Goal: Information Seeking & Learning: Find specific fact

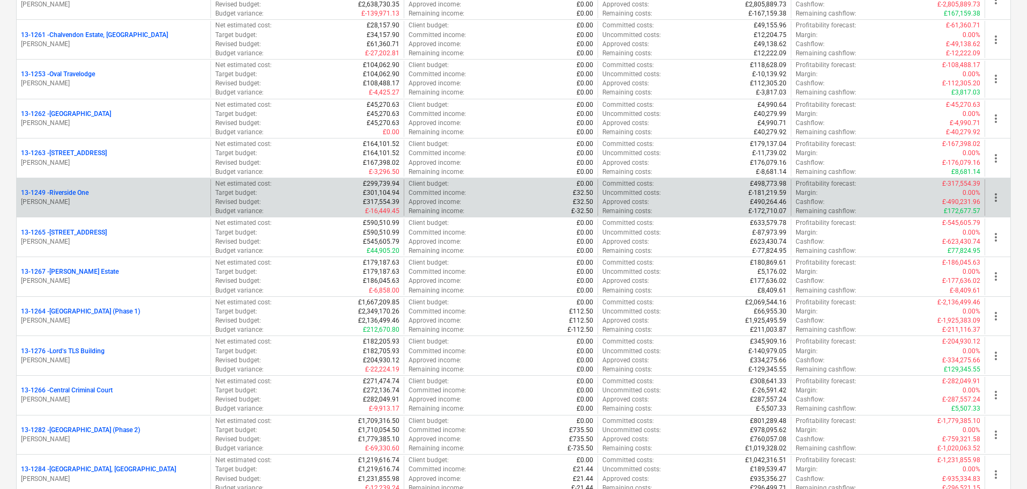
scroll to position [859, 0]
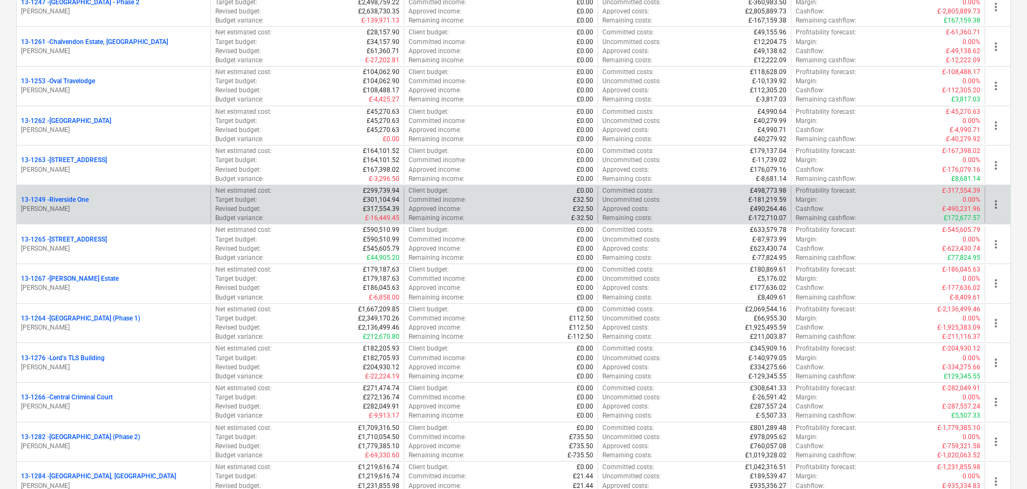
click at [91, 205] on p "[PERSON_NAME]" at bounding box center [113, 209] width 185 height 9
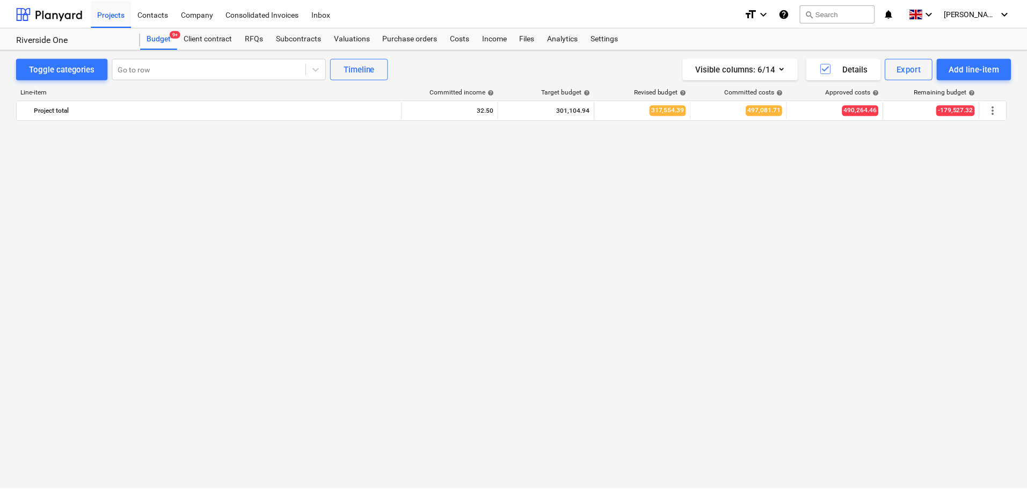
scroll to position [770, 0]
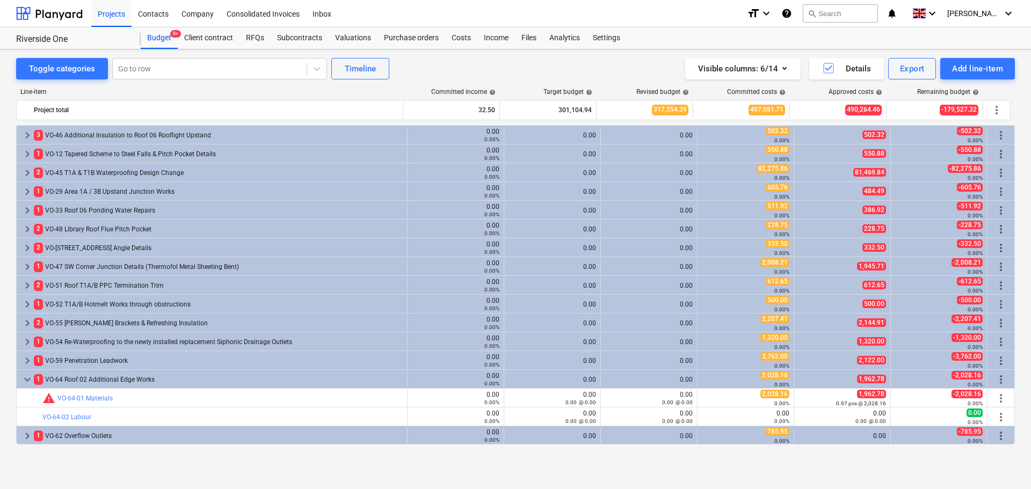
click at [590, 68] on div "Visible columns : 6/14 Details Export Add line-item" at bounding box center [777, 68] width 476 height 21
click at [38, 11] on div at bounding box center [49, 13] width 67 height 27
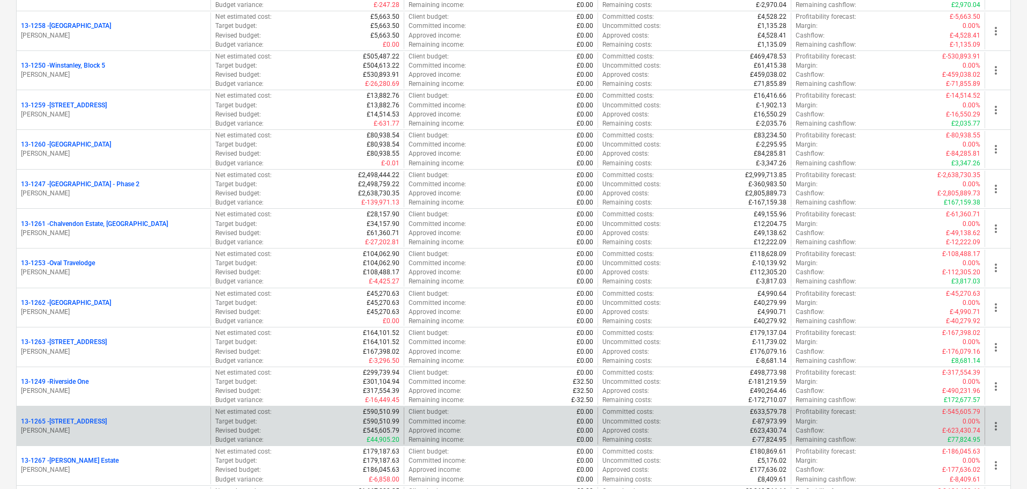
scroll to position [806, 0]
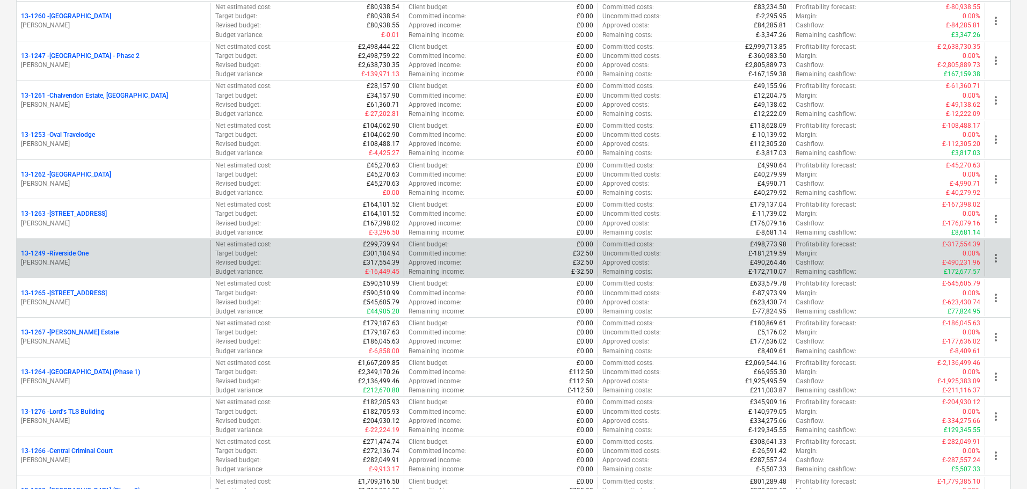
click at [97, 255] on div "13-1249 - Riverside One" at bounding box center [113, 253] width 185 height 9
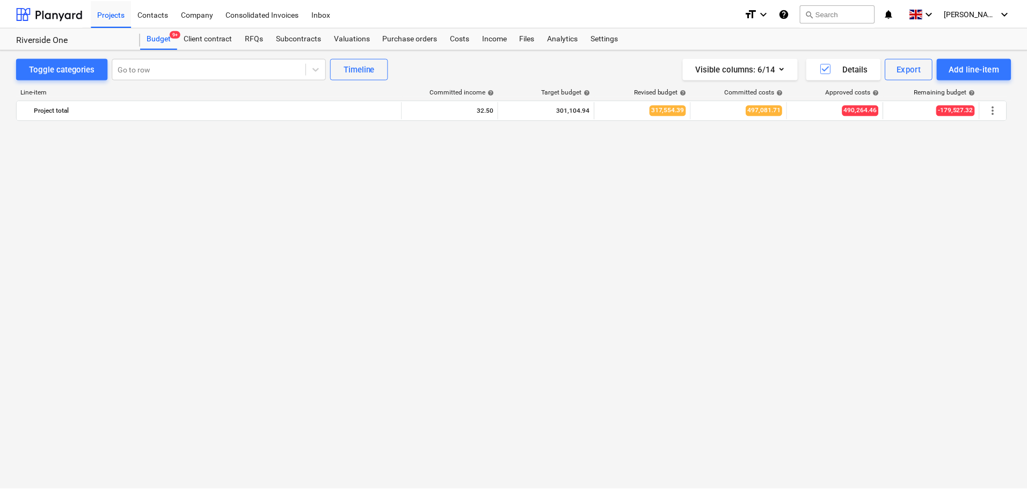
scroll to position [770, 0]
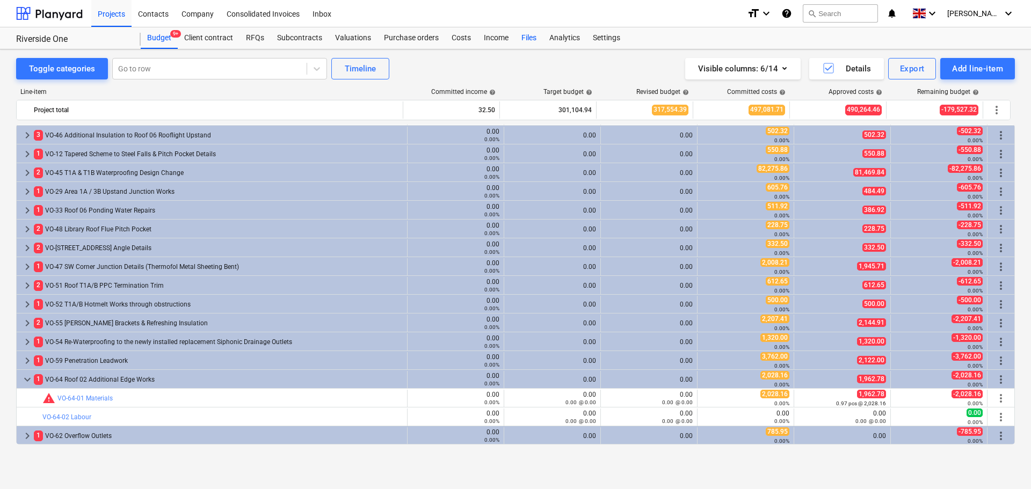
click at [517, 37] on div "Files" at bounding box center [529, 37] width 28 height 21
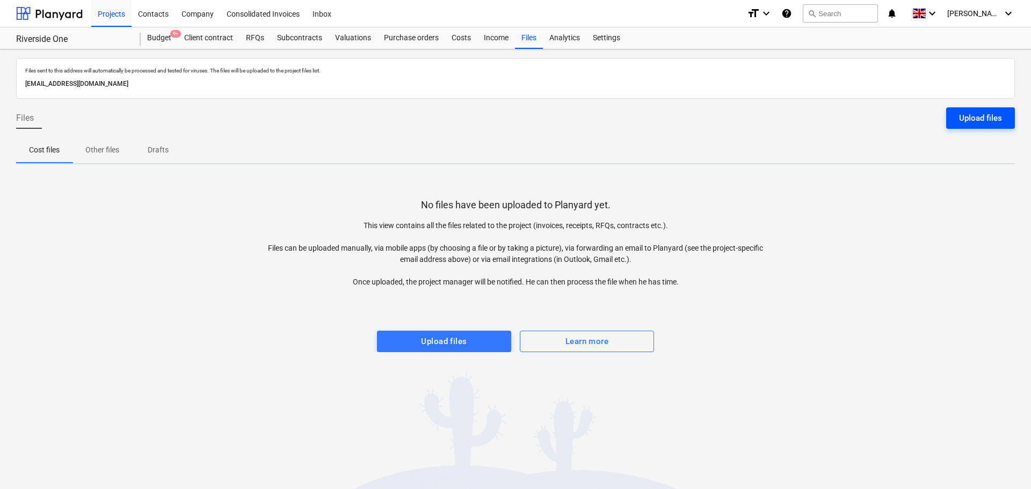
click at [960, 115] on div "Upload files" at bounding box center [980, 118] width 43 height 14
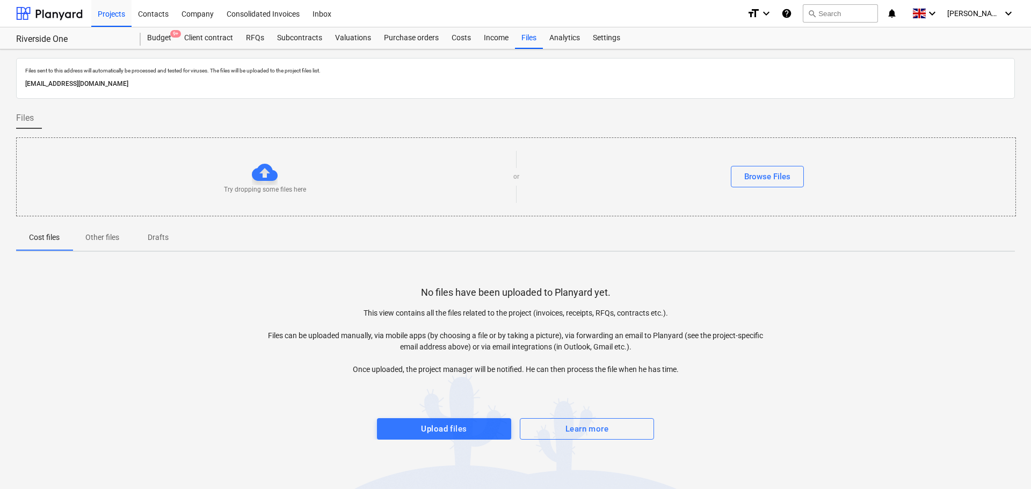
click at [333, 120] on div "Files" at bounding box center [515, 122] width 999 height 30
click at [323, 71] on p "Files sent to this address will automatically be processed and tested for virus…" at bounding box center [515, 70] width 981 height 7
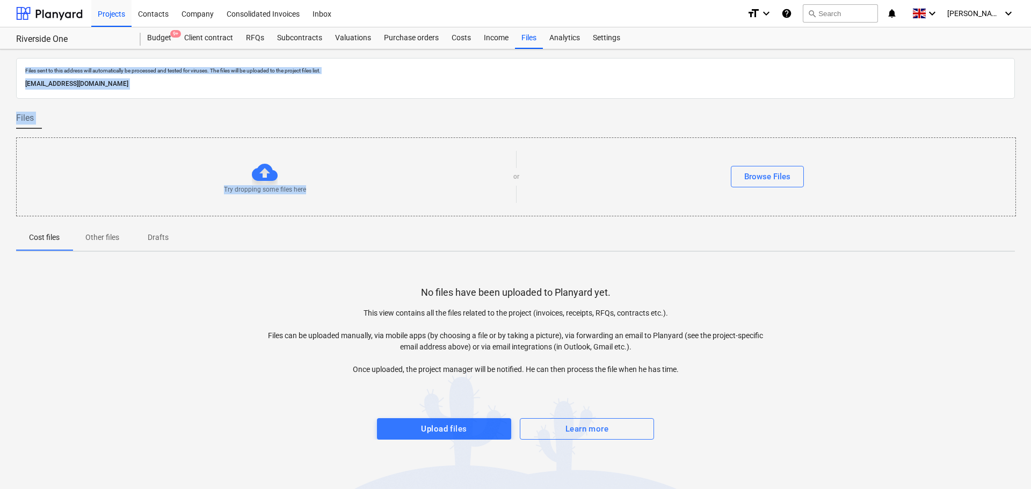
drag, startPoint x: 323, startPoint y: 71, endPoint x: 332, endPoint y: 180, distance: 108.8
click at [332, 180] on div "Files sent to this address will automatically be processed and tested for virus…" at bounding box center [515, 269] width 1031 height 440
click at [335, 96] on div "Files sent to this address will automatically be processed and tested for virus…" at bounding box center [515, 78] width 999 height 41
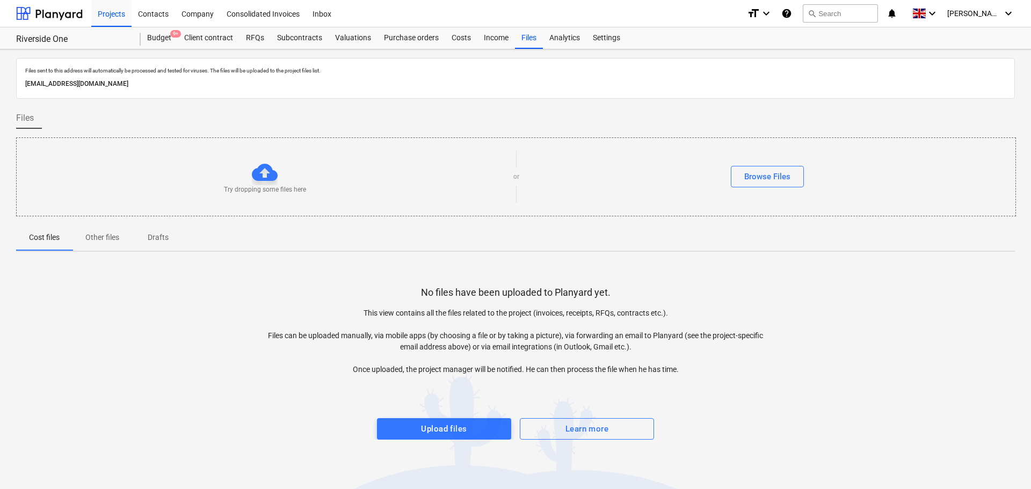
click at [325, 68] on p "Files sent to this address will automatically be processed and tested for virus…" at bounding box center [515, 70] width 981 height 7
drag, startPoint x: 325, startPoint y: 68, endPoint x: 327, endPoint y: 86, distance: 18.8
click at [324, 119] on div "Files sent to this address will automatically be processed and tested for virus…" at bounding box center [515, 269] width 1031 height 440
click at [327, 85] on p "1152a4bf-bb4c-4d02-b375-f930ca3cd9da@projects.planyard.com" at bounding box center [515, 83] width 981 height 11
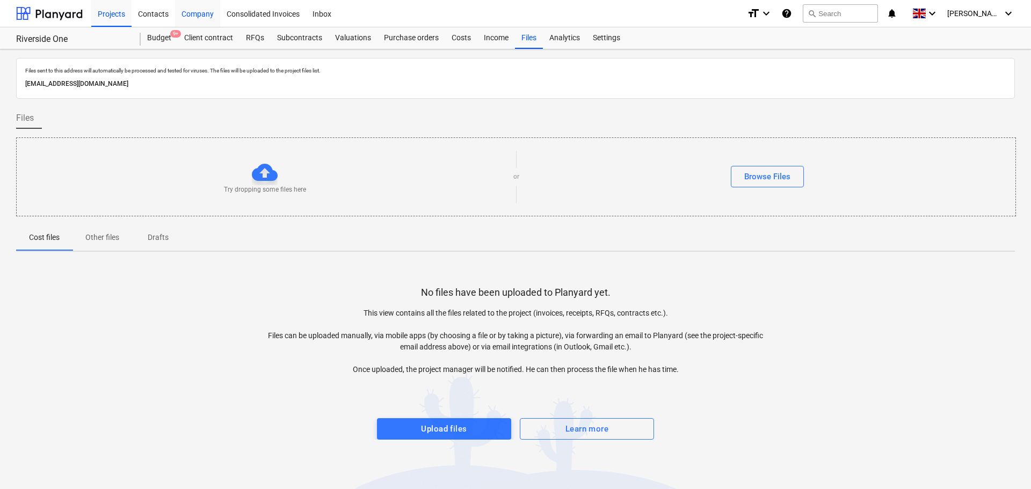
click at [61, 7] on div at bounding box center [49, 13] width 67 height 27
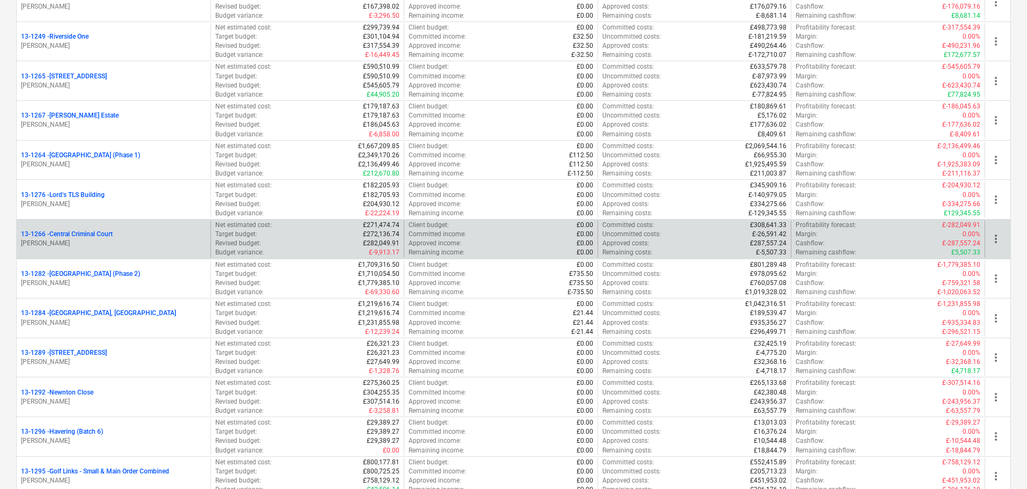
scroll to position [1020, 0]
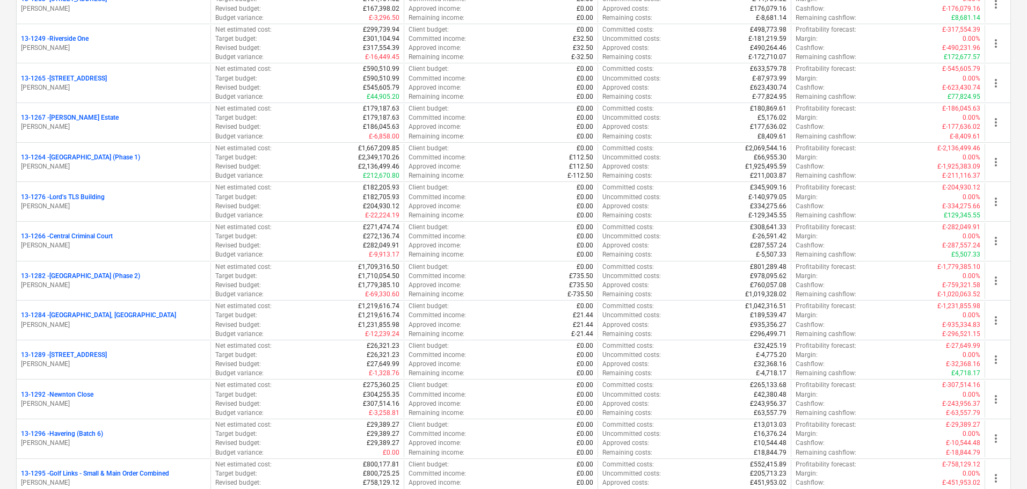
drag, startPoint x: 113, startPoint y: 44, endPoint x: 144, endPoint y: 18, distance: 41.2
click at [113, 44] on p "[PERSON_NAME]" at bounding box center [113, 47] width 185 height 9
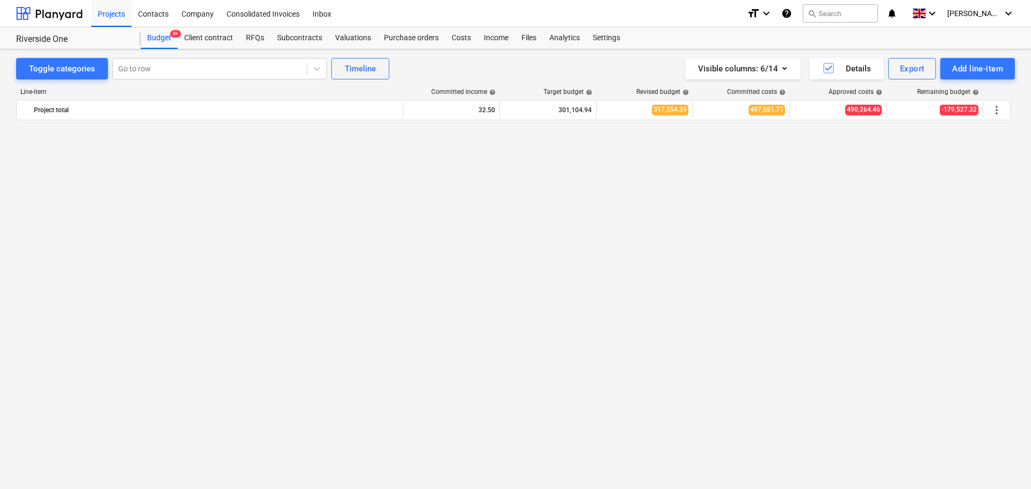
scroll to position [770, 0]
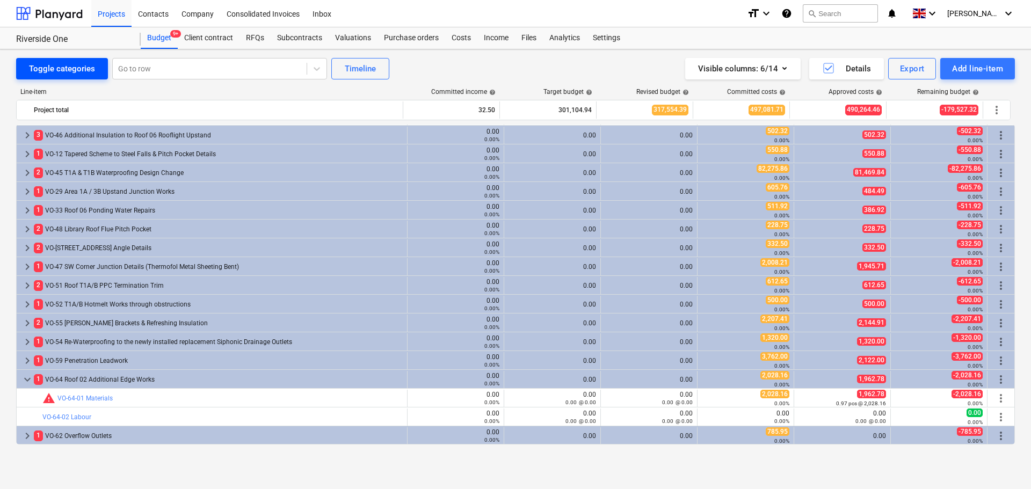
drag, startPoint x: 45, startPoint y: 77, endPoint x: 49, endPoint y: 74, distance: 5.7
click at [45, 77] on button "Toggle categories" at bounding box center [62, 68] width 92 height 21
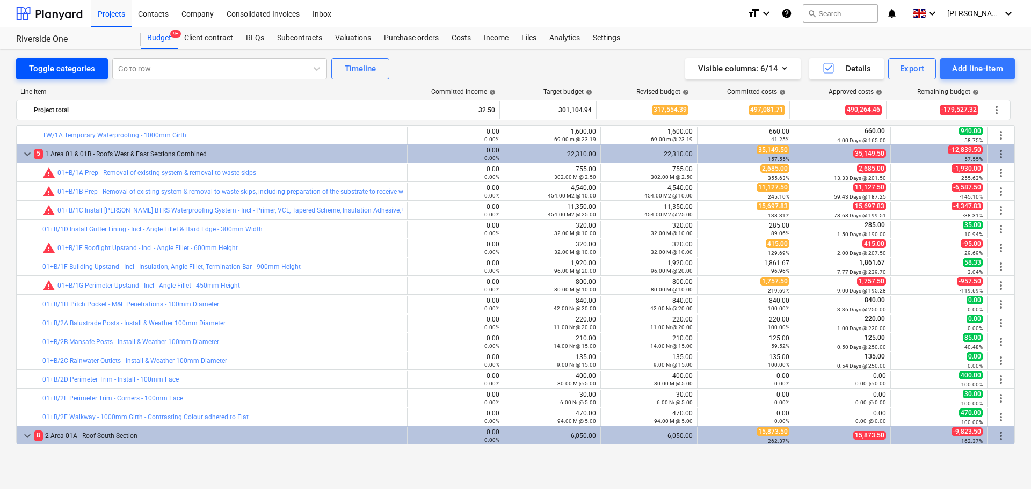
click at [53, 70] on div "Toggle categories" at bounding box center [62, 69] width 66 height 14
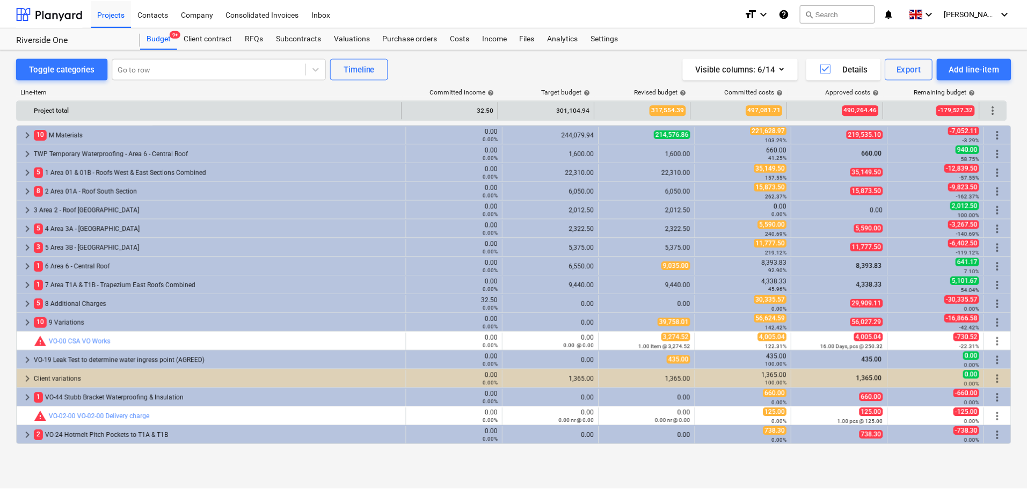
scroll to position [338, 0]
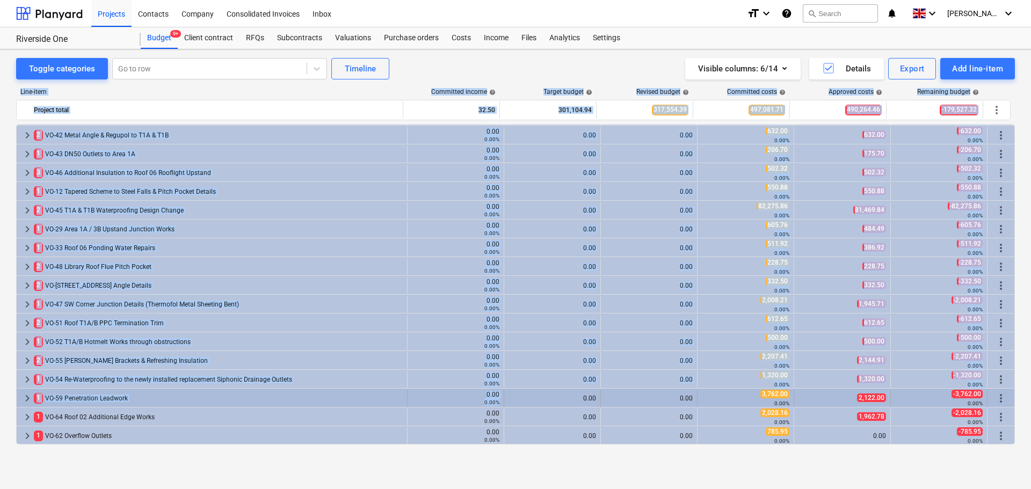
drag, startPoint x: 539, startPoint y: 73, endPoint x: 537, endPoint y: 396, distance: 323.3
click at [536, 409] on div "Toggle categories Go to row Timeline Visible columns : 6/14 Details Export Add …" at bounding box center [515, 257] width 1031 height 417
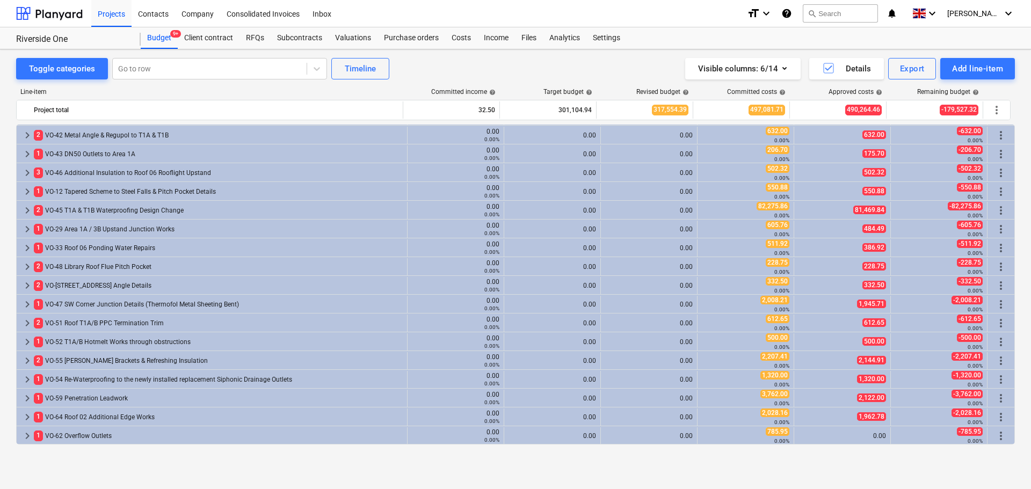
click at [476, 60] on div "Toggle categories Go to row Timeline Visible columns : 6/14 Details Export Add …" at bounding box center [515, 68] width 999 height 21
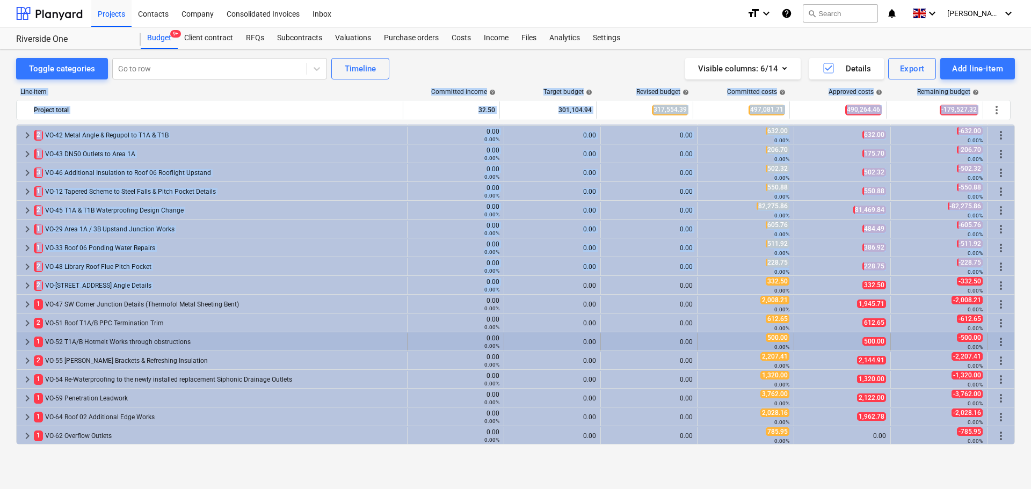
drag, startPoint x: 478, startPoint y: 66, endPoint x: 521, endPoint y: 334, distance: 271.3
click at [518, 315] on div "Toggle categories Go to row Timeline Visible columns : 6/14 Details Export Add …" at bounding box center [515, 257] width 1031 height 417
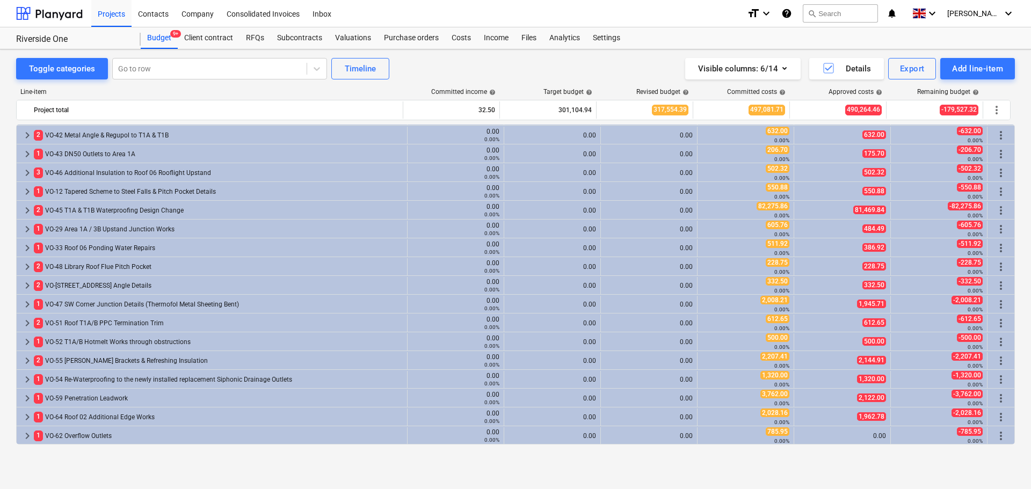
click at [483, 62] on div "Toggle categories Go to row Timeline Visible columns : 6/14 Details Export Add …" at bounding box center [515, 68] width 999 height 21
click at [495, 62] on div "Toggle categories Go to row Timeline Visible columns : 6/14 Details Export Add …" at bounding box center [515, 68] width 999 height 21
click at [445, 66] on div "Toggle categories Go to row Timeline Visible columns : 6/14 Details Export Add …" at bounding box center [515, 68] width 999 height 21
click at [449, 65] on div "Toggle categories Go to row Timeline Visible columns : 6/14 Details Export Add …" at bounding box center [515, 68] width 999 height 21
click at [480, 65] on div "Toggle categories Go to row Timeline Visible columns : 6/14 Details Export Add …" at bounding box center [515, 68] width 999 height 21
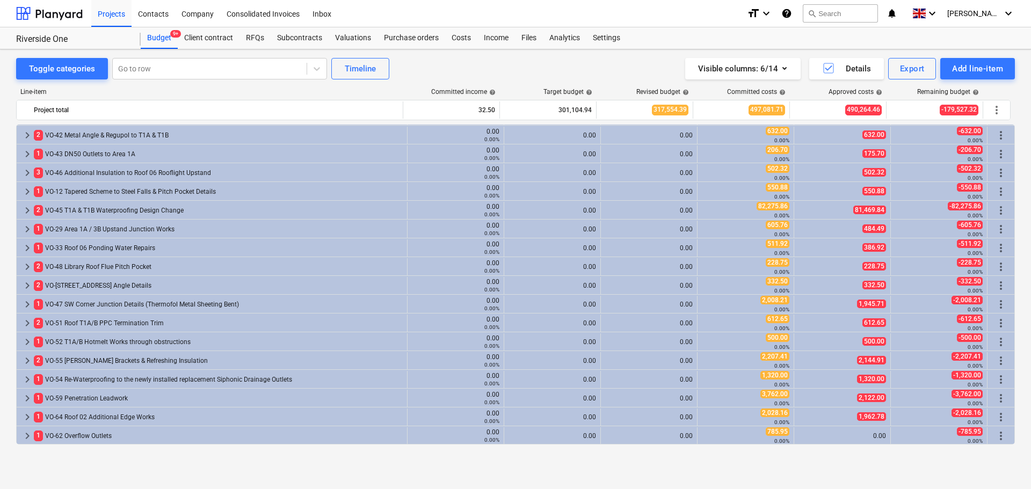
click at [480, 65] on div "Toggle categories Go to row Timeline Visible columns : 6/14 Details Export Add …" at bounding box center [515, 68] width 999 height 21
click at [408, 33] on div "Purchase orders" at bounding box center [412, 37] width 68 height 21
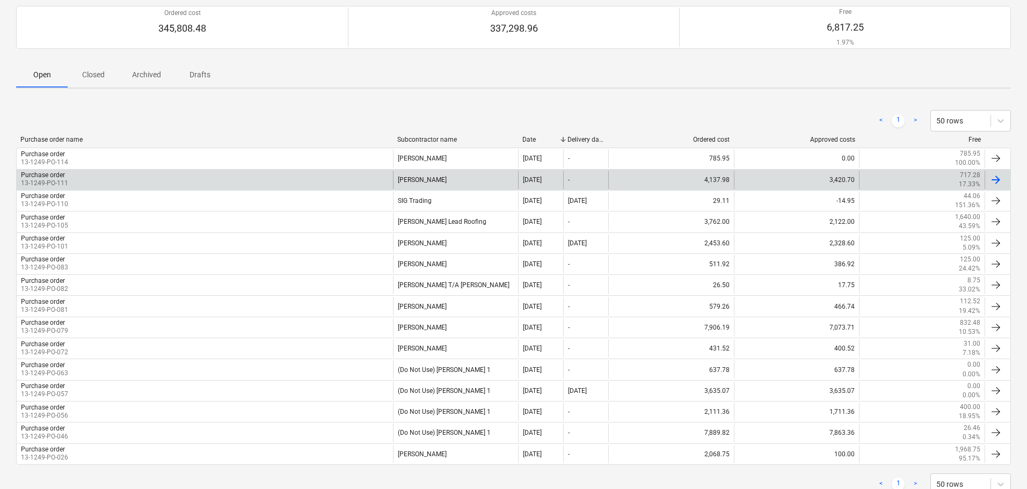
scroll to position [131, 0]
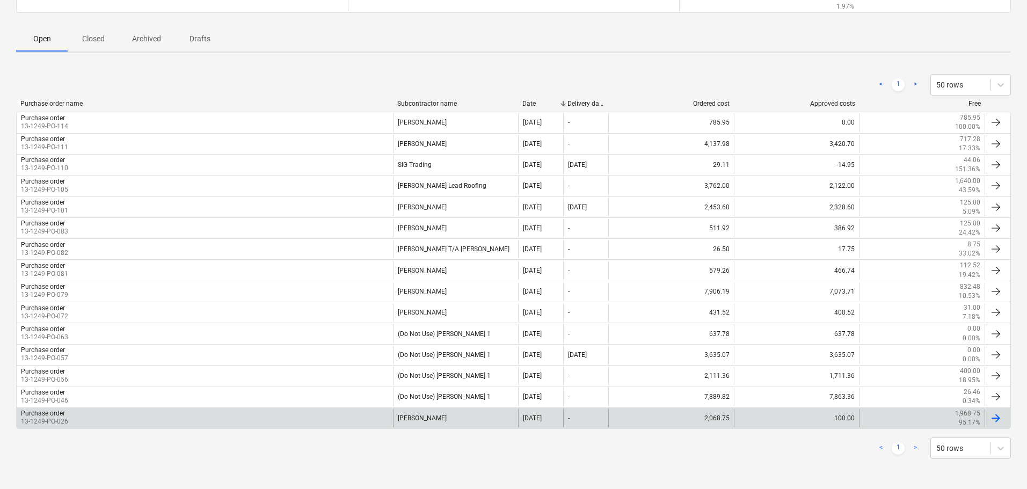
click at [72, 416] on div "Purchase order 13-1249-PO-026" at bounding box center [205, 418] width 376 height 18
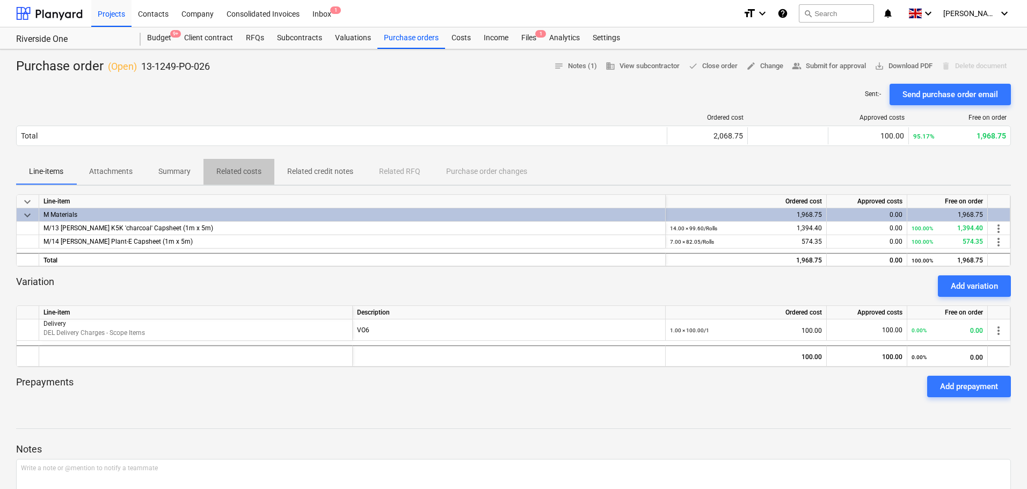
click at [216, 171] on p "Related costs" at bounding box center [238, 171] width 45 height 11
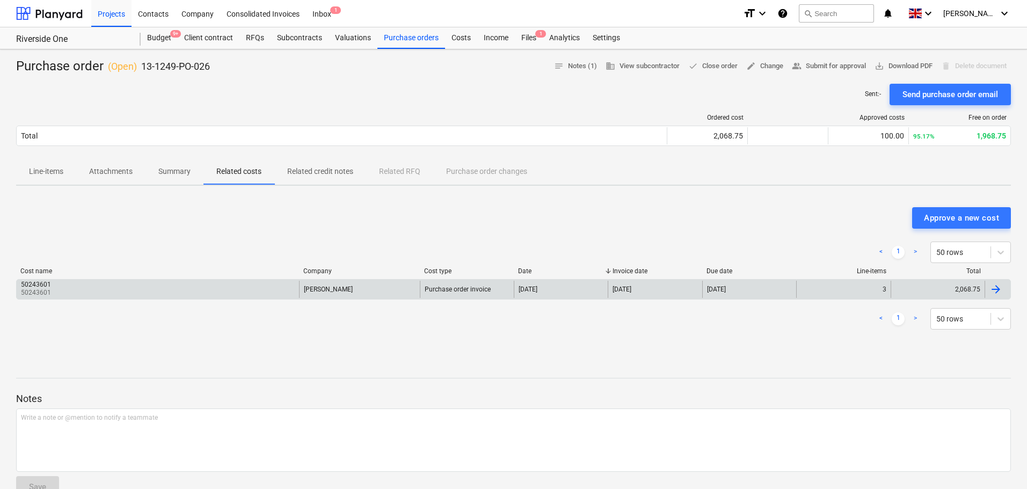
click at [195, 294] on div "50243601 50243601" at bounding box center [158, 289] width 282 height 17
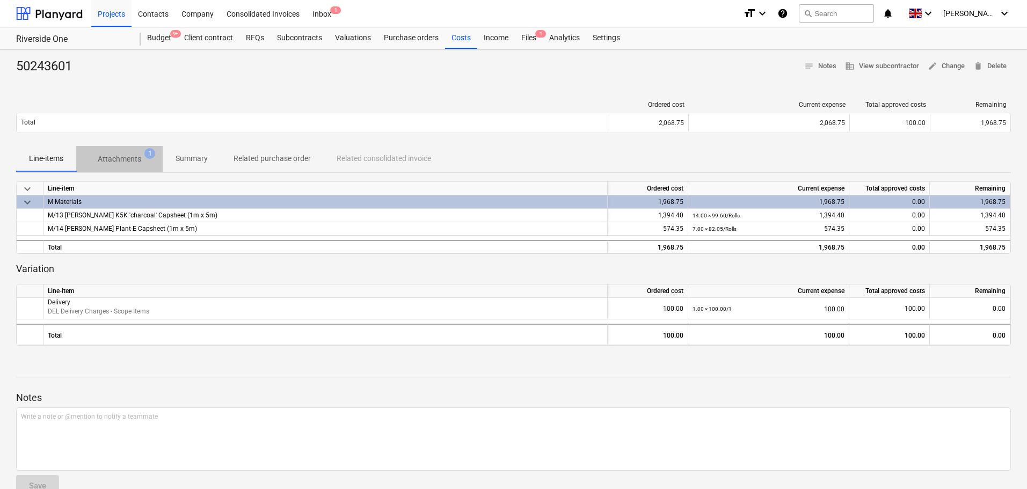
click at [126, 155] on p "Attachments" at bounding box center [119, 159] width 43 height 11
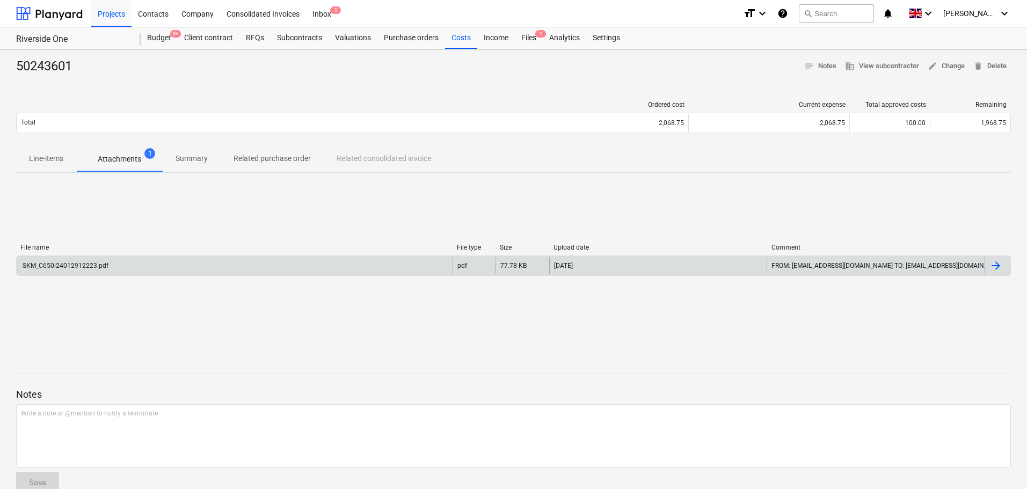
click at [151, 267] on div "SKM_C650i24012912223.pdf" at bounding box center [235, 265] width 436 height 17
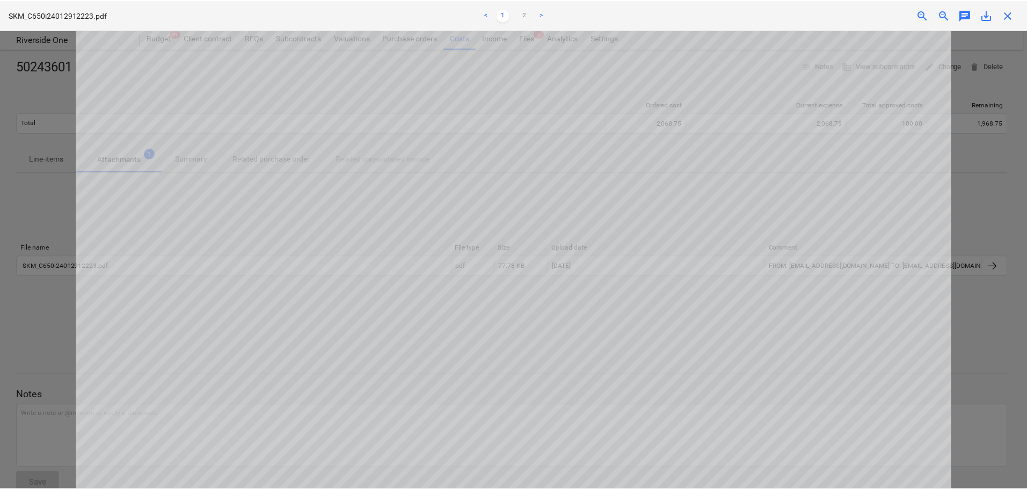
scroll to position [725, 0]
click at [1012, 9] on span "close" at bounding box center [1011, 15] width 13 height 13
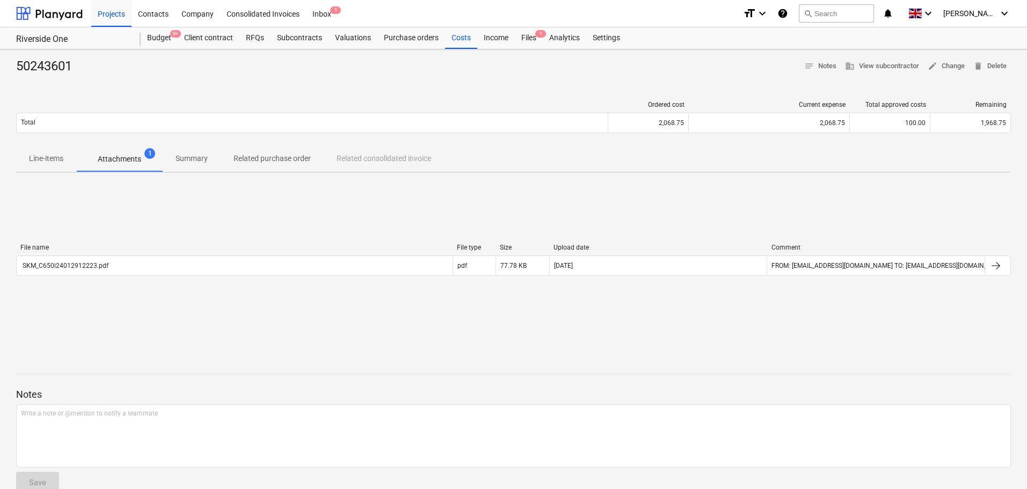
drag, startPoint x: 422, startPoint y: 40, endPoint x: 425, endPoint y: 21, distance: 19.7
click at [422, 40] on div "Purchase orders" at bounding box center [412, 37] width 68 height 21
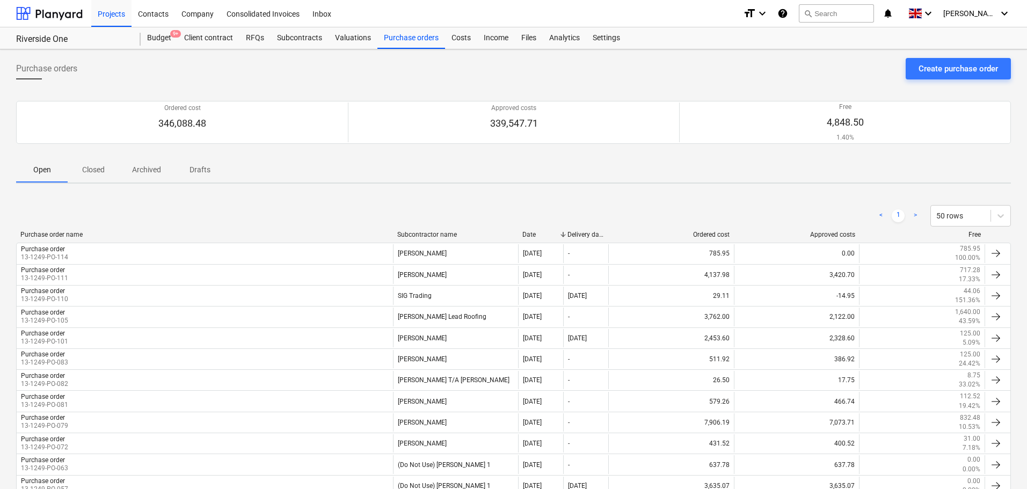
click at [296, 186] on div "Purchase orders Create purchase order Ordered cost 346,088.48 Approved costs 33…" at bounding box center [513, 324] width 1027 height 550
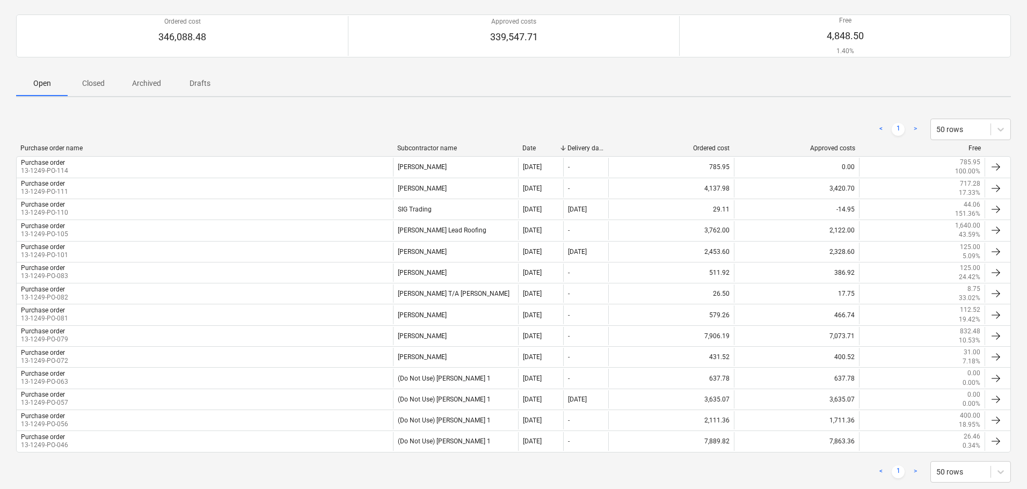
scroll to position [107, 0]
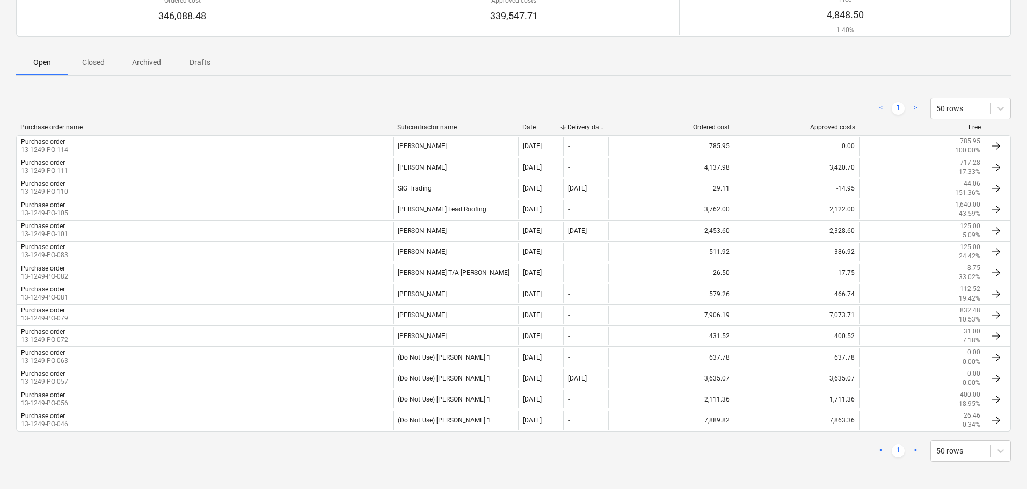
click at [333, 94] on div "< 1 > 50 rows" at bounding box center [513, 108] width 995 height 30
click at [91, 59] on p "Closed" at bounding box center [94, 62] width 26 height 11
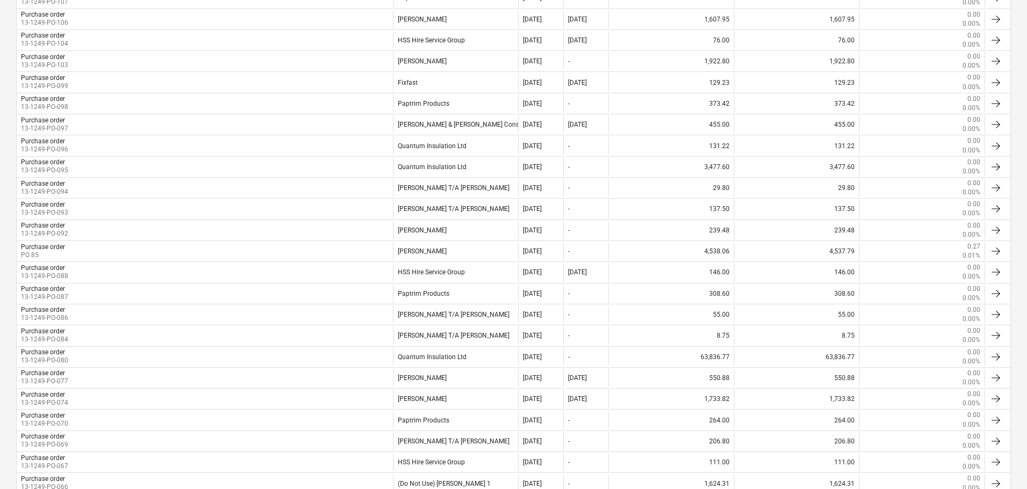
scroll to position [54, 0]
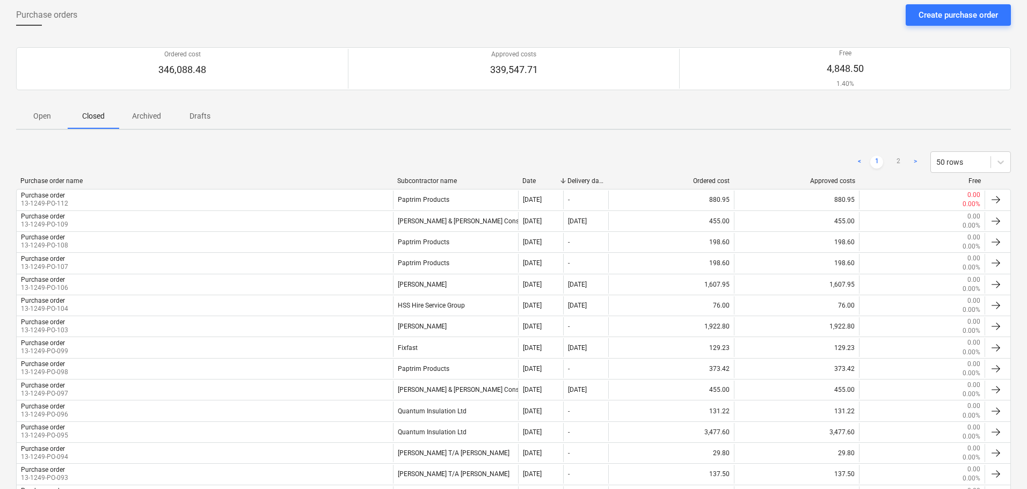
click at [47, 103] on button "Open" at bounding box center [42, 116] width 52 height 26
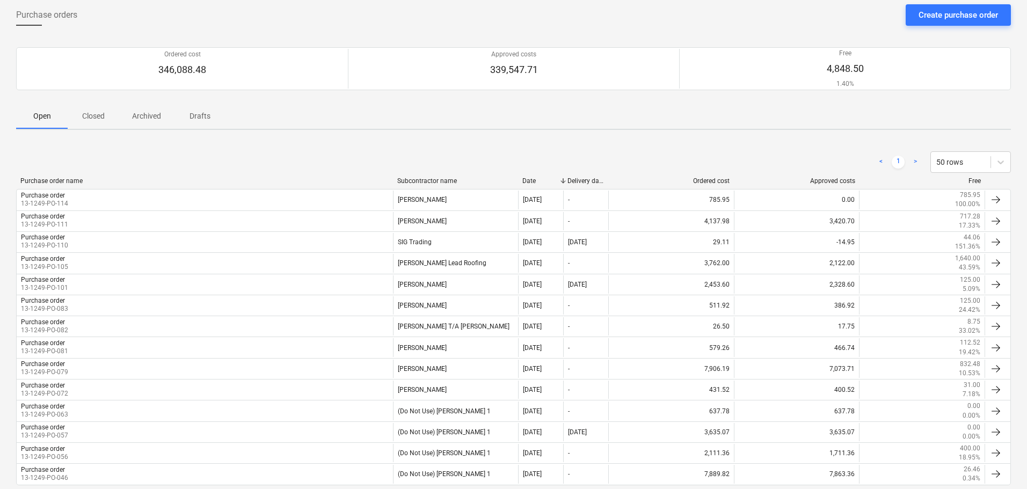
click at [244, 158] on div "< 1 > 50 rows" at bounding box center [513, 161] width 995 height 21
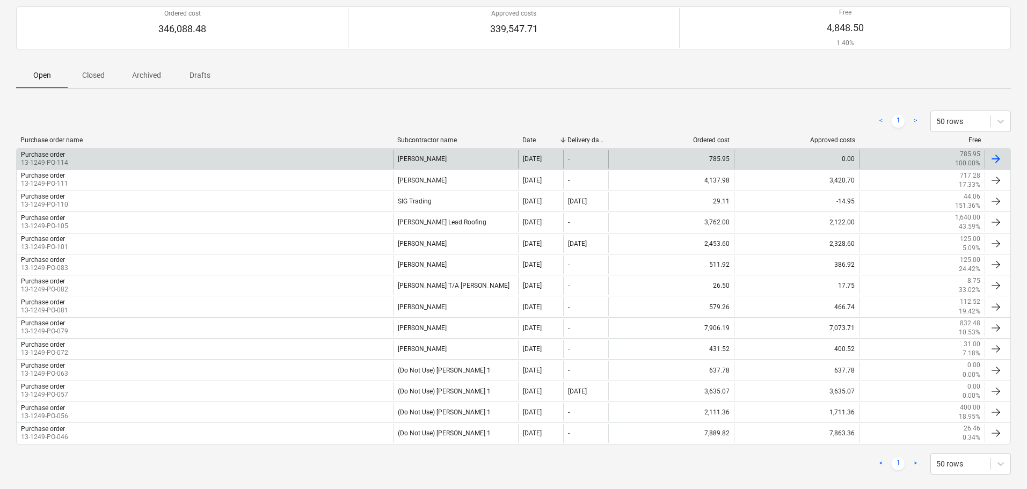
scroll to position [110, 0]
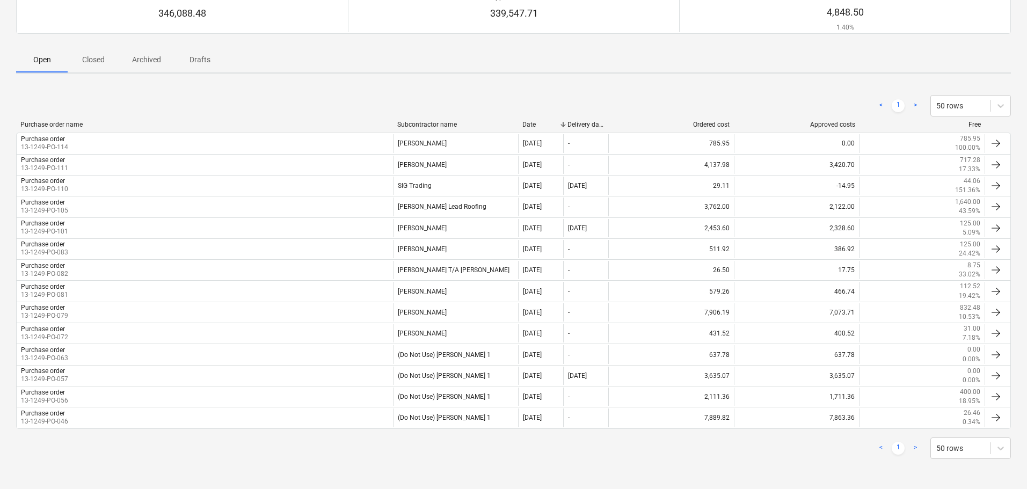
click at [243, 111] on div "< 1 > 50 rows" at bounding box center [513, 105] width 995 height 21
click at [245, 105] on div "< 1 > 50 rows" at bounding box center [513, 105] width 995 height 21
click at [242, 77] on div "Purchase orders Create purchase order Ordered cost 346,088.48 Approved costs 33…" at bounding box center [513, 214] width 1027 height 550
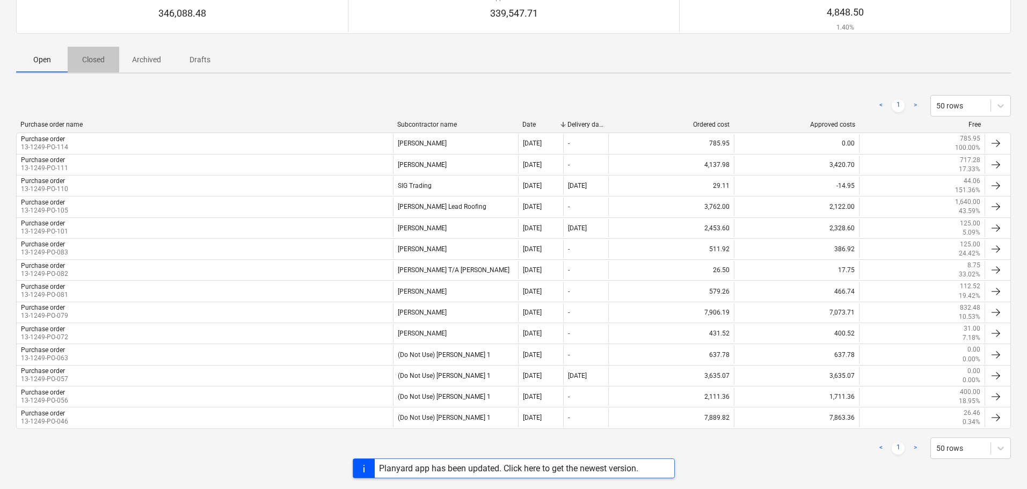
click at [97, 67] on span "Closed" at bounding box center [94, 60] width 52 height 18
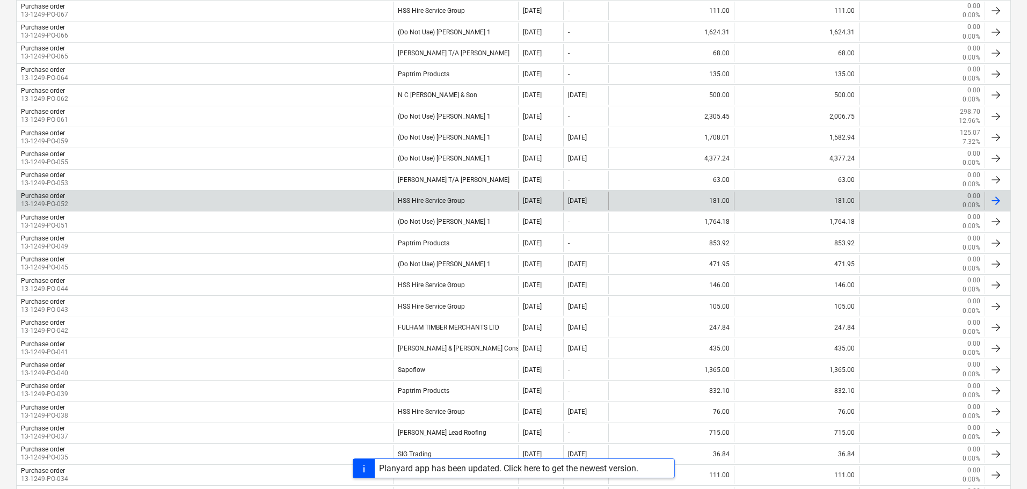
scroll to position [808, 0]
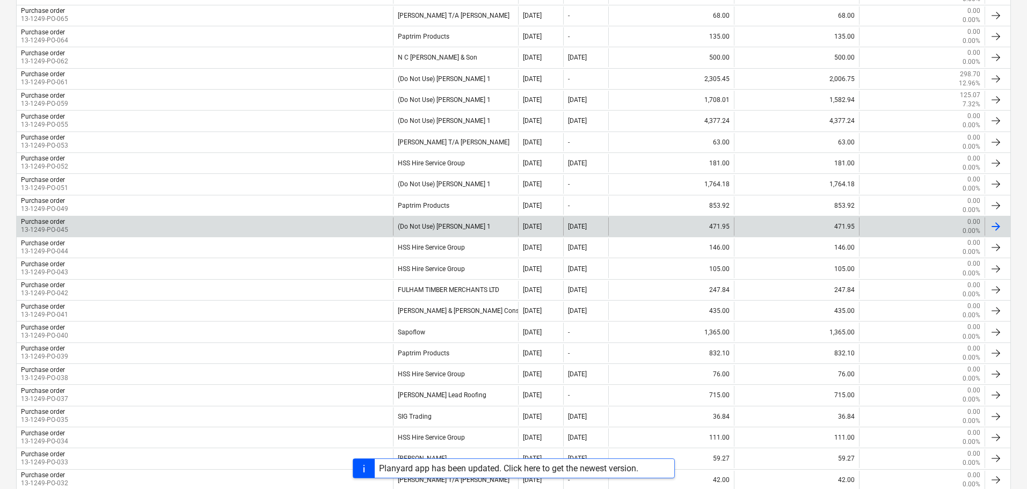
click at [84, 223] on div "Purchase order 13-1249-PO-045" at bounding box center [205, 226] width 376 height 18
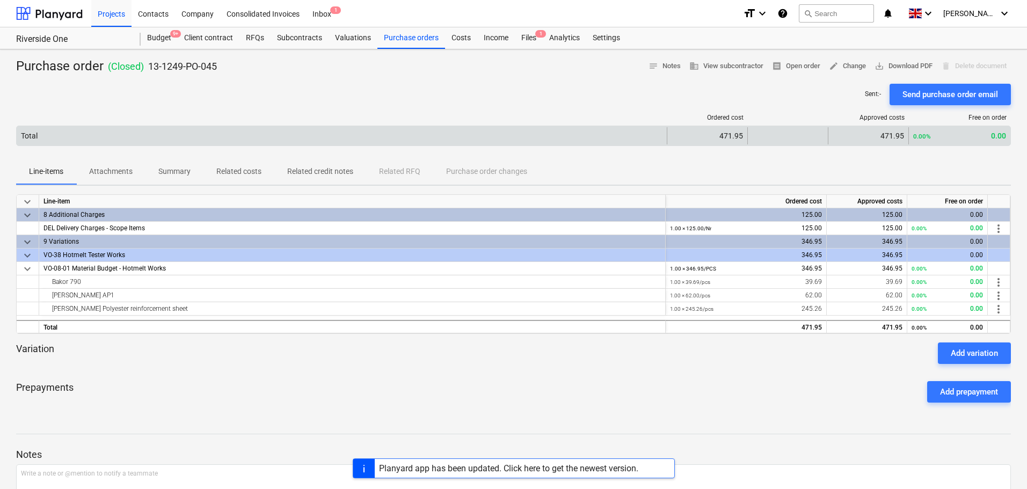
click at [992, 134] on div "0.00% 0.00" at bounding box center [959, 136] width 93 height 9
drag, startPoint x: 992, startPoint y: 134, endPoint x: 500, endPoint y: 131, distance: 492.4
click at [500, 131] on div "Total 471.95 471.95 0.00% 0.00" at bounding box center [514, 135] width 994 height 17
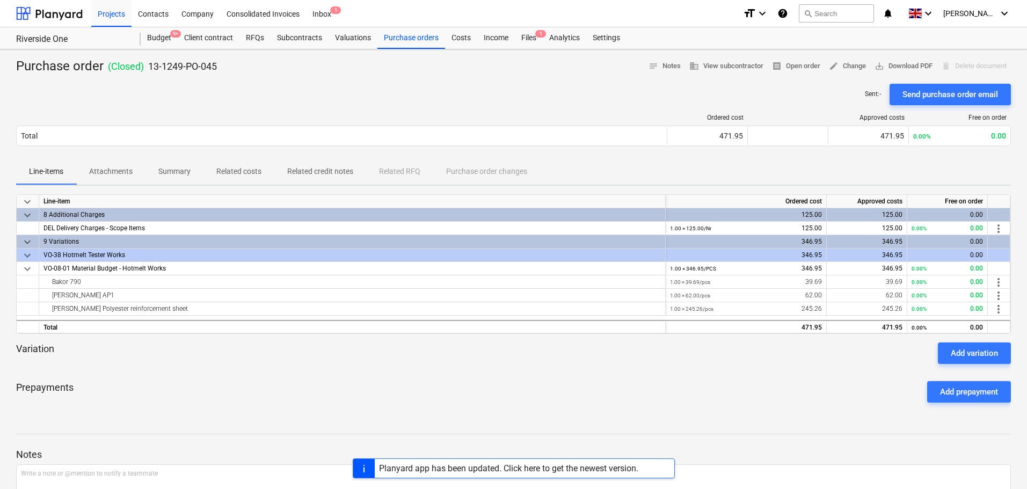
click at [482, 93] on div "Sent : - Send purchase order email" at bounding box center [513, 94] width 995 height 21
click at [230, 170] on p "Related costs" at bounding box center [238, 171] width 45 height 11
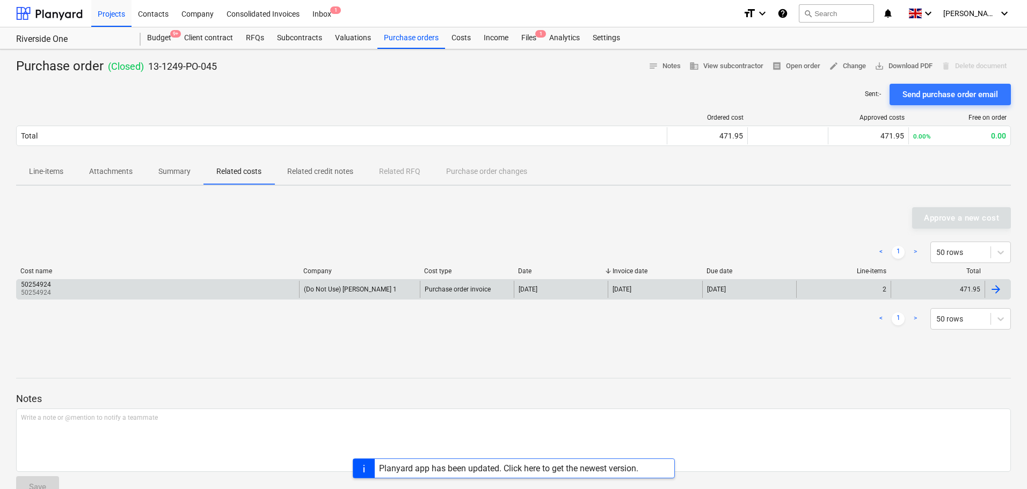
click at [201, 289] on div "50254924 50254924" at bounding box center [158, 289] width 282 height 17
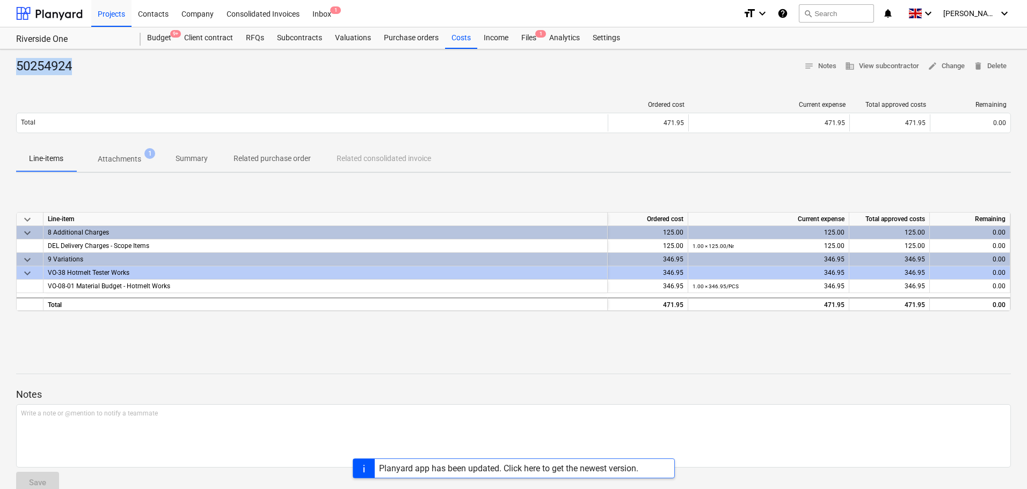
drag, startPoint x: 12, startPoint y: 64, endPoint x: 193, endPoint y: 69, distance: 180.5
click at [193, 69] on div "50254924 notes Notes business View subcontractor edit Change delete Delete Orde…" at bounding box center [513, 279] width 1027 height 461
click at [194, 69] on div "50254924 notes Notes business View subcontractor edit Change delete Delete" at bounding box center [513, 66] width 995 height 17
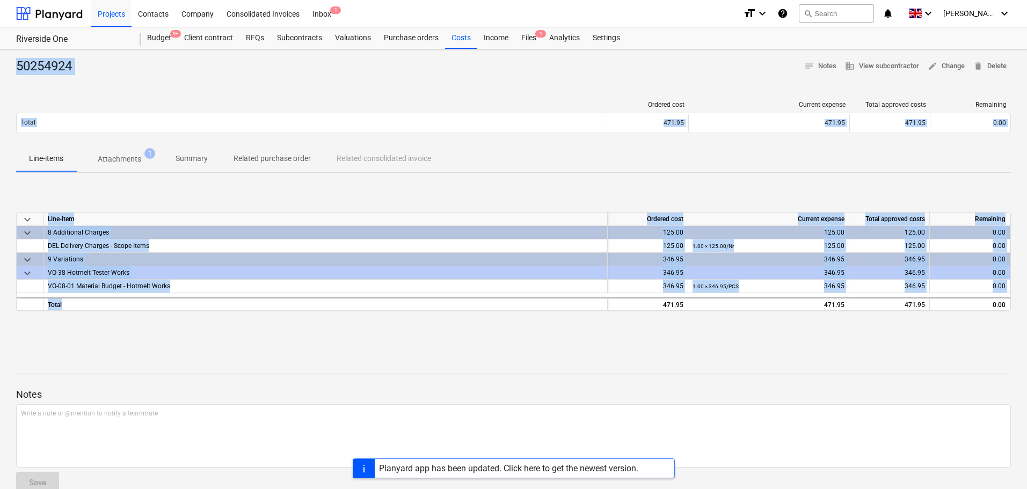
drag, startPoint x: 194, startPoint y: 69, endPoint x: 249, endPoint y: 326, distance: 263.1
click at [246, 307] on div "50254924 notes Notes business View subcontractor edit Change delete Delete Orde…" at bounding box center [513, 279] width 1027 height 461
click at [251, 330] on div "keyboard_arrow_down Line-item Ordered cost Current expense Total approved costs…" at bounding box center [513, 262] width 995 height 161
click at [99, 64] on div "50254924 notes Notes business View subcontractor edit Change delete Delete" at bounding box center [513, 66] width 995 height 17
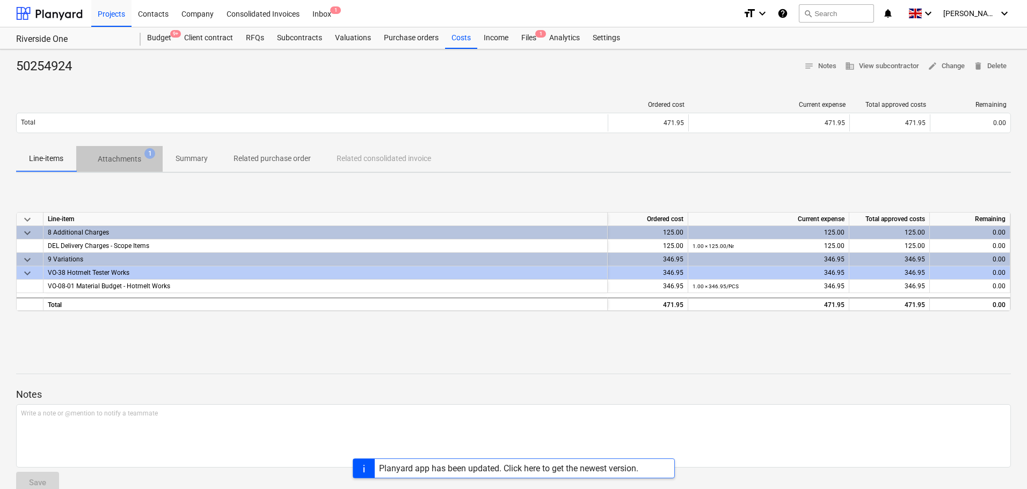
click at [117, 156] on p "Attachments" at bounding box center [119, 159] width 43 height 11
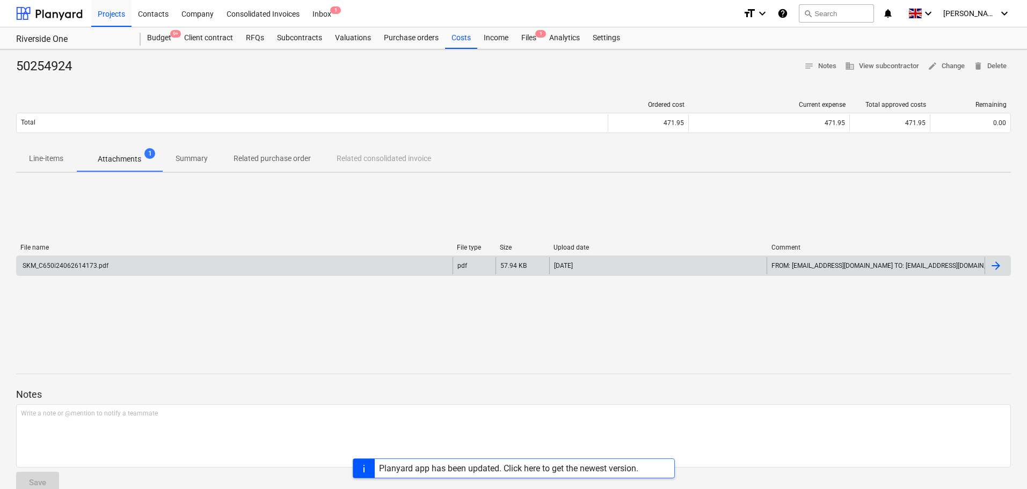
click at [168, 260] on div "SKM_C650i24062614173.pdf" at bounding box center [235, 265] width 436 height 17
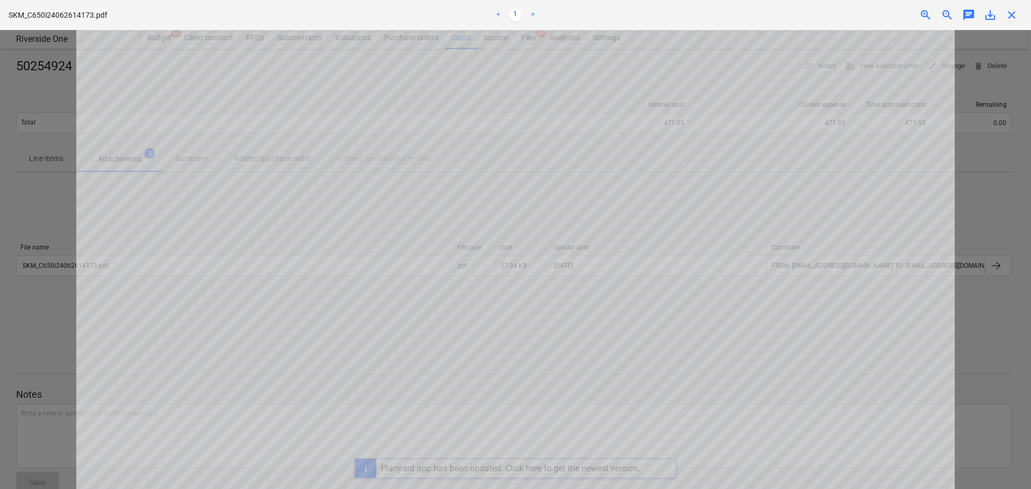
scroll to position [593, 0]
click at [1015, 21] on span "close" at bounding box center [1011, 15] width 13 height 13
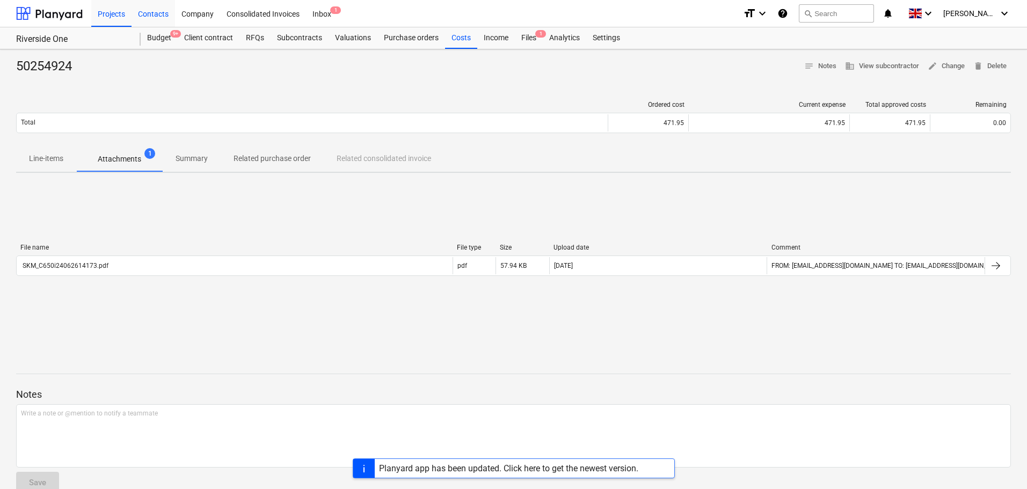
drag, startPoint x: 158, startPoint y: 17, endPoint x: 165, endPoint y: 4, distance: 14.9
click at [158, 17] on div "Contacts" at bounding box center [153, 12] width 43 height 27
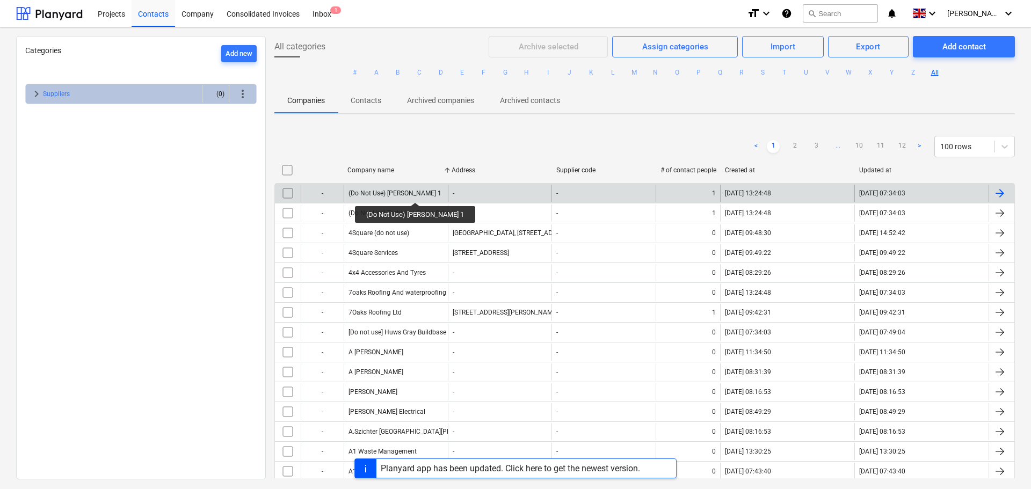
click at [401, 193] on div "(Do Not Use) Bauder 1" at bounding box center [395, 194] width 93 height 8
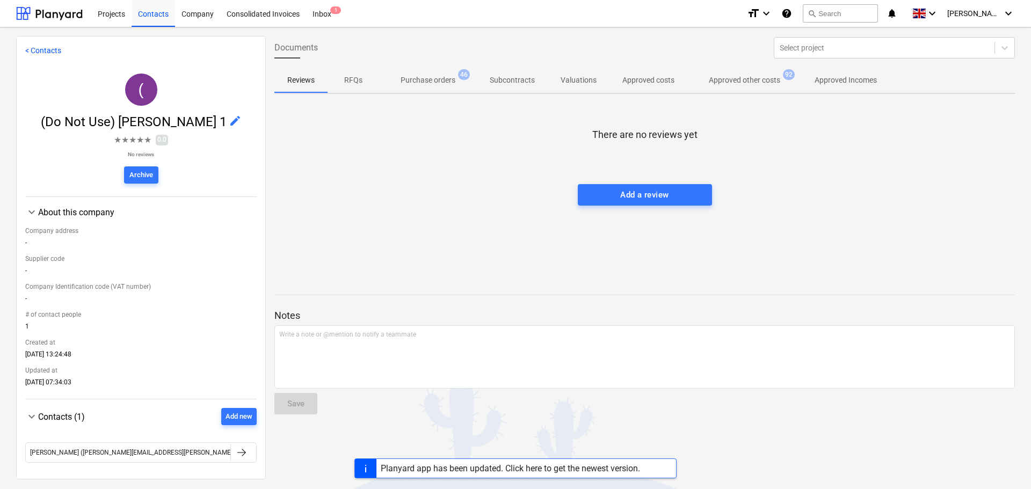
click at [230, 99] on div "( (Do Not Use) Bauder 1 edit ★ ★ ★ ★ ★ 0.0 No reviews Archive" at bounding box center [140, 131] width 231 height 132
drag, startPoint x: 62, startPoint y: 121, endPoint x: 166, endPoint y: 120, distance: 104.7
click at [166, 120] on span "(Do Not Use) Bauder 1 edit" at bounding box center [140, 121] width 231 height 15
click at [166, 120] on span "(Do Not Use) Bauder 1" at bounding box center [135, 121] width 188 height 15
click at [46, 14] on div at bounding box center [49, 13] width 67 height 27
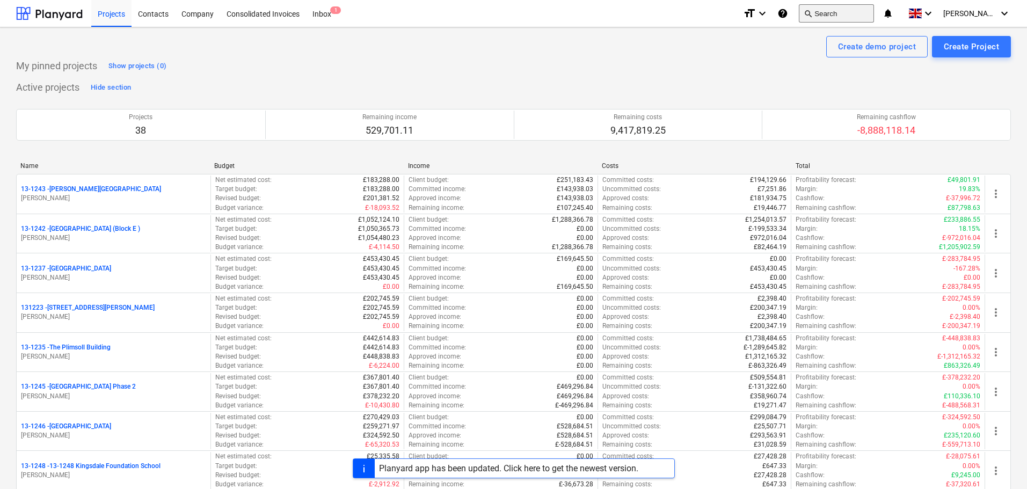
click at [862, 11] on button "search Search" at bounding box center [836, 13] width 75 height 18
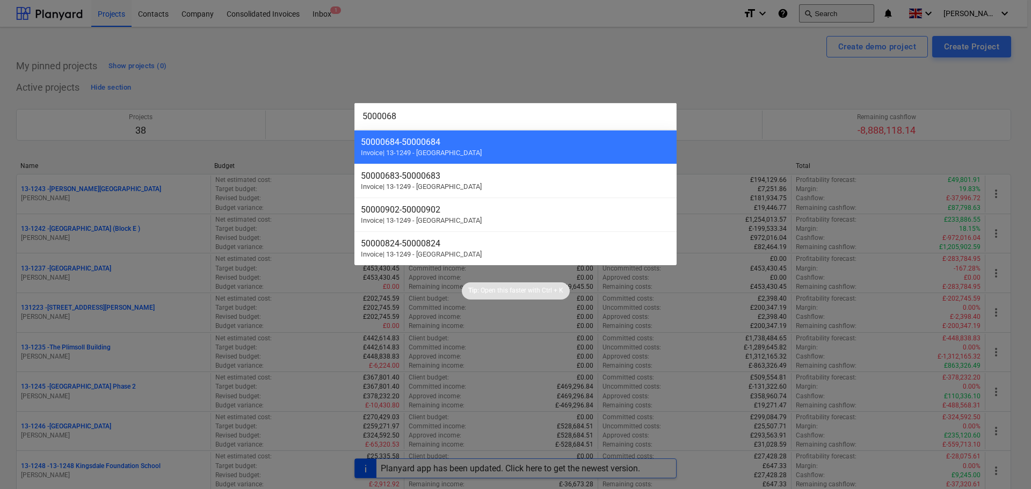
type input "50000684"
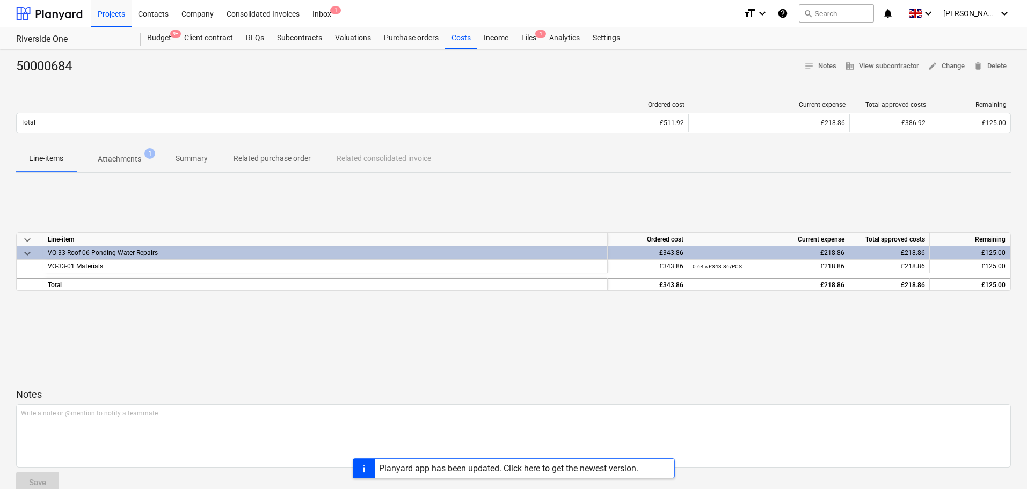
click at [128, 153] on span "Attachments 1" at bounding box center [119, 158] width 86 height 19
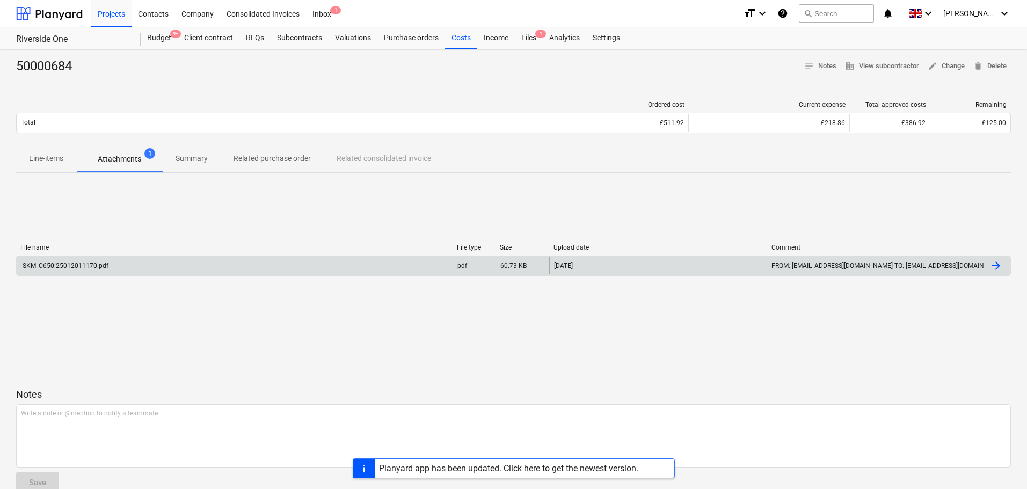
click at [250, 261] on div "SKM_C650i25012011170.pdf" at bounding box center [235, 265] width 436 height 17
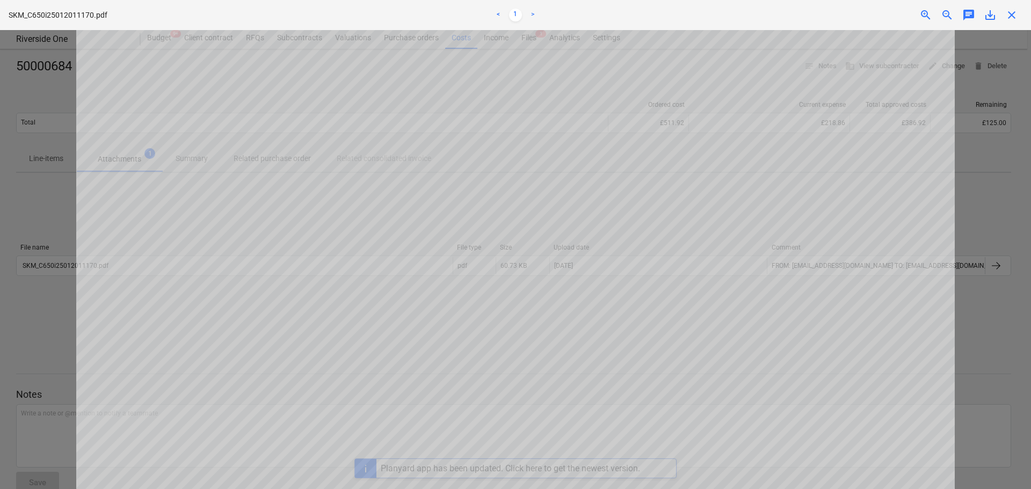
scroll to position [464, 0]
click at [1015, 18] on span "close" at bounding box center [1011, 15] width 13 height 13
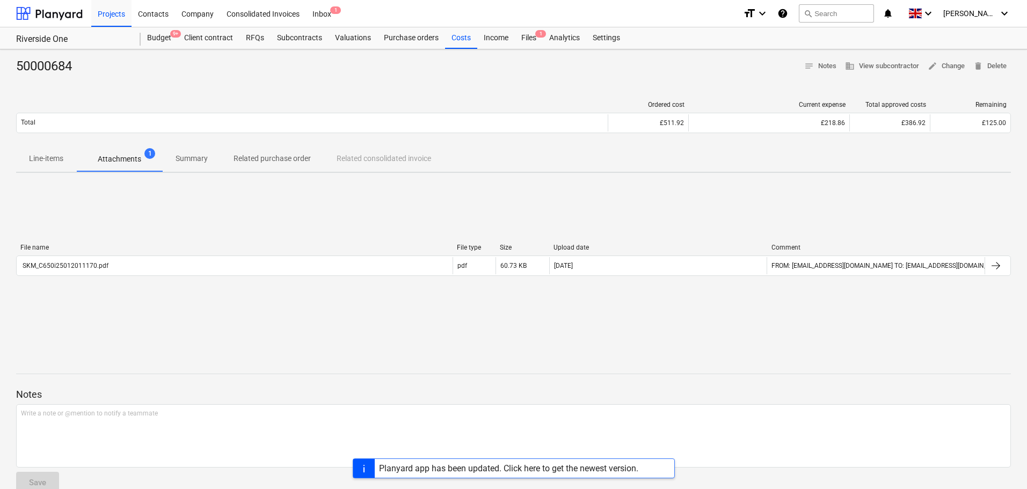
click at [55, 68] on div "50000684" at bounding box center [48, 66] width 64 height 17
copy div "50000684"
click at [150, 250] on div "File name" at bounding box center [234, 248] width 428 height 8
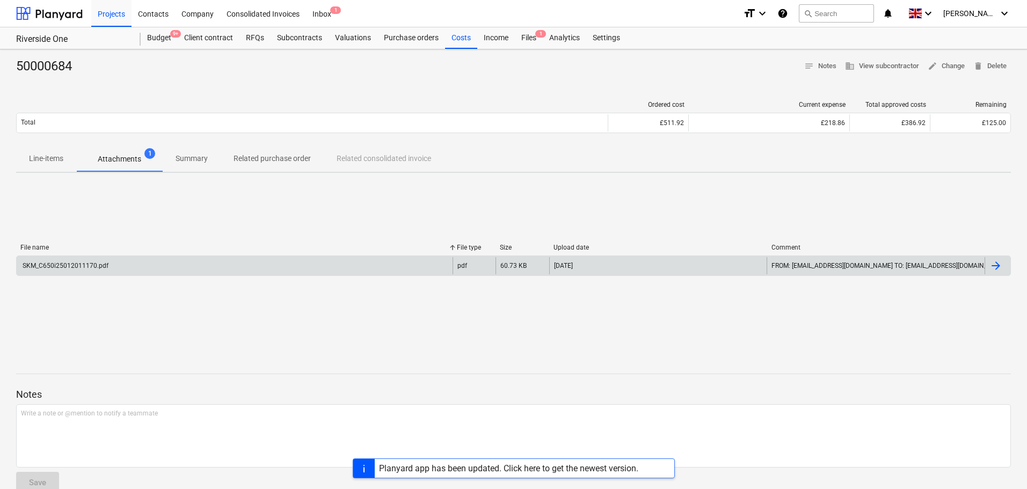
click at [154, 260] on div "SKM_C650i25012011170.pdf" at bounding box center [235, 265] width 436 height 17
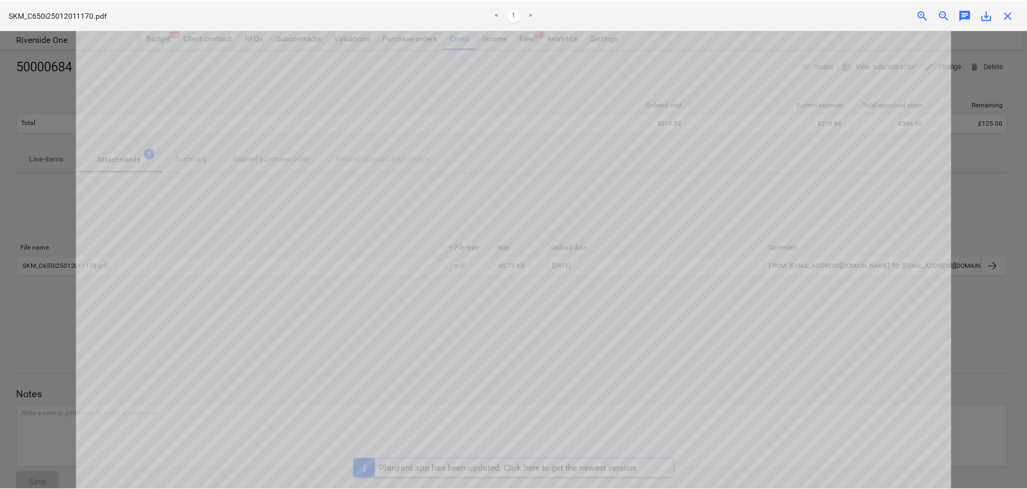
scroll to position [571, 0]
click at [1008, 10] on span "close" at bounding box center [1011, 15] width 13 height 13
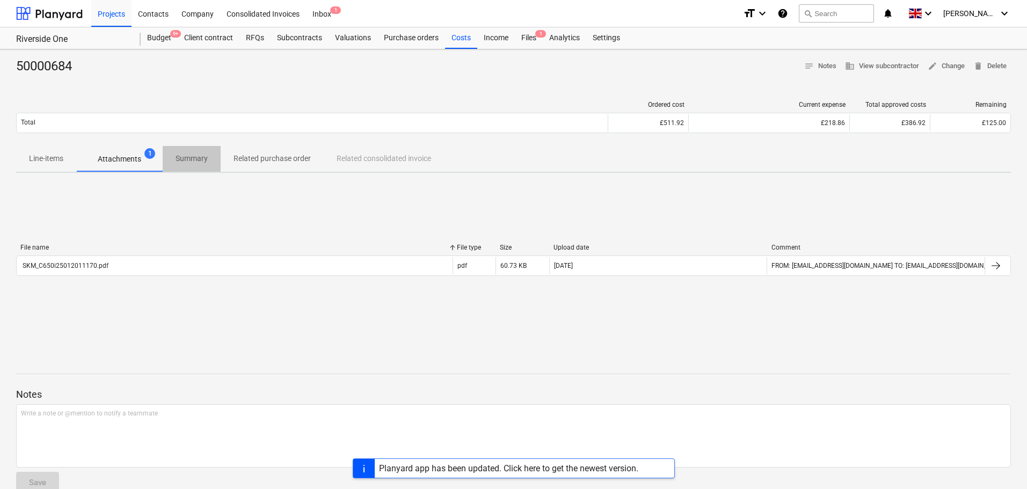
click at [188, 154] on p "Summary" at bounding box center [192, 158] width 32 height 11
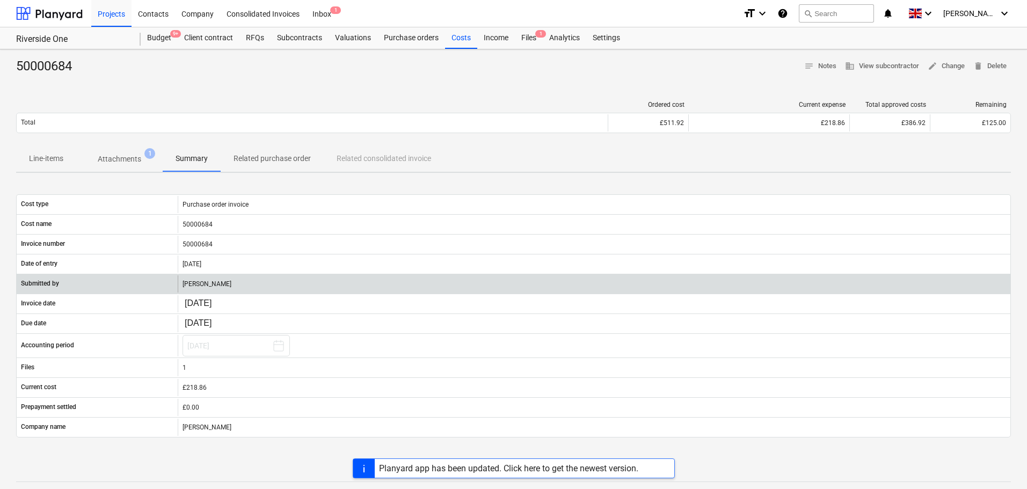
click at [216, 279] on div "[PERSON_NAME]" at bounding box center [594, 283] width 833 height 17
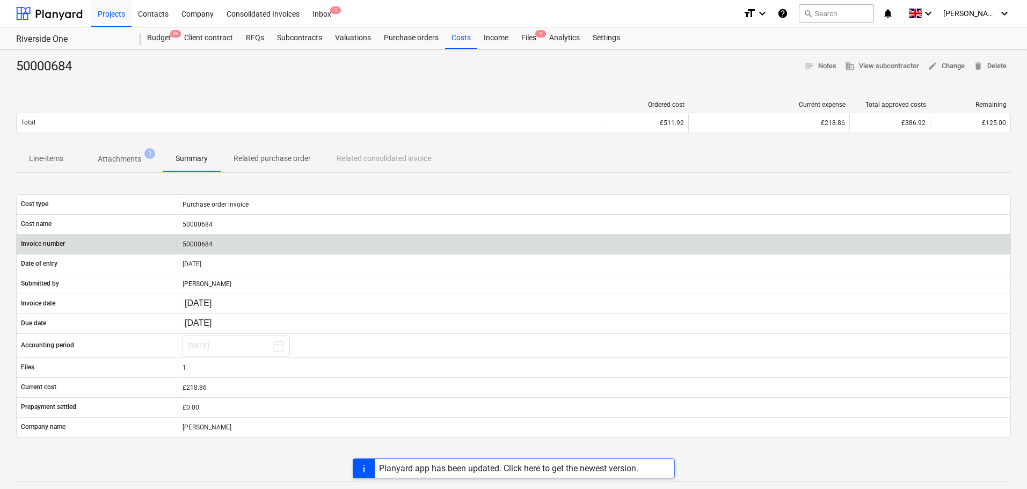
click at [324, 242] on div "50000684" at bounding box center [594, 244] width 833 height 17
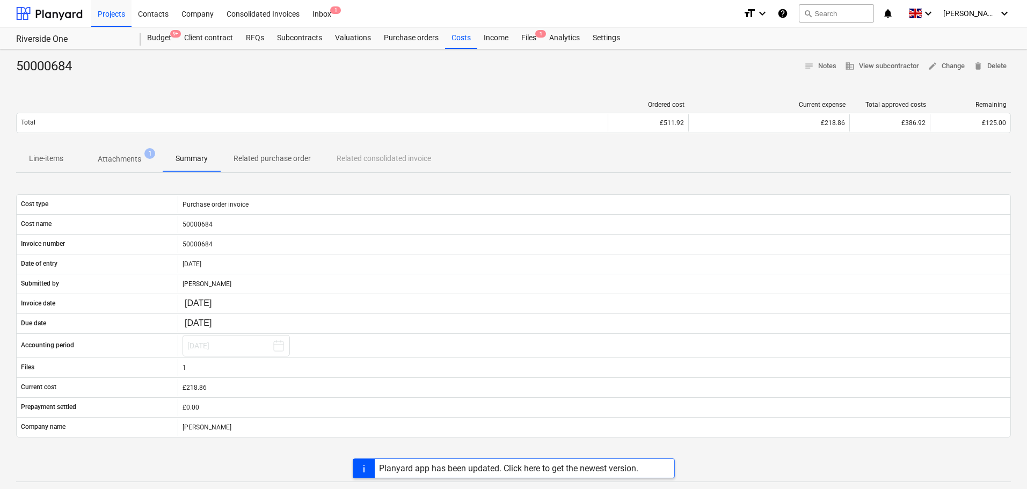
click at [242, 173] on div "50000684 notes Notes business View subcontractor edit Change delete Delete Orde…" at bounding box center [513, 333] width 1027 height 569
click at [250, 161] on p "Related purchase order" at bounding box center [272, 158] width 77 height 11
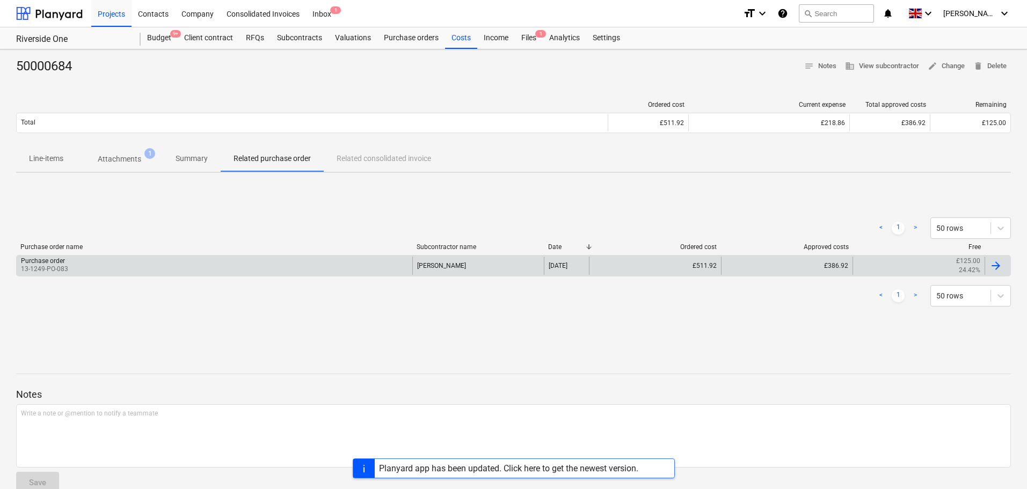
click at [270, 266] on div "Purchase order 13-1249-PO-083" at bounding box center [215, 266] width 396 height 18
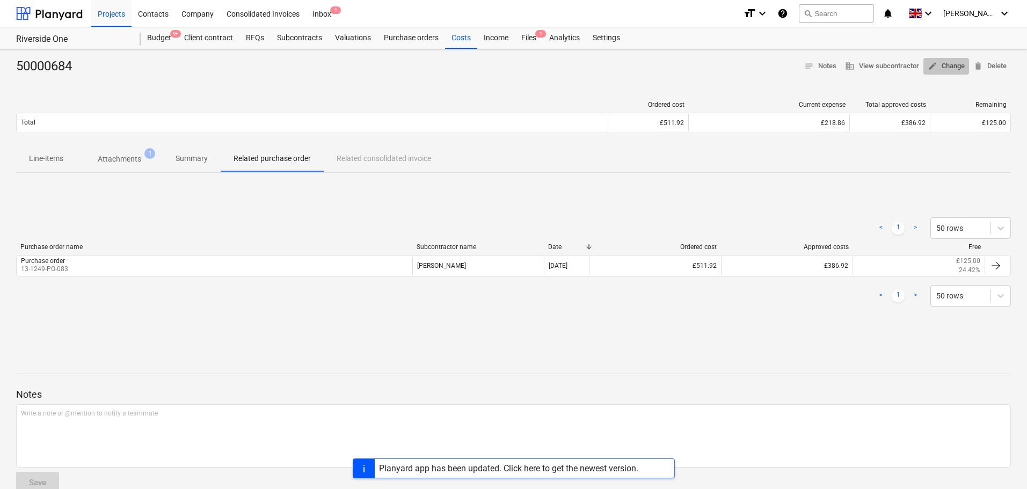
click at [946, 68] on span "edit Change" at bounding box center [946, 66] width 37 height 12
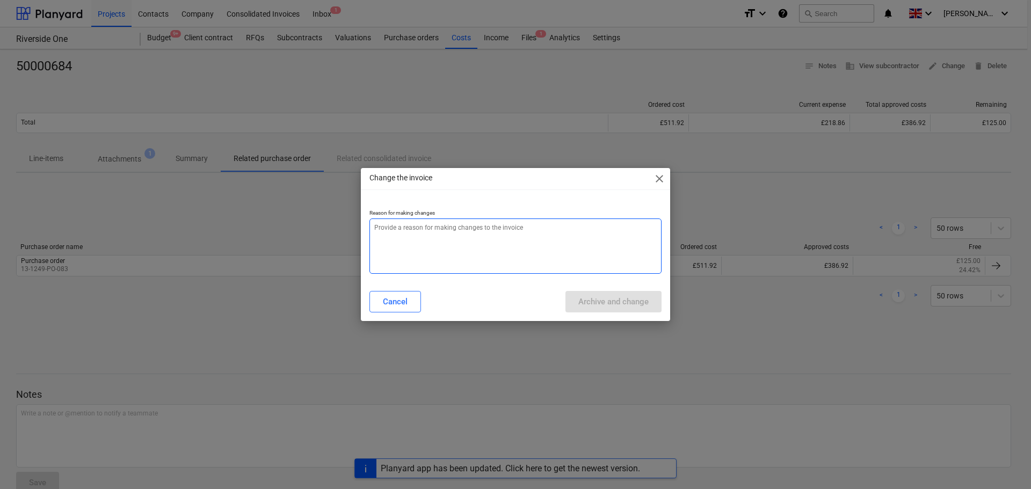
type textarea "x"
click at [562, 240] on textarea at bounding box center [515, 246] width 292 height 55
type textarea "1"
type textarea "x"
type textarea "1"
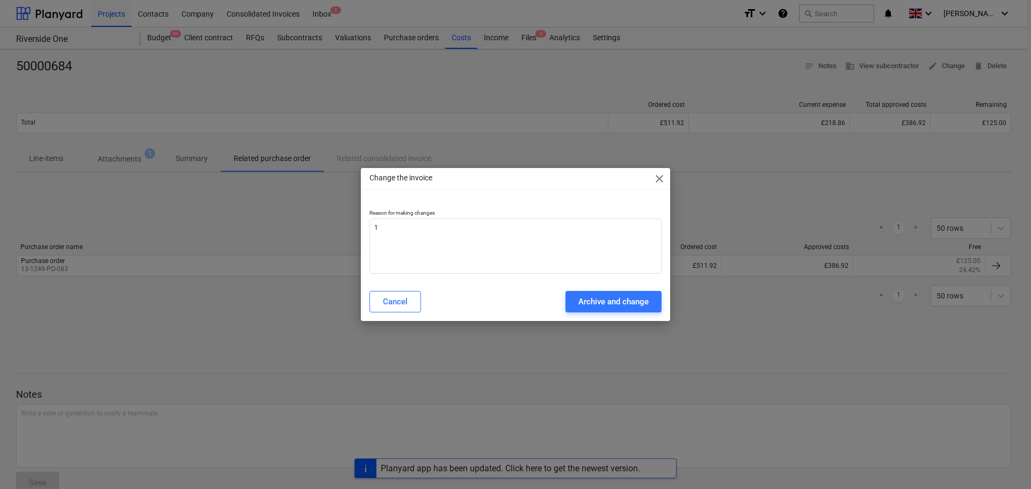
click at [658, 181] on span "close" at bounding box center [659, 178] width 13 height 13
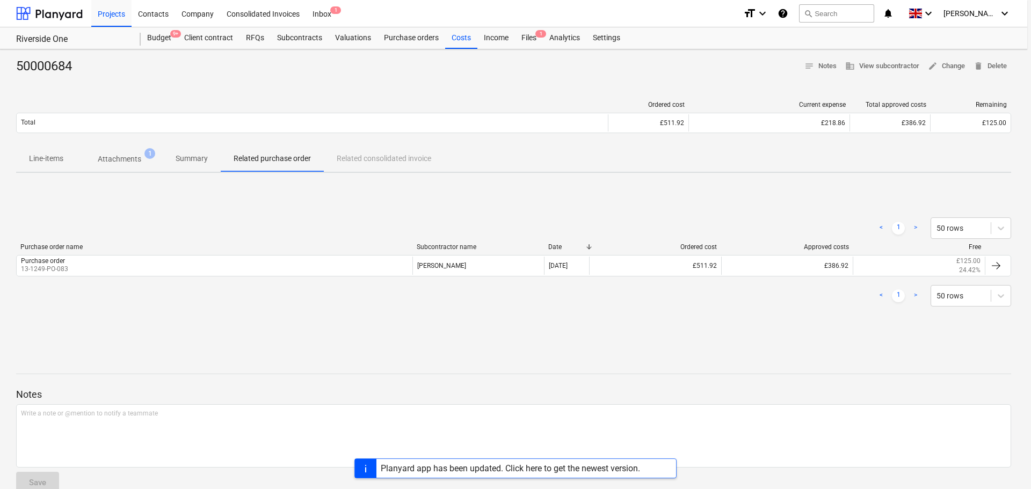
type textarea "x"
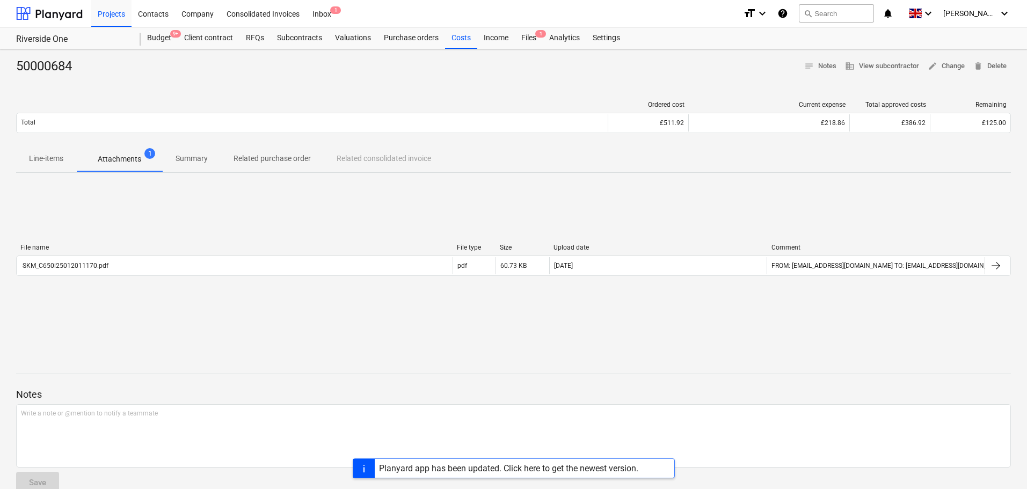
click at [362, 226] on div "File name File type Size Upload date Comment SKM_C650i25012011170.pdf pdf 60.73…" at bounding box center [513, 262] width 995 height 161
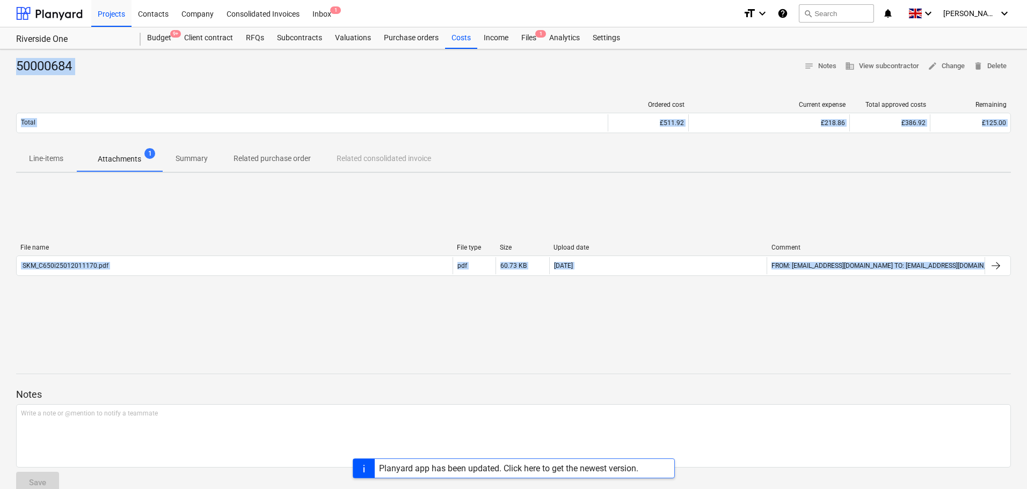
drag, startPoint x: 11, startPoint y: 61, endPoint x: 601, endPoint y: 352, distance: 657.6
click at [608, 358] on div "50000684 notes Notes business View subcontractor edit Change delete Delete Orde…" at bounding box center [513, 279] width 1027 height 461
click at [533, 291] on div "File name File type Size Upload date Comment SKM_C650i25012011170.pdf pdf 60.73…" at bounding box center [513, 262] width 995 height 161
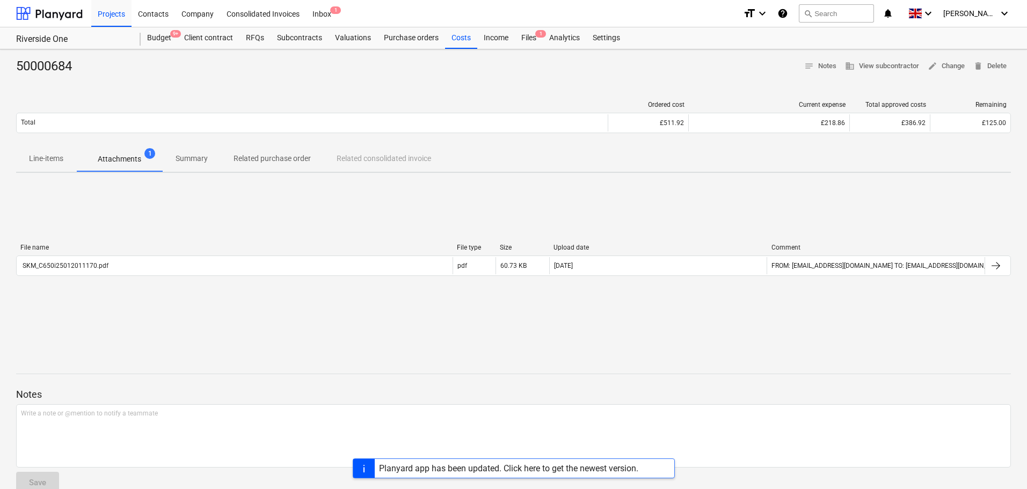
click at [253, 72] on div "50000684 notes Notes business View subcontractor edit Change delete Delete" at bounding box center [513, 66] width 995 height 17
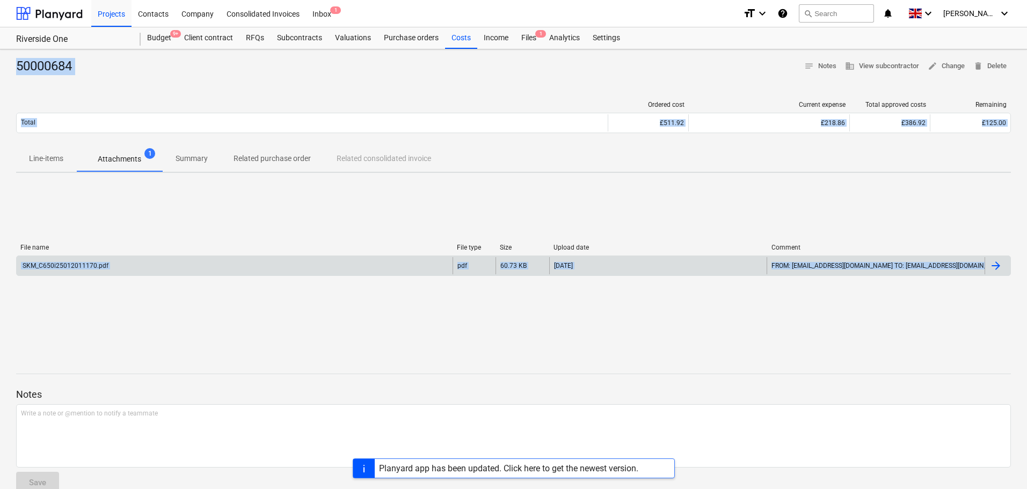
drag, startPoint x: 253, startPoint y: 72, endPoint x: 422, endPoint y: 275, distance: 263.9
click at [479, 361] on div "50000684 notes Notes business View subcontractor edit Change delete Delete Orde…" at bounding box center [513, 279] width 1027 height 461
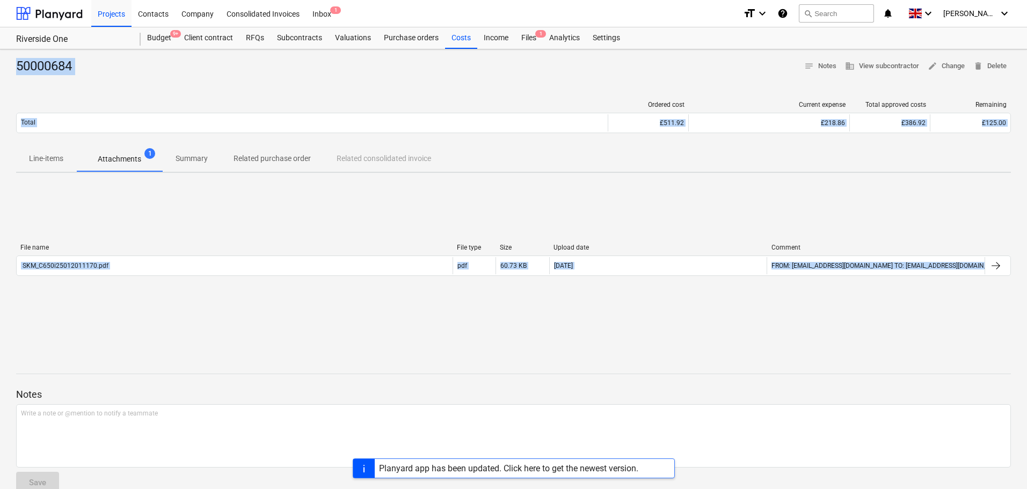
click at [390, 234] on div "File name File type Size Upload date Comment SKM_C650i25012011170.pdf pdf 60.73…" at bounding box center [513, 262] width 995 height 161
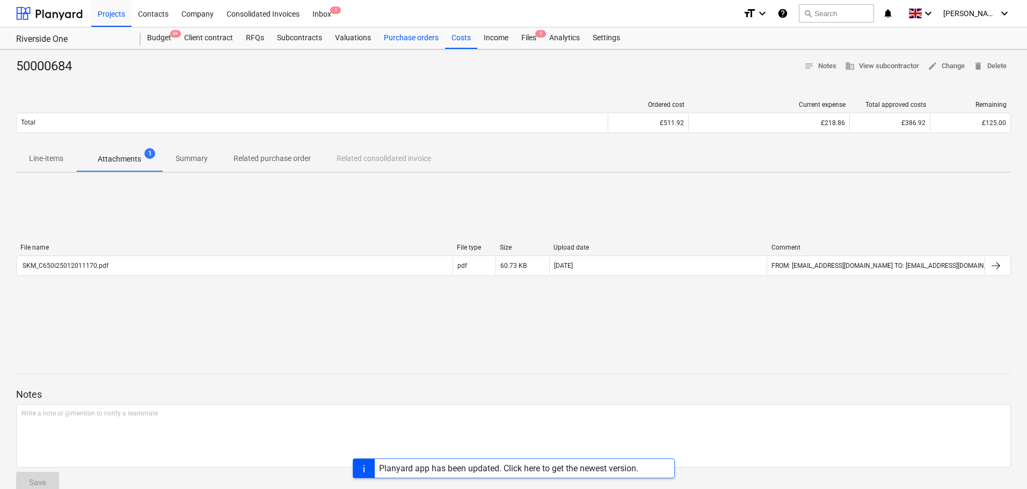
click at [426, 45] on div "Purchase orders" at bounding box center [412, 37] width 68 height 21
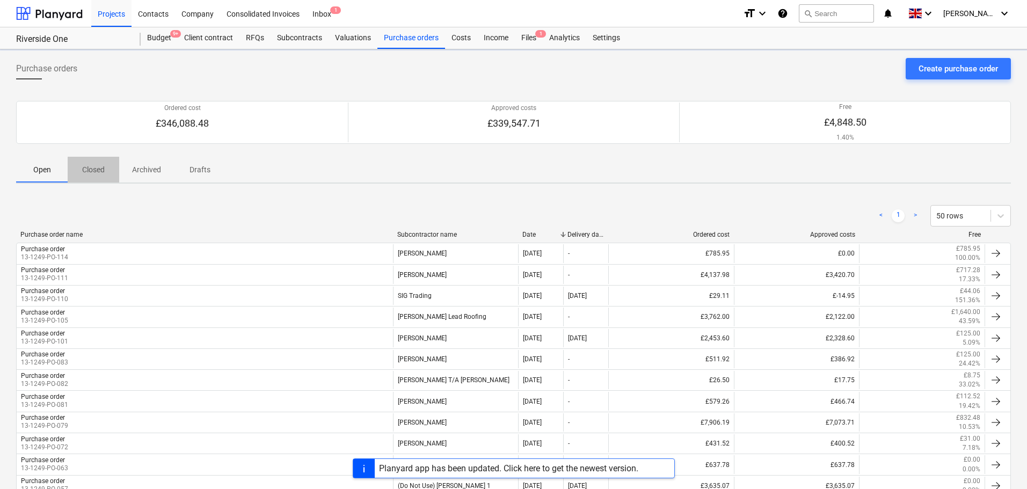
click at [106, 169] on span "Closed" at bounding box center [94, 170] width 52 height 18
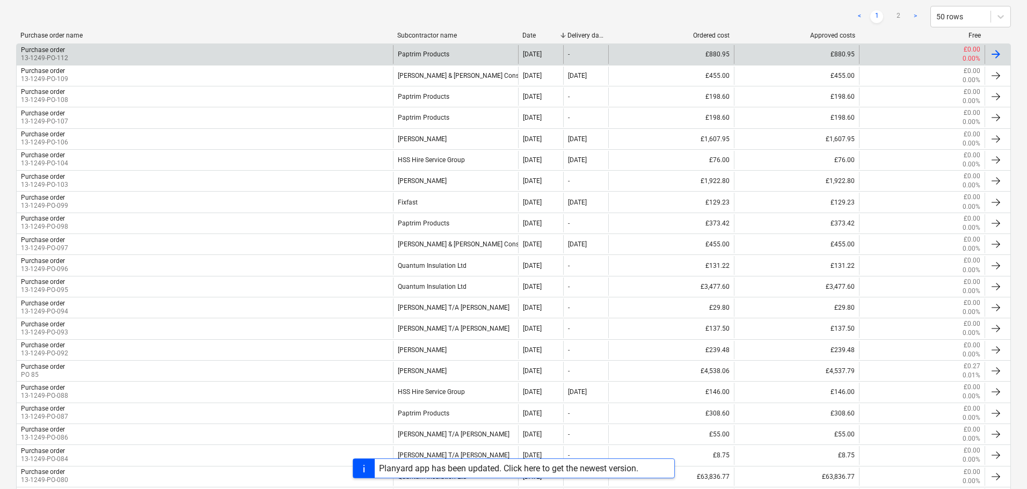
scroll to position [161, 0]
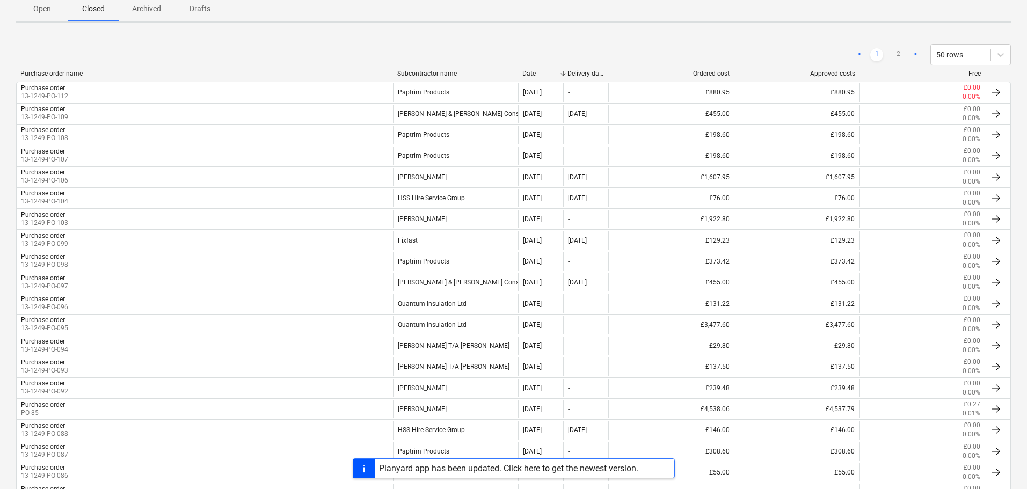
click at [391, 53] on div "< 1 2 > 50 rows" at bounding box center [513, 54] width 995 height 21
click at [387, 47] on div "< 1 2 > 50 rows" at bounding box center [513, 54] width 995 height 21
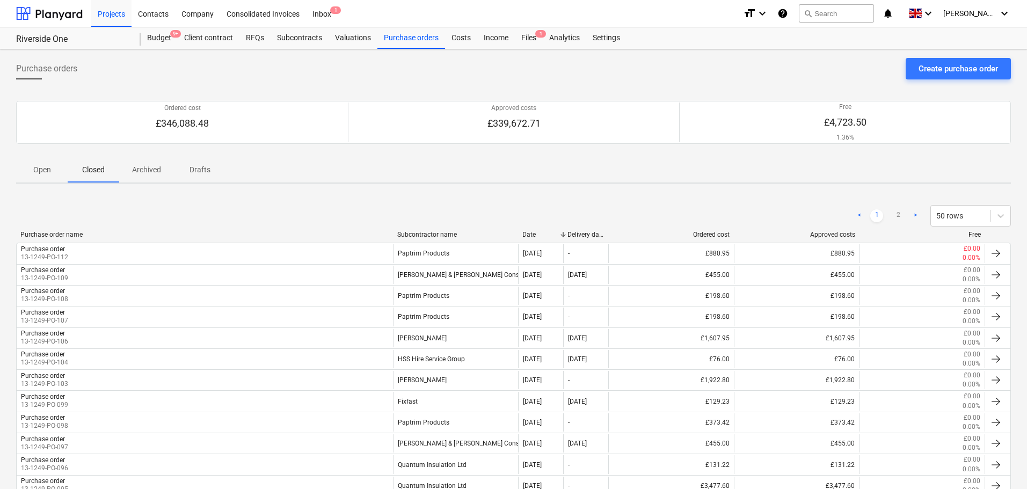
click at [75, 72] on span "Purchase orders" at bounding box center [46, 68] width 61 height 13
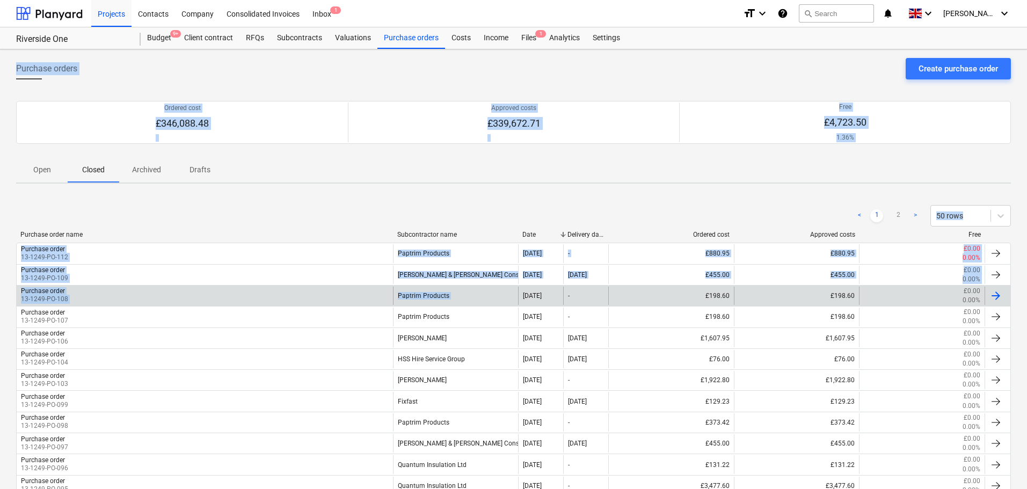
drag, startPoint x: 75, startPoint y: 71, endPoint x: 490, endPoint y: 306, distance: 476.6
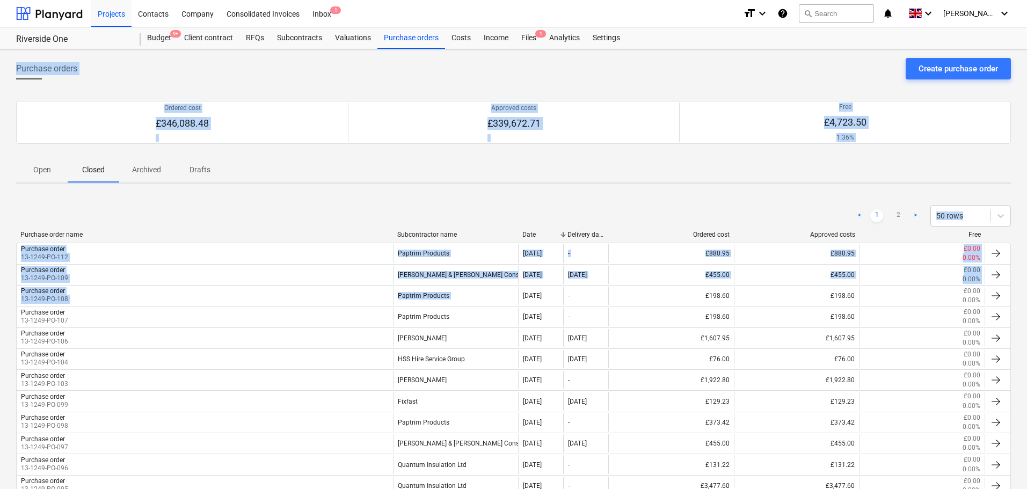
click at [452, 240] on div "Purchase order name Subcontractor name Date Delivery date Ordered cost Approved…" at bounding box center [513, 237] width 995 height 12
click at [319, 173] on div "Open Closed Archived Drafts" at bounding box center [513, 170] width 995 height 26
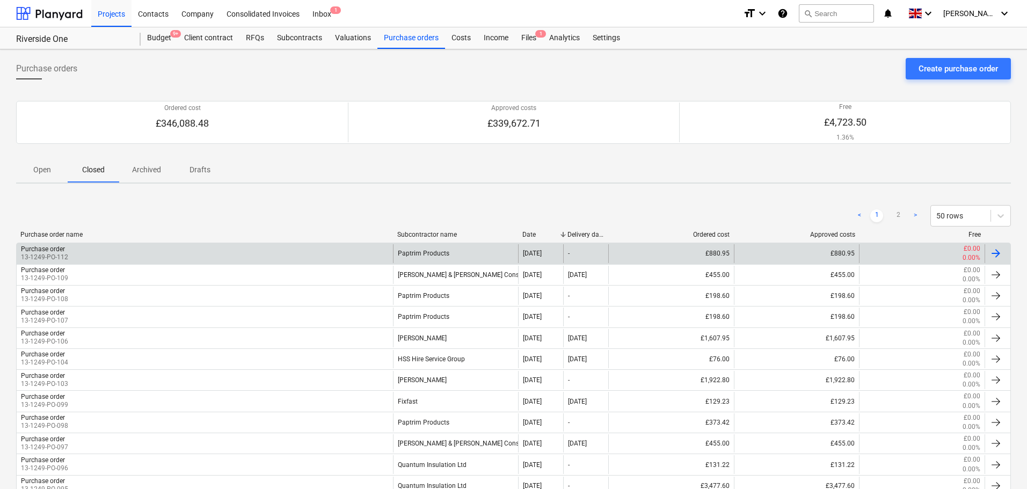
click at [168, 257] on div "Purchase order 13-1249-PO-112" at bounding box center [205, 253] width 376 height 18
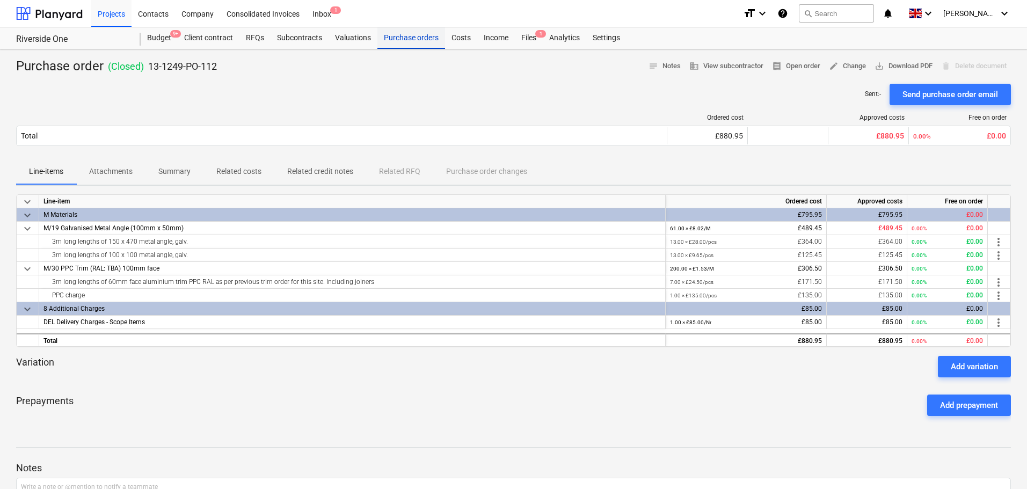
click at [402, 39] on div "Purchase orders" at bounding box center [412, 37] width 68 height 21
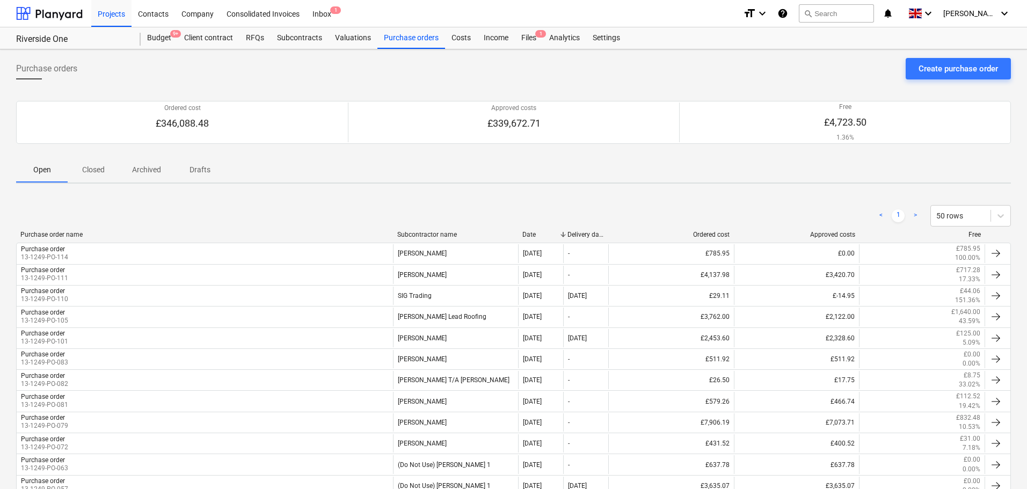
click at [96, 175] on p "Closed" at bounding box center [94, 169] width 26 height 11
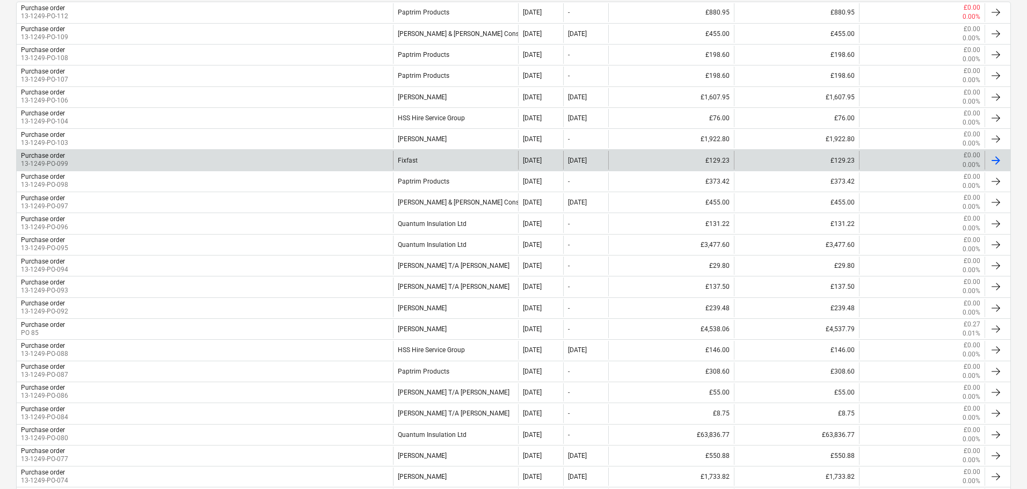
scroll to position [269, 0]
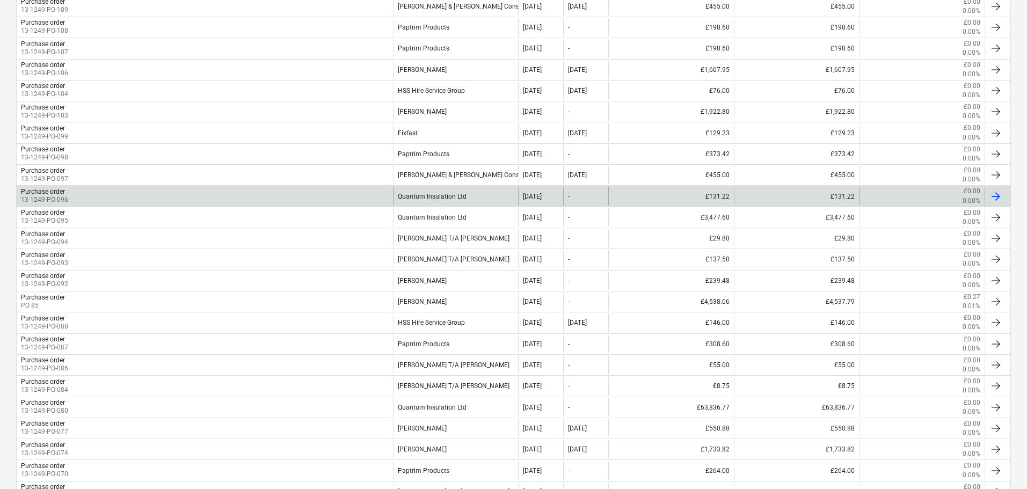
click at [195, 192] on div "Purchase order 13-1249-PO-096" at bounding box center [205, 196] width 376 height 18
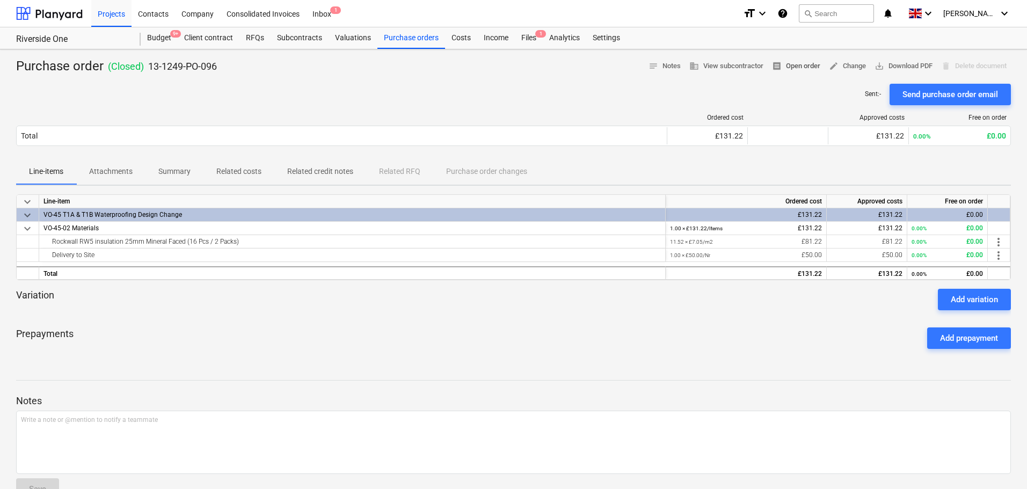
click at [792, 68] on span "receipt Open order" at bounding box center [796, 66] width 48 height 12
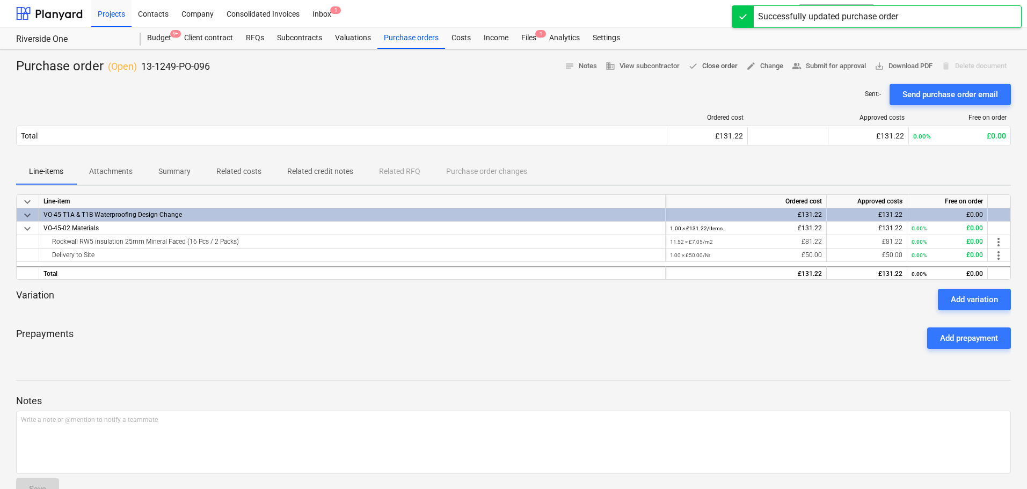
click at [717, 68] on span "done Close order" at bounding box center [712, 66] width 49 height 12
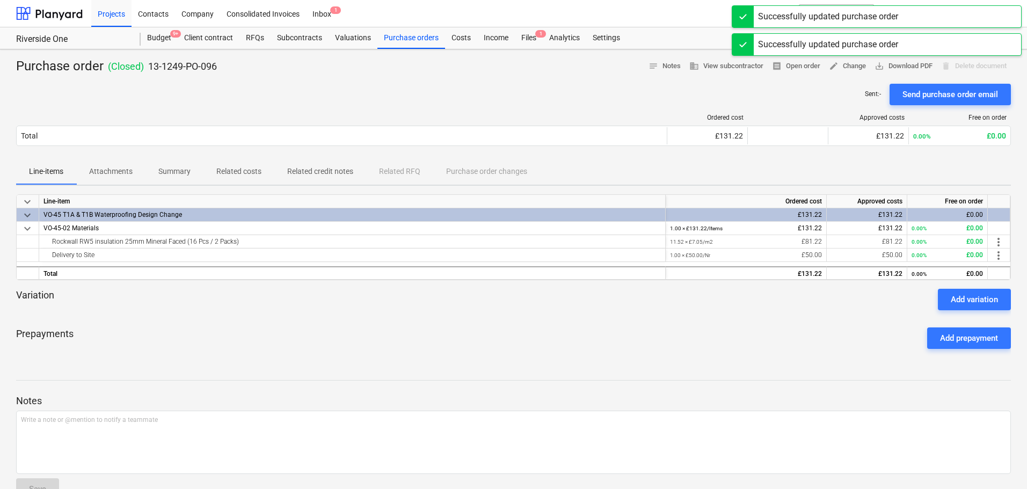
click at [500, 98] on div "Sent : - Send purchase order email" at bounding box center [513, 94] width 995 height 21
click at [249, 82] on div at bounding box center [513, 79] width 995 height 9
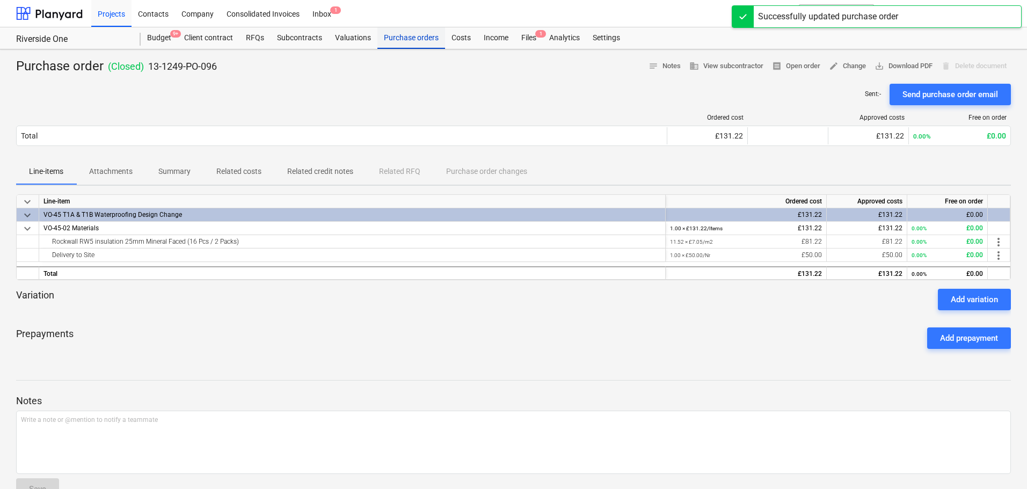
click at [405, 40] on div "Purchase orders" at bounding box center [412, 37] width 68 height 21
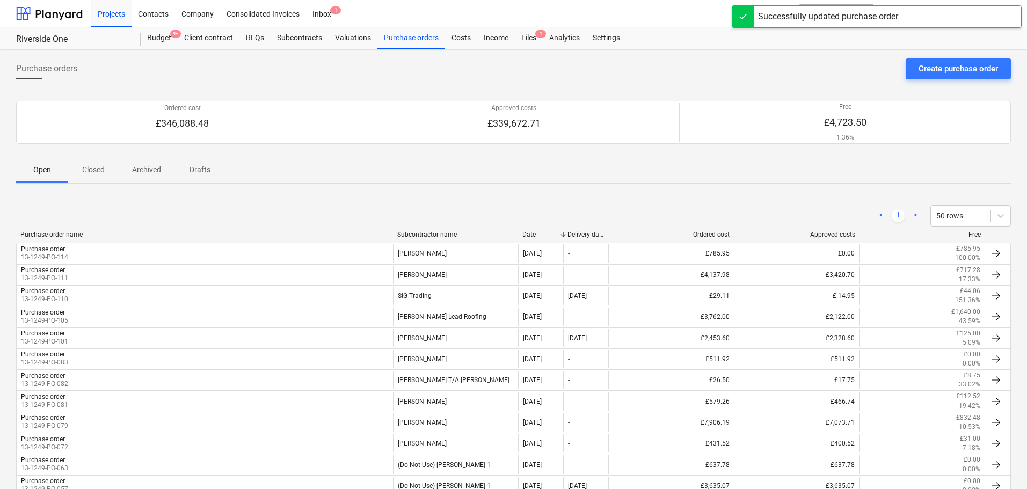
click at [94, 172] on p "Closed" at bounding box center [94, 169] width 26 height 11
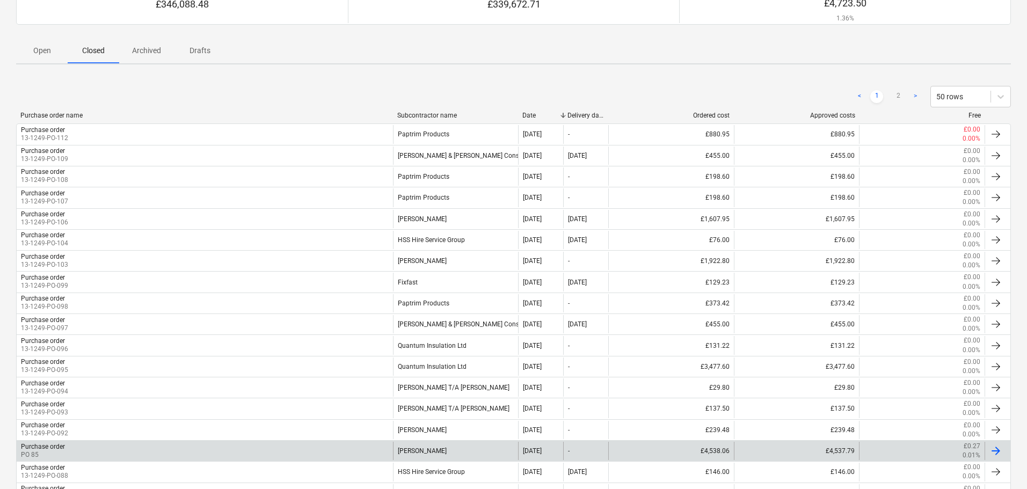
scroll to position [107, 0]
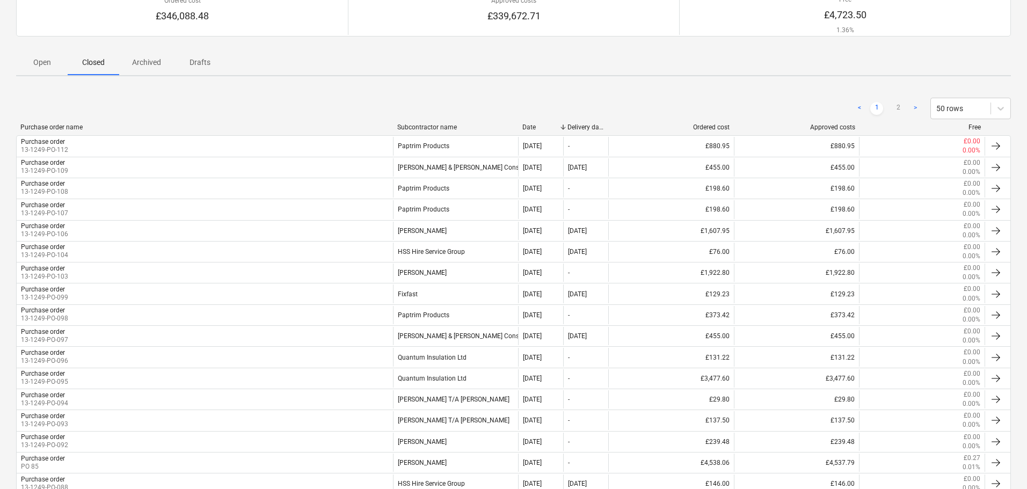
click at [324, 72] on div "Open Closed Archived Drafts" at bounding box center [513, 62] width 995 height 26
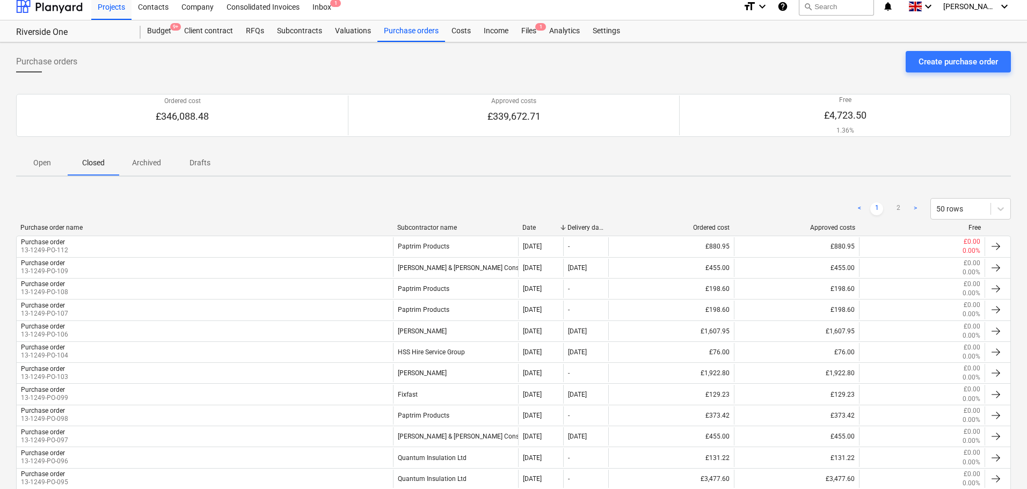
scroll to position [0, 0]
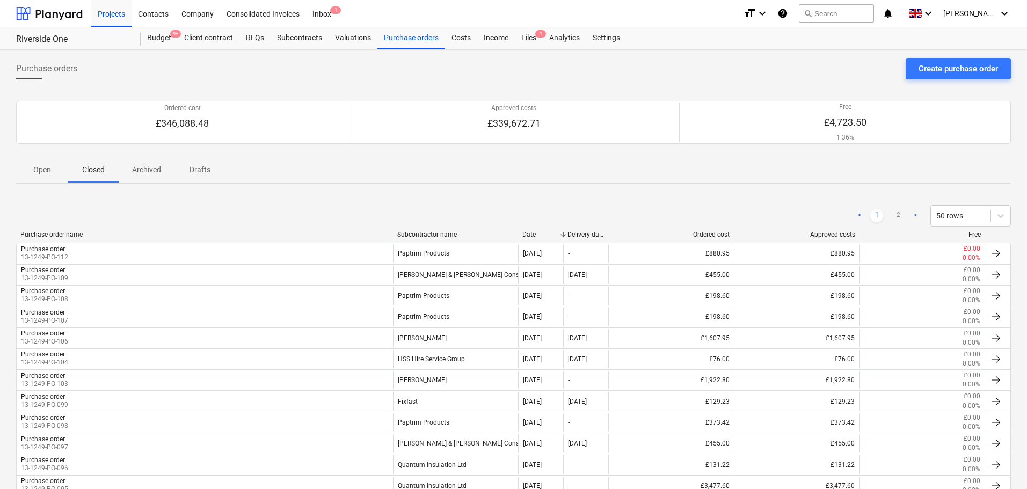
click at [186, 68] on div "Purchase orders Create purchase order" at bounding box center [513, 73] width 995 height 30
click at [140, 216] on div "< 1 2 > 50 rows" at bounding box center [513, 215] width 995 height 21
click at [459, 38] on div "Costs" at bounding box center [461, 37] width 32 height 21
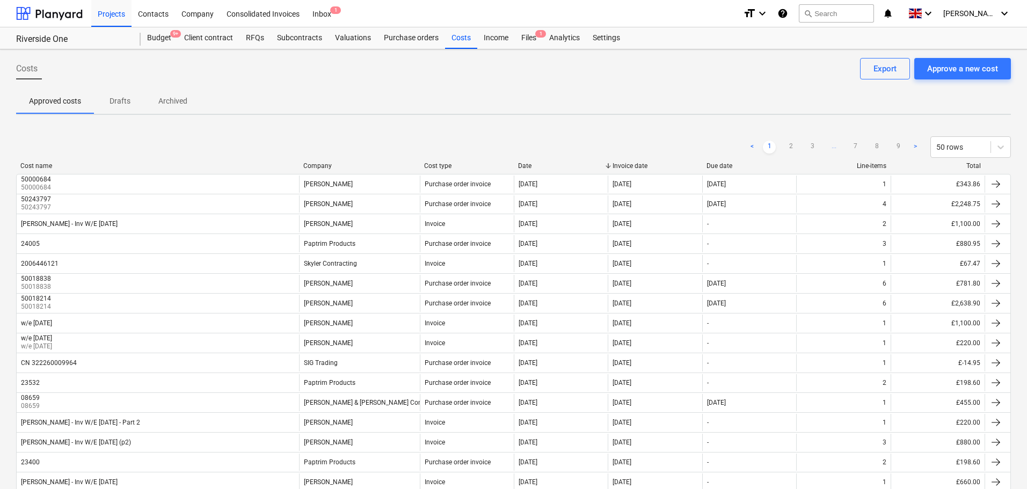
click at [352, 133] on div "< 1 2 3 ... 7 8 9 > 50 rows" at bounding box center [513, 147] width 995 height 30
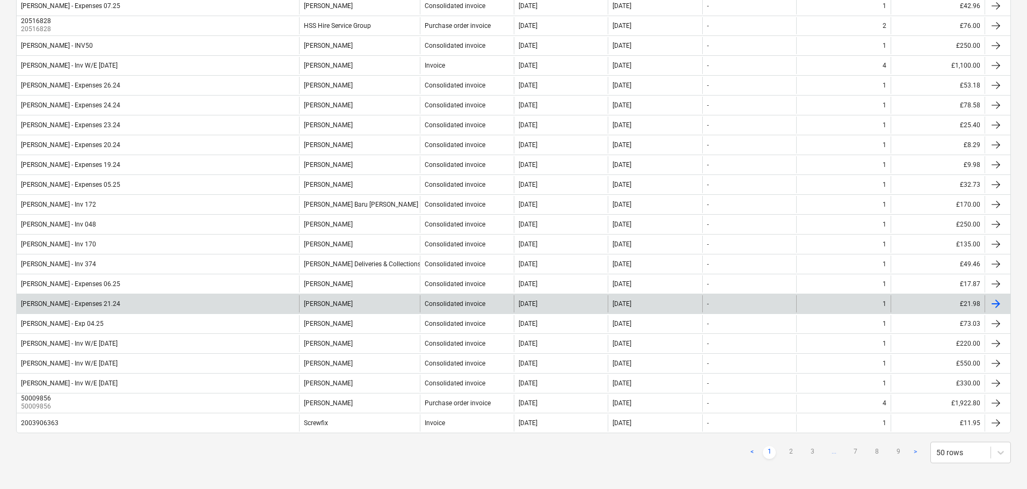
scroll to position [739, 0]
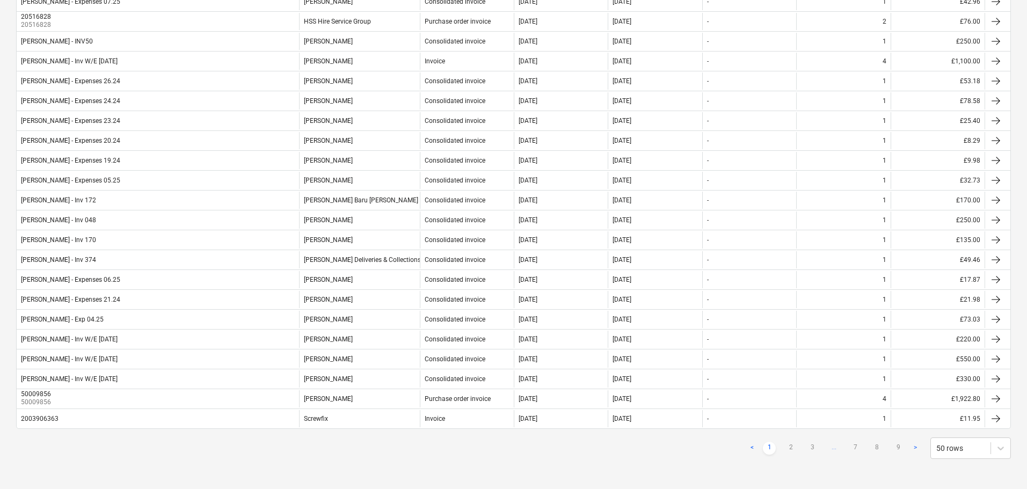
click at [449, 446] on div "< 1 2 3 ... 7 8 9 > 50 rows" at bounding box center [513, 448] width 995 height 21
click at [789, 450] on link "2" at bounding box center [791, 448] width 13 height 13
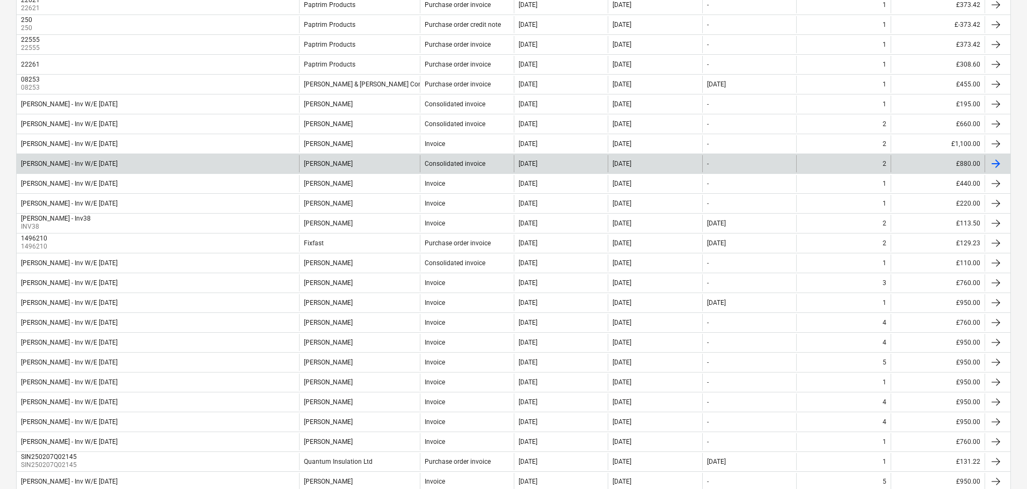
scroll to position [470, 0]
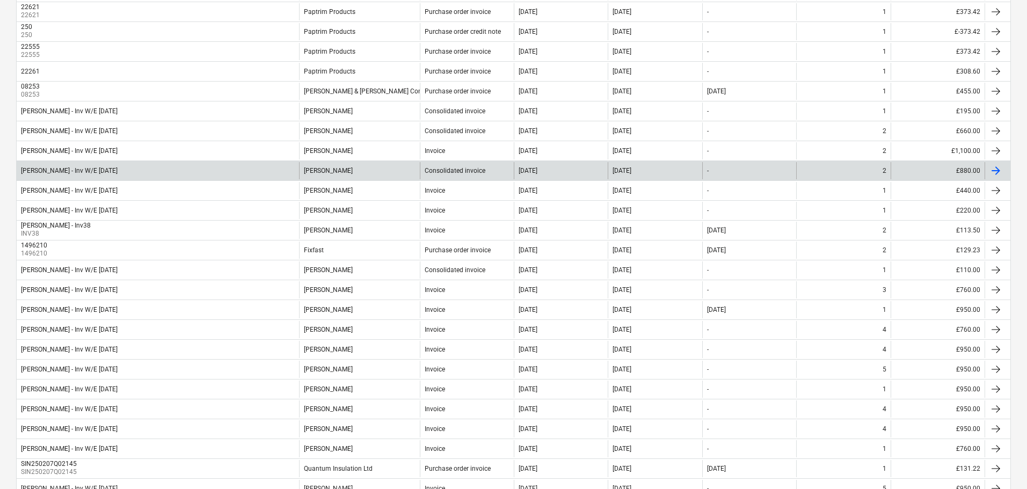
click at [161, 168] on div "Dan Costin - Inv W/E Sun 12.01.2025" at bounding box center [158, 170] width 282 height 17
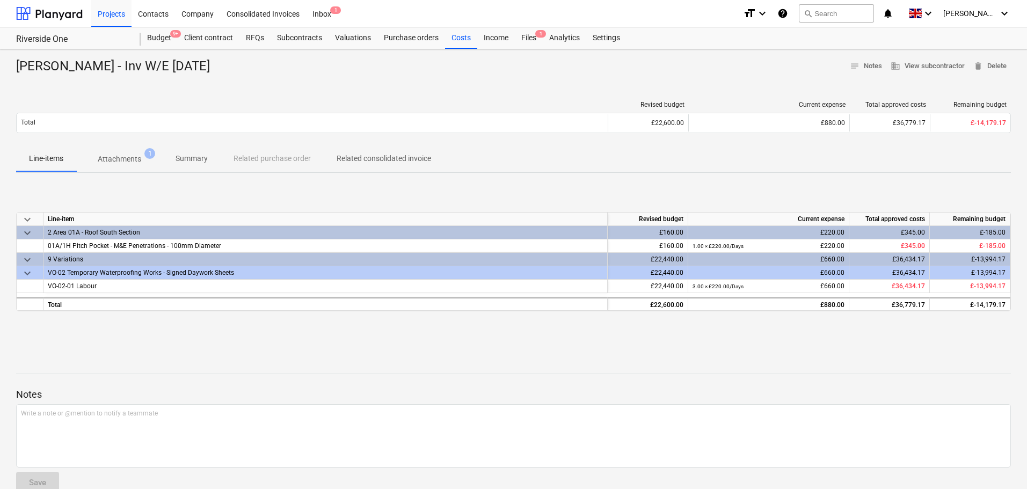
click at [137, 165] on p "Attachments" at bounding box center [119, 159] width 43 height 11
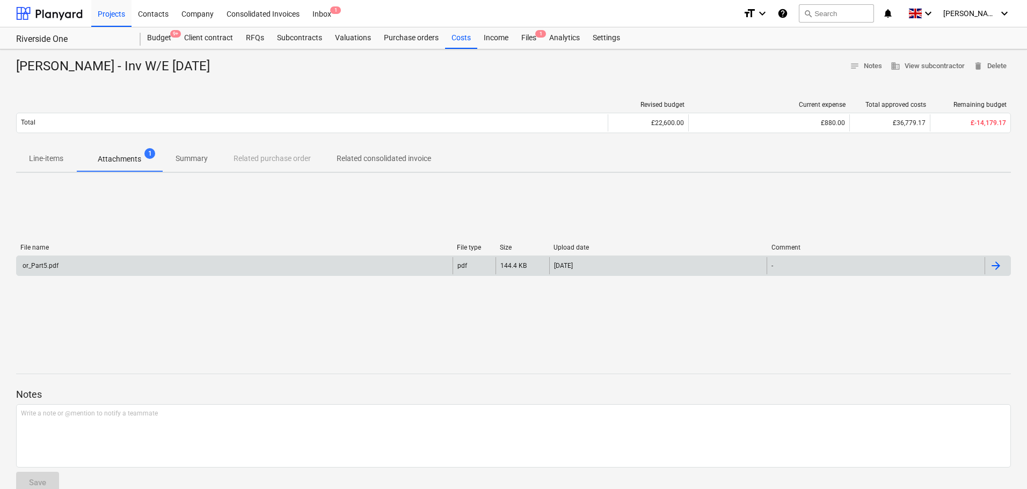
click at [201, 262] on div "or_Part5.pdf" at bounding box center [235, 265] width 436 height 17
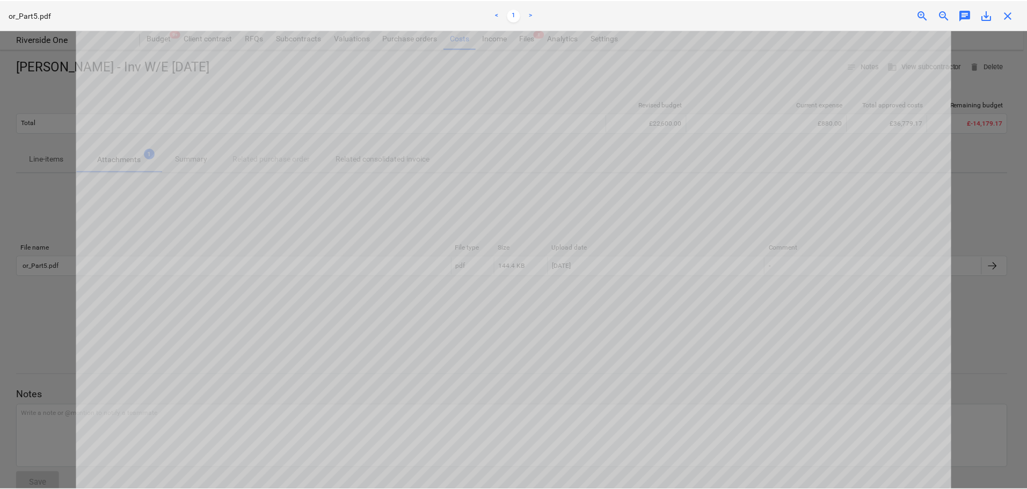
scroll to position [338, 0]
click at [1014, 17] on span "close" at bounding box center [1011, 15] width 13 height 13
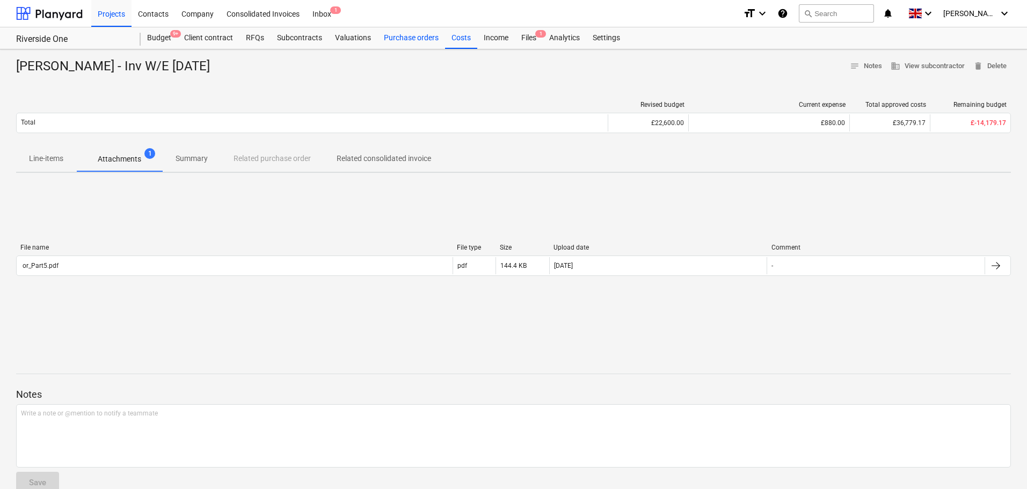
click at [408, 40] on div "Purchase orders" at bounding box center [412, 37] width 68 height 21
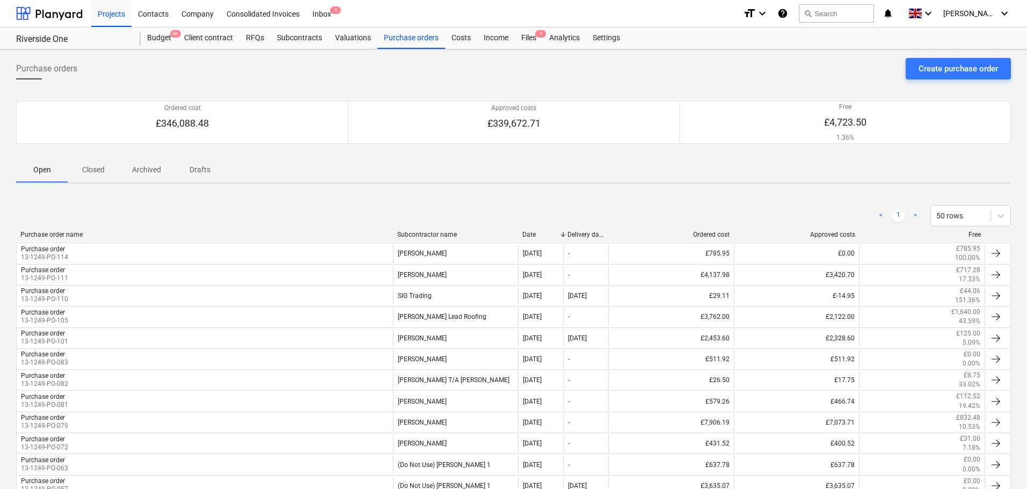
click at [137, 68] on div "Purchase orders Create purchase order" at bounding box center [513, 73] width 995 height 30
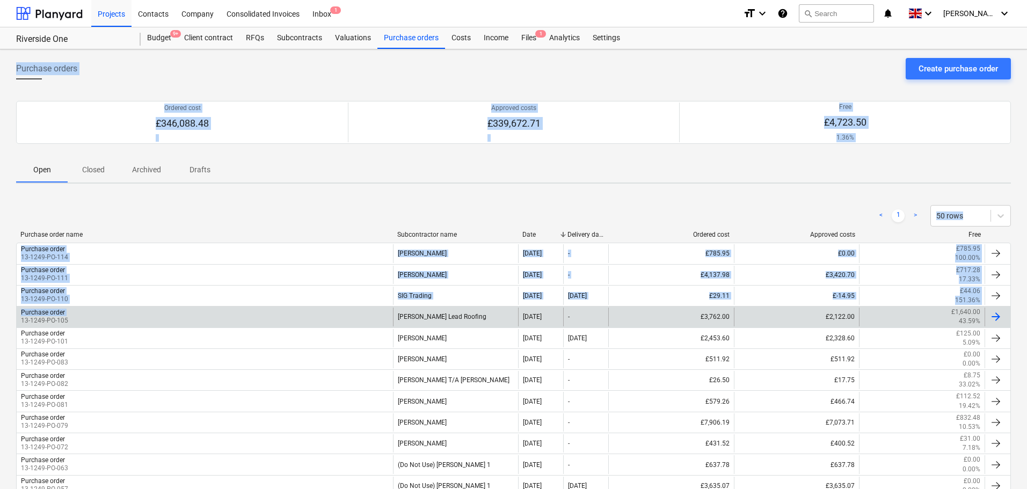
drag, startPoint x: 137, startPoint y: 68, endPoint x: 368, endPoint y: 311, distance: 335.0
click at [368, 311] on div "Purchase orders Create purchase order Ordered cost £346,088.48 Approved costs £…" at bounding box center [513, 324] width 1027 height 550
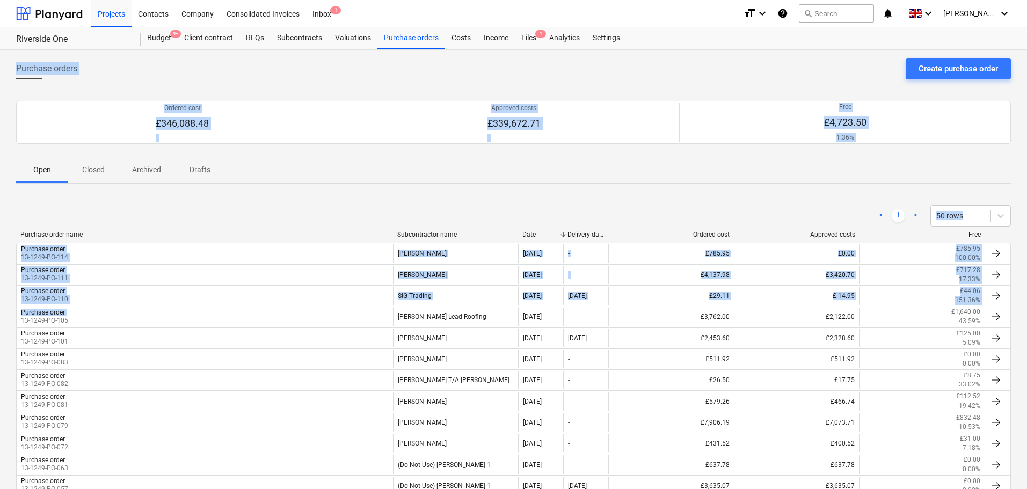
click at [397, 214] on div "< 1 > 50 rows" at bounding box center [513, 215] width 995 height 21
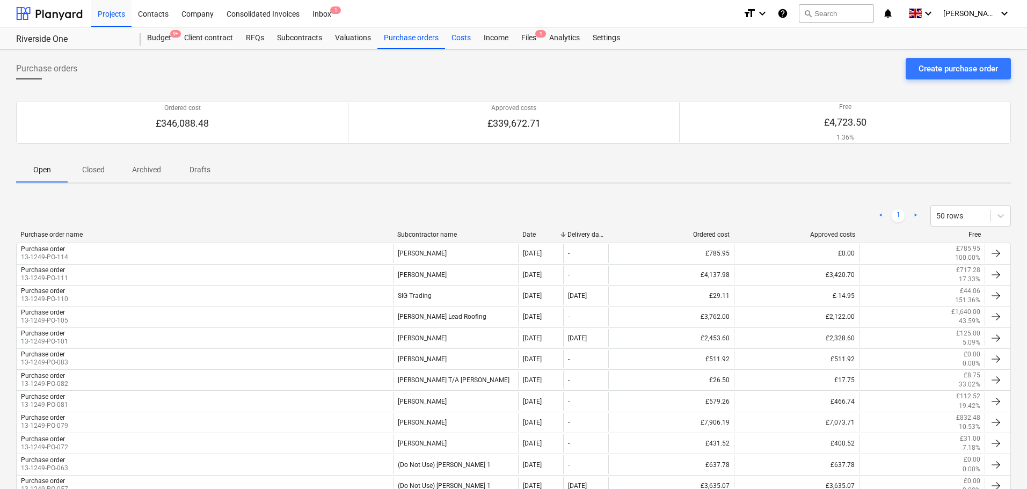
click at [448, 41] on div "Costs" at bounding box center [461, 37] width 32 height 21
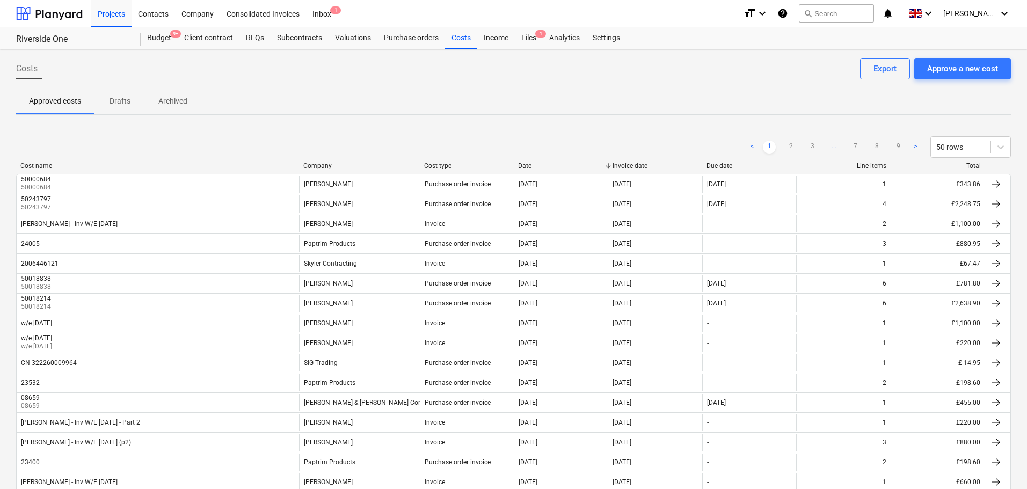
click at [375, 89] on div "Approved costs Drafts Archived" at bounding box center [513, 101] width 995 height 26
drag, startPoint x: 14, startPoint y: 65, endPoint x: 400, endPoint y: 166, distance: 399.2
click at [23, 71] on span "Costs" at bounding box center [26, 68] width 21 height 13
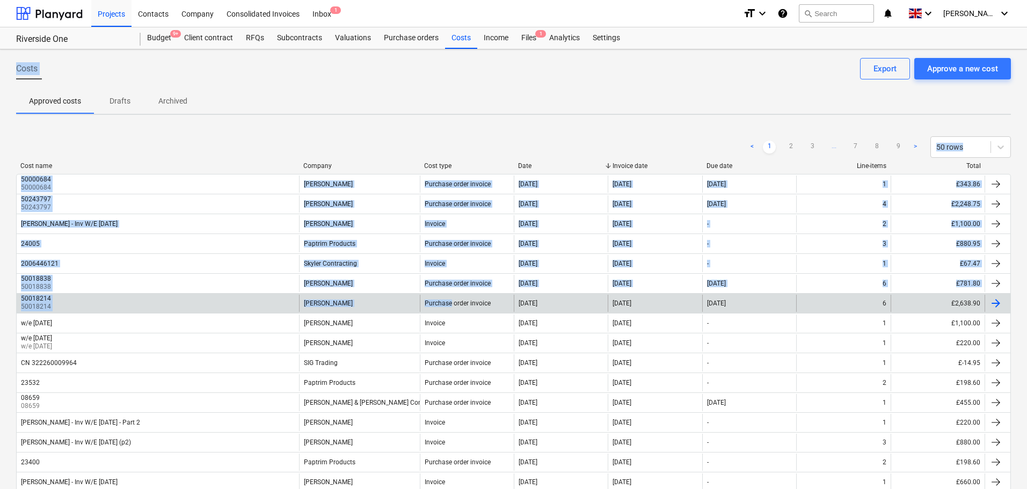
drag, startPoint x: 23, startPoint y: 71, endPoint x: 420, endPoint y: 309, distance: 462.9
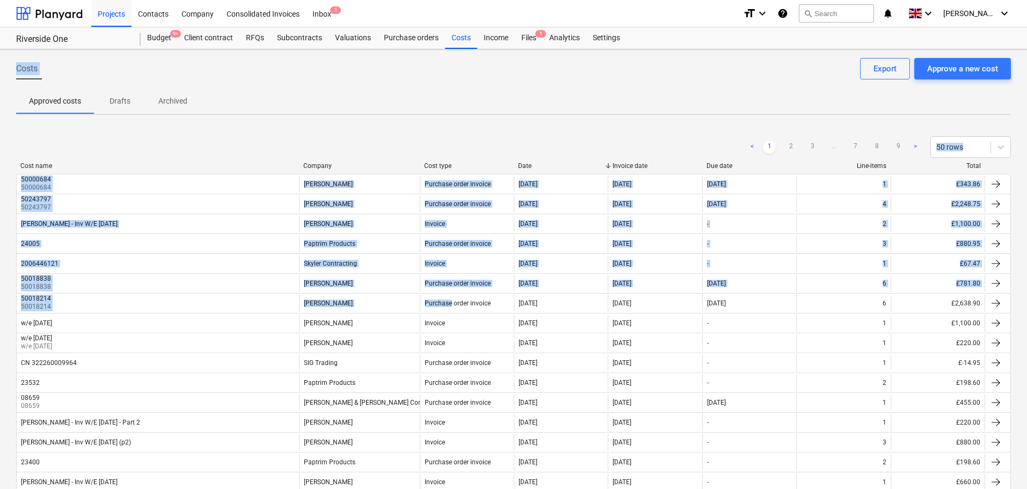
click at [358, 137] on div "< 1 2 3 ... 7 8 9 > 50 rows" at bounding box center [513, 146] width 995 height 21
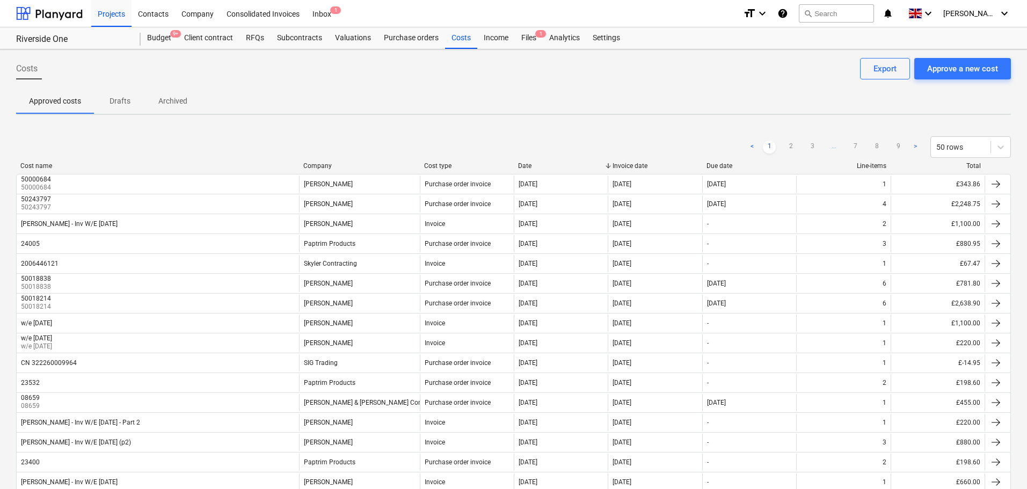
click at [26, 66] on span "Costs" at bounding box center [26, 68] width 21 height 13
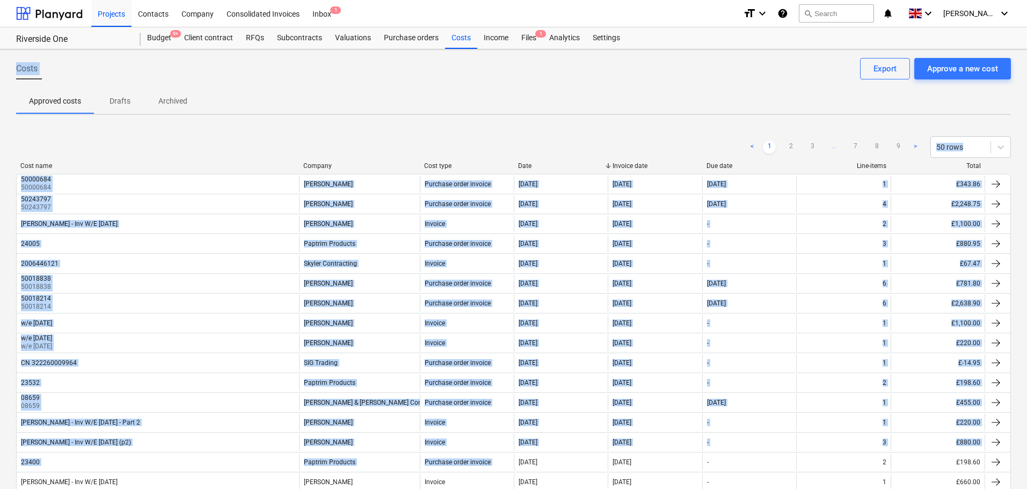
drag, startPoint x: 26, startPoint y: 66, endPoint x: 522, endPoint y: 509, distance: 664.8
click at [522, 489] on html "Projects Contacts Company Consolidated Invoices Inbox 1 format_size keyboard_ar…" at bounding box center [513, 244] width 1027 height 489
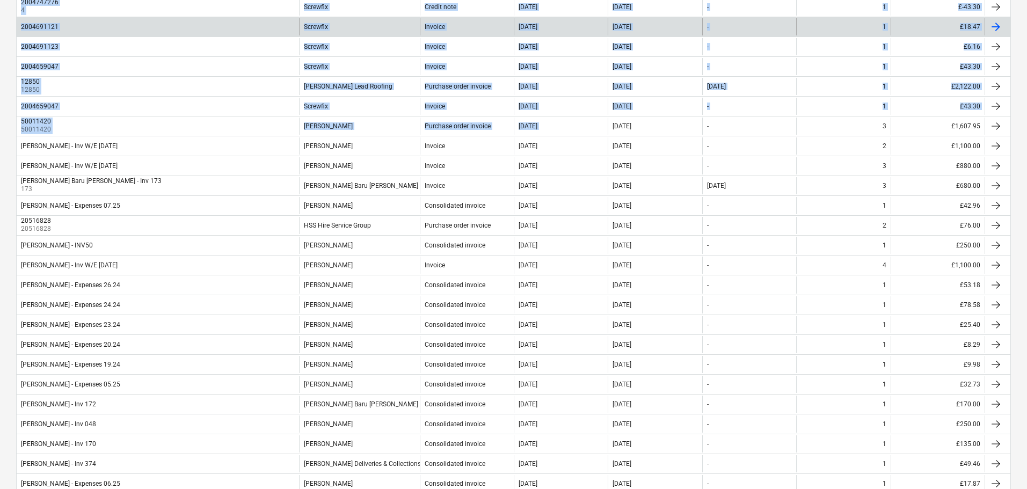
scroll to position [739, 0]
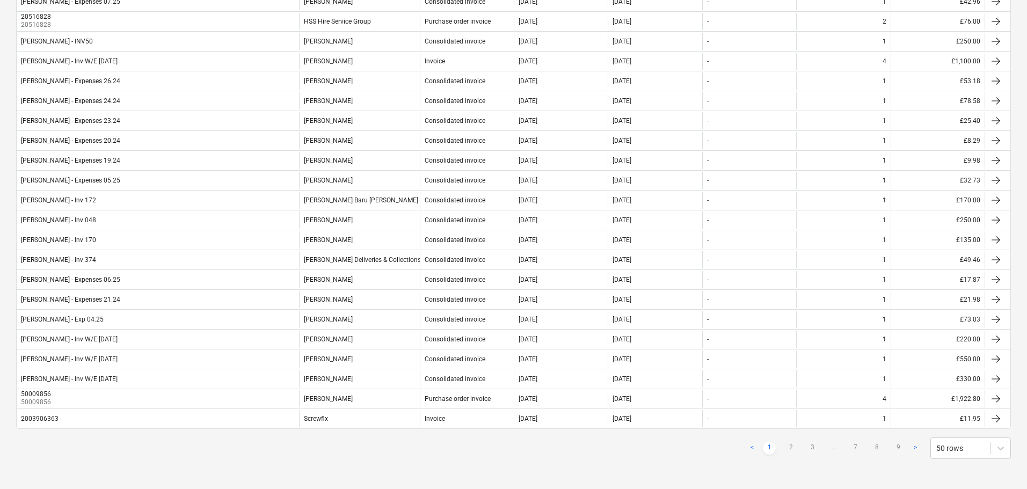
click at [382, 444] on div "< 1 2 3 ... 7 8 9 > 50 rows" at bounding box center [513, 448] width 995 height 21
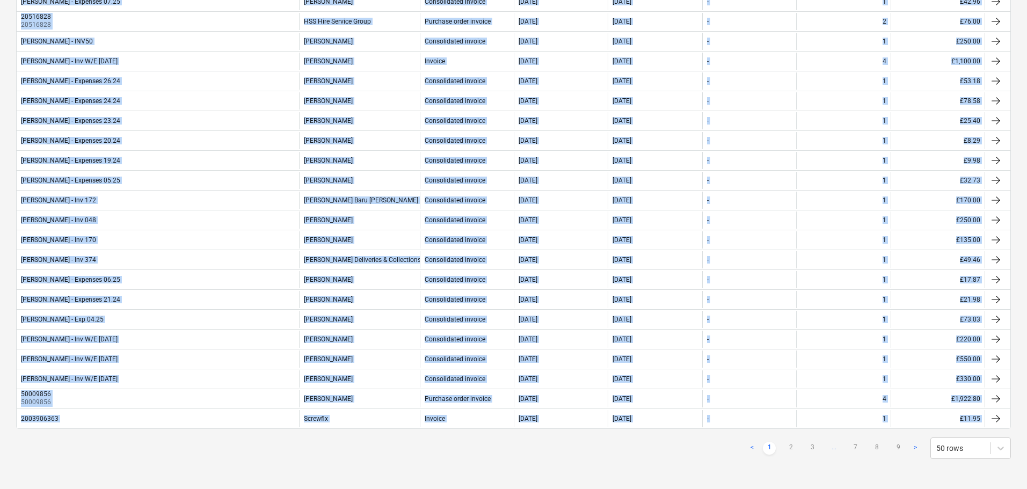
scroll to position [0, 0]
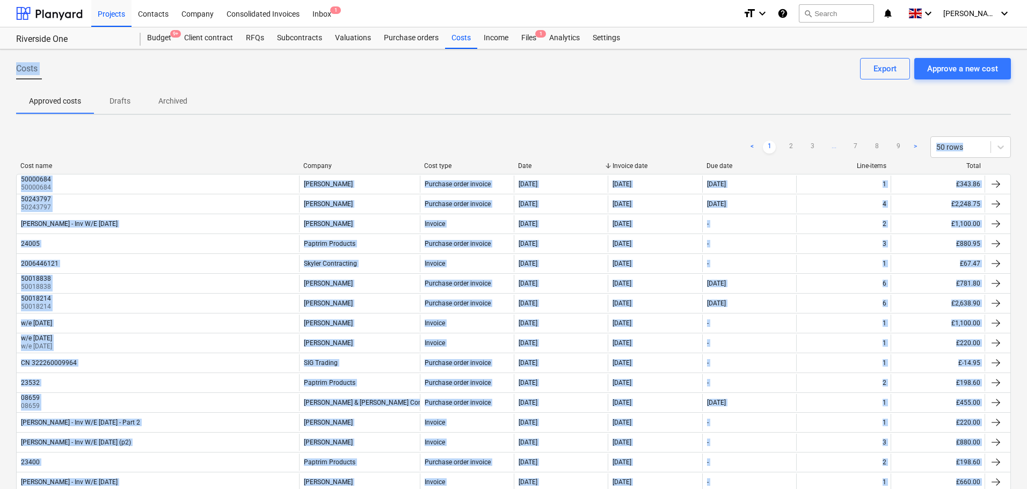
drag, startPoint x: 380, startPoint y: 461, endPoint x: 202, endPoint y: -65, distance: 555.6
click at [202, 0] on html "Projects Contacts Company Consolidated Invoices Inbox 1 format_size keyboard_ar…" at bounding box center [513, 244] width 1027 height 489
click at [30, 66] on span "Costs" at bounding box center [26, 68] width 21 height 13
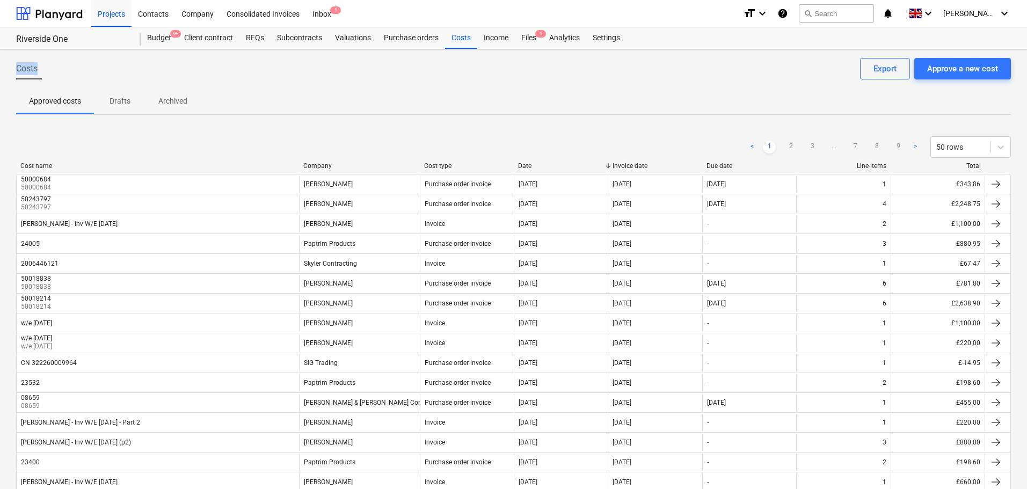
click at [30, 66] on span "Costs" at bounding box center [26, 68] width 21 height 13
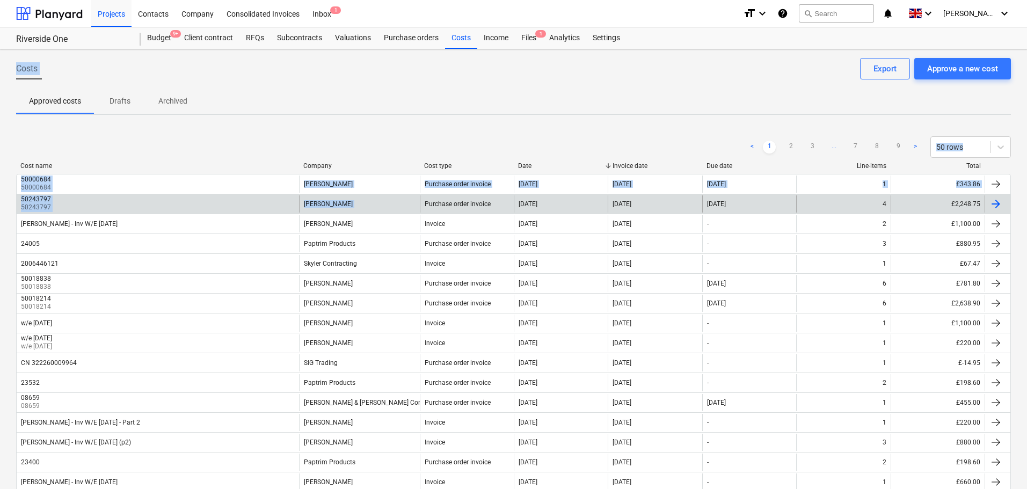
drag, startPoint x: 30, startPoint y: 66, endPoint x: 418, endPoint y: 196, distance: 408.9
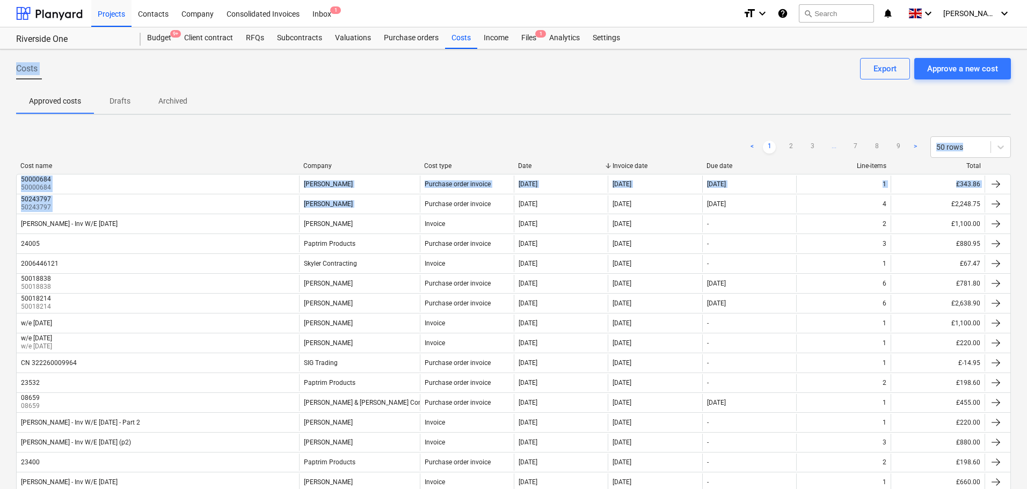
click at [373, 138] on div "< 1 2 3 ... 7 8 9 > 50 rows" at bounding box center [513, 146] width 995 height 21
drag, startPoint x: 11, startPoint y: 63, endPoint x: 493, endPoint y: 171, distance: 494.2
click at [439, 150] on div "< 1 2 3 ... 7 8 9 > 50 rows" at bounding box center [513, 146] width 995 height 21
drag, startPoint x: 327, startPoint y: 121, endPoint x: 317, endPoint y: 95, distance: 28.2
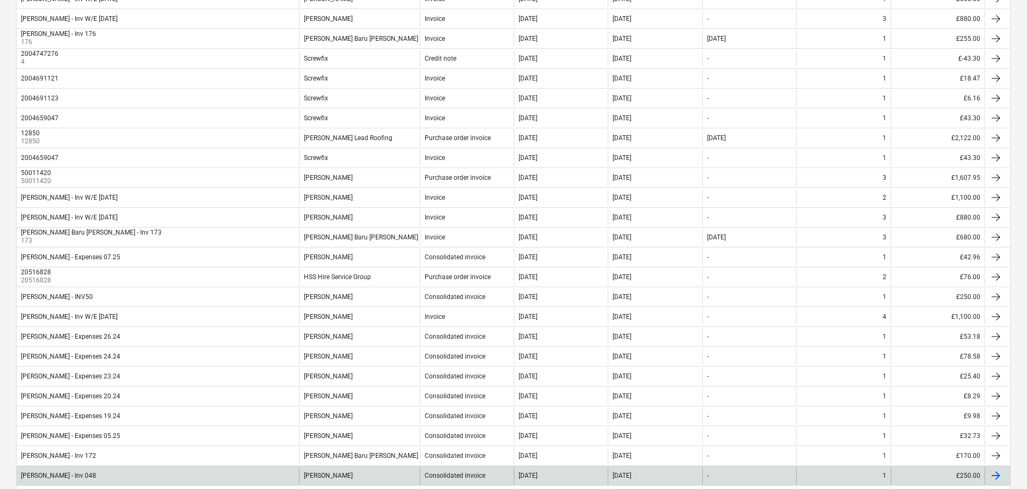
scroll to position [739, 0]
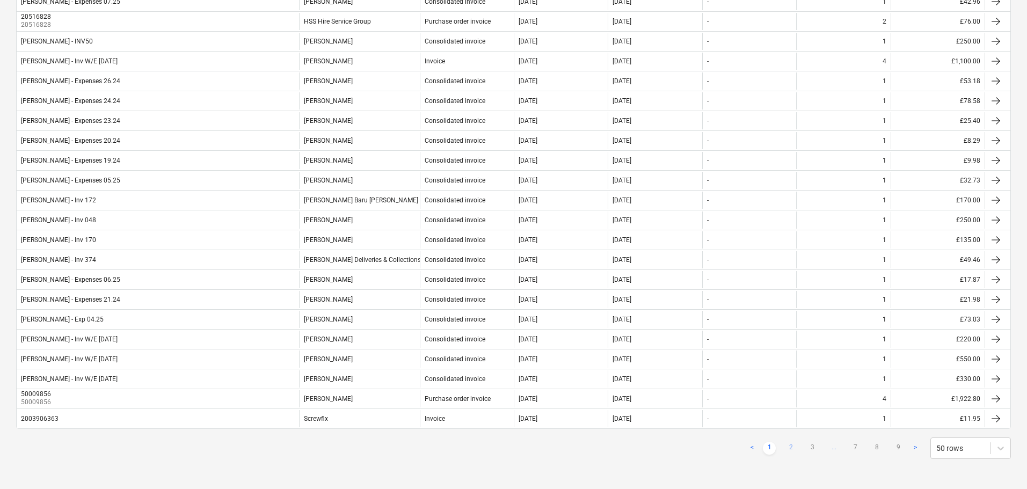
click at [795, 449] on link "2" at bounding box center [791, 448] width 13 height 13
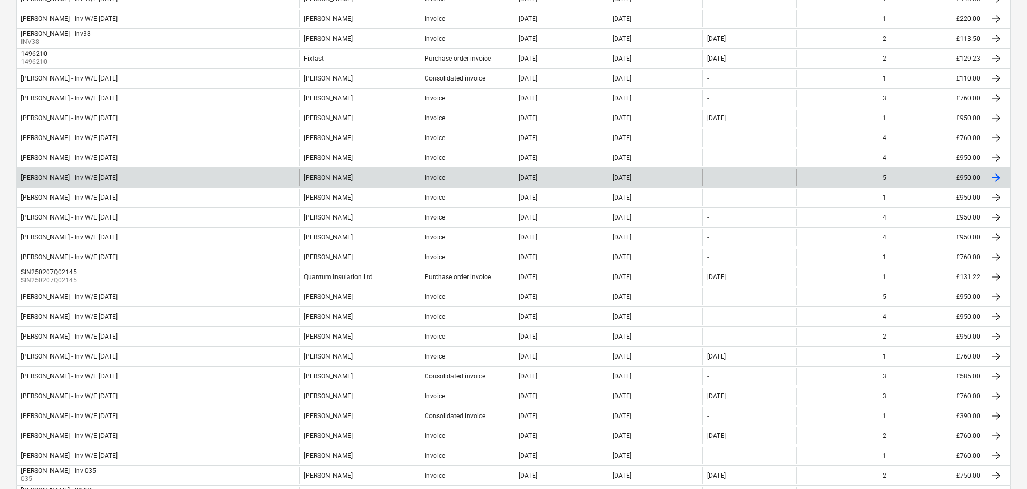
scroll to position [417, 0]
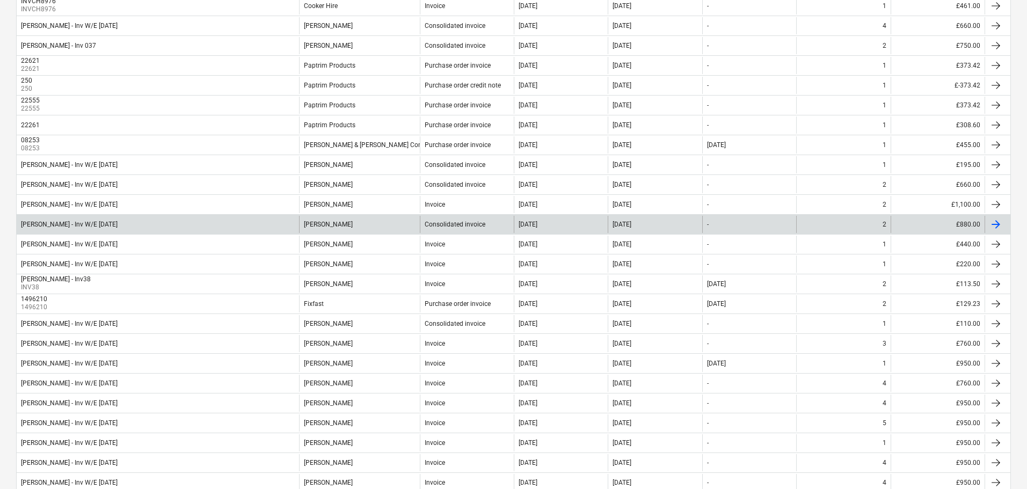
click at [92, 226] on div "Dan Costin - Inv W/E Sun 12.01.2025" at bounding box center [69, 225] width 97 height 8
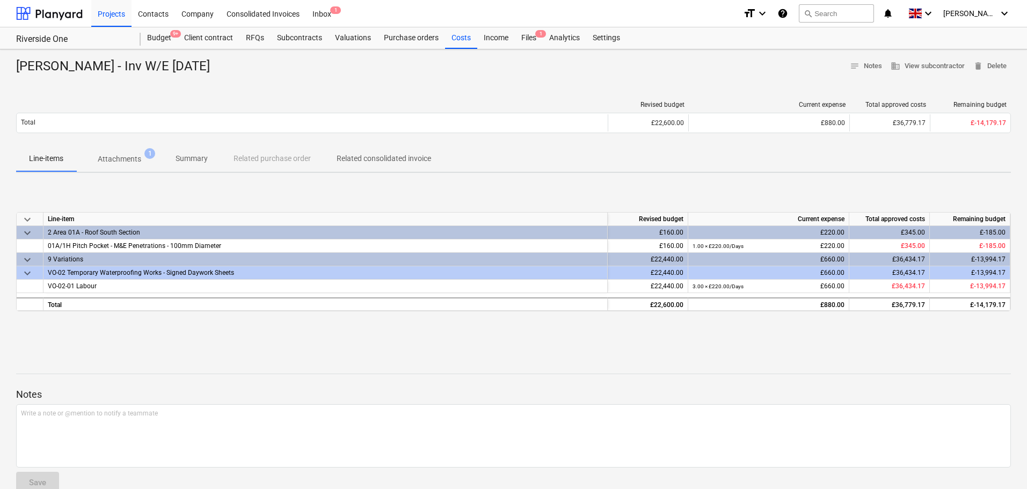
click at [134, 155] on p "Attachments" at bounding box center [119, 159] width 43 height 11
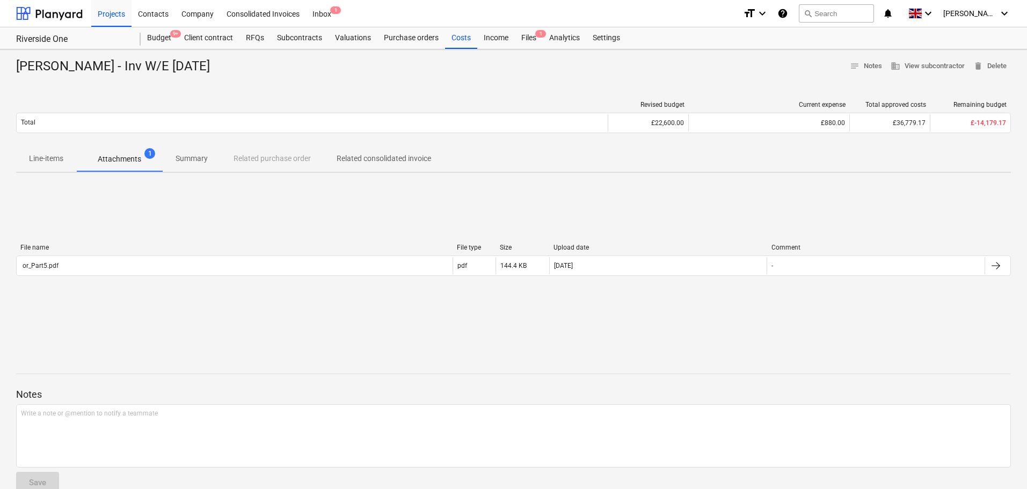
click at [223, 276] on div "File name File type Size Upload date Comment or_Part5.pdf pdf 144.4 KB 24.02.20…" at bounding box center [513, 262] width 995 height 37
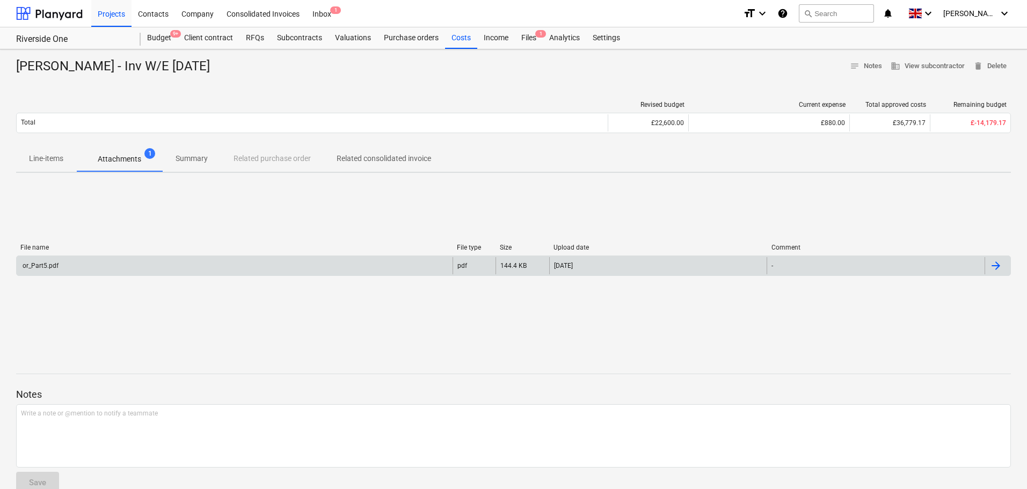
click at [229, 270] on div "or_Part5.pdf" at bounding box center [235, 265] width 436 height 17
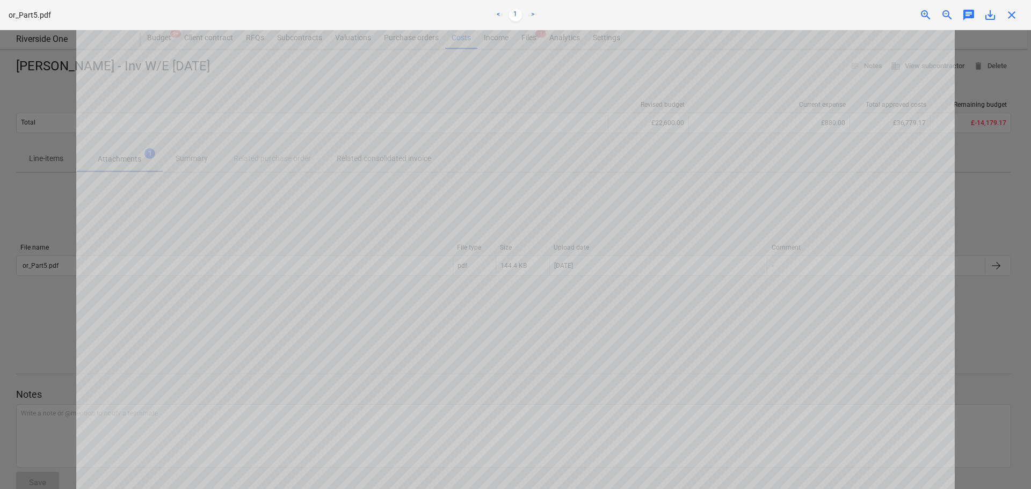
click at [989, 12] on span "save_alt" at bounding box center [990, 15] width 13 height 13
click at [1013, 10] on span "close" at bounding box center [1011, 15] width 13 height 13
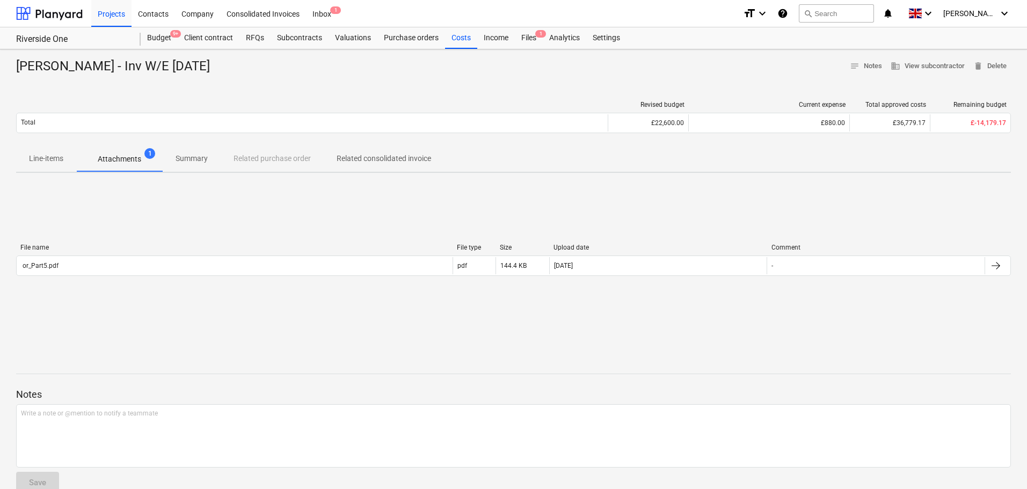
click at [313, 85] on div "Dan Costin - Inv W/E Sun 12.01.2025 notes Notes business View subcontractor del…" at bounding box center [513, 279] width 1027 height 461
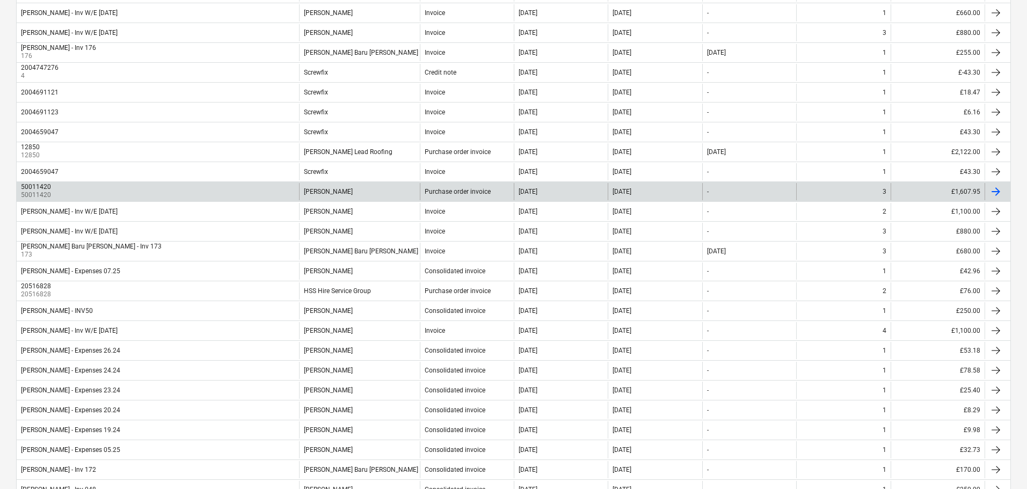
scroll to position [739, 0]
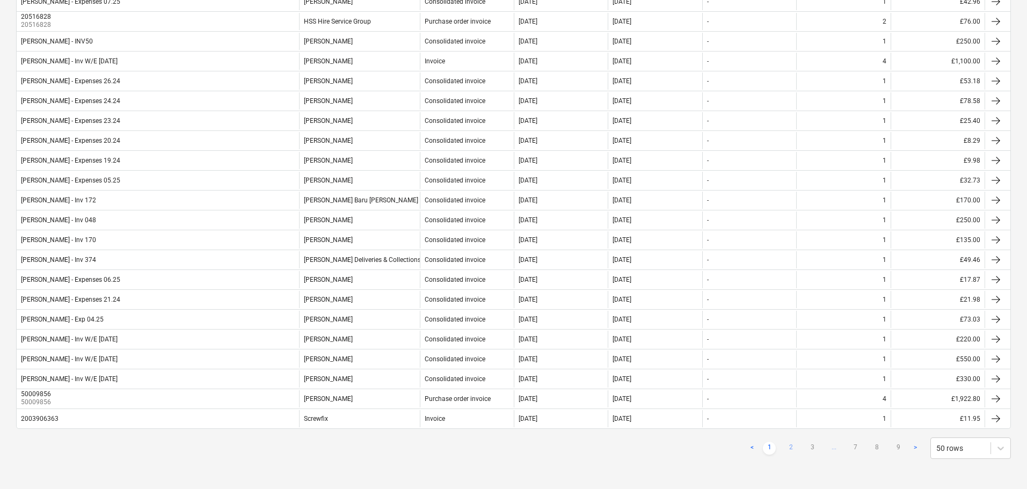
click at [790, 448] on link "2" at bounding box center [791, 448] width 13 height 13
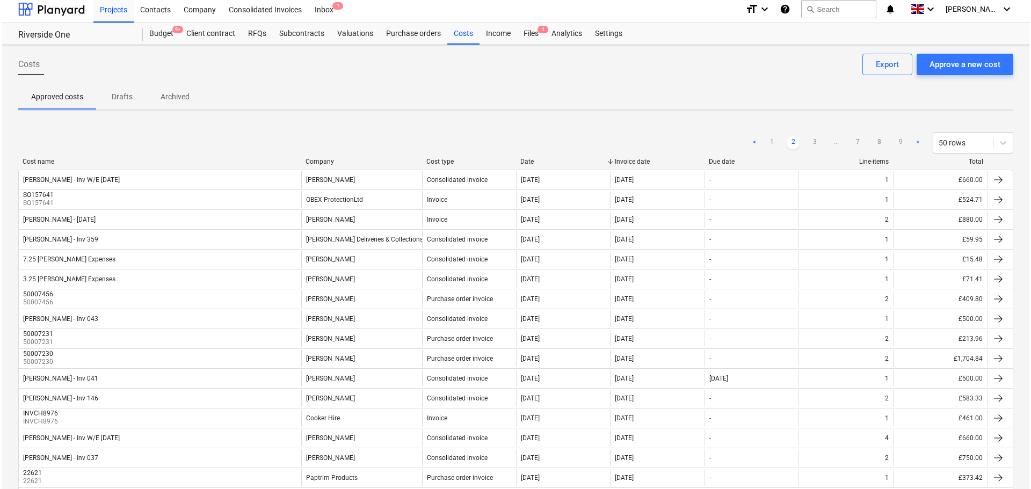
scroll to position [0, 0]
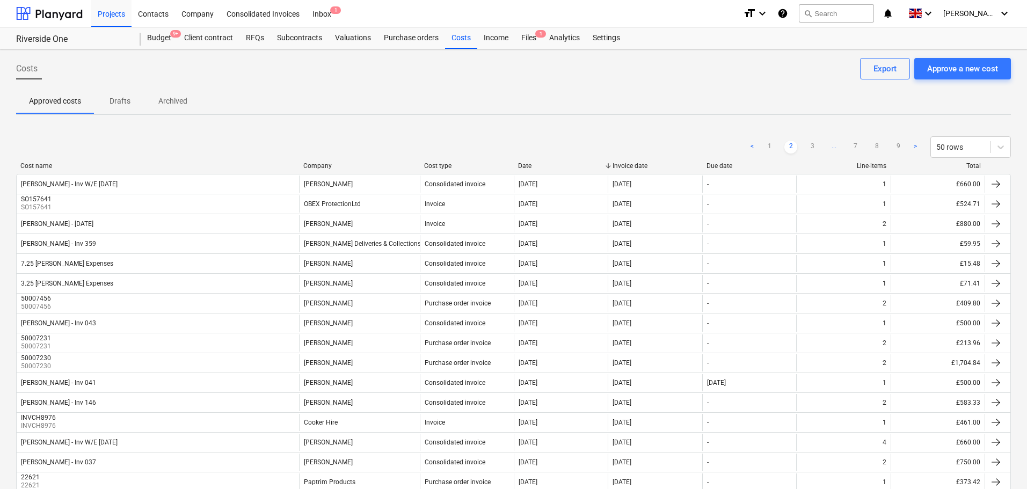
click at [346, 77] on div "Costs Approve a new cost Export" at bounding box center [513, 73] width 995 height 30
drag, startPoint x: 159, startPoint y: 17, endPoint x: 534, endPoint y: 6, distance: 375.0
click at [159, 17] on div "Contacts" at bounding box center [153, 12] width 43 height 27
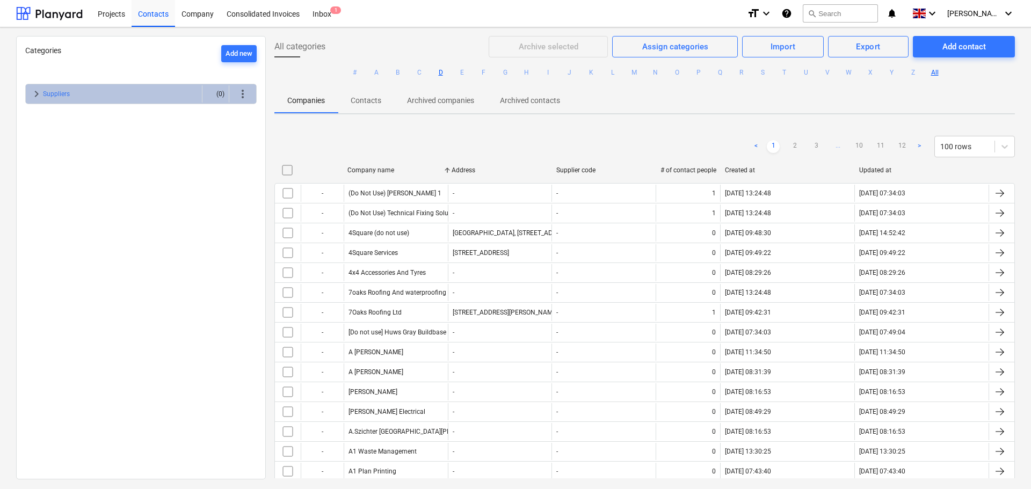
click at [439, 67] on button "D" at bounding box center [440, 72] width 13 height 13
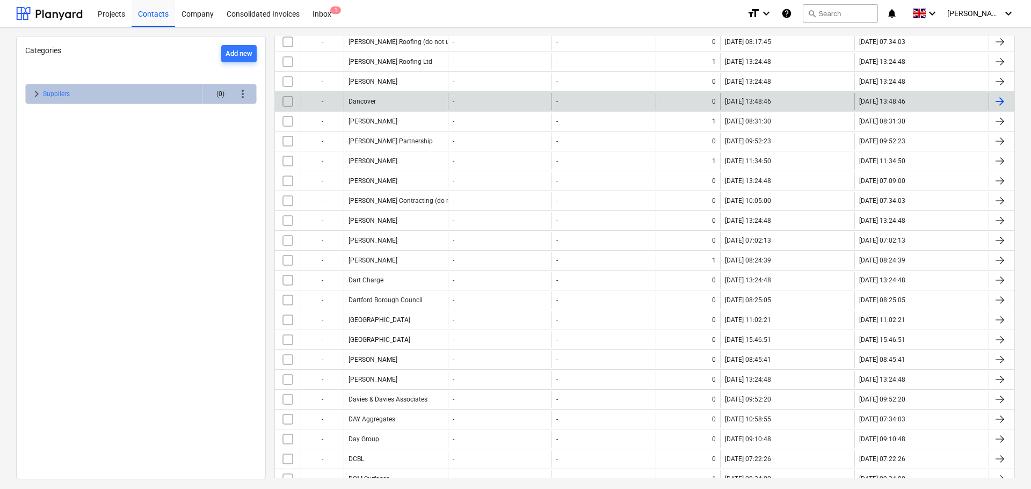
scroll to position [107, 0]
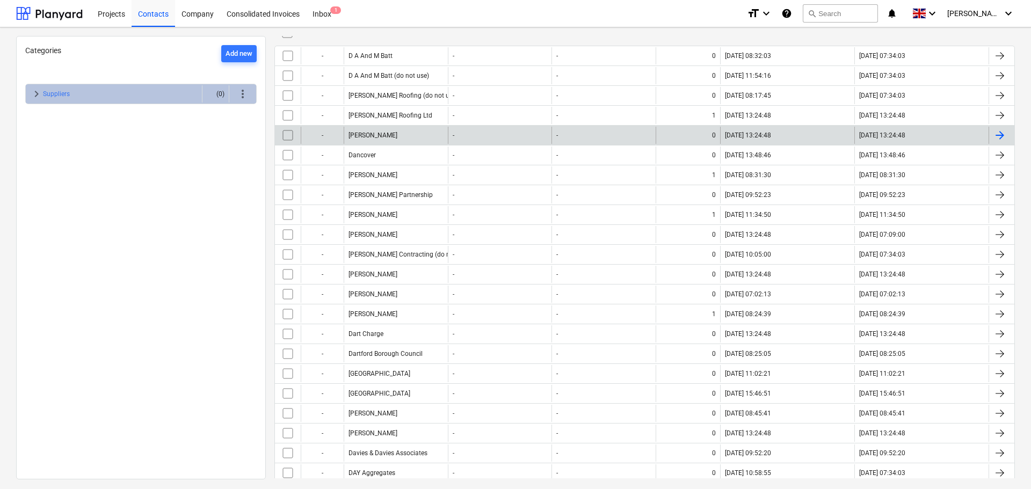
click at [386, 136] on div "Dan Costin" at bounding box center [396, 135] width 104 height 17
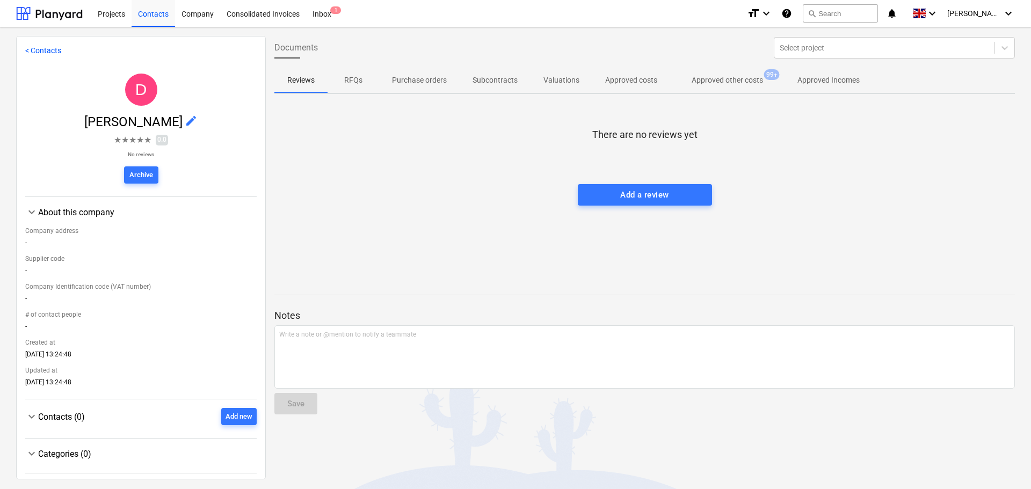
click at [738, 81] on p "Approved other costs" at bounding box center [727, 80] width 71 height 11
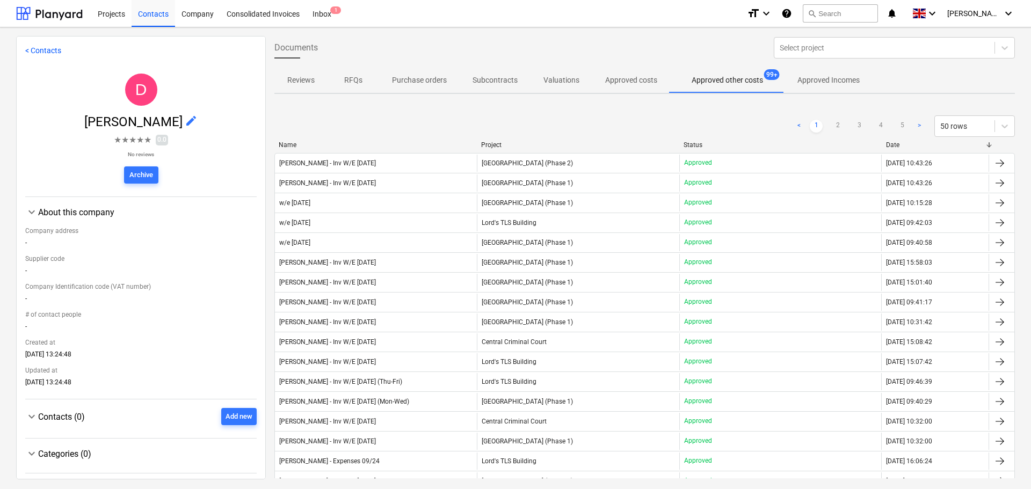
click at [415, 83] on p "Purchase orders" at bounding box center [419, 80] width 55 height 11
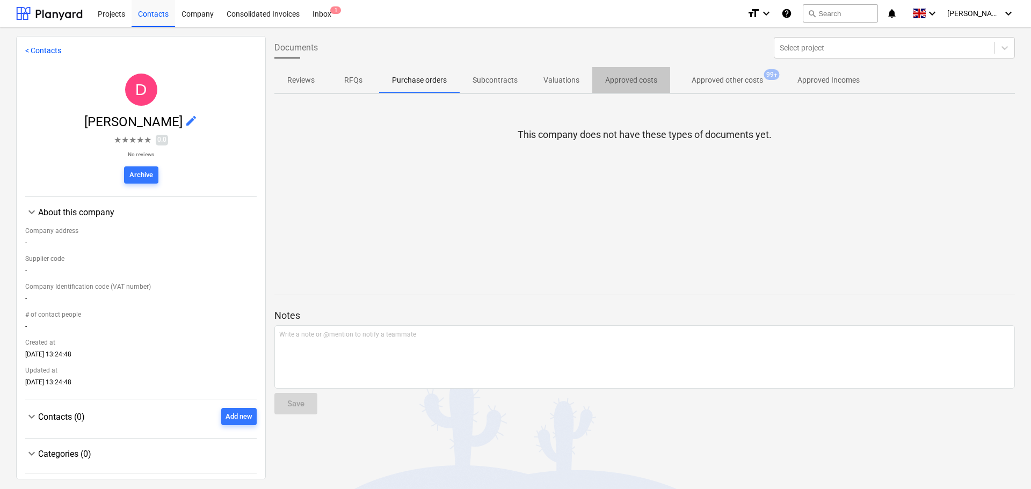
click at [619, 78] on p "Approved costs" at bounding box center [631, 80] width 52 height 11
click at [711, 83] on p "Approved other costs" at bounding box center [727, 80] width 71 height 11
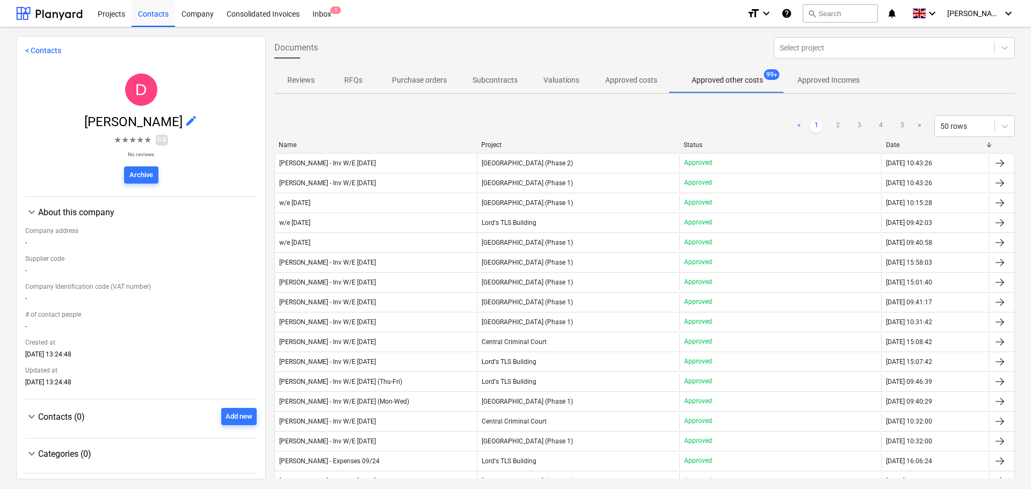
click at [312, 45] on span "Documents" at bounding box center [295, 47] width 43 height 13
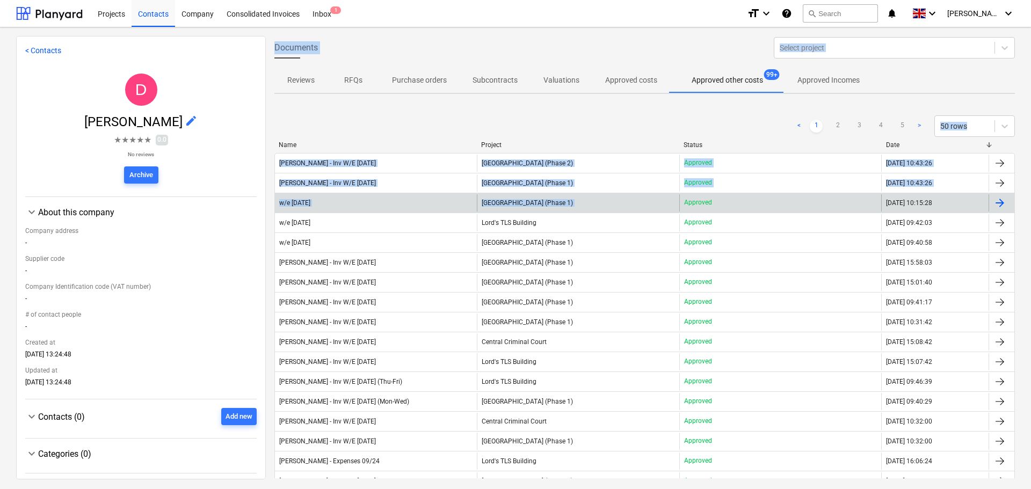
drag, startPoint x: 312, startPoint y: 45, endPoint x: 561, endPoint y: 197, distance: 291.7
click at [554, 208] on div "Documents Select project Reviews RFQs Purchase orders Subcontracts Valuations A…" at bounding box center [645, 257] width 758 height 442
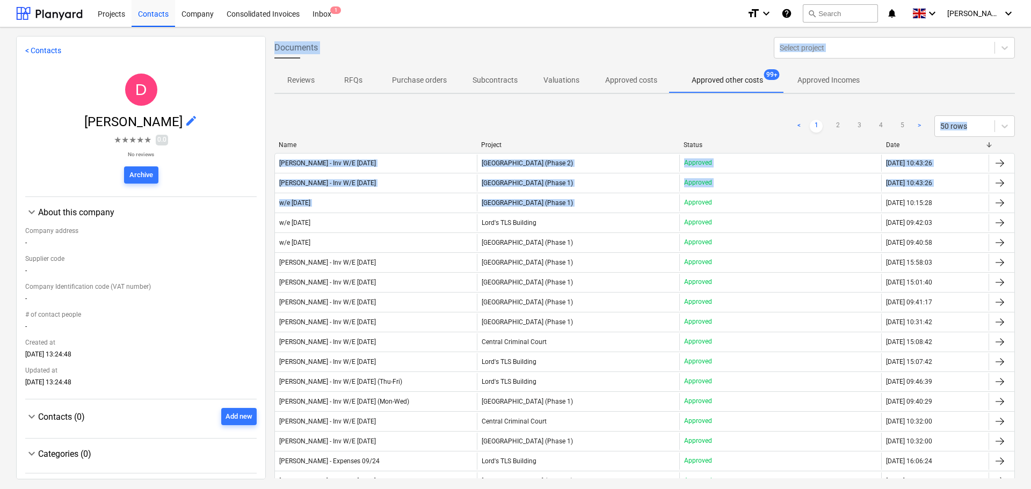
click at [539, 122] on div "< 1 2 3 4 5 > 50 rows" at bounding box center [644, 125] width 741 height 21
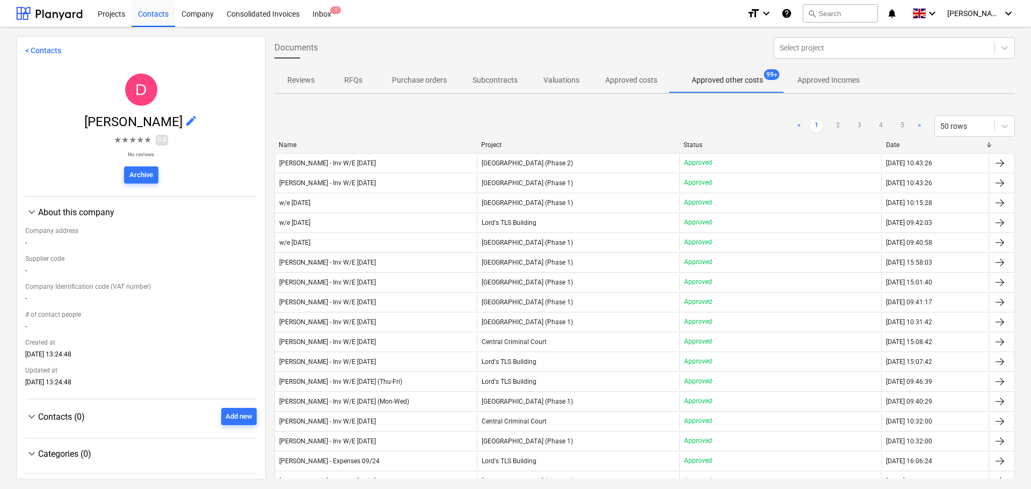
drag, startPoint x: 656, startPoint y: 59, endPoint x: 662, endPoint y: 125, distance: 65.8
click at [662, 125] on div "Documents Select project Reviews RFQs Purchase orders Subcontracts Valuations A…" at bounding box center [645, 257] width 758 height 442
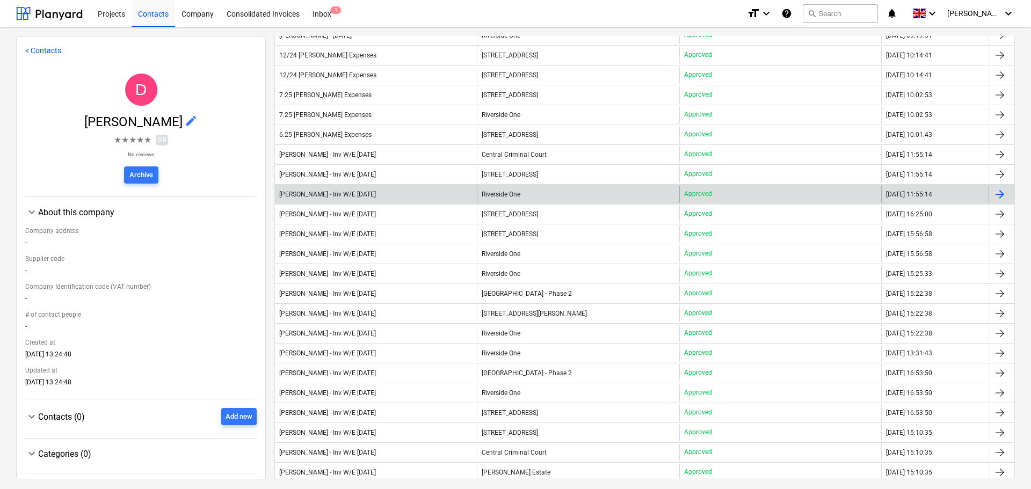
scroll to position [591, 0]
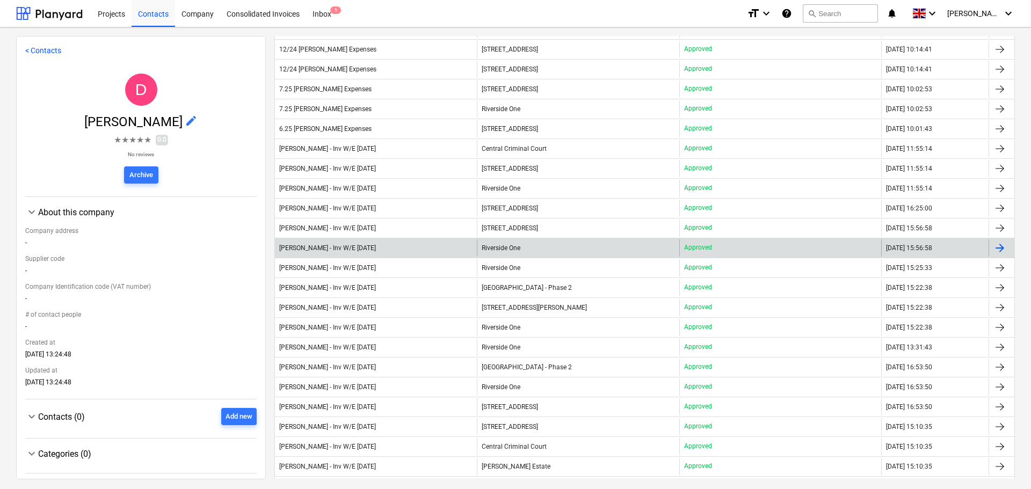
click at [358, 243] on div "Dan Costin - Inv W/E Sun 26.01.2025" at bounding box center [376, 248] width 202 height 17
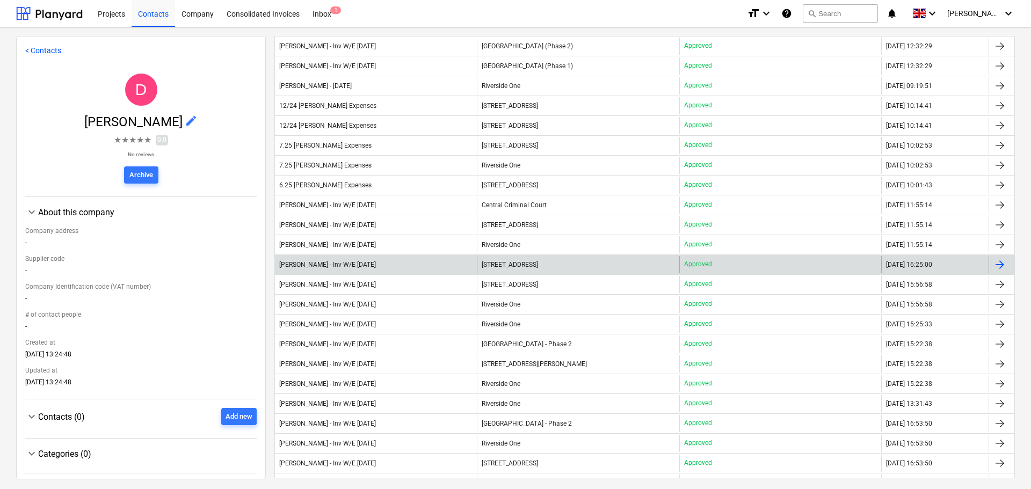
scroll to position [591, 0]
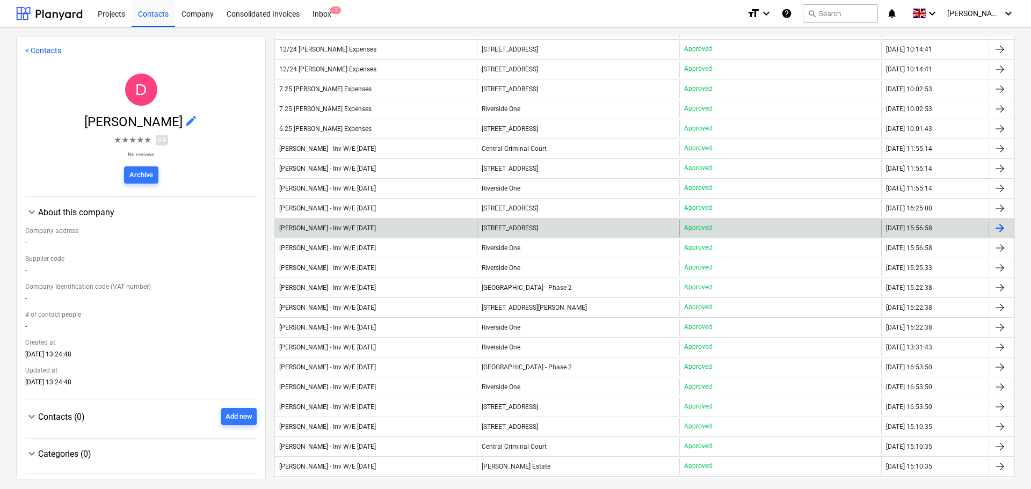
click at [376, 229] on div "Dan Costin - Inv W/E Sun 26.01.2025" at bounding box center [327, 228] width 97 height 8
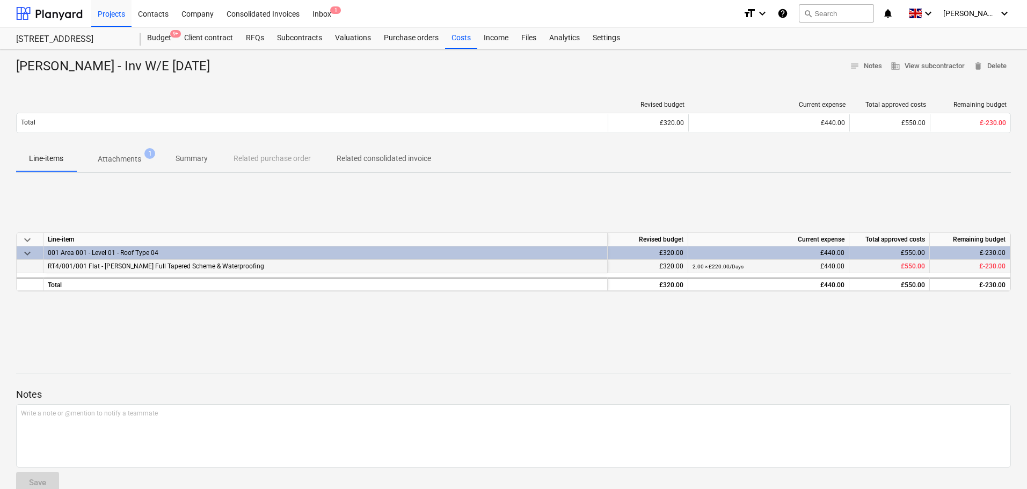
click at [829, 267] on div "2.00 × £220.00 / Days £440.00" at bounding box center [769, 266] width 152 height 13
click at [724, 216] on div "keyboard_arrow_down Line-item Revised budget Current expense Total approved cos…" at bounding box center [513, 262] width 995 height 161
click at [113, 151] on button "Attachments 1" at bounding box center [119, 159] width 86 height 26
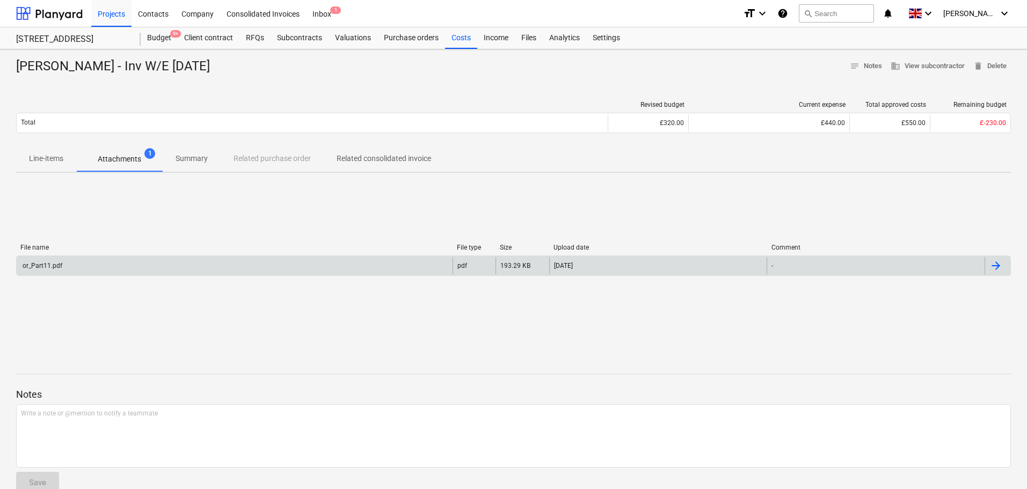
click at [204, 263] on div "or_Part11.pdf" at bounding box center [235, 265] width 436 height 17
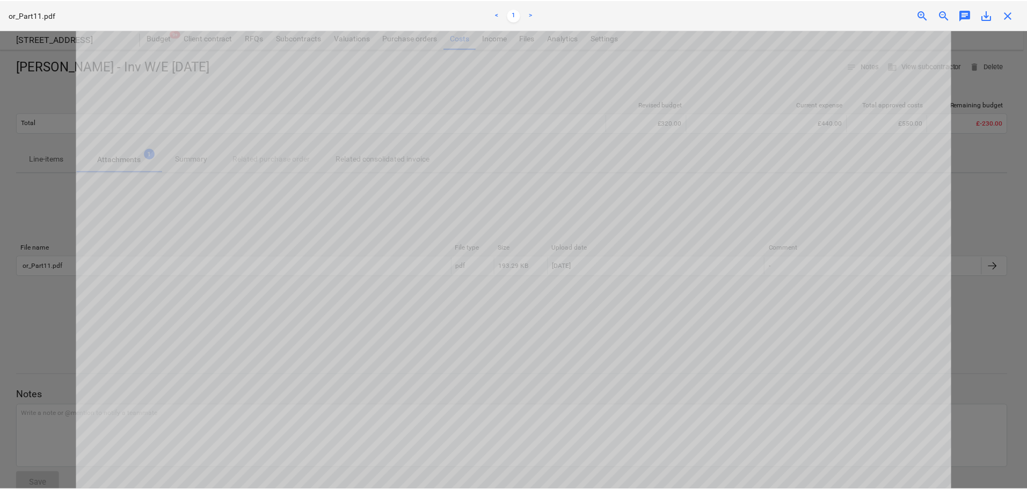
scroll to position [625, 0]
click at [988, 20] on span "save_alt" at bounding box center [990, 15] width 13 height 13
click at [1012, 17] on span "close" at bounding box center [1011, 15] width 13 height 13
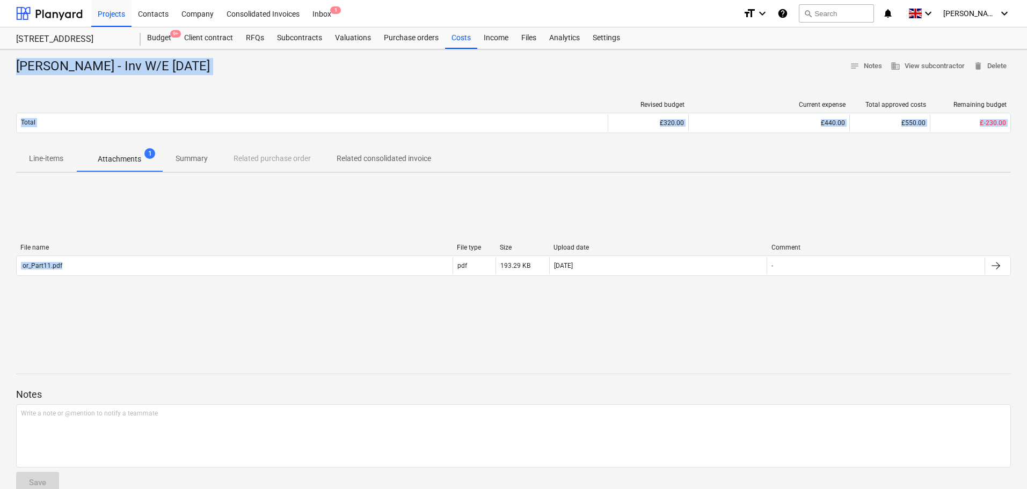
drag, startPoint x: 14, startPoint y: 60, endPoint x: 400, endPoint y: 293, distance: 450.3
click at [400, 291] on div "Dan Costin - Inv W/E Sun 26.01.2025 notes Notes business View subcontractor del…" at bounding box center [513, 279] width 1027 height 461
click at [372, 205] on div "File name File type Size Upload date Comment or_Part11.pdf pdf 193.29 KB 24.02.…" at bounding box center [513, 262] width 995 height 161
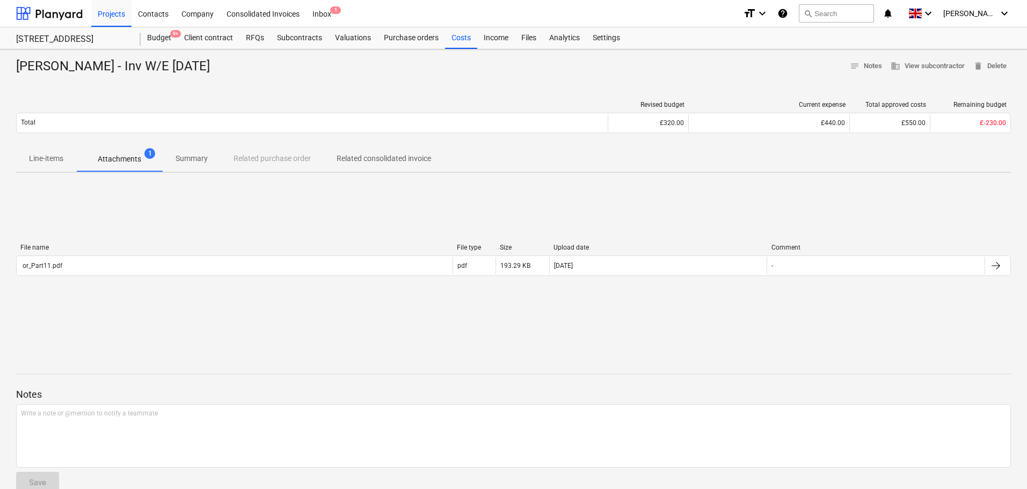
click at [103, 70] on div "Dan Costin - Inv W/E Sun 26.01.2025" at bounding box center [117, 66] width 202 height 17
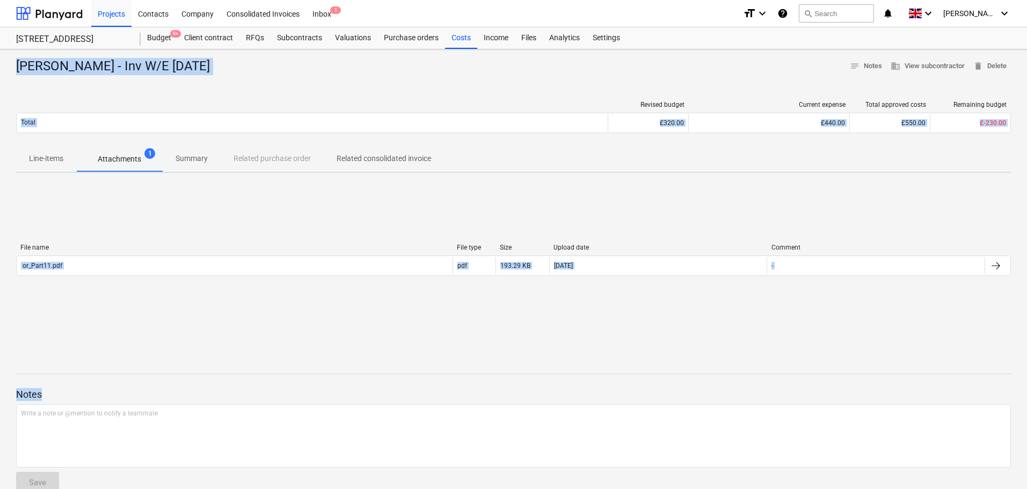
drag, startPoint x: 103, startPoint y: 70, endPoint x: 607, endPoint y: 398, distance: 601.3
click at [607, 397] on div "Dan Costin - Inv W/E Sun 26.01.2025 notes Notes business View subcontractor del…" at bounding box center [513, 279] width 1027 height 461
click at [525, 229] on div "File name File type Size Upload date Comment or_Part11.pdf pdf 193.29 KB 24.02.…" at bounding box center [513, 262] width 995 height 161
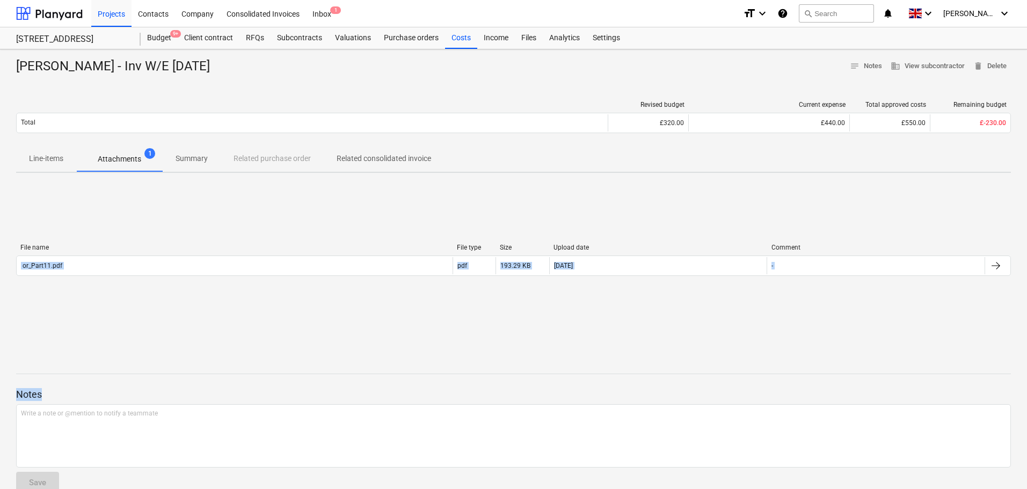
drag, startPoint x: 531, startPoint y: 199, endPoint x: 583, endPoint y: 474, distance: 279.3
click at [581, 471] on div "Dan Costin - Inv W/E Sun 26.01.2025 notes Notes business View subcontractor del…" at bounding box center [513, 279] width 1027 height 461
click at [571, 214] on div "File name File type Size Upload date Comment or_Part11.pdf pdf 193.29 KB 24.02.…" at bounding box center [513, 262] width 995 height 161
click at [70, 13] on div at bounding box center [49, 13] width 67 height 27
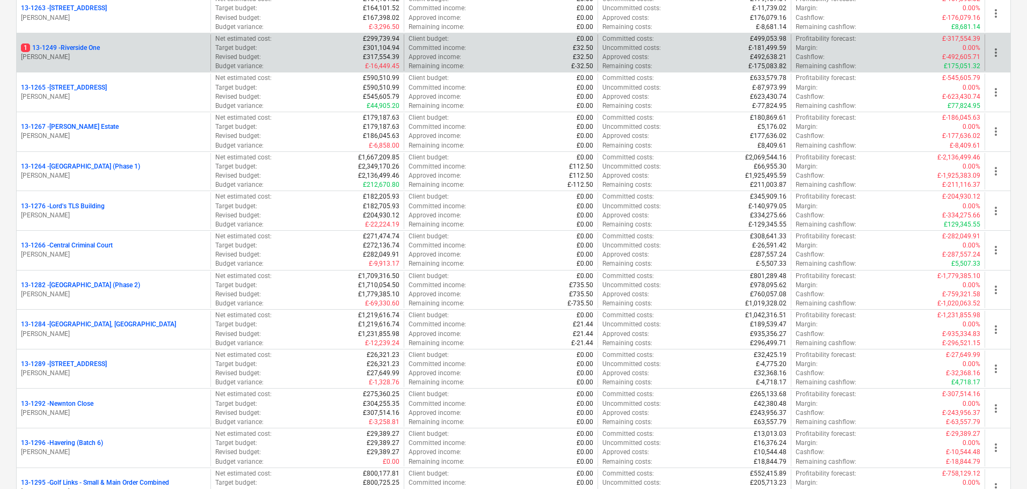
scroll to position [859, 0]
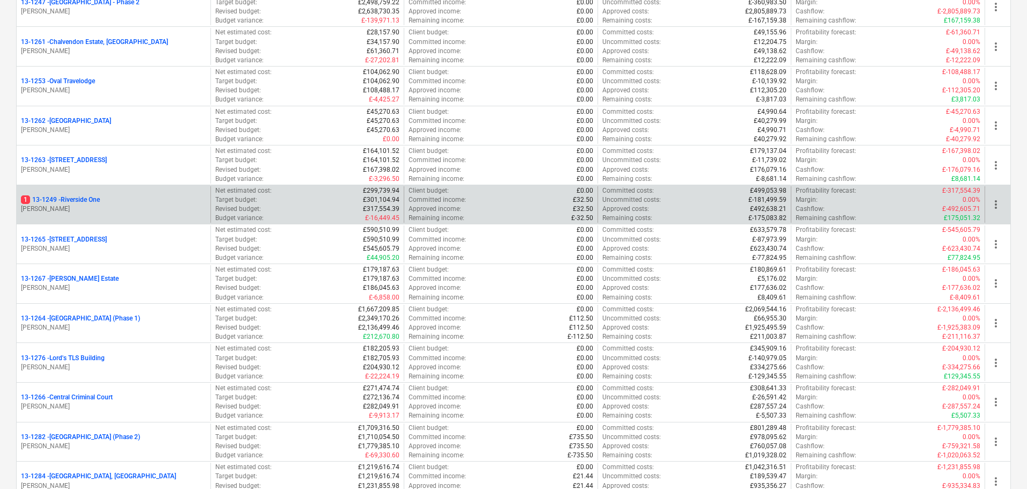
click at [70, 203] on p "1 13-1249 - Riverside One" at bounding box center [60, 199] width 79 height 9
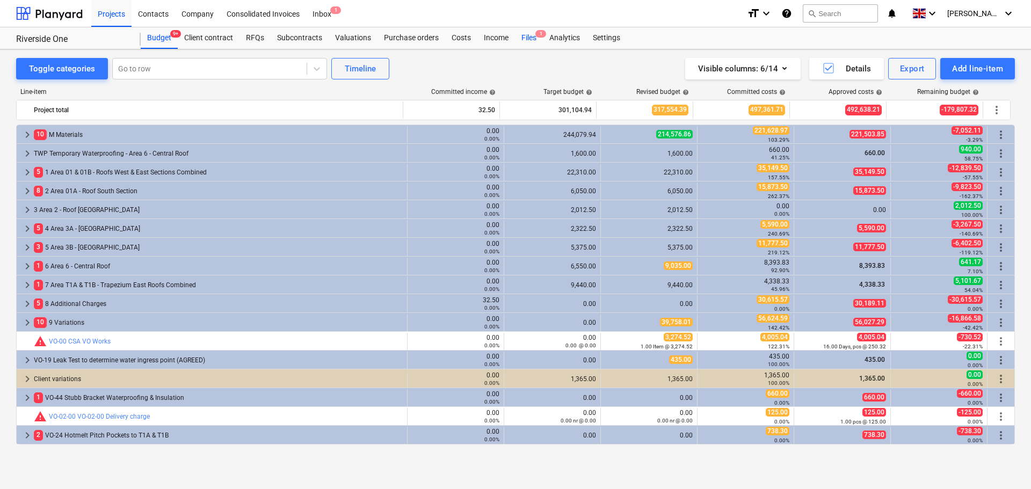
scroll to position [338, 0]
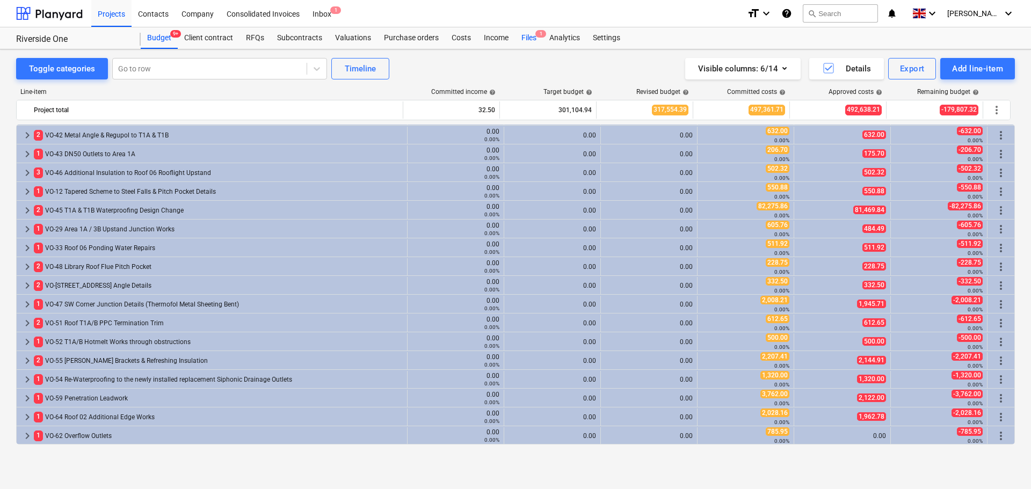
click at [532, 37] on div "Files 1" at bounding box center [529, 37] width 28 height 21
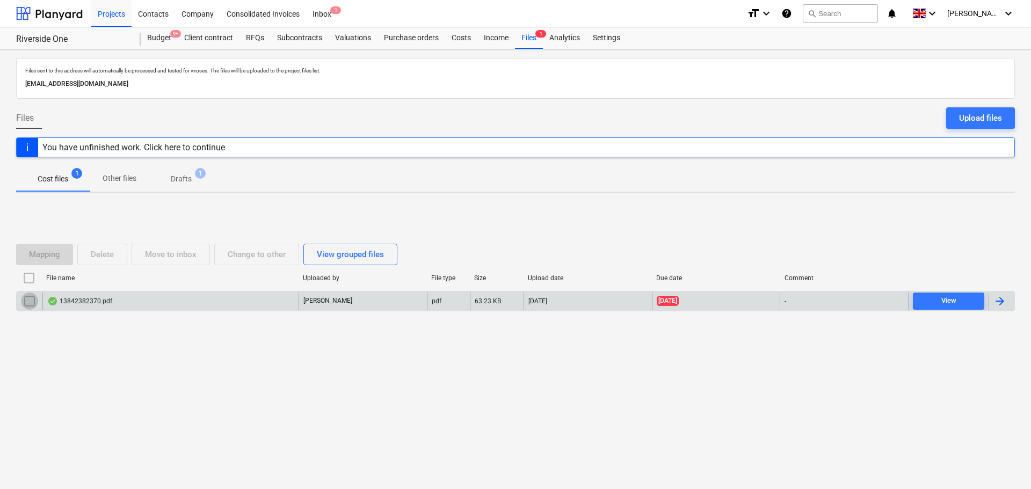
click at [26, 301] on input "checkbox" at bounding box center [29, 301] width 17 height 17
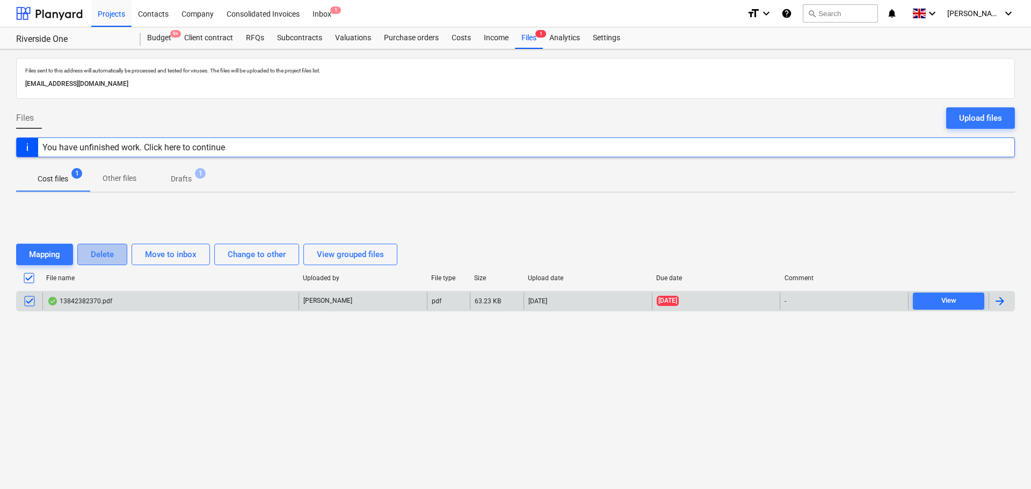
click at [97, 262] on button "Delete" at bounding box center [102, 254] width 50 height 21
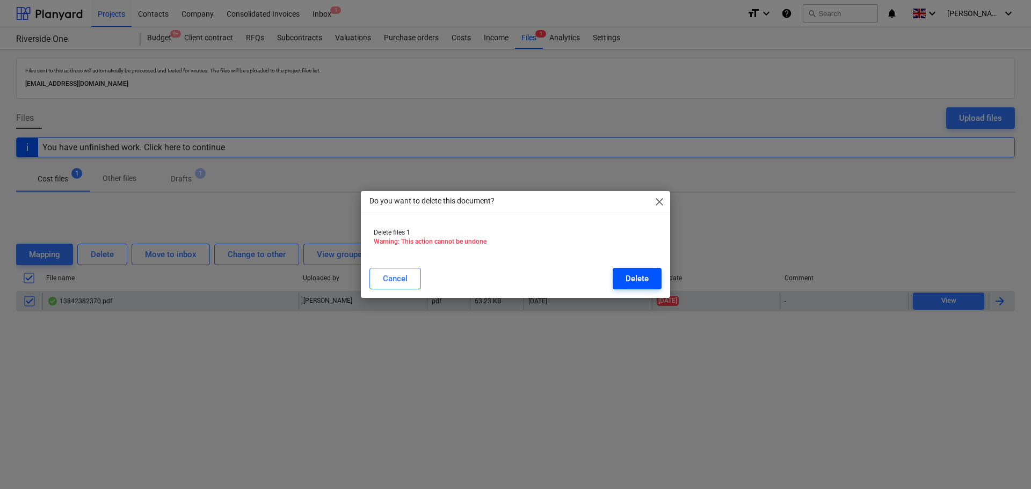
click at [634, 272] on button "Delete" at bounding box center [637, 278] width 49 height 21
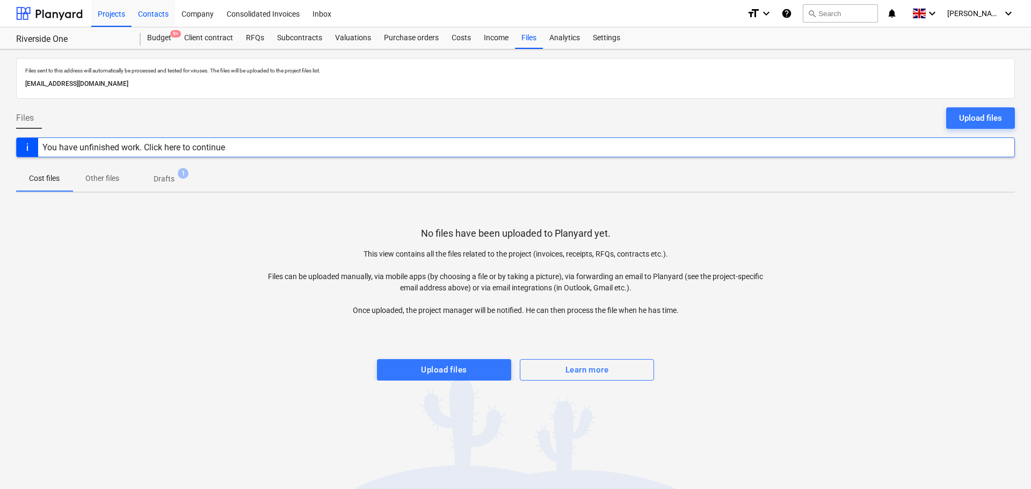
click at [165, 12] on div "Contacts" at bounding box center [153, 12] width 43 height 27
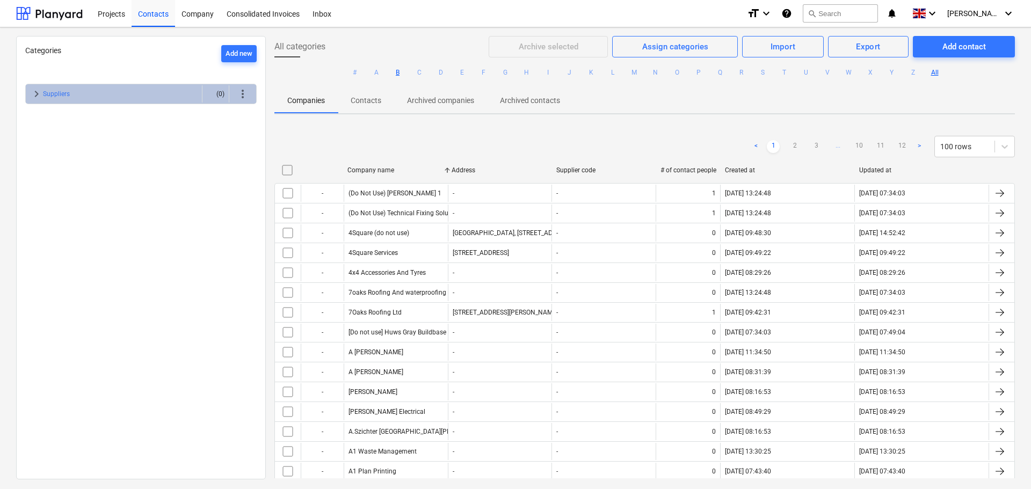
click at [394, 70] on button "B" at bounding box center [397, 72] width 13 height 13
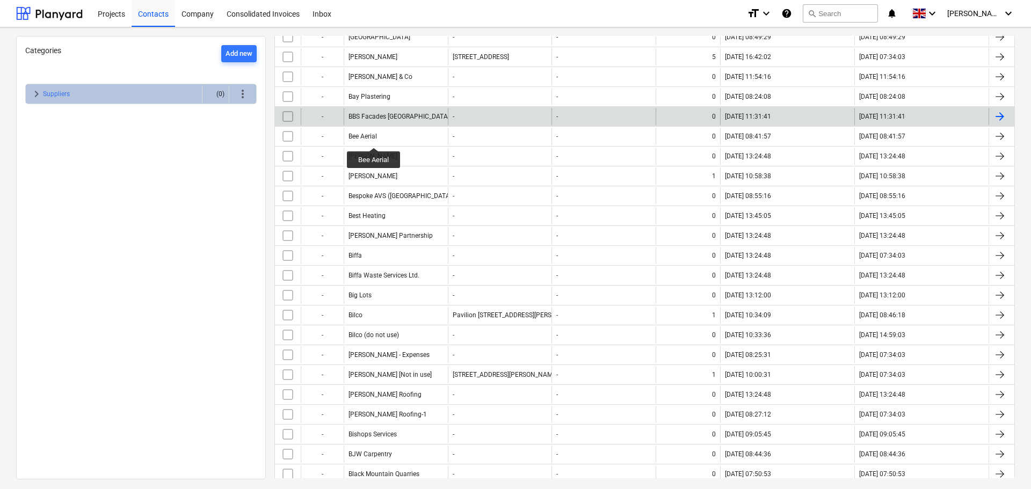
scroll to position [322, 0]
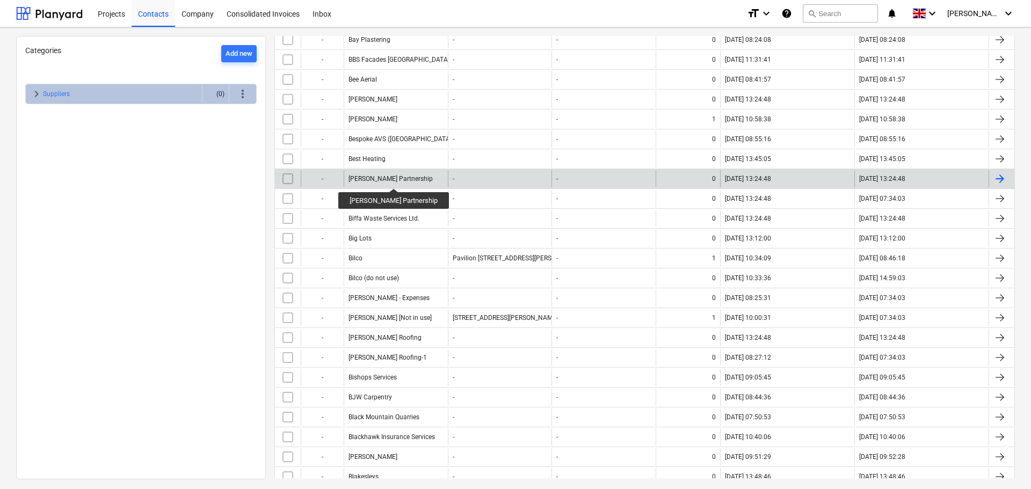
click at [377, 179] on div "Bielik Partnership" at bounding box center [391, 179] width 84 height 8
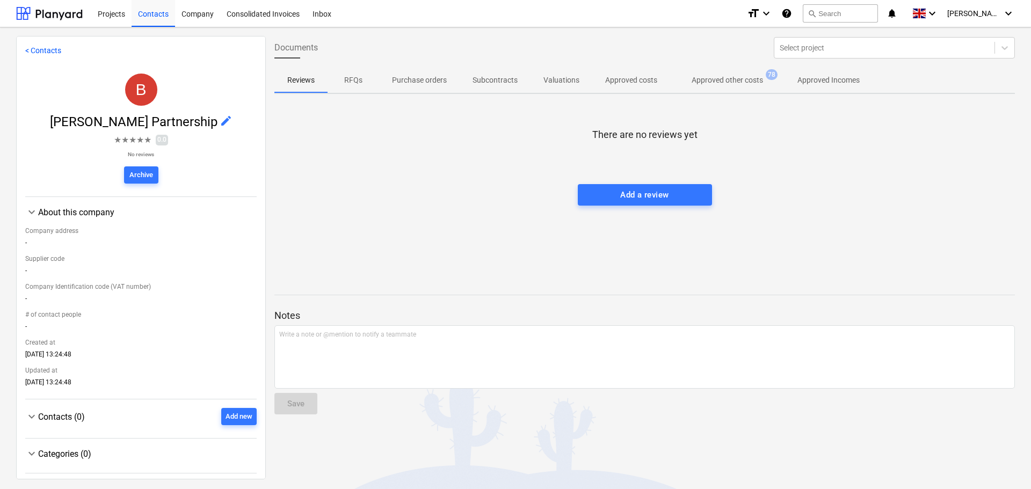
click at [729, 76] on p "Approved other costs" at bounding box center [727, 80] width 71 height 11
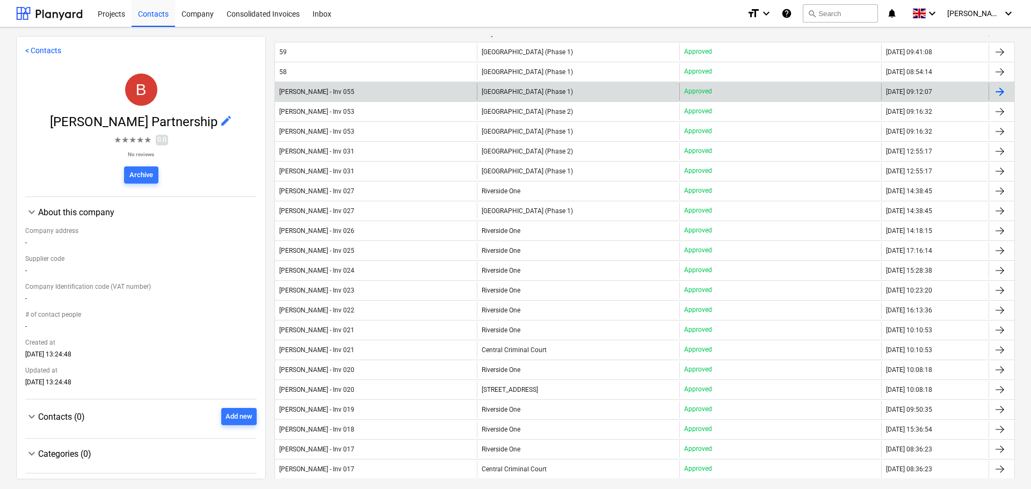
scroll to position [107, 0]
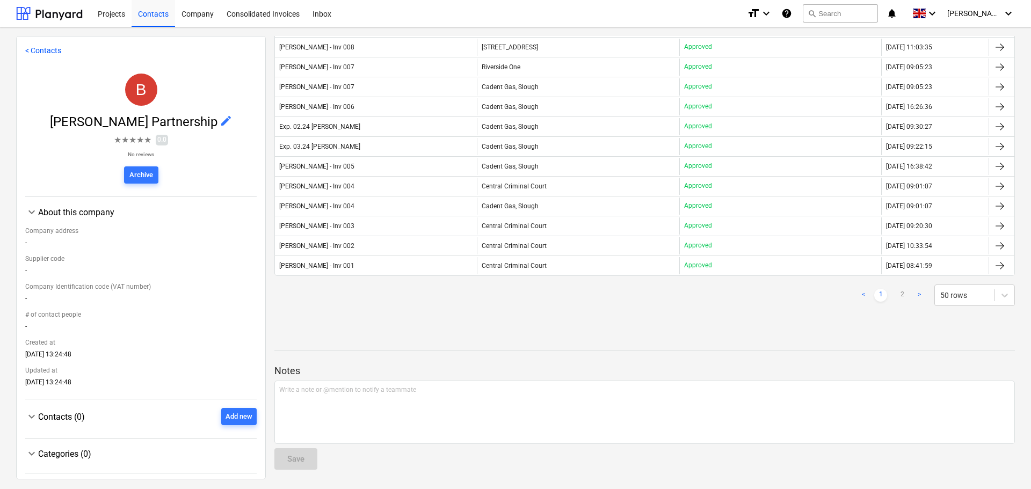
click at [344, 308] on div "< 1 2 > 50 rows" at bounding box center [644, 295] width 741 height 30
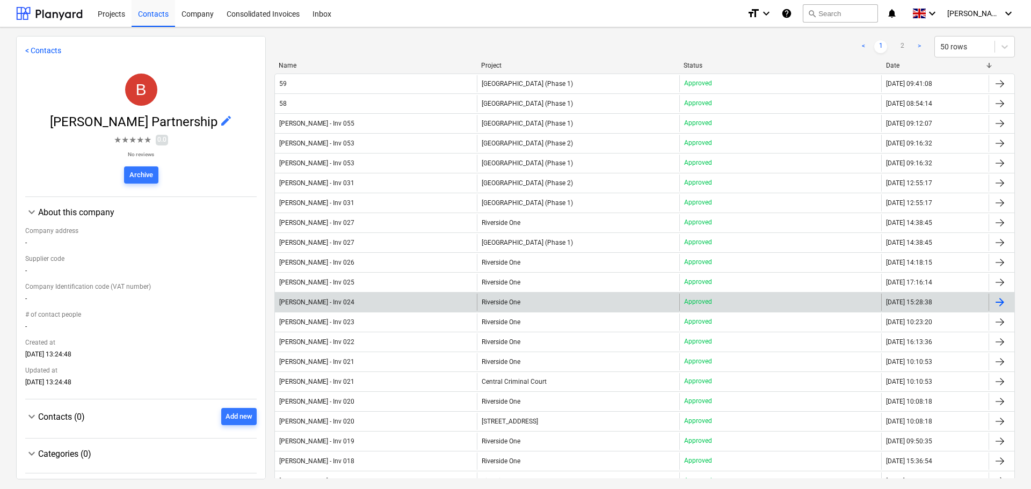
scroll to position [66, 0]
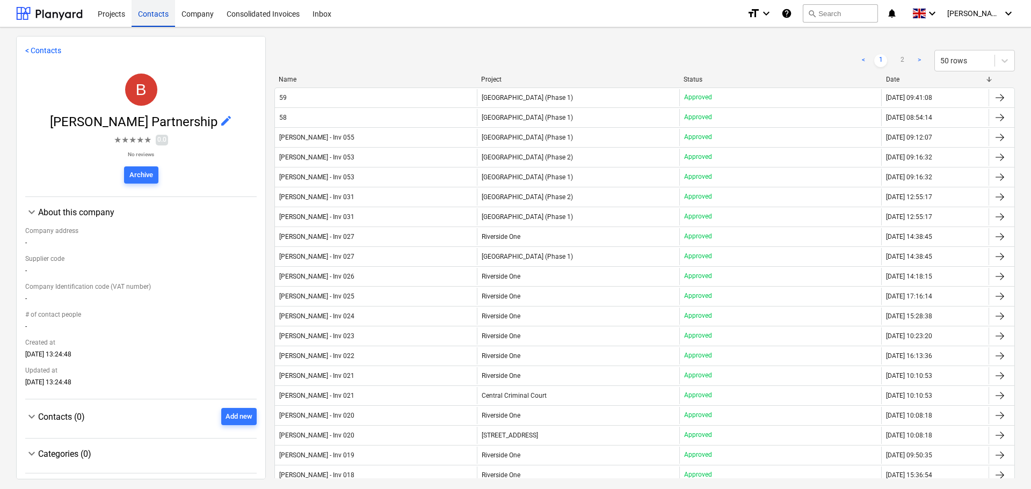
click at [162, 9] on div "Contacts" at bounding box center [153, 12] width 43 height 27
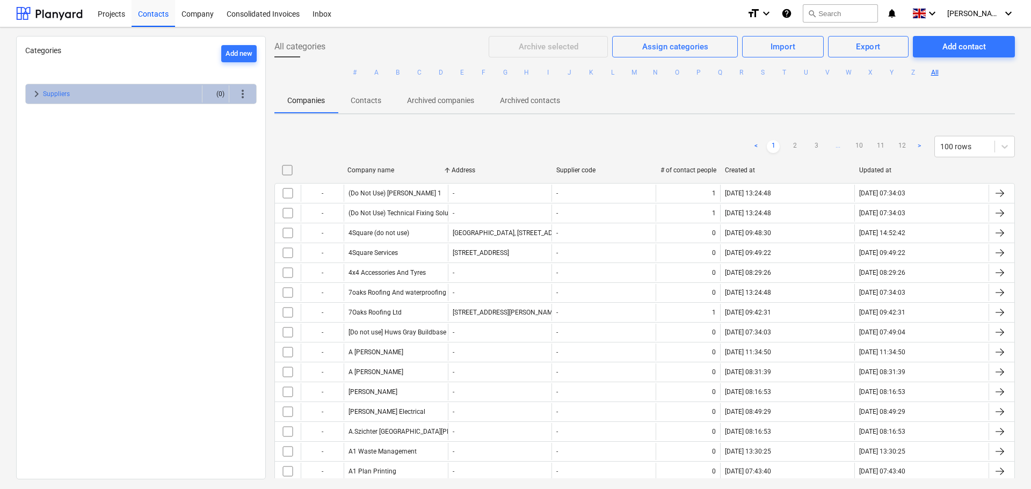
click at [780, 71] on button "T" at bounding box center [784, 72] width 13 height 13
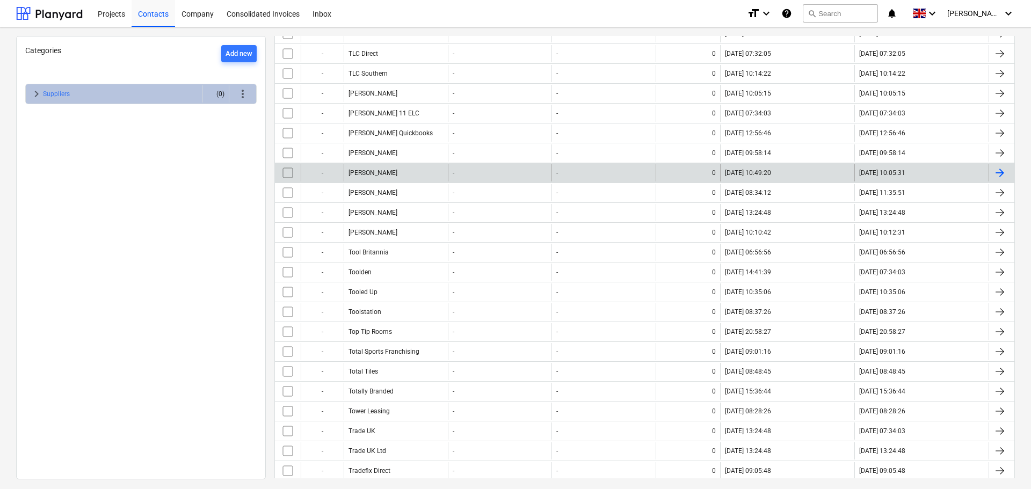
scroll to position [1181, 0]
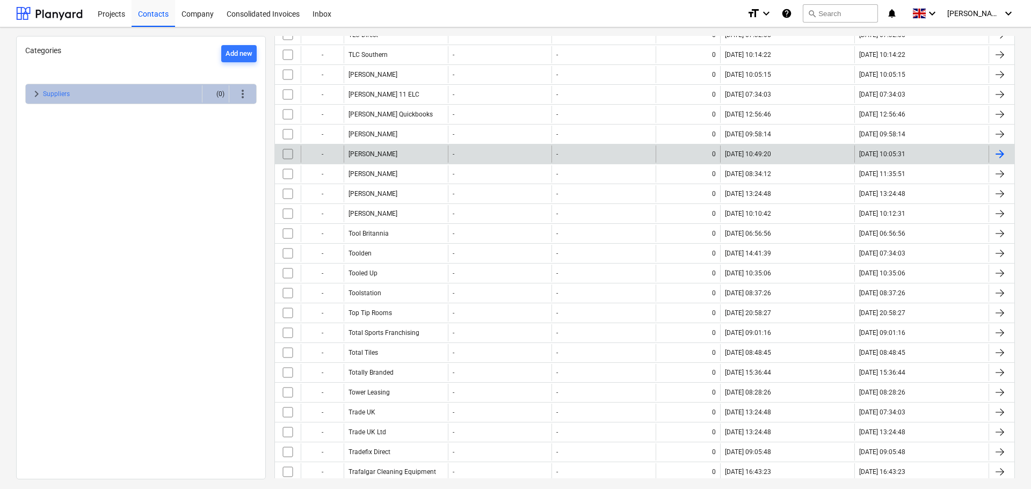
click at [394, 149] on div "Tomasz Bielik" at bounding box center [396, 154] width 104 height 17
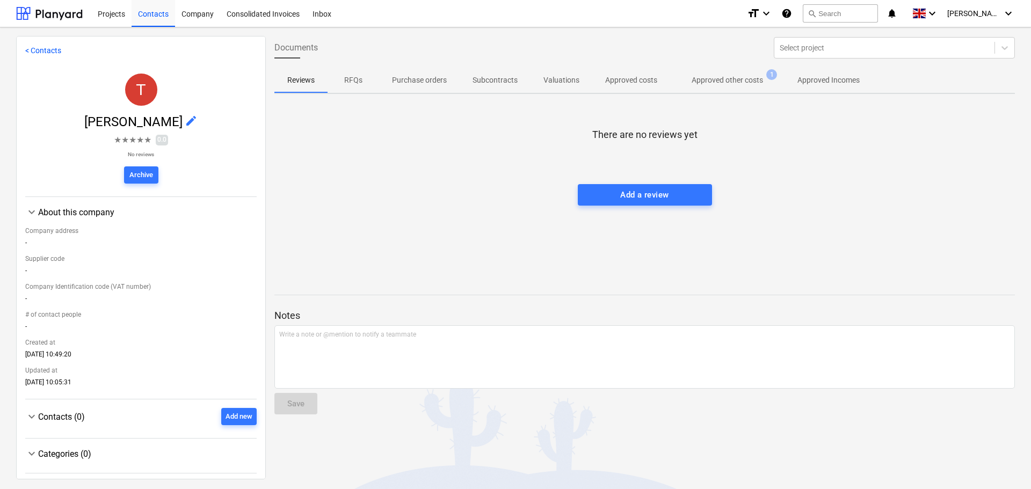
click at [709, 77] on p "Approved other costs" at bounding box center [727, 80] width 71 height 11
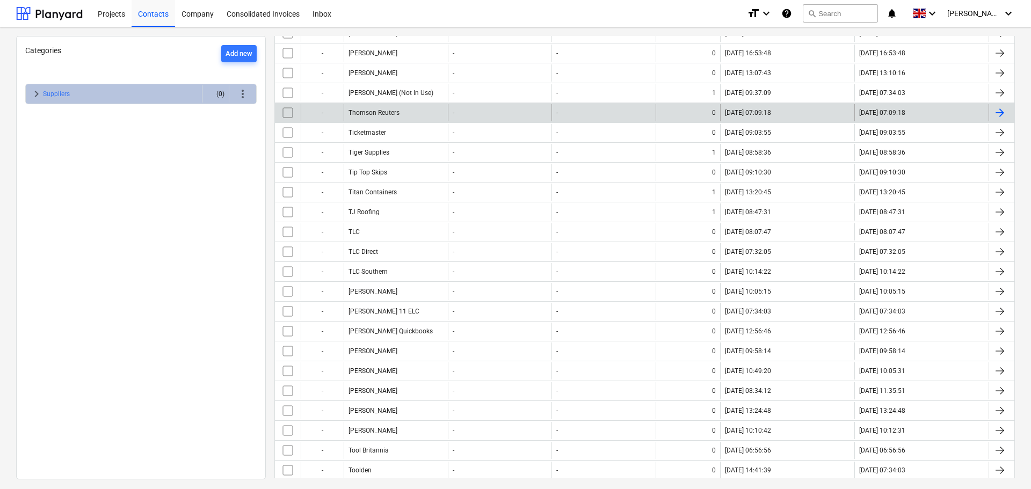
scroll to position [967, 0]
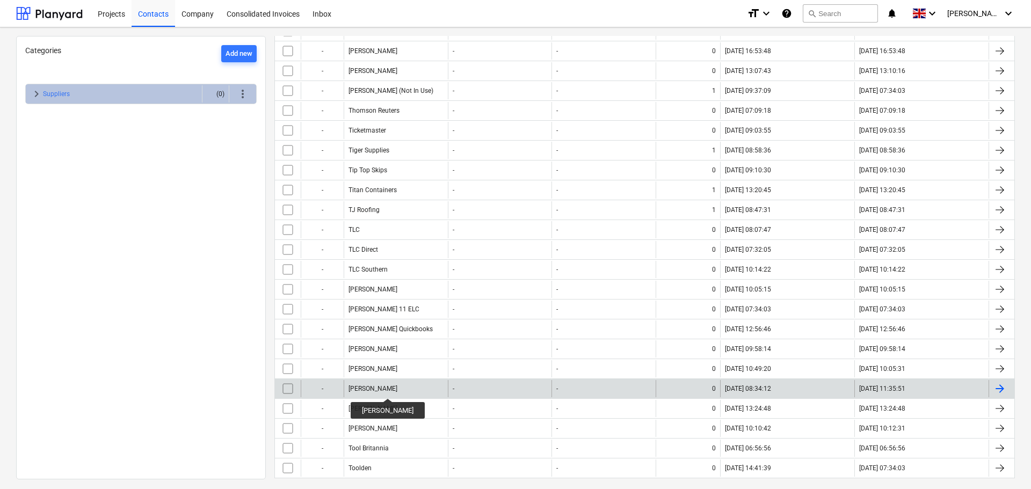
click at [383, 389] on div "Tomasz Bielik" at bounding box center [373, 389] width 49 height 8
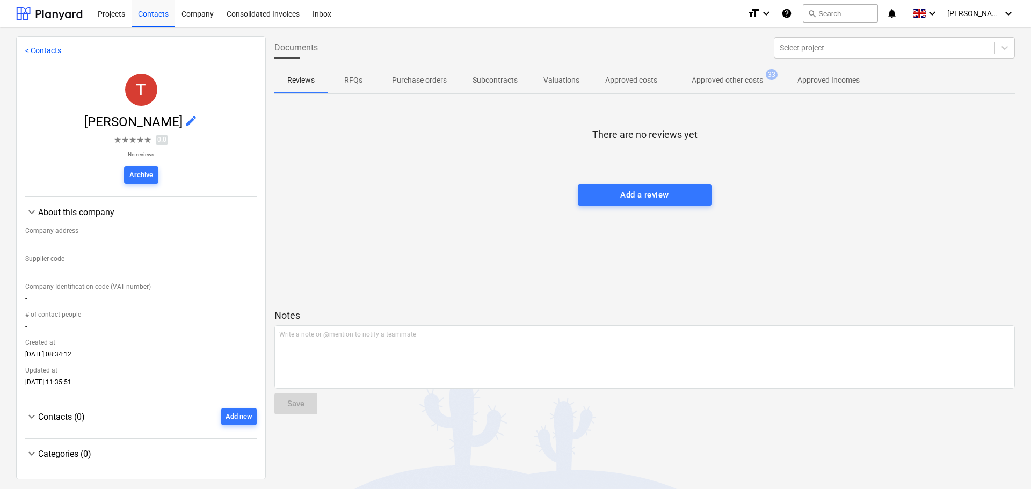
drag, startPoint x: 687, startPoint y: 74, endPoint x: 703, endPoint y: 77, distance: 16.0
click at [691, 75] on span "Approved other costs 33" at bounding box center [727, 79] width 114 height 19
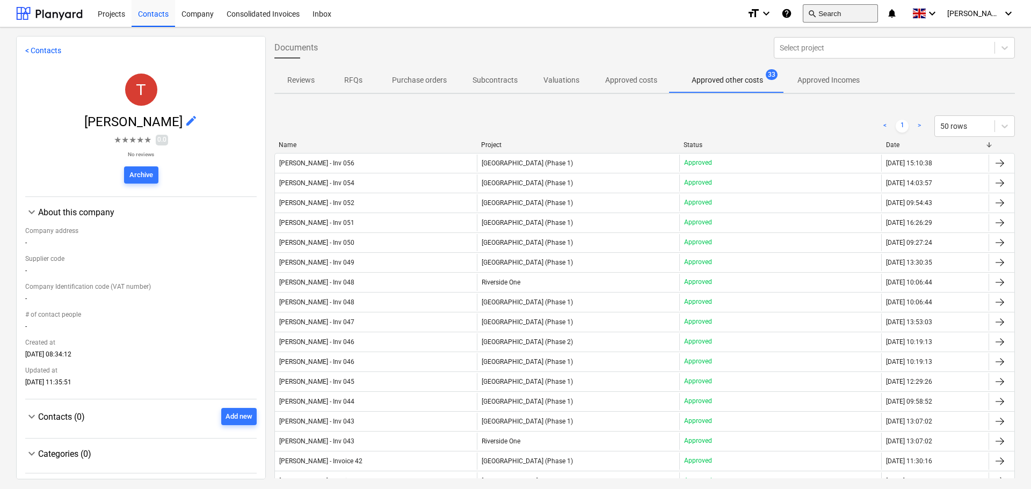
click at [849, 13] on button "search Search" at bounding box center [840, 13] width 75 height 18
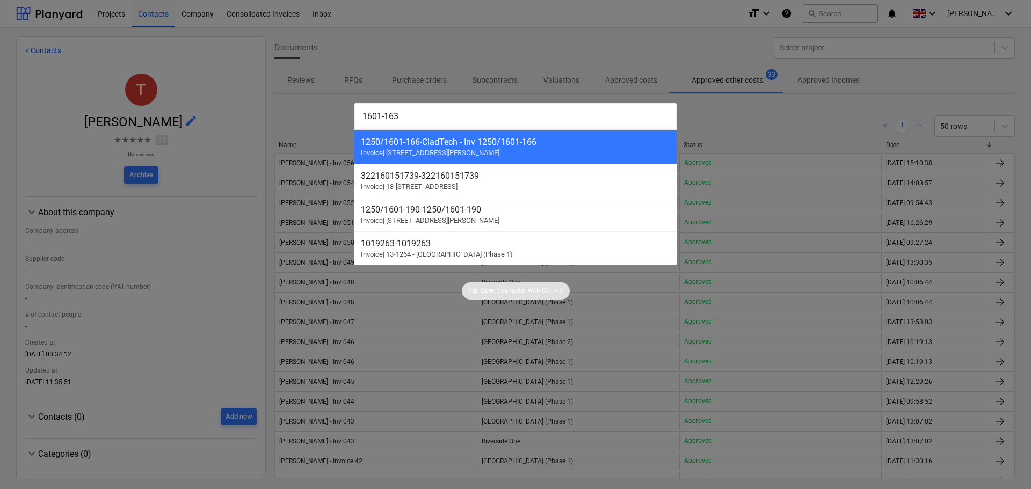
click at [446, 118] on input "1601-163" at bounding box center [515, 116] width 322 height 27
type input "1601-163"
click at [444, 77] on div at bounding box center [515, 244] width 1031 height 489
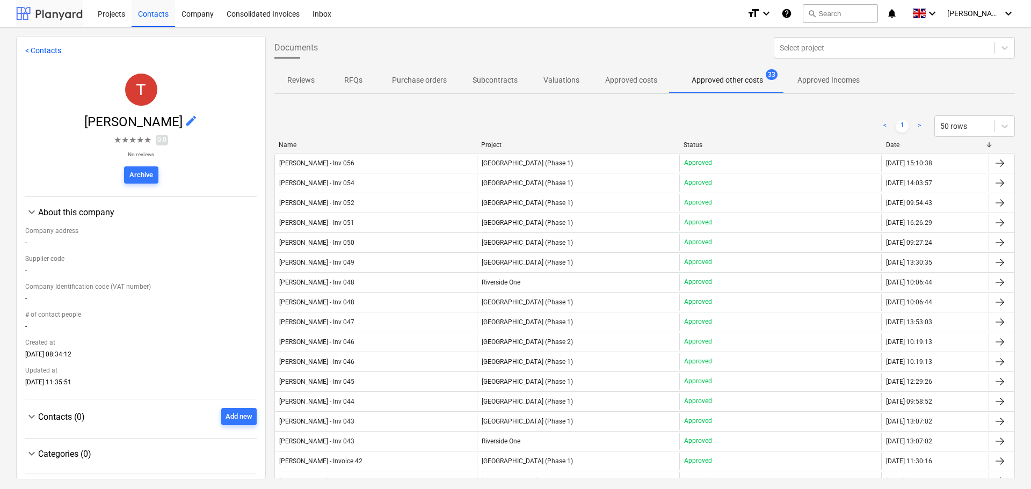
click at [53, 6] on div at bounding box center [49, 13] width 67 height 27
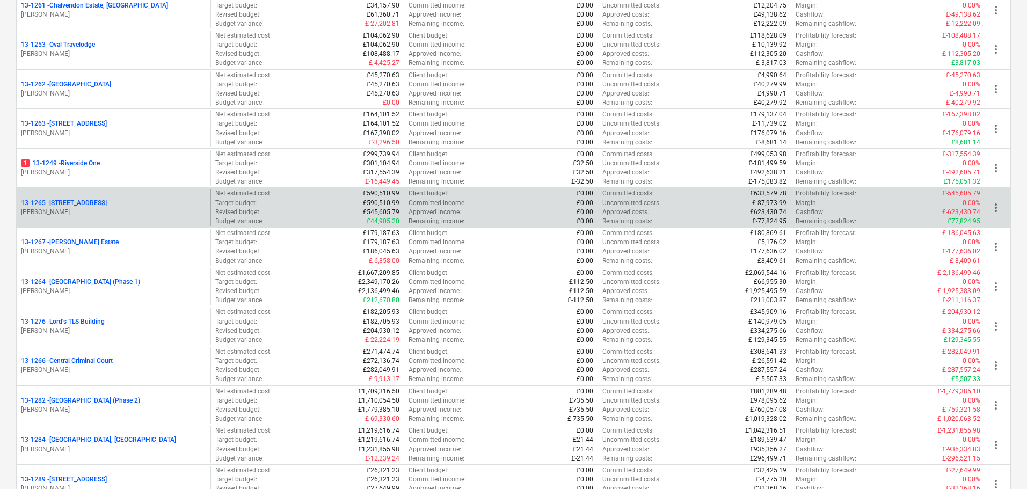
scroll to position [913, 0]
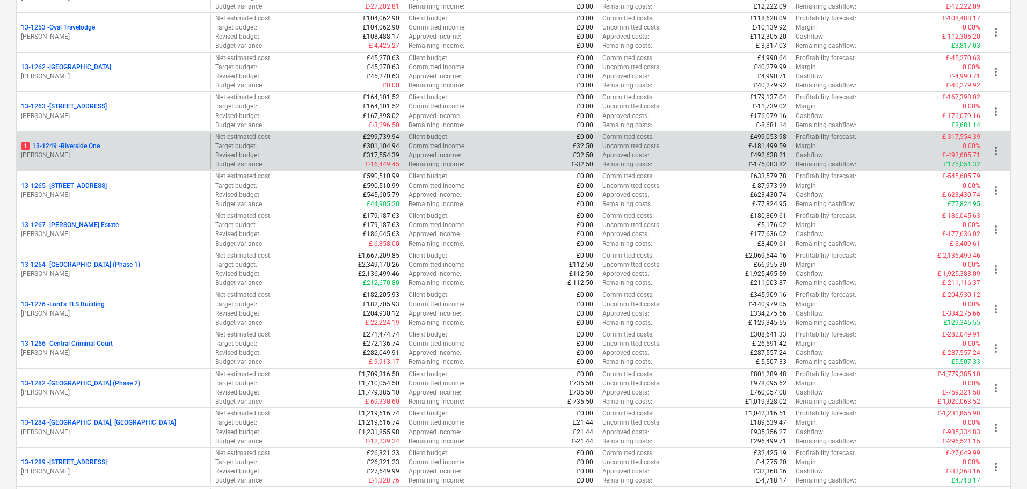
click at [150, 144] on div "1 13-1249 - Riverside One" at bounding box center [113, 146] width 185 height 9
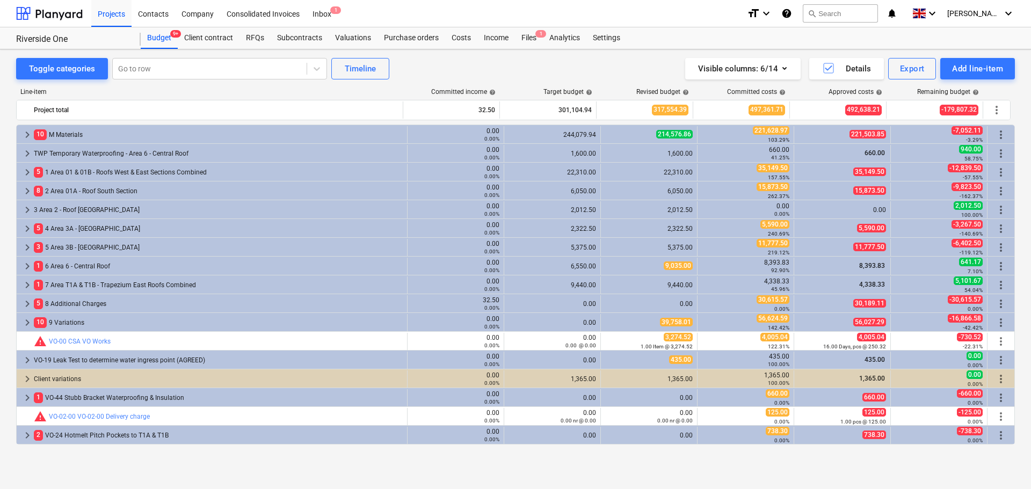
scroll to position [338, 0]
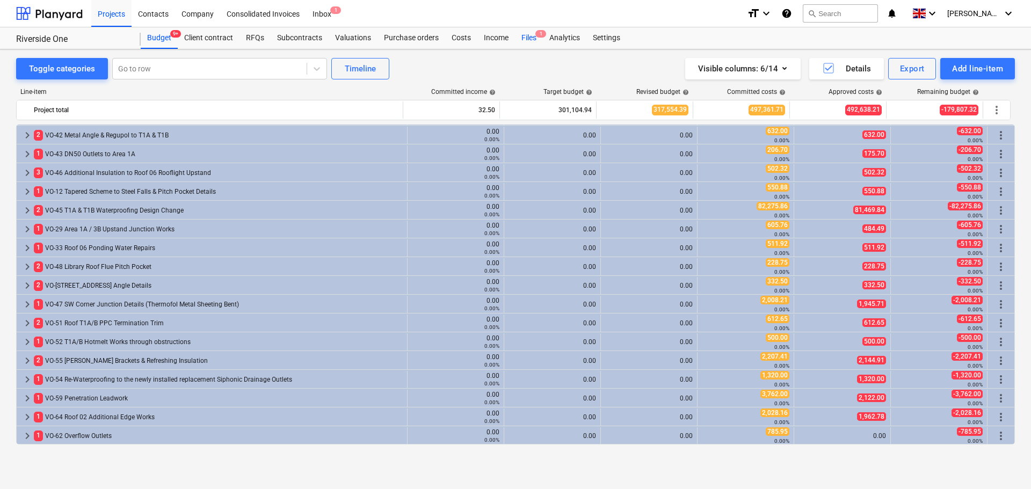
click at [525, 37] on div "Files 1" at bounding box center [529, 37] width 28 height 21
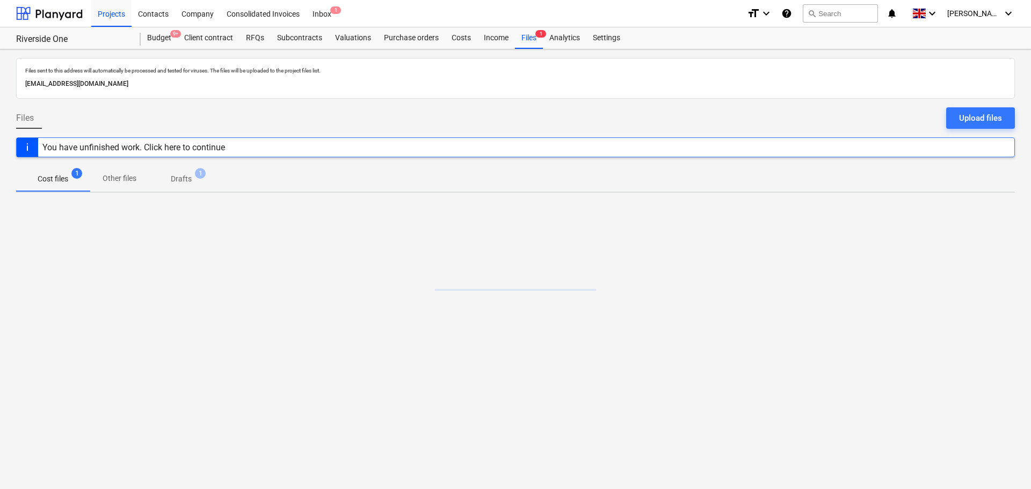
click at [184, 181] on p "Drafts" at bounding box center [181, 178] width 21 height 11
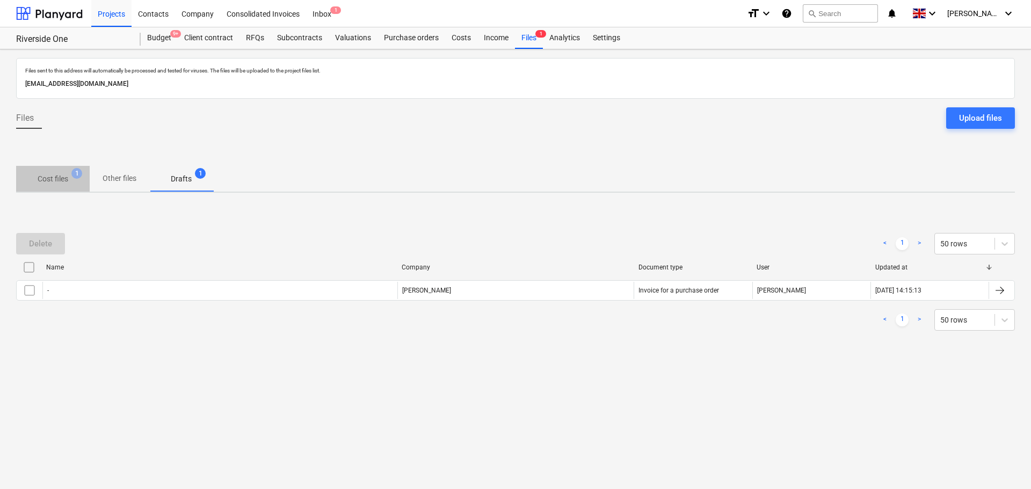
click at [55, 183] on p "Cost files" at bounding box center [53, 178] width 31 height 11
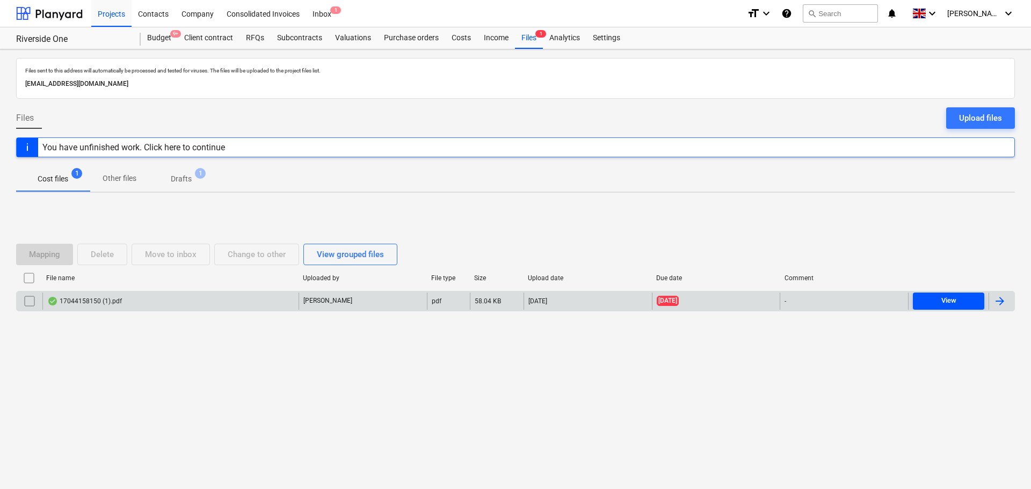
click at [928, 300] on span "View" at bounding box center [948, 301] width 63 height 12
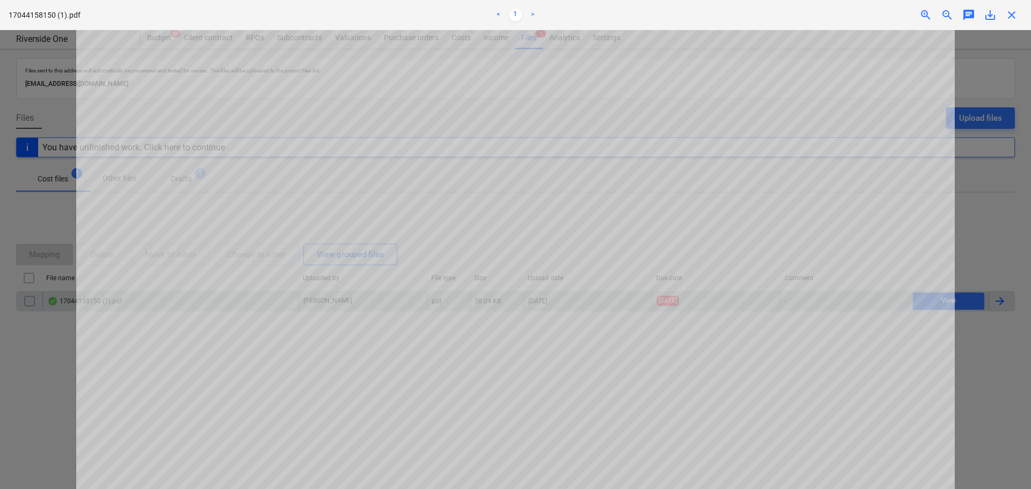
click at [1015, 18] on span "close" at bounding box center [1011, 15] width 13 height 13
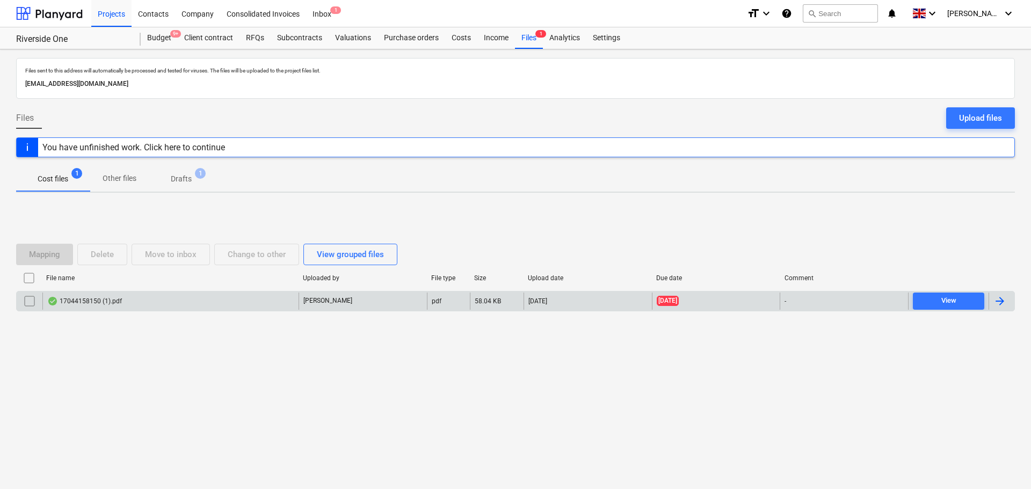
click at [193, 180] on span "Drafts 1" at bounding box center [181, 178] width 38 height 11
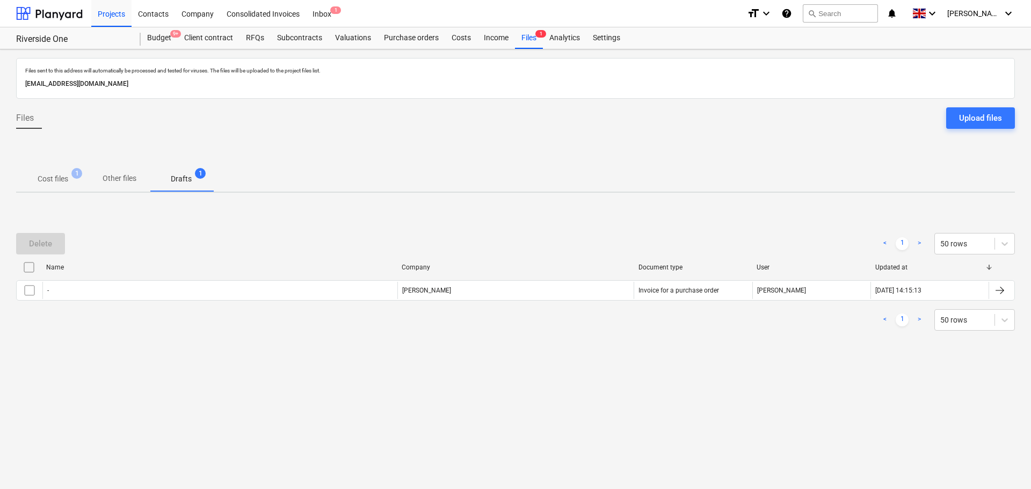
click at [26, 271] on input "checkbox" at bounding box center [28, 267] width 17 height 17
click at [43, 245] on div "Delete" at bounding box center [40, 244] width 23 height 14
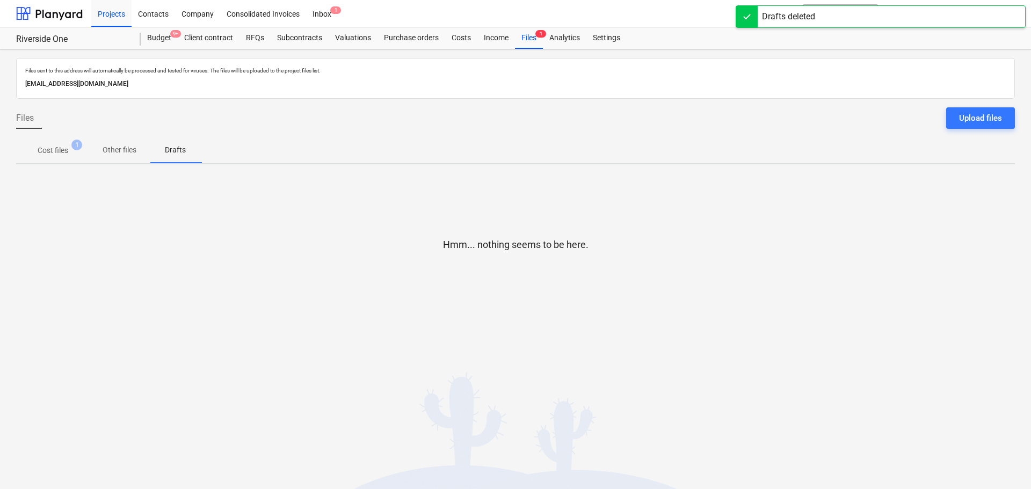
click at [62, 154] on p "Cost files" at bounding box center [53, 150] width 31 height 11
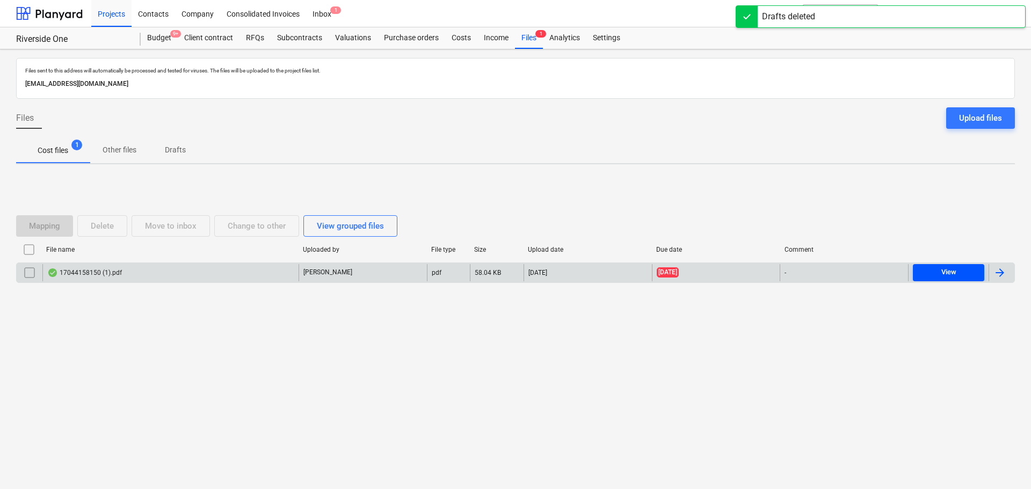
click at [939, 271] on span "View" at bounding box center [948, 272] width 63 height 12
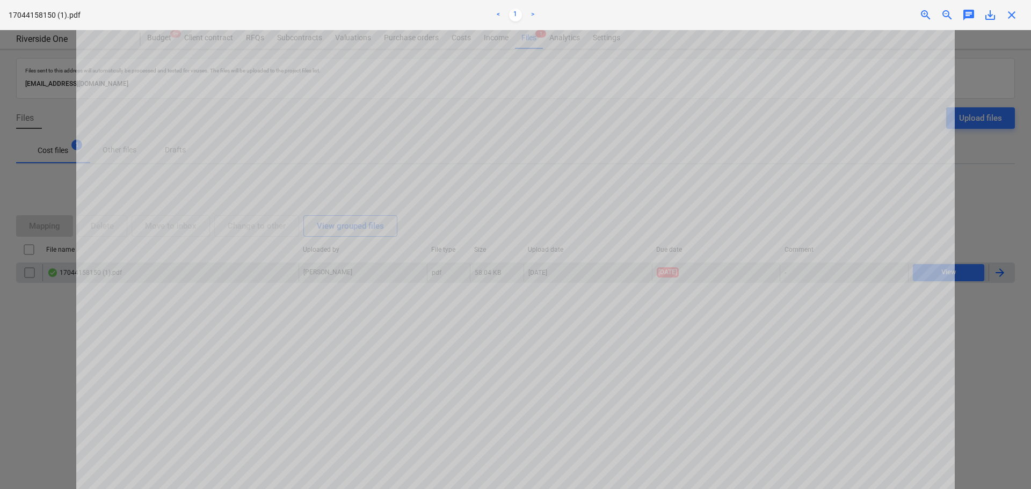
click at [1008, 13] on span "close" at bounding box center [1011, 15] width 13 height 13
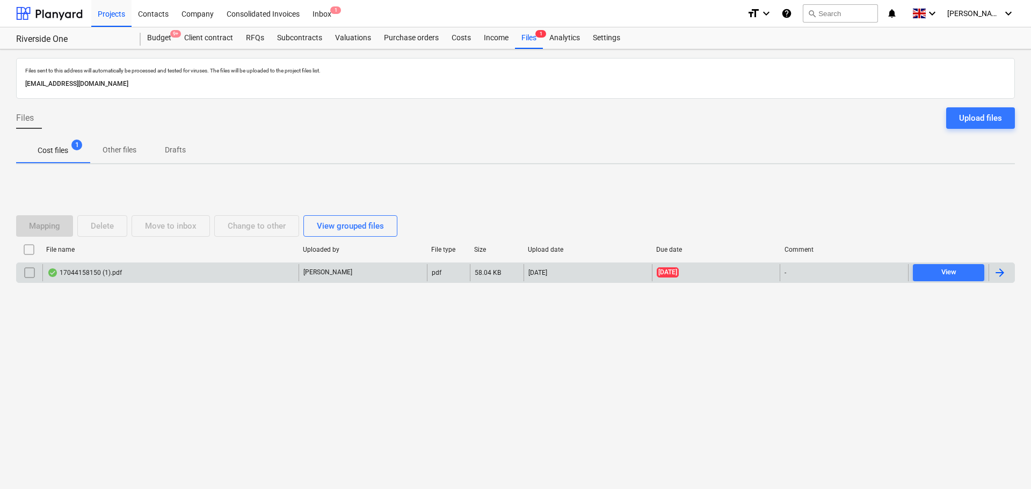
click at [598, 327] on div "Mapping Delete Move to inbox Change to other View grouped files File name Uploa…" at bounding box center [515, 253] width 999 height 161
drag, startPoint x: 623, startPoint y: 374, endPoint x: 170, endPoint y: 68, distance: 547.4
click at [170, 68] on div "Files sent to this address will automatically be processed and tested for virus…" at bounding box center [515, 269] width 1031 height 440
click at [169, 79] on p "1152a4bf-bb4c-4d02-b375-f930ca3cd9da@projects.planyard.com" at bounding box center [515, 83] width 981 height 11
click at [176, 74] on p "Files sent to this address will automatically be processed and tested for virus…" at bounding box center [515, 70] width 981 height 7
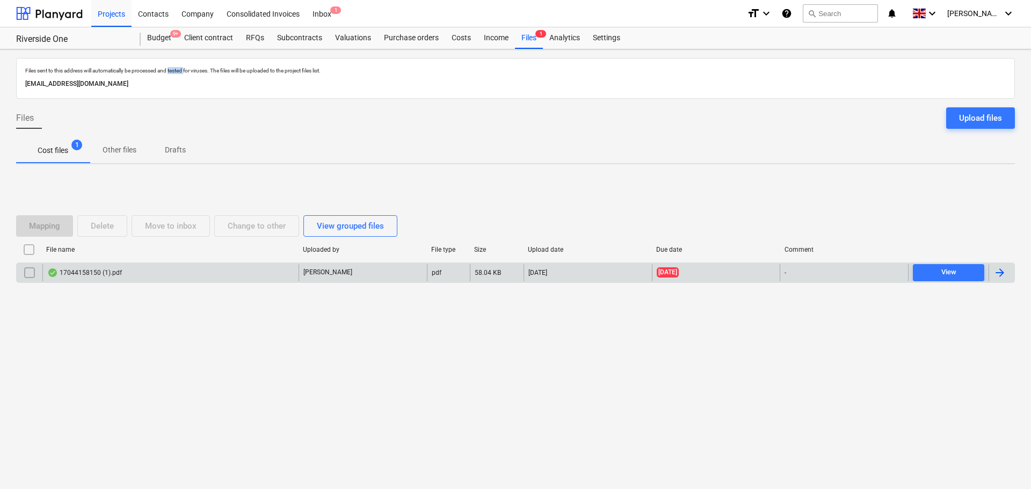
click at [176, 74] on p "Files sent to this address will automatically be processed and tested for virus…" at bounding box center [515, 70] width 981 height 7
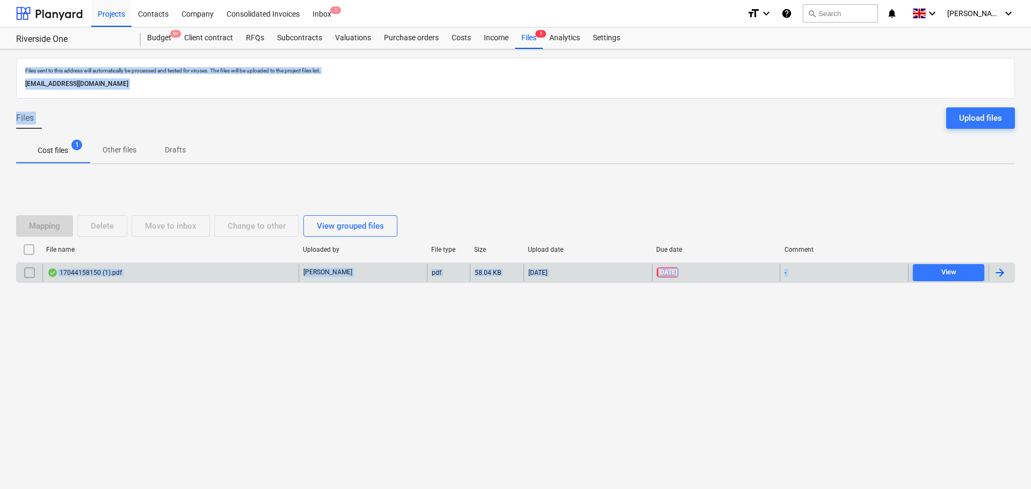
drag, startPoint x: 176, startPoint y: 74, endPoint x: 719, endPoint y: 415, distance: 640.7
click at [793, 466] on div "Files sent to this address will automatically be processed and tested for virus…" at bounding box center [515, 269] width 1031 height 440
click at [633, 336] on div "Files sent to this address will automatically be processed and tested for virus…" at bounding box center [515, 269] width 1031 height 440
drag, startPoint x: 618, startPoint y: 334, endPoint x: 237, endPoint y: 71, distance: 462.4
click at [240, 82] on div "Files sent to this address will automatically be processed and tested for virus…" at bounding box center [515, 269] width 1031 height 440
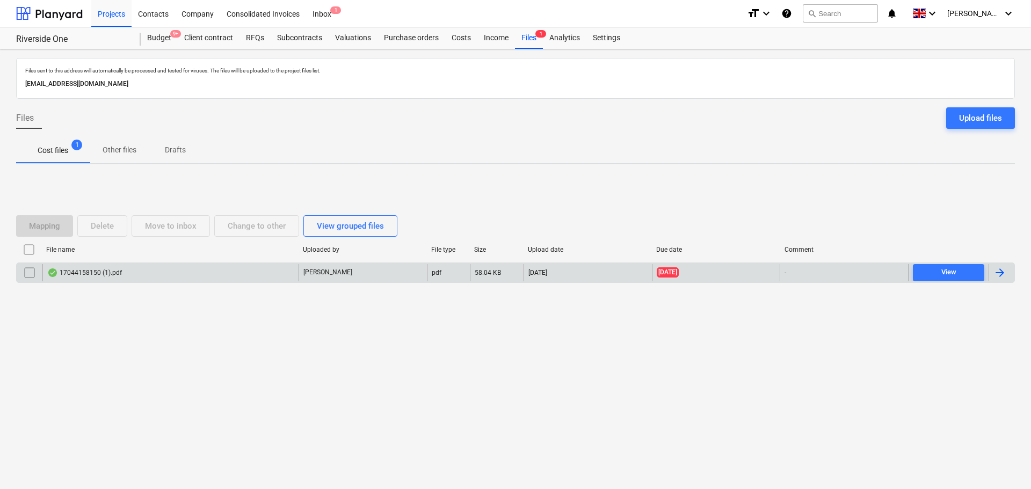
click at [237, 70] on p "Files sent to this address will automatically be processed and tested for virus…" at bounding box center [515, 70] width 981 height 7
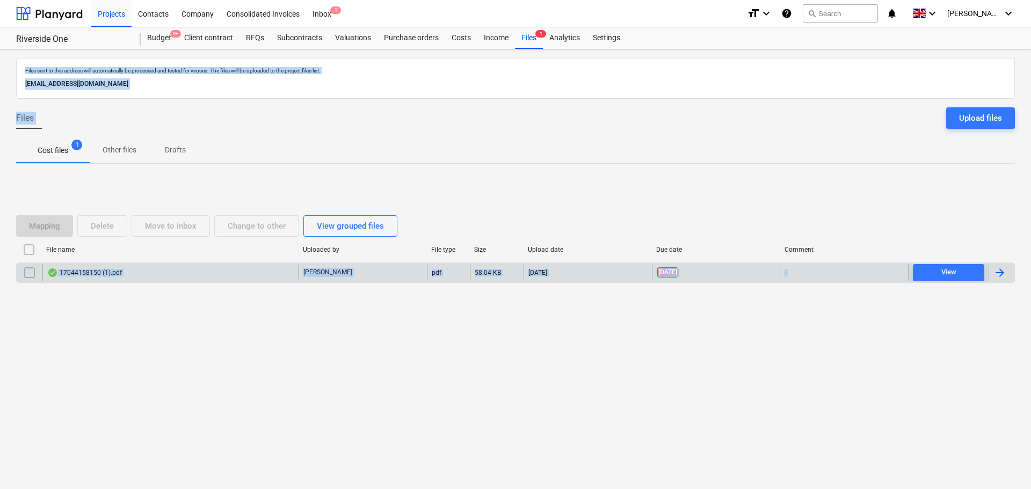
drag, startPoint x: 237, startPoint y: 70, endPoint x: 568, endPoint y: 408, distance: 472.4
click at [568, 408] on div "Files sent to this address will automatically be processed and tested for virus…" at bounding box center [515, 269] width 1031 height 440
click at [483, 170] on div "Files sent to this address will automatically be processed and tested for virus…" at bounding box center [515, 269] width 1031 height 440
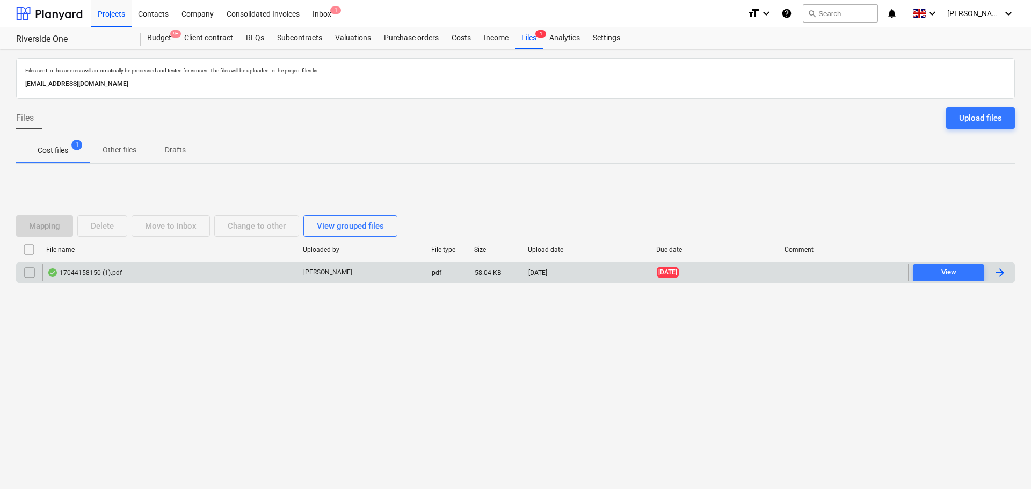
click at [437, 168] on div "Files sent to this address will automatically be processed and tested for virus…" at bounding box center [515, 269] width 1031 height 440
click at [590, 184] on div "Mapping Delete Move to inbox Change to other View grouped files File name Uploa…" at bounding box center [515, 253] width 999 height 161
click at [929, 276] on span "View" at bounding box center [948, 272] width 63 height 12
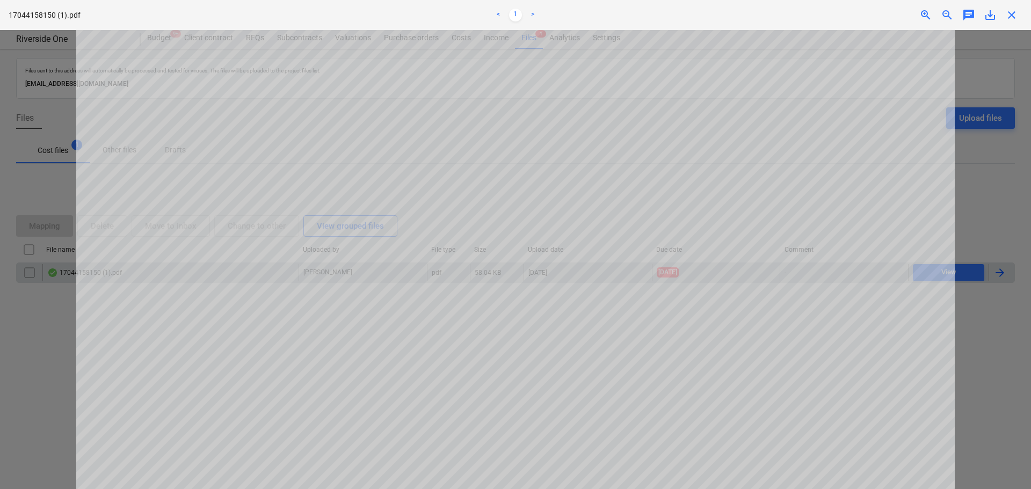
click at [512, 30] on div "17044158150 (1).pdf < 1 > zoom_in zoom_out chat 0 save_alt close" at bounding box center [515, 244] width 1031 height 489
click at [1019, 23] on div "17044158150 (1).pdf < 1 > zoom_in zoom_out chat 0 save_alt close" at bounding box center [515, 15] width 1031 height 30
click at [1014, 21] on span "close" at bounding box center [1011, 15] width 13 height 13
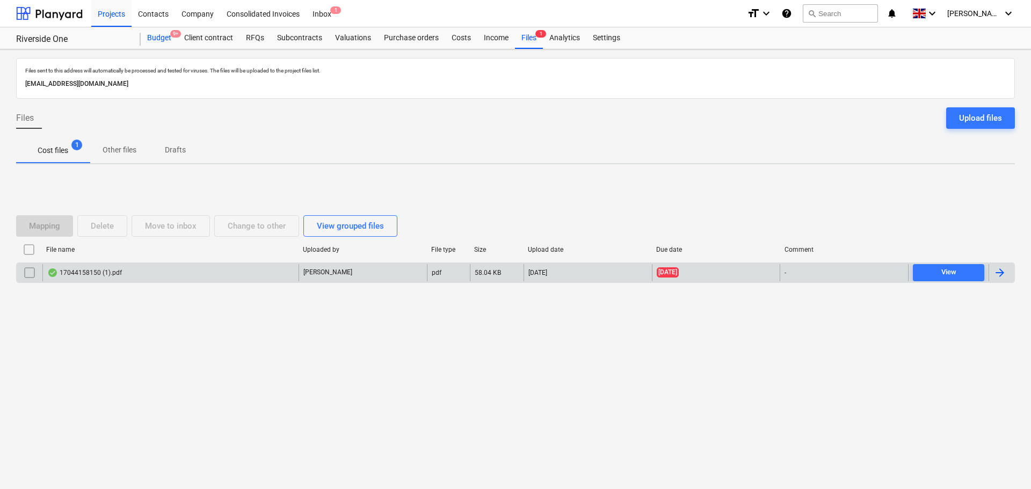
click at [164, 41] on div "Budget 9+" at bounding box center [159, 37] width 37 height 21
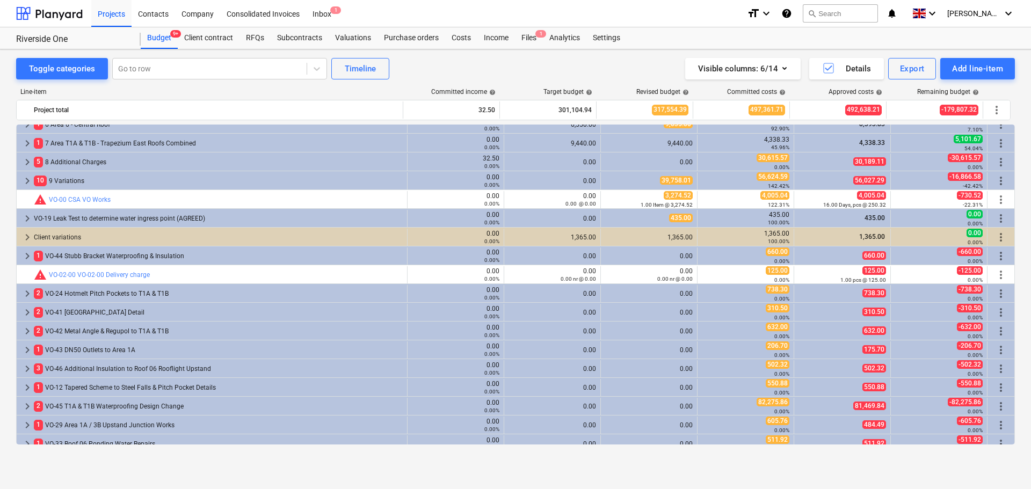
scroll to position [69, 0]
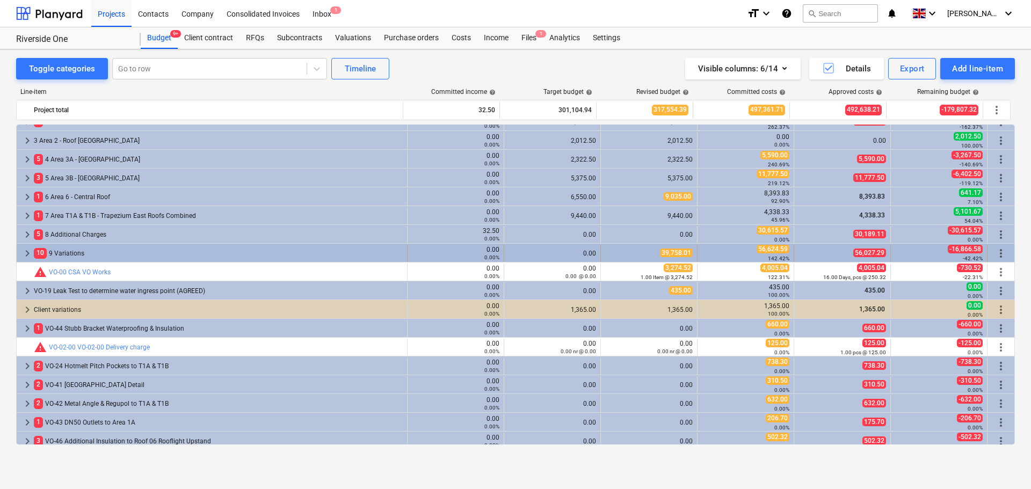
click at [98, 259] on div "10 9 Variations" at bounding box center [218, 253] width 369 height 17
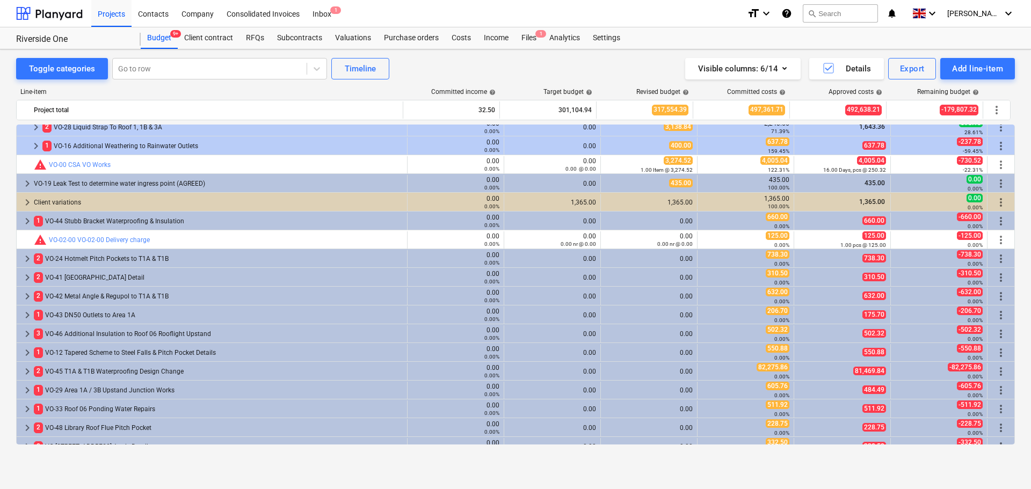
scroll to position [292, 0]
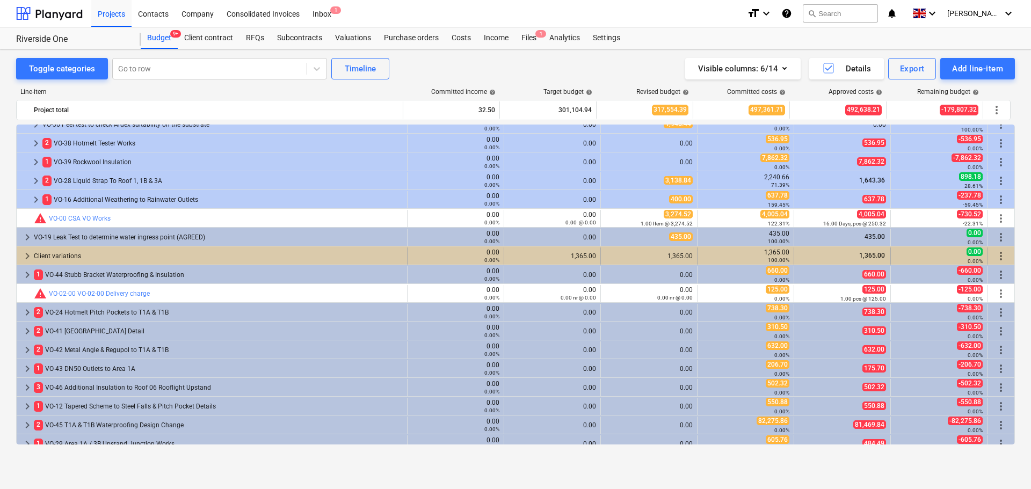
click at [75, 256] on div "Client variations" at bounding box center [218, 256] width 369 height 17
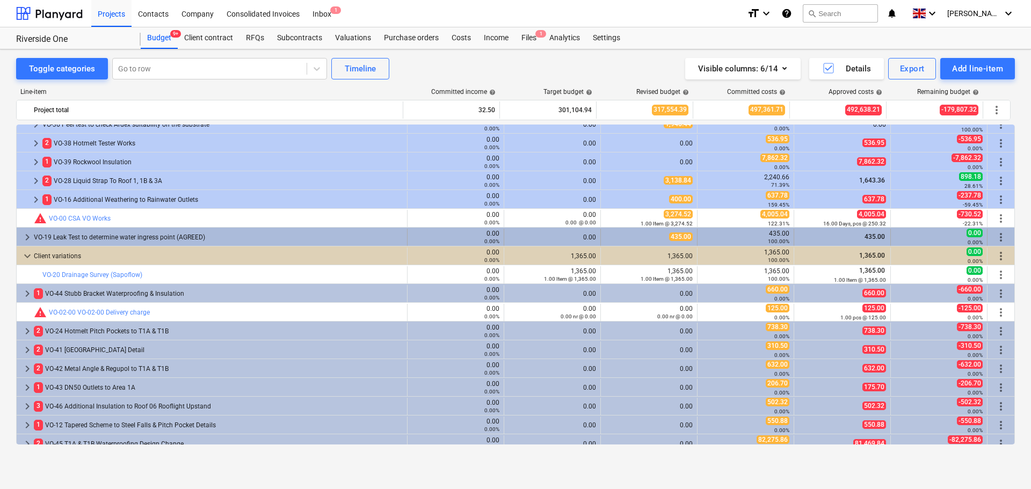
click at [100, 236] on div "VO-19 Leak Test to determine water ingress point (AGREED)" at bounding box center [218, 237] width 369 height 17
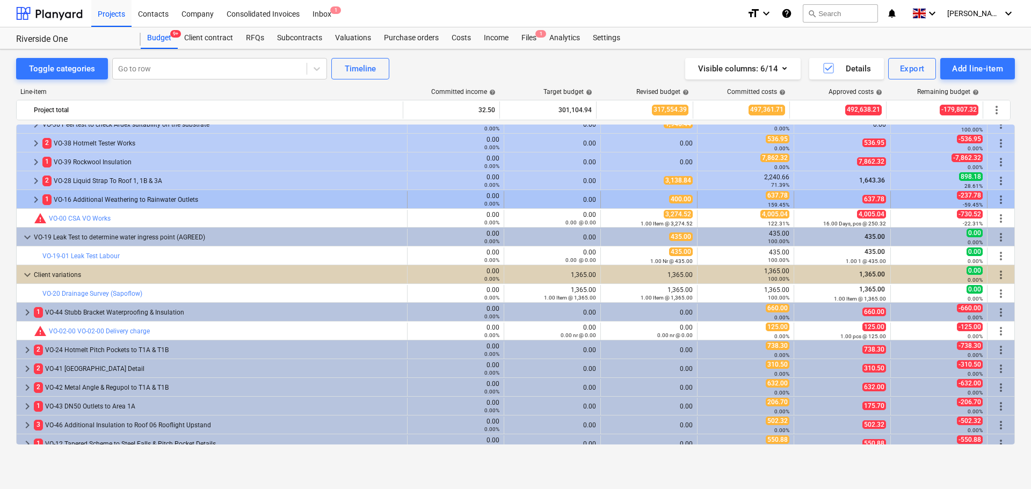
click at [103, 200] on div "1 VO-16 Additional Weathering to Rainwater Outlets" at bounding box center [222, 199] width 360 height 17
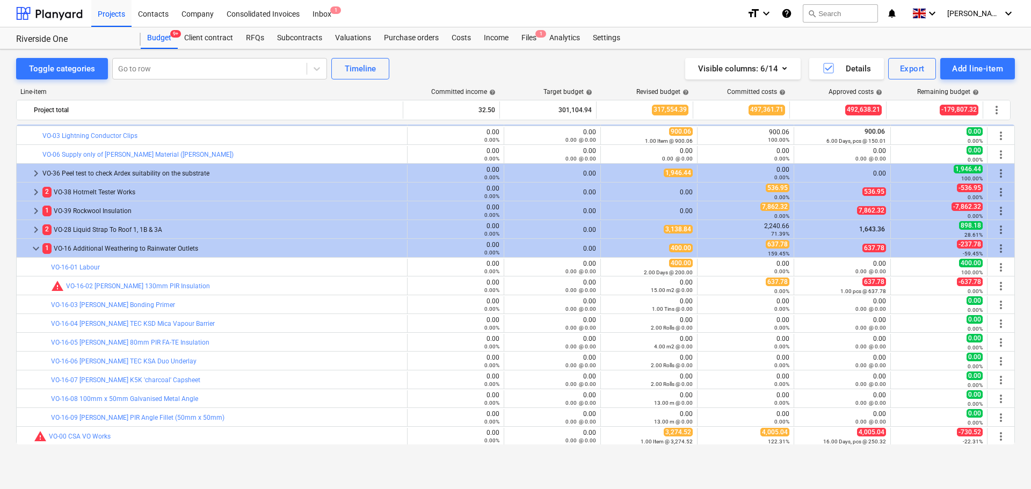
scroll to position [238, 0]
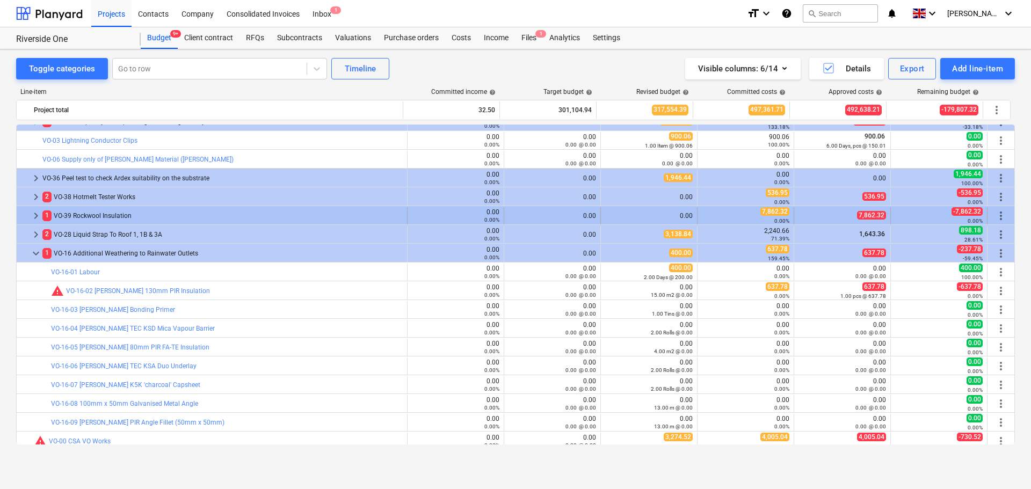
click at [100, 221] on div "1 VO-39 Rockwool Insulation" at bounding box center [222, 215] width 360 height 17
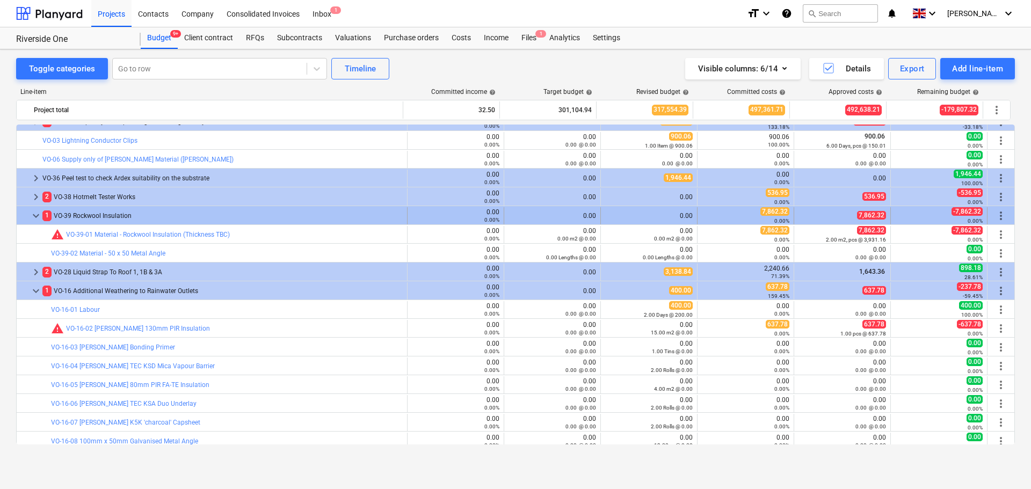
click at [995, 212] on span "more_vert" at bounding box center [1001, 215] width 13 height 13
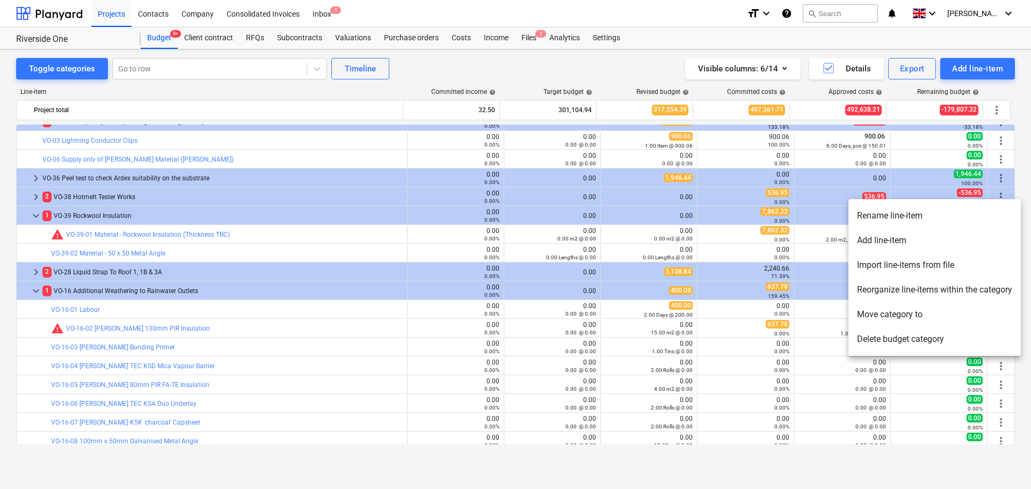
click at [902, 235] on li "Add line-item" at bounding box center [934, 240] width 172 height 25
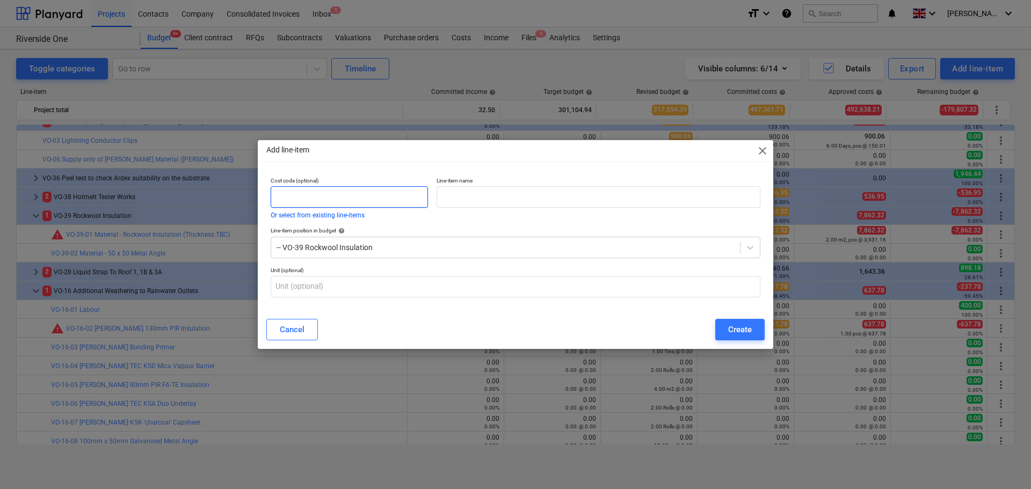
click at [402, 201] on input "text" at bounding box center [349, 196] width 157 height 21
type input "VO-39-03"
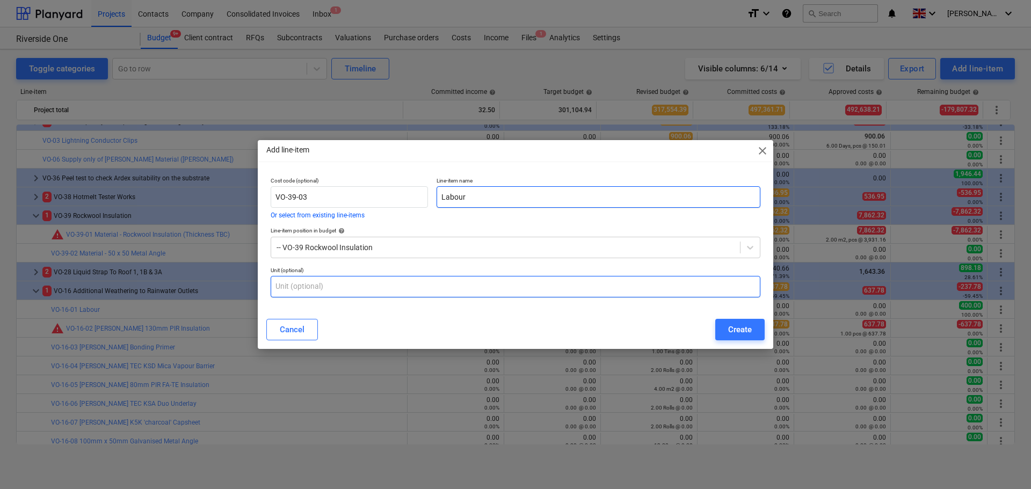
type input "Labour"
click at [409, 281] on input "text" at bounding box center [516, 286] width 490 height 21
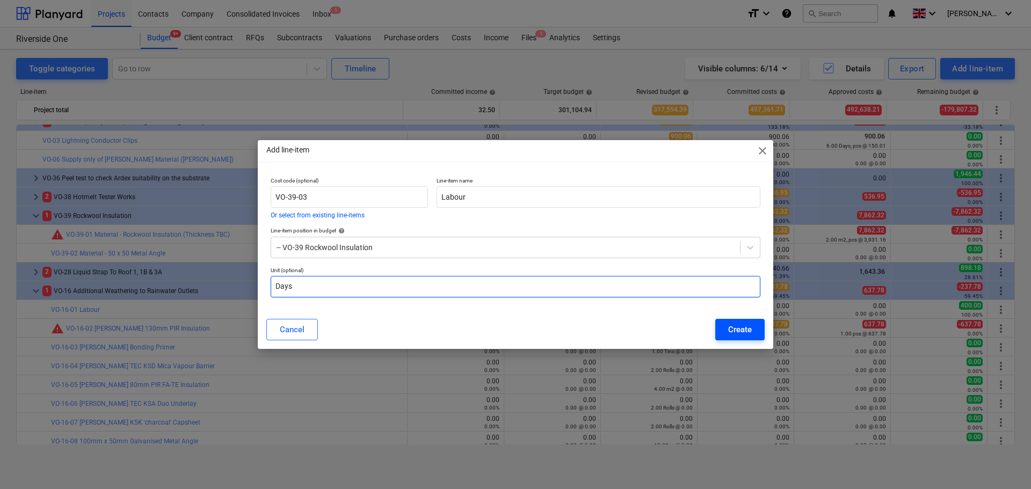
type input "Days"
click at [741, 325] on div "Create" at bounding box center [740, 330] width 24 height 14
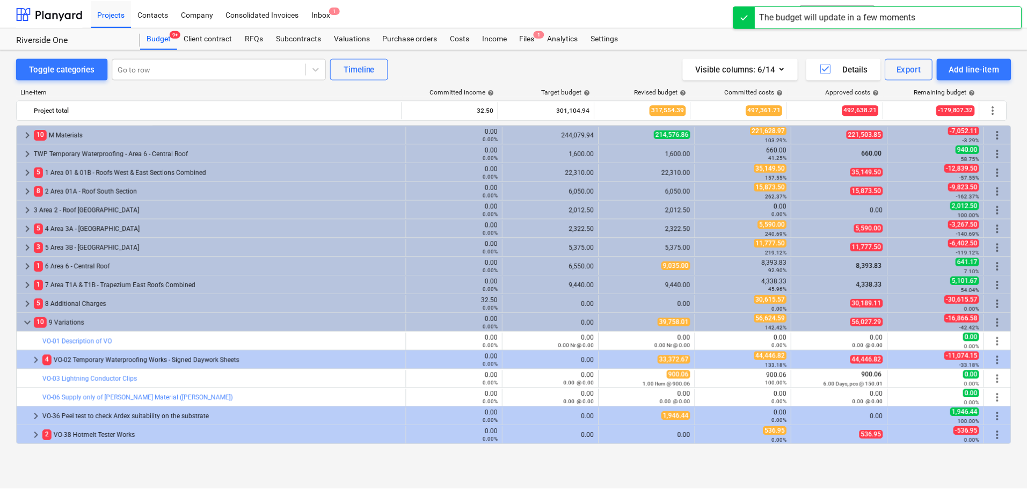
scroll to position [238, 0]
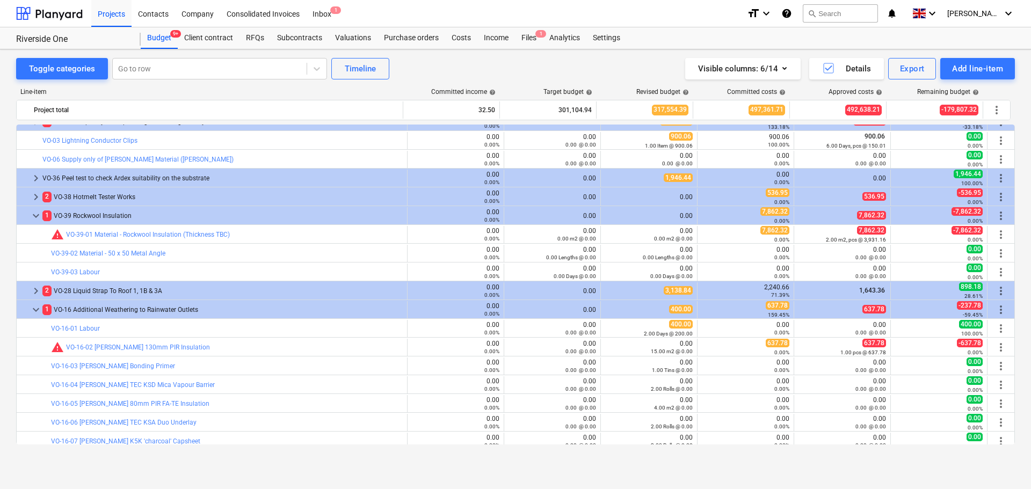
drag, startPoint x: 456, startPoint y: 35, endPoint x: 462, endPoint y: 21, distance: 15.7
click at [456, 35] on div "Costs" at bounding box center [461, 37] width 32 height 21
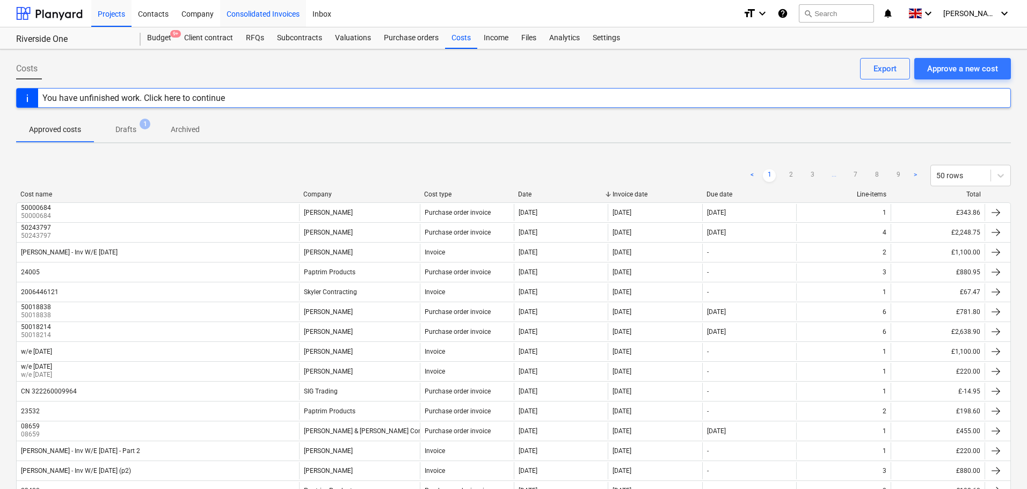
click at [262, 13] on div "Consolidated Invoices" at bounding box center [263, 12] width 86 height 27
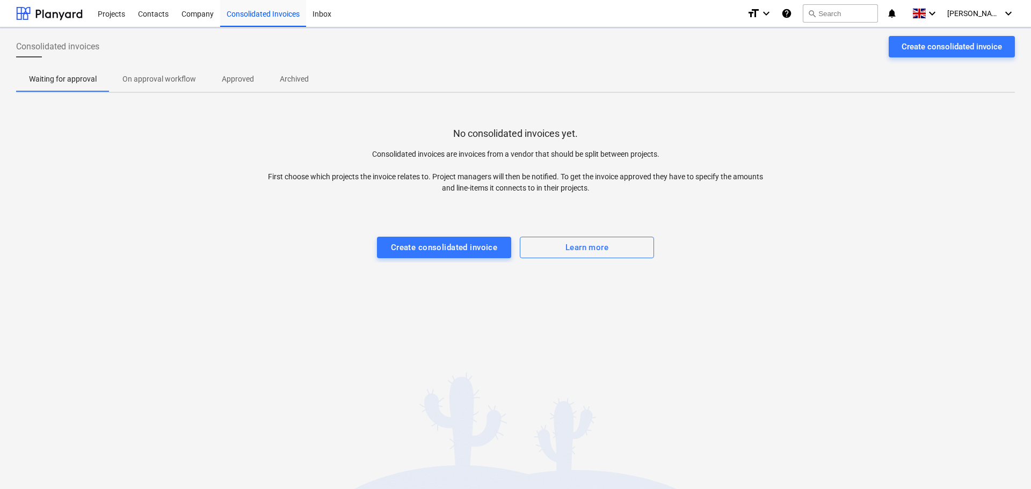
click at [323, 124] on div "No consolidated invoices yet. Consolidated invoices are invoices from a vendor …" at bounding box center [515, 181] width 999 height 161
click at [444, 241] on div "Create consolidated invoice" at bounding box center [444, 248] width 107 height 14
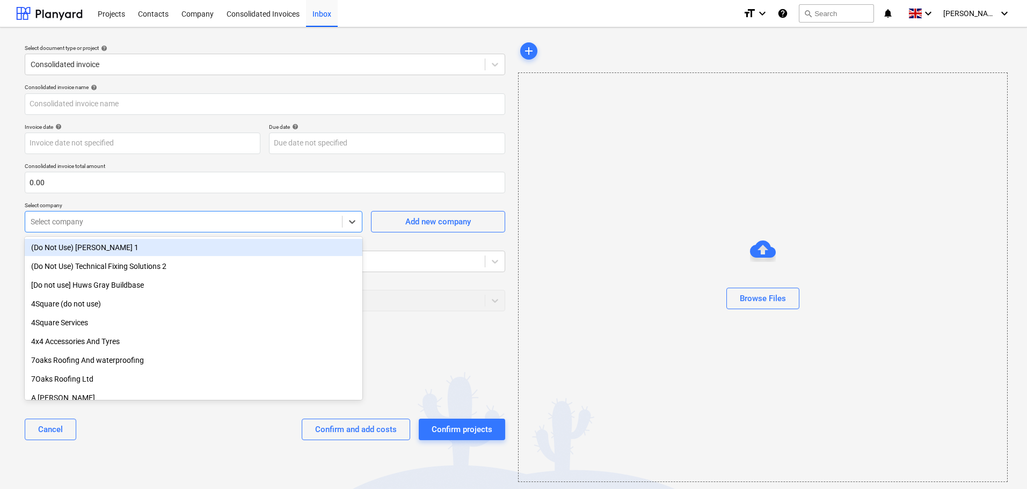
click at [136, 224] on div at bounding box center [184, 221] width 306 height 11
click at [395, 250] on p "Select project" at bounding box center [265, 245] width 481 height 9
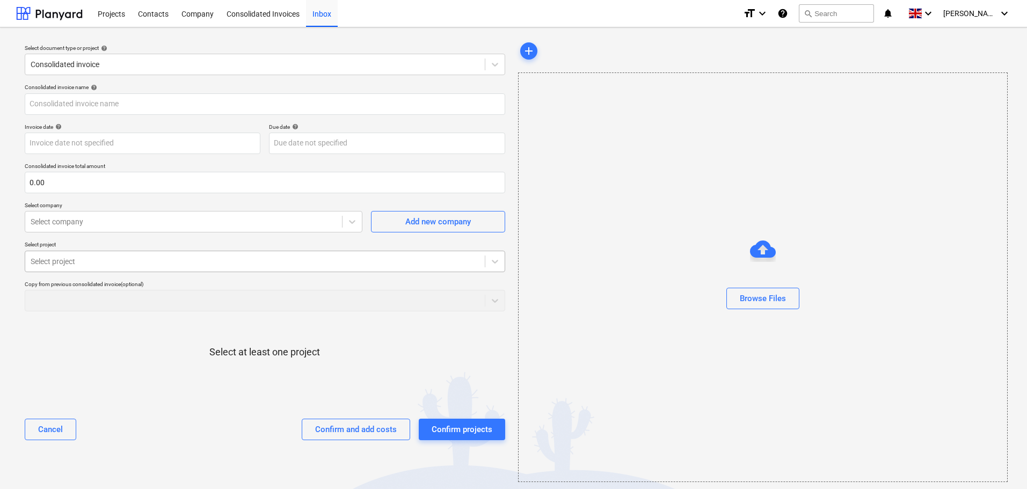
click at [397, 260] on div at bounding box center [255, 261] width 449 height 11
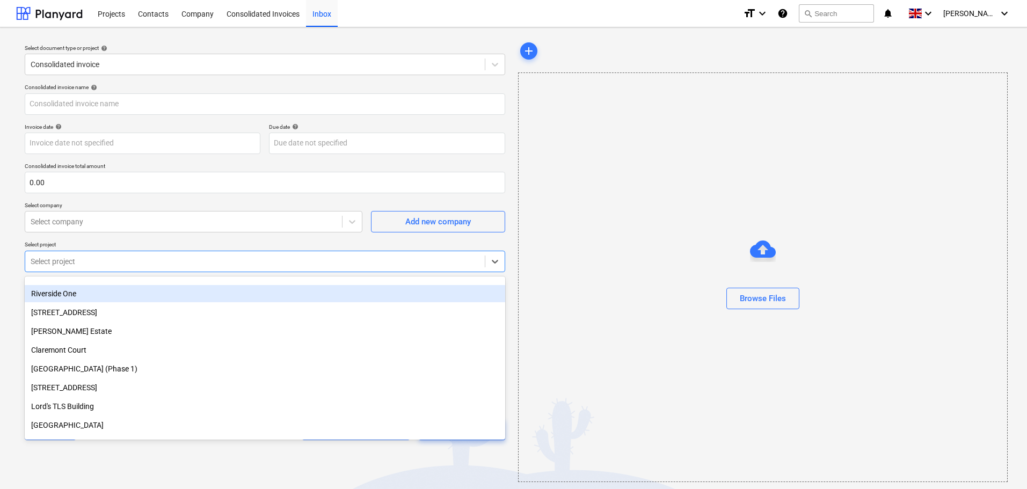
scroll to position [430, 0]
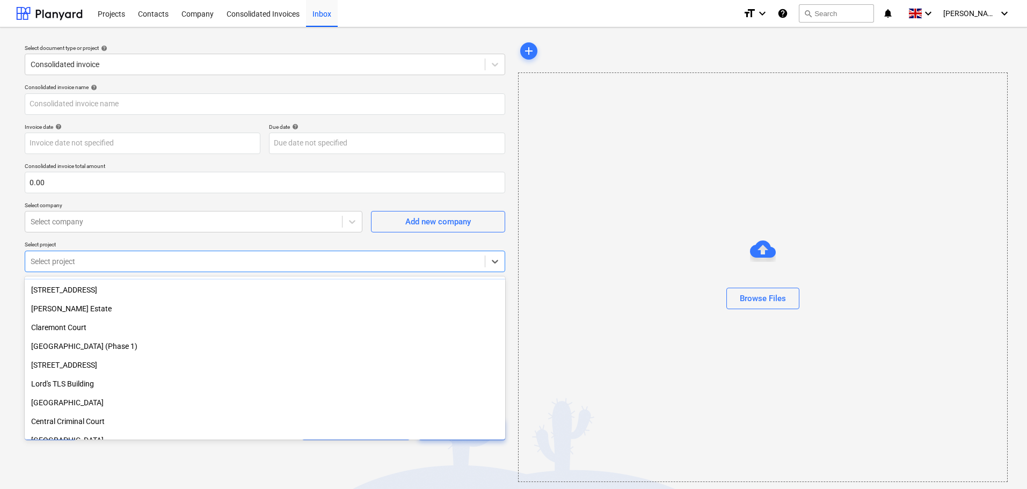
click at [20, 240] on div "Consolidated invoice name help Invoice date help Press the down arrow key to in…" at bounding box center [264, 266] width 489 height 374
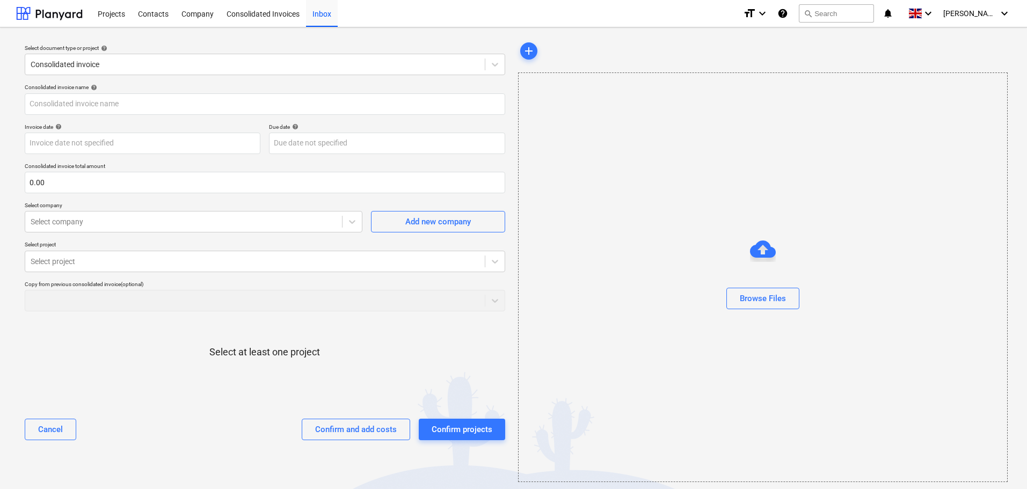
click at [279, 304] on div "Copy from previous consolidated invoice (optional)" at bounding box center [265, 296] width 481 height 31
click at [230, 335] on div "Select at least one project" at bounding box center [265, 361] width 481 height 82
drag, startPoint x: 191, startPoint y: 344, endPoint x: 336, endPoint y: 336, distance: 145.2
click at [380, 342] on div "Select at least one project" at bounding box center [265, 361] width 481 height 82
click at [333, 336] on div "Select at least one project" at bounding box center [265, 361] width 481 height 82
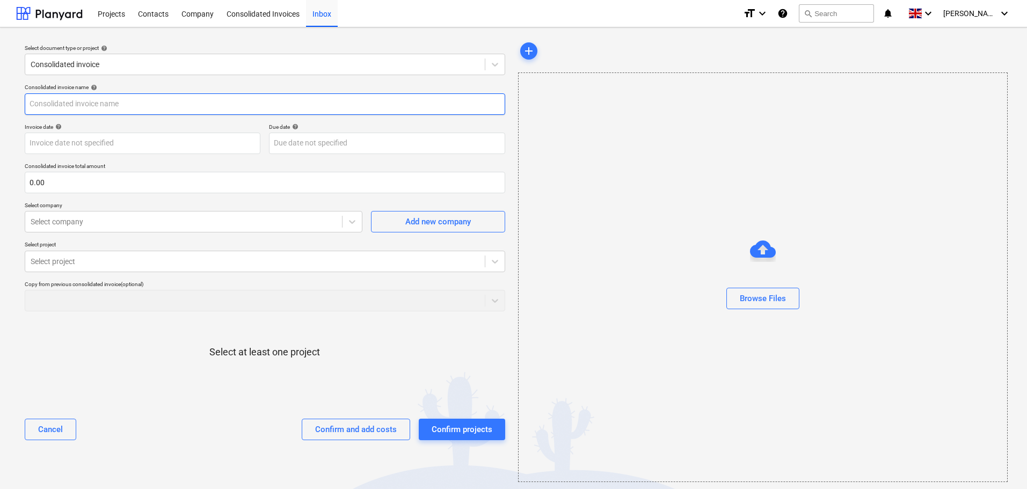
click at [113, 103] on input "text" at bounding box center [265, 103] width 481 height 21
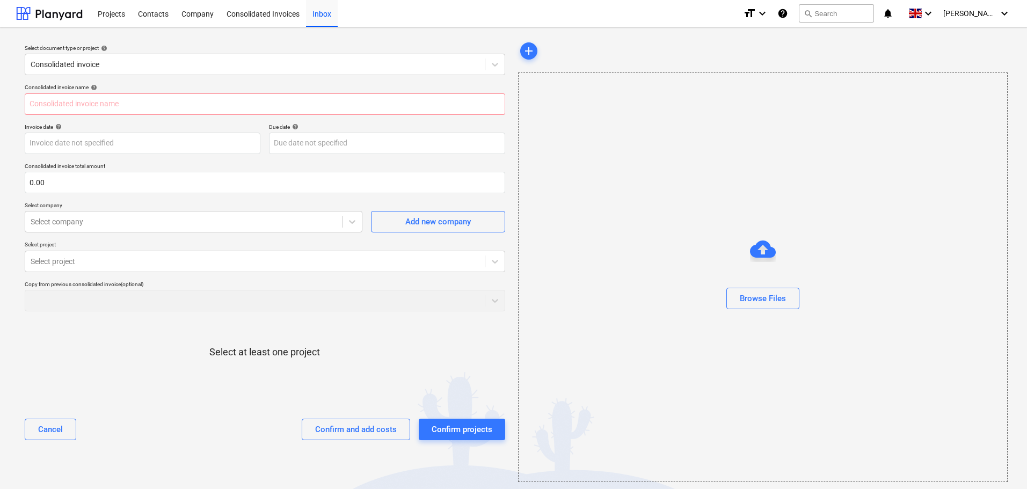
click at [22, 47] on div "Select document type or project help Consolidated invoice" at bounding box center [264, 59] width 489 height 39
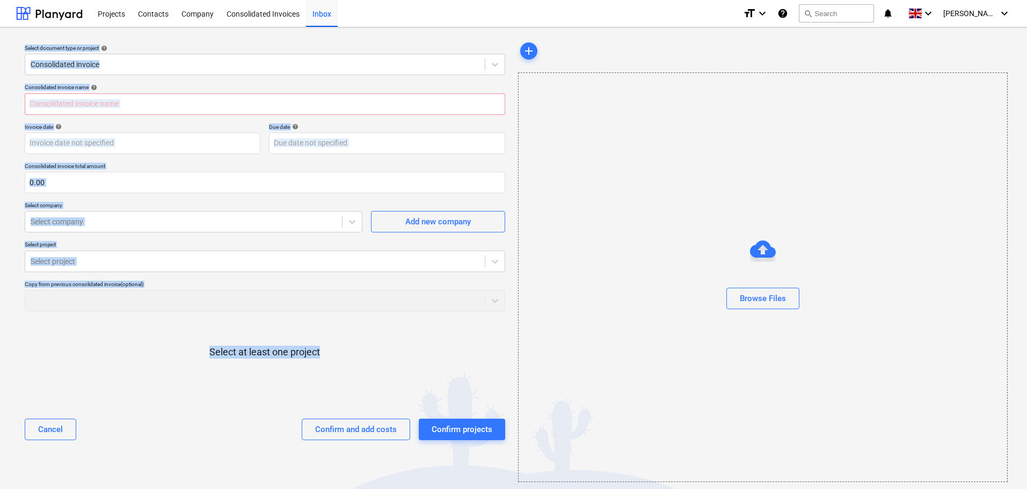
drag, startPoint x: 22, startPoint y: 47, endPoint x: 332, endPoint y: 367, distance: 445.5
click at [328, 373] on div "Select document type or project help Consolidated invoice Consolidated invoice …" at bounding box center [265, 261] width 498 height 451
click at [335, 363] on div at bounding box center [265, 369] width 481 height 21
drag, startPoint x: 336, startPoint y: 362, endPoint x: 18, endPoint y: 42, distance: 451.1
click at [18, 42] on div "Select document type or project help Consolidated invoice Consolidated invoice …" at bounding box center [265, 261] width 498 height 451
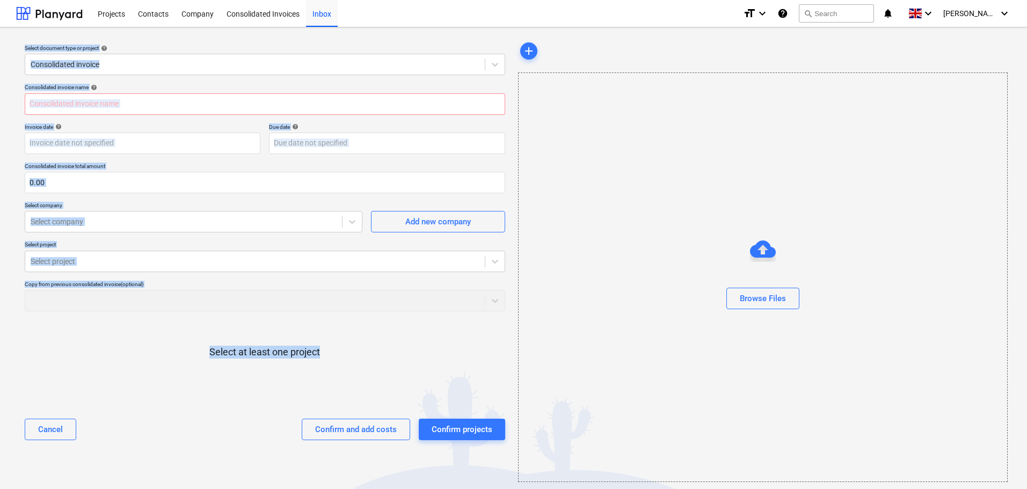
click at [18, 42] on div "Select document type or project help Consolidated invoice Consolidated invoice …" at bounding box center [265, 261] width 498 height 451
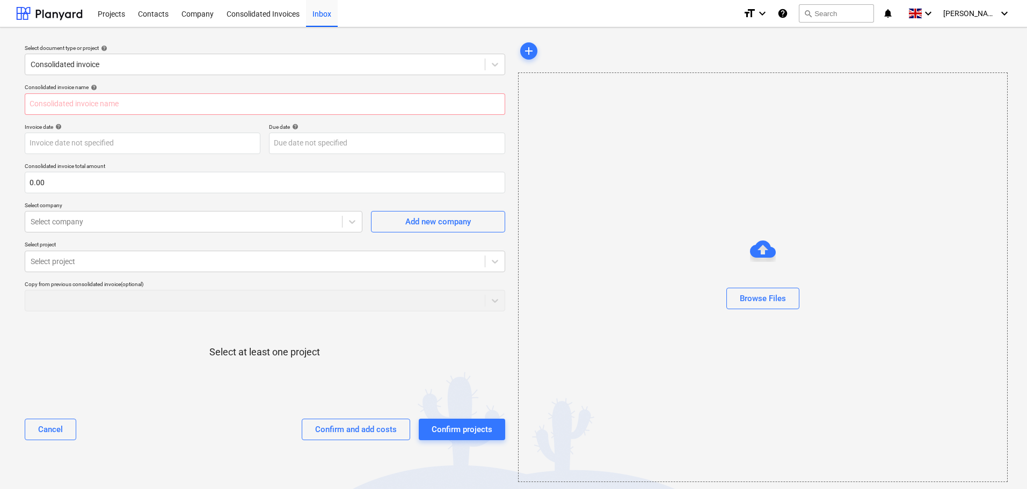
click at [18, 43] on div "Select document type or project help Consolidated invoice Consolidated invoice …" at bounding box center [265, 261] width 498 height 451
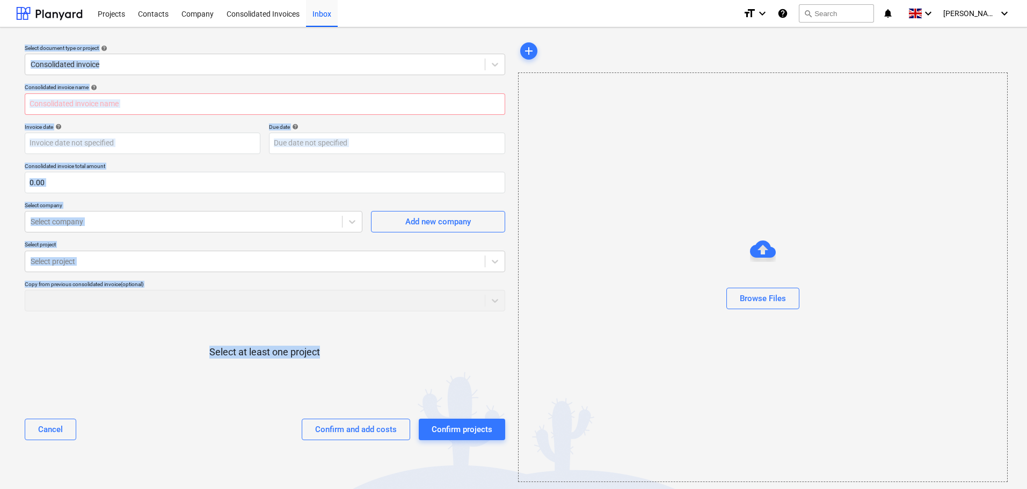
drag, startPoint x: 18, startPoint y: 43, endPoint x: 328, endPoint y: 388, distance: 463.2
click at [327, 390] on div "Select document type or project help Consolidated invoice Consolidated invoice …" at bounding box center [265, 261] width 498 height 451
click at [333, 368] on div at bounding box center [265, 369] width 481 height 21
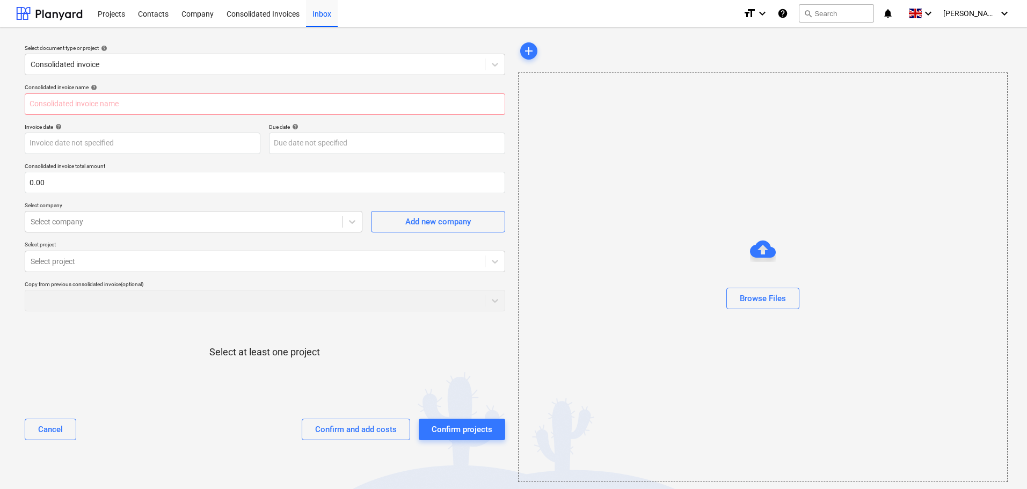
click at [333, 368] on div at bounding box center [265, 369] width 481 height 21
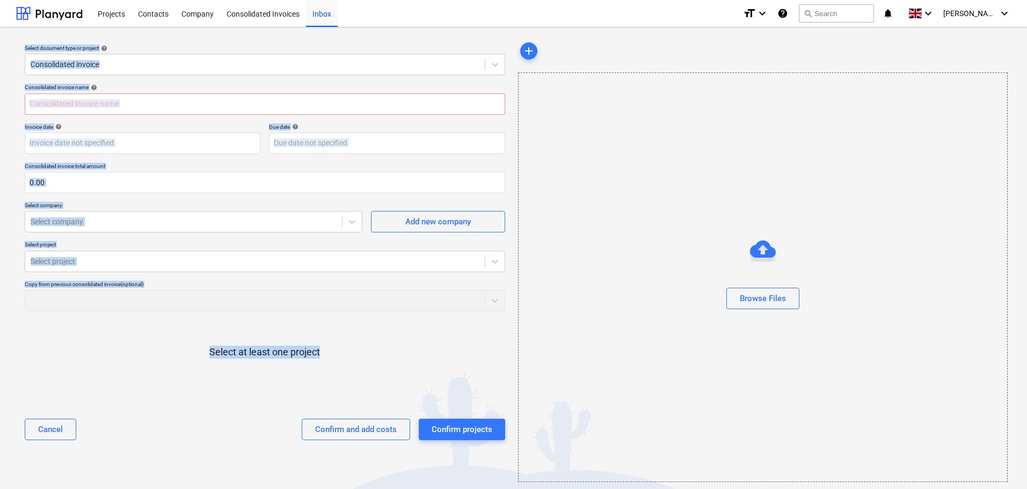
drag, startPoint x: 333, startPoint y: 368, endPoint x: 24, endPoint y: 40, distance: 450.9
click at [31, 40] on div "Select document type or project help Consolidated invoice Consolidated invoice …" at bounding box center [265, 261] width 498 height 451
click at [24, 40] on div "Select document type or project help Consolidated invoice Consolidated invoice …" at bounding box center [265, 261] width 498 height 451
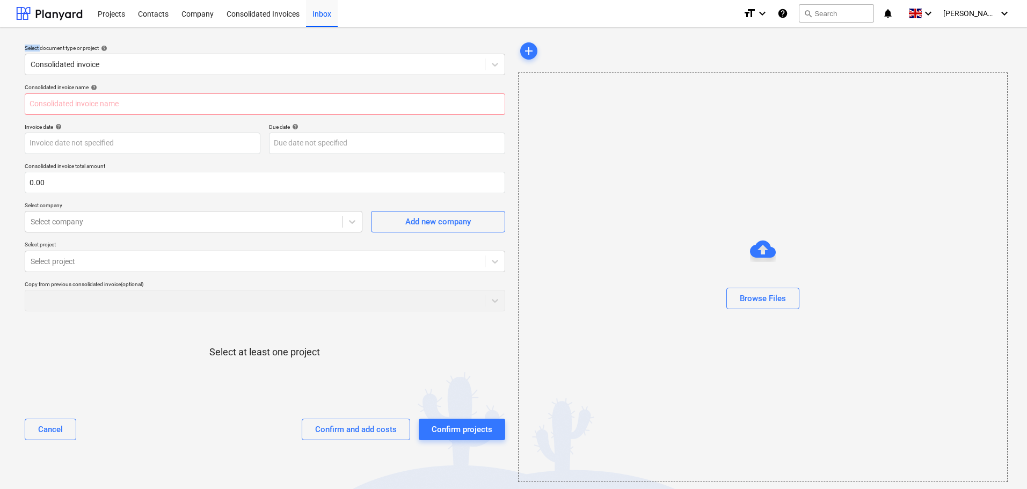
click at [24, 40] on div "Select document type or project help Consolidated invoice Consolidated invoice …" at bounding box center [265, 261] width 498 height 451
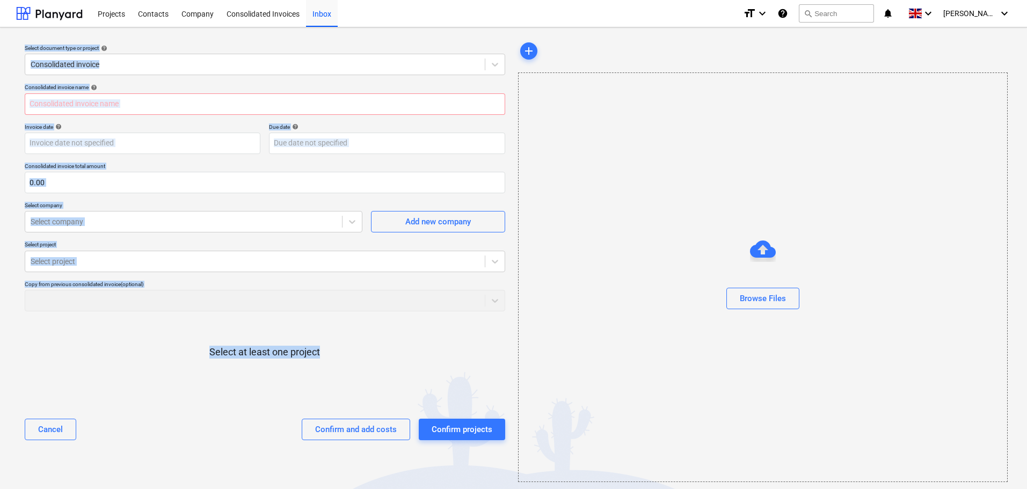
drag, startPoint x: 23, startPoint y: 40, endPoint x: 357, endPoint y: 384, distance: 479.7
click at [357, 384] on div "Select document type or project help Consolidated invoice Consolidated invoice …" at bounding box center [265, 261] width 498 height 451
click at [355, 350] on div "Select at least one project" at bounding box center [265, 361] width 481 height 82
drag, startPoint x: 20, startPoint y: 43, endPoint x: 299, endPoint y: 348, distance: 413.1
click at [226, 329] on div "Select document type or project help Consolidated invoice Consolidated invoice …" at bounding box center [265, 261] width 498 height 451
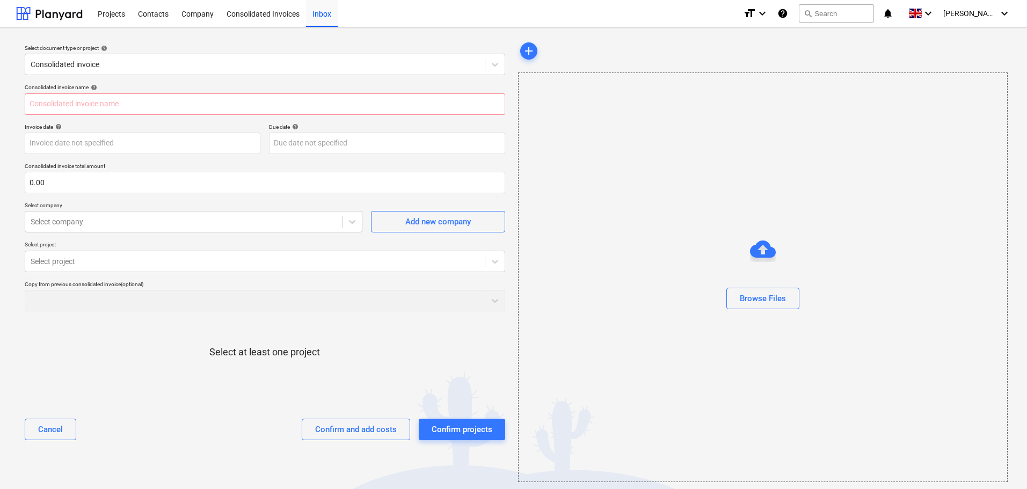
click at [349, 338] on div "Select at least one project" at bounding box center [265, 361] width 481 height 82
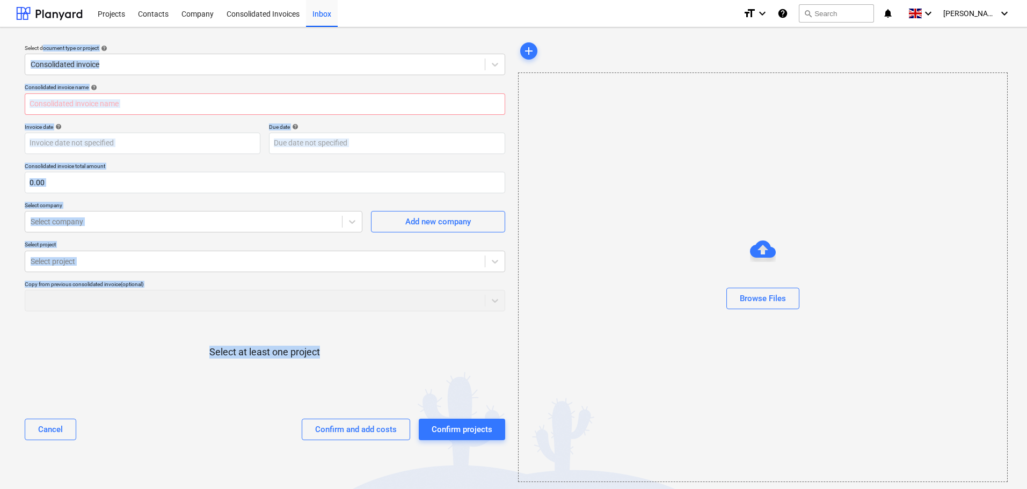
drag, startPoint x: 353, startPoint y: 361, endPoint x: 43, endPoint y: 38, distance: 448.2
click at [43, 38] on div "Select document type or project help Consolidated invoice Consolidated invoice …" at bounding box center [265, 261] width 498 height 451
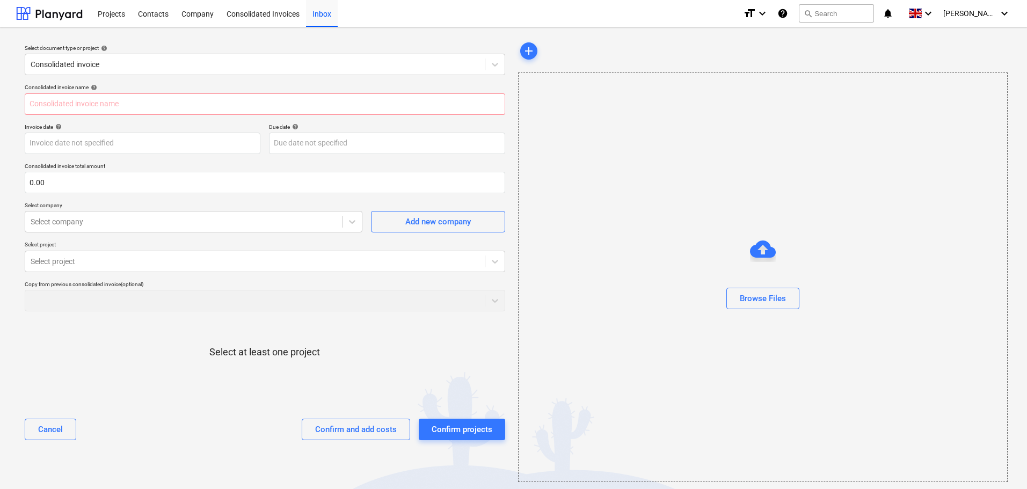
drag, startPoint x: 205, startPoint y: 392, endPoint x: 207, endPoint y: 372, distance: 20.5
click at [205, 392] on div at bounding box center [265, 390] width 481 height 21
drag, startPoint x: 265, startPoint y: 345, endPoint x: 431, endPoint y: 368, distance: 168.1
click at [431, 368] on div "Select at least one project" at bounding box center [265, 361] width 481 height 82
click at [408, 360] on div at bounding box center [265, 369] width 481 height 21
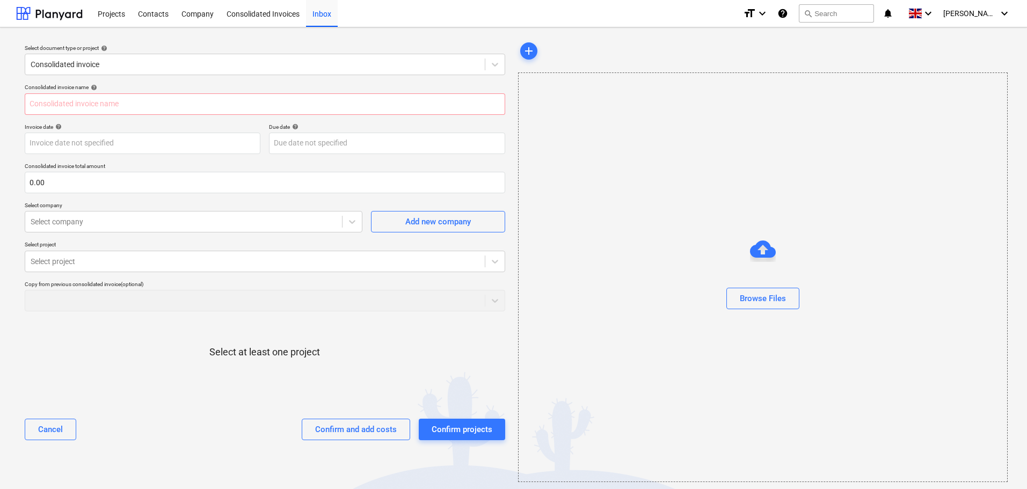
click at [231, 334] on div "Select at least one project" at bounding box center [265, 361] width 481 height 82
drag, startPoint x: 163, startPoint y: 332, endPoint x: 469, endPoint y: 376, distance: 309.8
click at [469, 376] on div "Select at least one project" at bounding box center [265, 361] width 481 height 82
click at [469, 368] on div at bounding box center [265, 369] width 481 height 21
drag, startPoint x: 42, startPoint y: 16, endPoint x: 260, endPoint y: 0, distance: 218.0
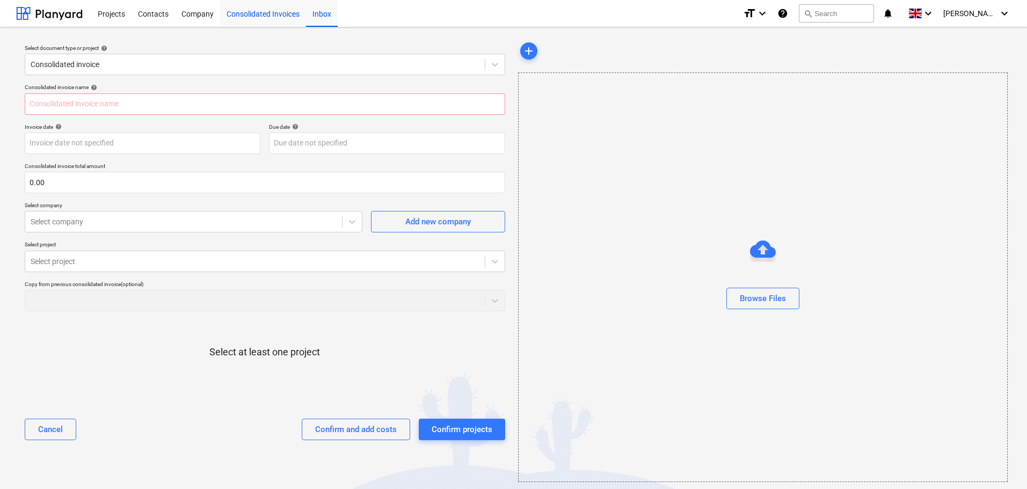
click at [42, 17] on div at bounding box center [49, 13] width 67 height 27
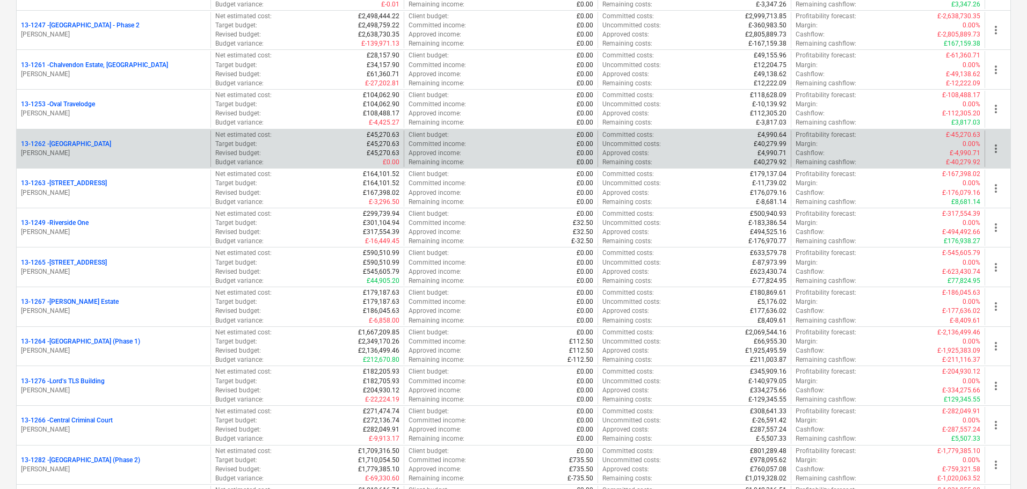
scroll to position [1020, 0]
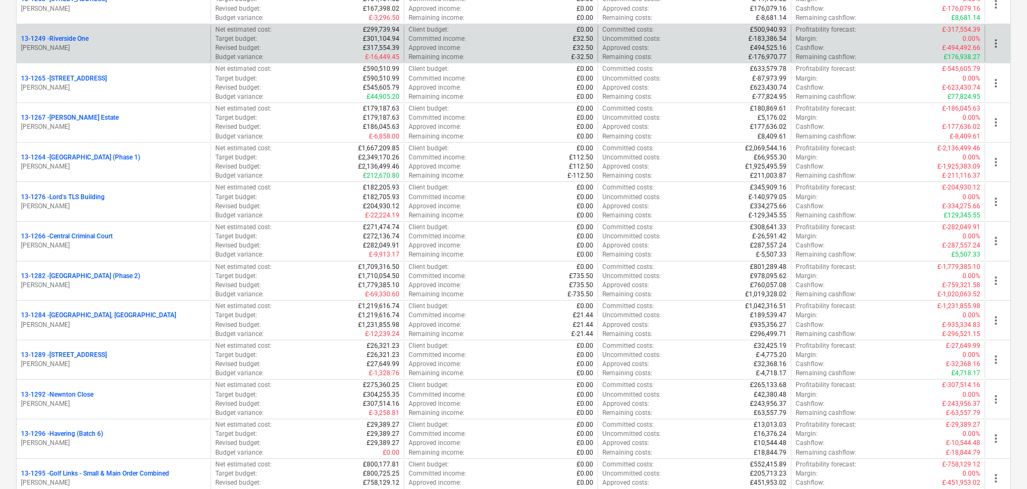
click at [114, 45] on p "[PERSON_NAME]" at bounding box center [113, 47] width 185 height 9
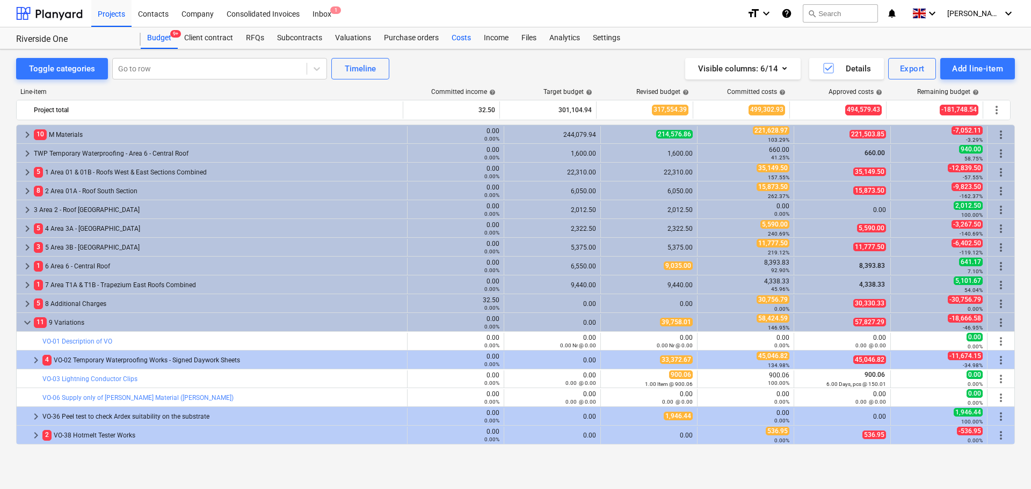
scroll to position [238, 0]
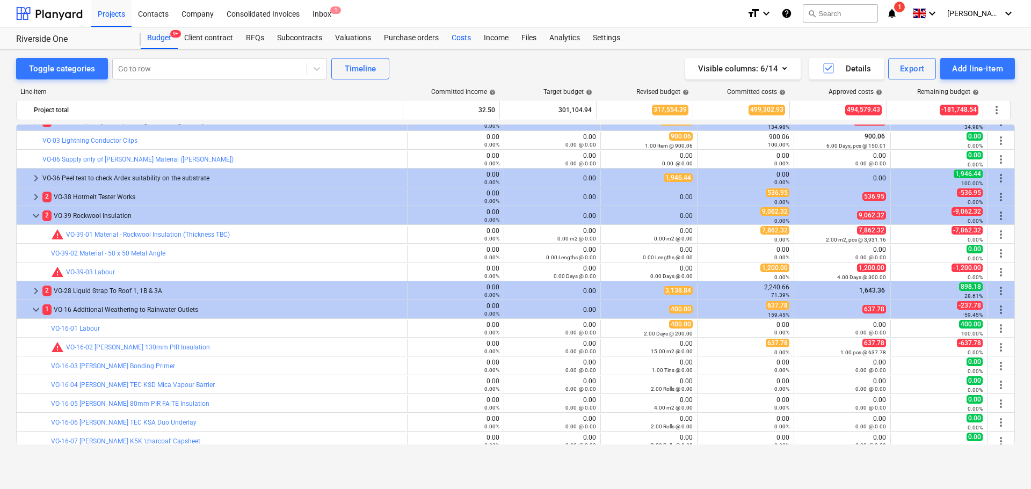
click at [448, 38] on div "Costs" at bounding box center [461, 37] width 32 height 21
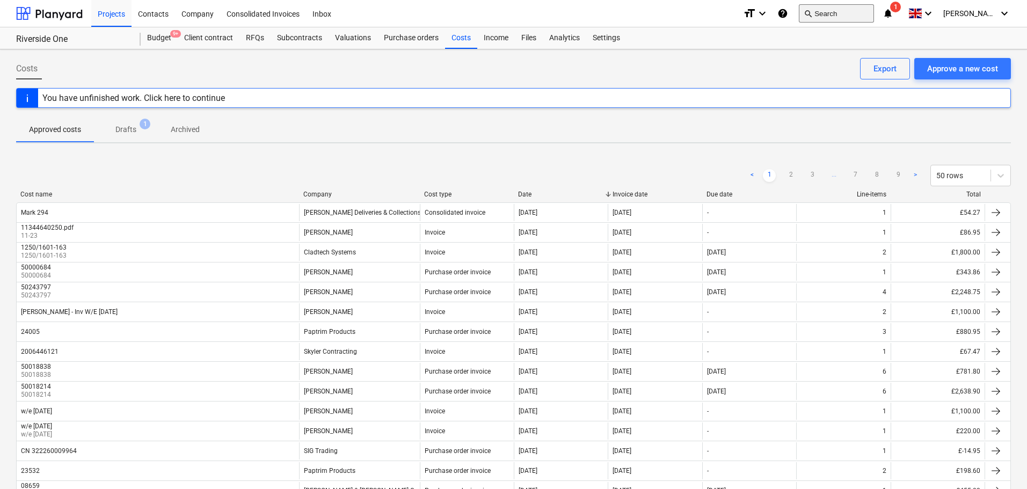
click at [839, 10] on button "search Search" at bounding box center [836, 13] width 75 height 18
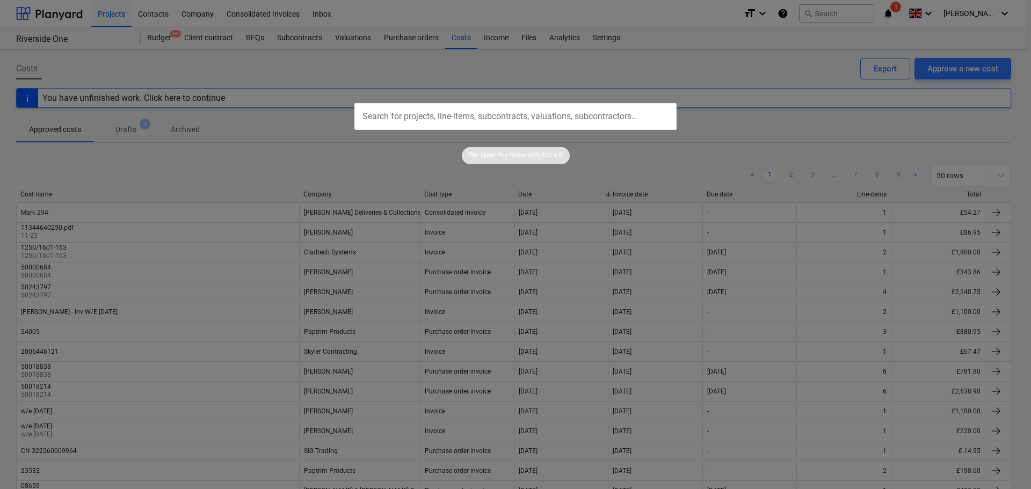
click at [579, 111] on input "text" at bounding box center [515, 116] width 322 height 27
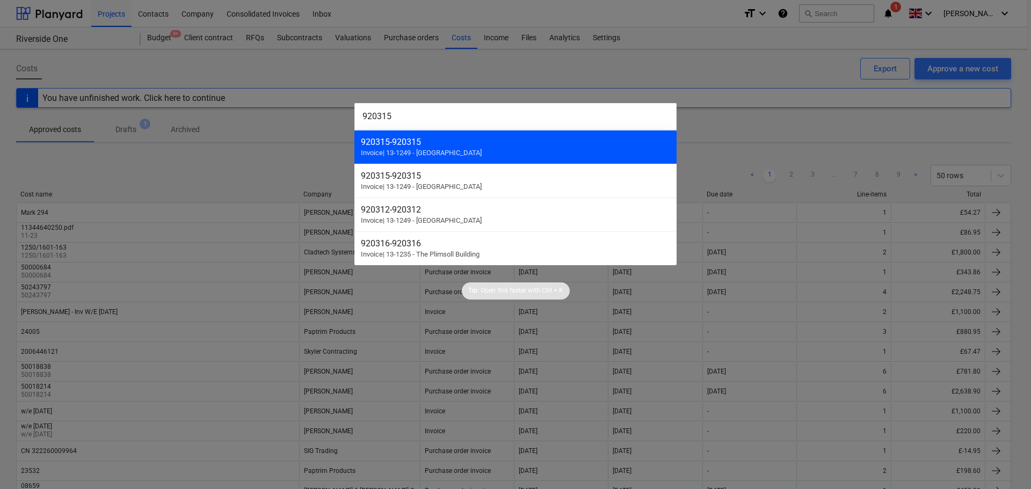
type input "920315"
click at [459, 137] on div "920315 - 920315" at bounding box center [515, 142] width 309 height 10
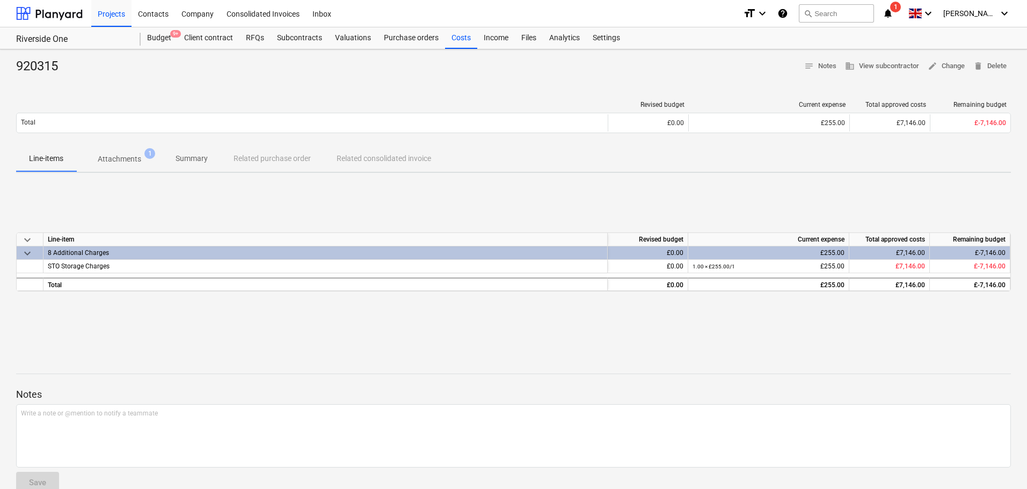
click at [176, 156] on p "Summary" at bounding box center [192, 158] width 32 height 11
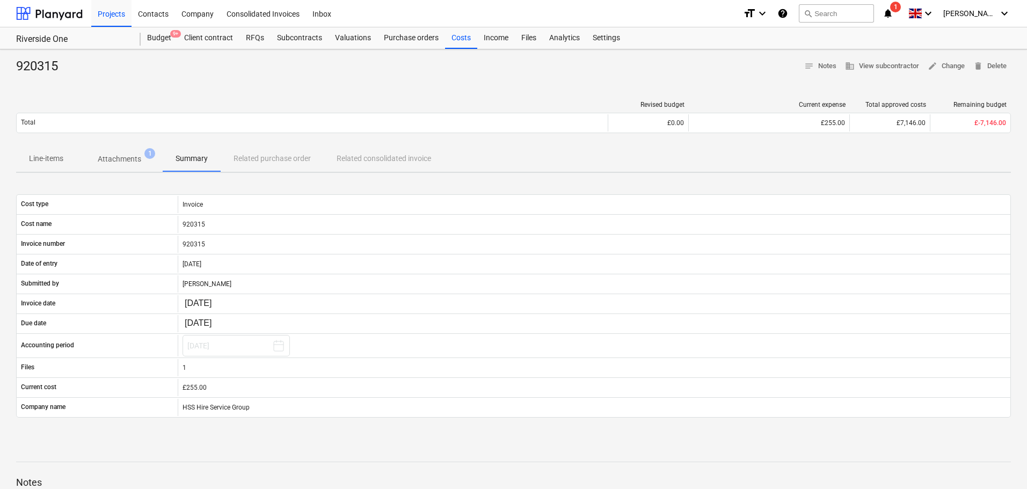
click at [140, 162] on p "Attachments" at bounding box center [119, 159] width 43 height 11
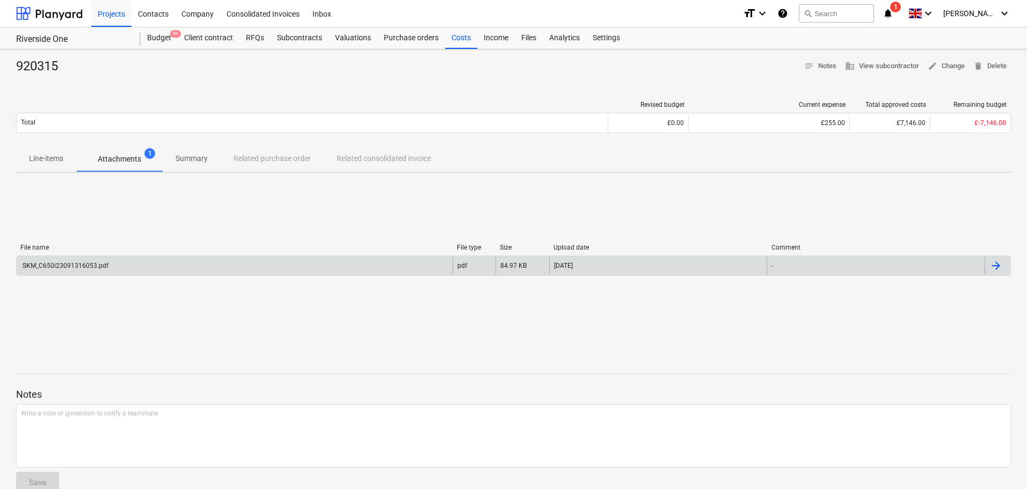
click at [183, 262] on div "SKM_C650i23091316053.pdf" at bounding box center [235, 265] width 436 height 17
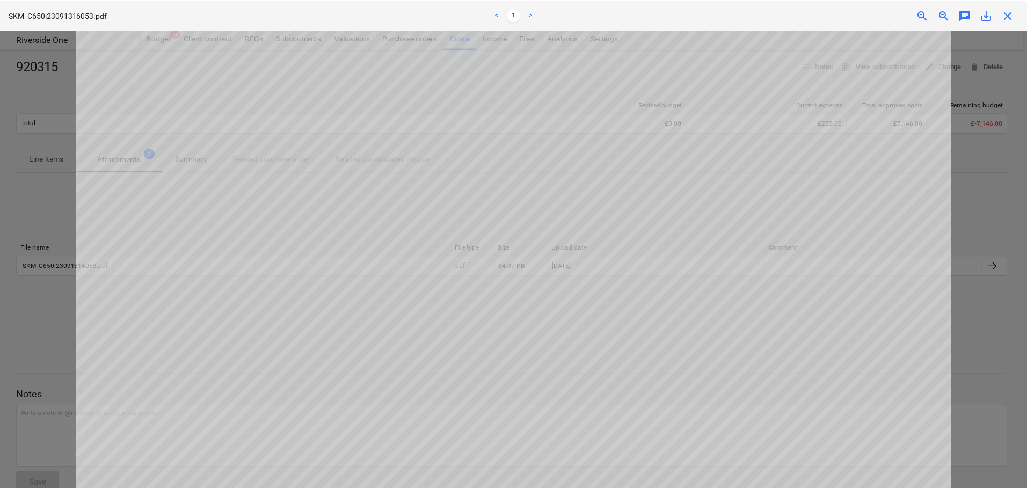
scroll to position [269, 0]
click at [1018, 20] on div "close" at bounding box center [1011, 15] width 21 height 13
click at [1012, 13] on span "close" at bounding box center [1011, 15] width 13 height 13
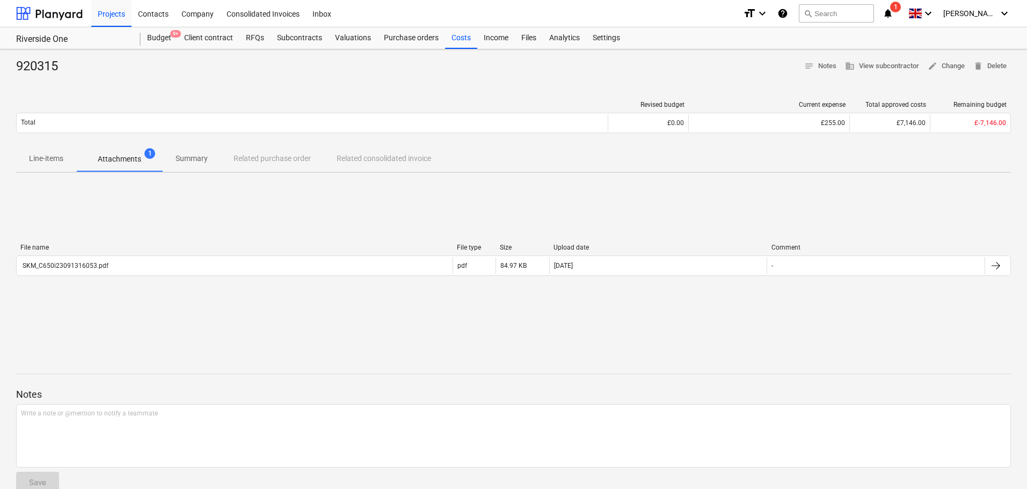
click at [694, 205] on div "File name File type Size Upload date Comment SKM_C650i23091316053.pdf pdf 84.97…" at bounding box center [513, 262] width 995 height 161
click at [252, 154] on div "Line-items Attachments 1 Summary Related purchase order Related consolidated in…" at bounding box center [513, 159] width 995 height 26
click at [291, 92] on div "Revised budget Current expense Total approved costs Remaining budget Total £0.0…" at bounding box center [513, 119] width 995 height 54
click at [35, 57] on div "920315 notes Notes business View subcontractor edit Change delete Delete Revise…" at bounding box center [513, 279] width 1027 height 461
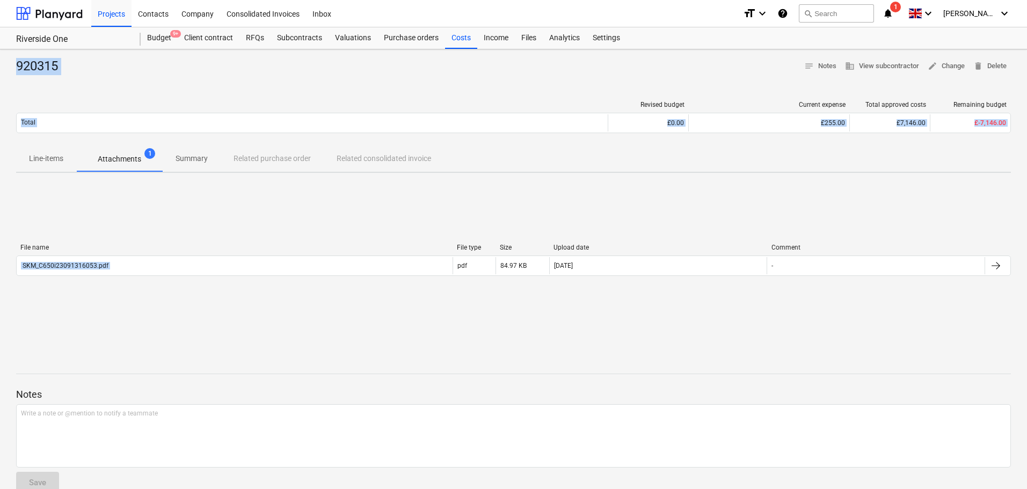
drag, startPoint x: 35, startPoint y: 57, endPoint x: 248, endPoint y: 228, distance: 273.2
click at [245, 230] on div "920315 notes Notes business View subcontractor edit Change delete Delete Revise…" at bounding box center [513, 279] width 1027 height 461
click at [253, 192] on div "File name File type Size Upload date Comment SKM_C650i23091316053.pdf pdf 84.97…" at bounding box center [513, 262] width 995 height 161
click at [262, 158] on div "Line-items Attachments 1 Summary Related purchase order Related consolidated in…" at bounding box center [513, 159] width 995 height 26
click at [241, 62] on div "920315 notes Notes business View subcontractor edit Change delete Delete" at bounding box center [513, 66] width 995 height 17
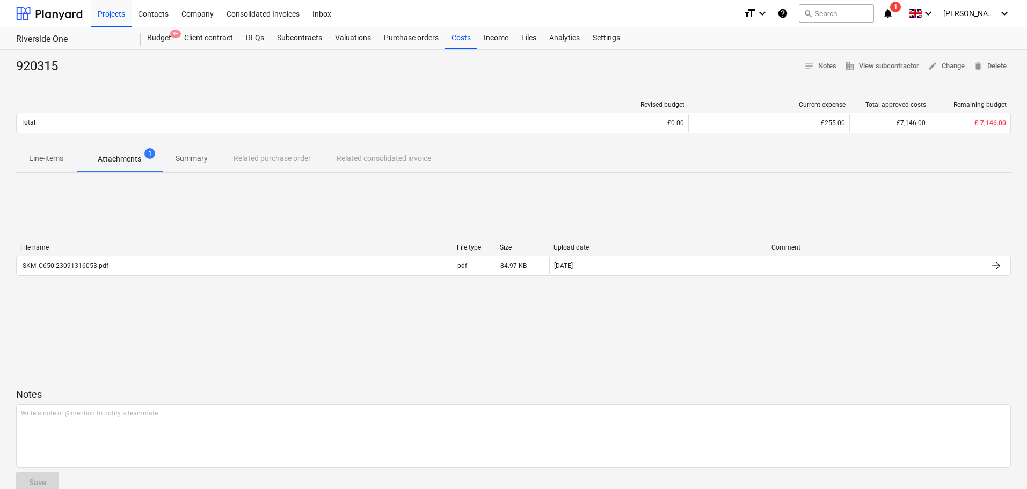
click at [241, 62] on div "920315 notes Notes business View subcontractor edit Change delete Delete" at bounding box center [513, 66] width 995 height 17
drag, startPoint x: 241, startPoint y: 62, endPoint x: 321, endPoint y: 250, distance: 204.3
click at [320, 270] on div "920315 notes Notes business View subcontractor edit Change delete Delete Revise…" at bounding box center [513, 279] width 1027 height 461
click at [321, 205] on div "File name File type Size Upload date Comment SKM_C650i23091316053.pdf pdf 84.97…" at bounding box center [513, 262] width 995 height 161
drag, startPoint x: 321, startPoint y: 205, endPoint x: 591, endPoint y: 395, distance: 329.6
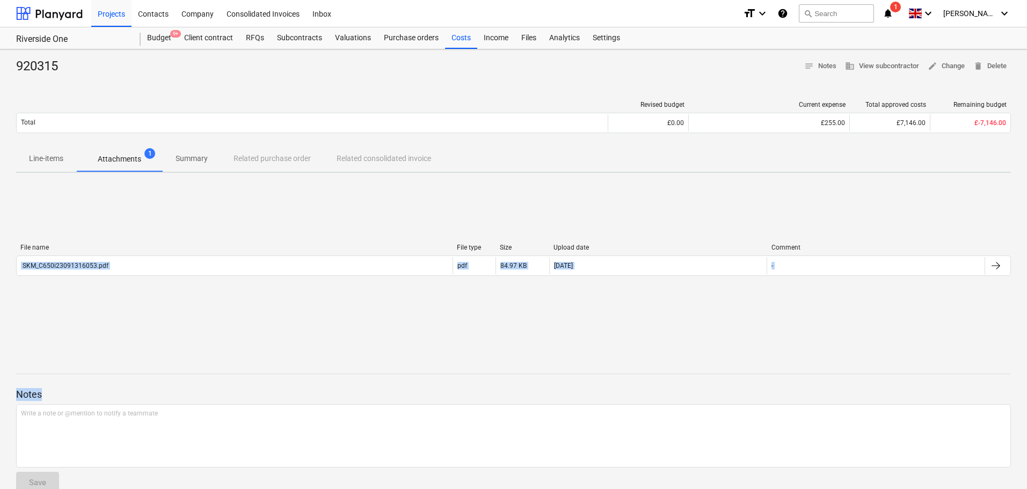
click at [591, 395] on div "920315 notes Notes business View subcontractor edit Change delete Delete Revise…" at bounding box center [513, 279] width 1027 height 461
click at [500, 321] on div "File name File type Size Upload date Comment SKM_C650i23091316053.pdf pdf 84.97…" at bounding box center [513, 262] width 995 height 161
click at [84, 71] on div "920315 notes Notes business View subcontractor edit Change delete Delete" at bounding box center [513, 66] width 995 height 17
drag, startPoint x: 84, startPoint y: 71, endPoint x: 280, endPoint y: 372, distance: 359.7
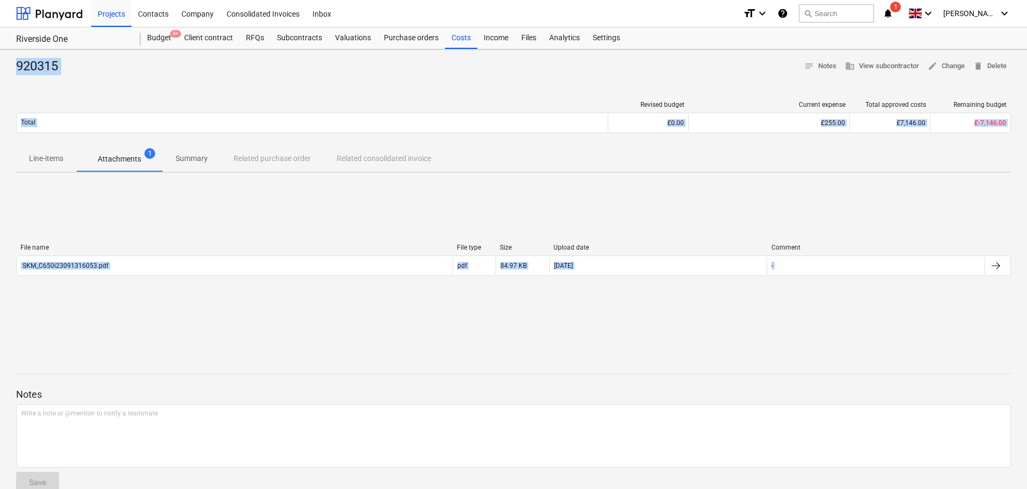
click at [280, 372] on div "920315 notes Notes business View subcontractor edit Change delete Delete Revise…" at bounding box center [513, 279] width 1027 height 461
click at [278, 386] on div at bounding box center [513, 384] width 995 height 9
click at [279, 386] on div at bounding box center [513, 384] width 995 height 9
drag, startPoint x: 279, startPoint y: 386, endPoint x: 270, endPoint y: 70, distance: 315.3
click at [270, 73] on div "920315 notes Notes business View subcontractor edit Change delete Delete Revise…" at bounding box center [513, 279] width 1027 height 461
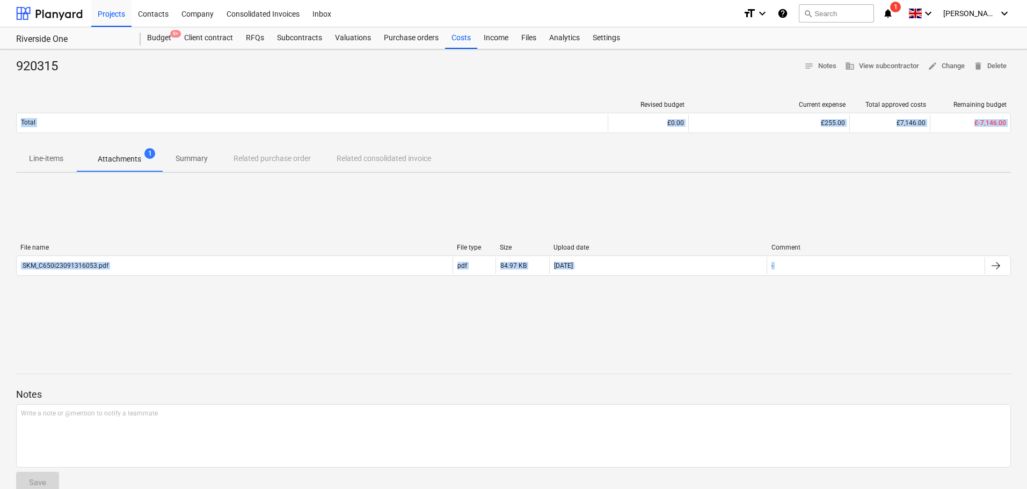
click at [271, 69] on div "920315 notes Notes business View subcontractor edit Change delete Delete" at bounding box center [513, 66] width 995 height 17
drag, startPoint x: 271, startPoint y: 69, endPoint x: 299, endPoint y: 339, distance: 271.0
click at [299, 339] on div "920315 notes Notes business View subcontractor edit Change delete Delete Revise…" at bounding box center [513, 279] width 1027 height 461
click at [330, 215] on div "File name File type Size Upload date Comment SKM_C650i23091316053.pdf pdf 84.97…" at bounding box center [513, 262] width 995 height 161
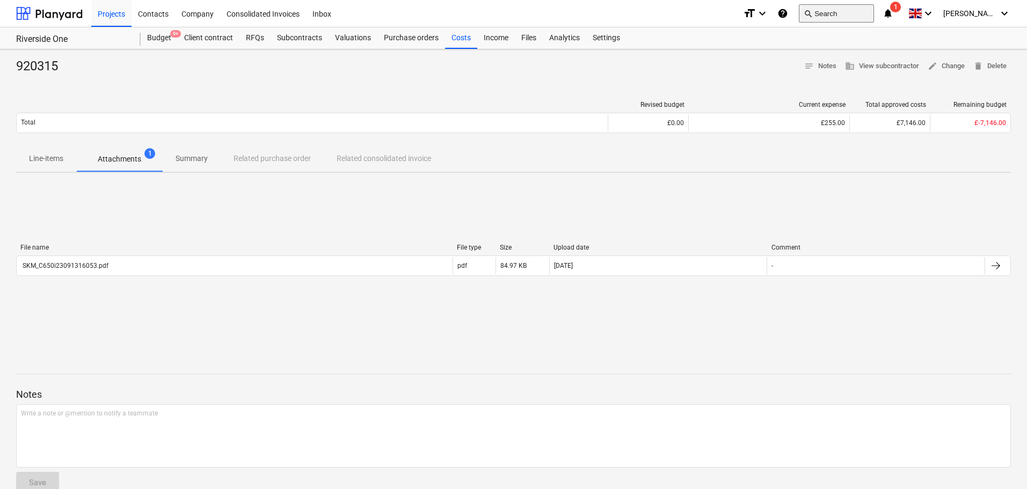
click at [864, 8] on button "search Search" at bounding box center [836, 13] width 75 height 18
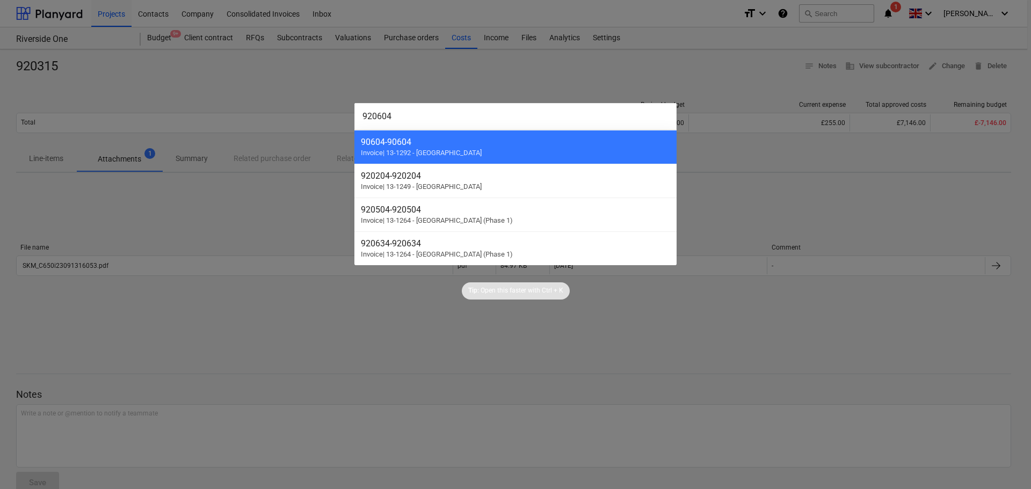
type input "920604"
click at [281, 211] on div at bounding box center [515, 244] width 1031 height 489
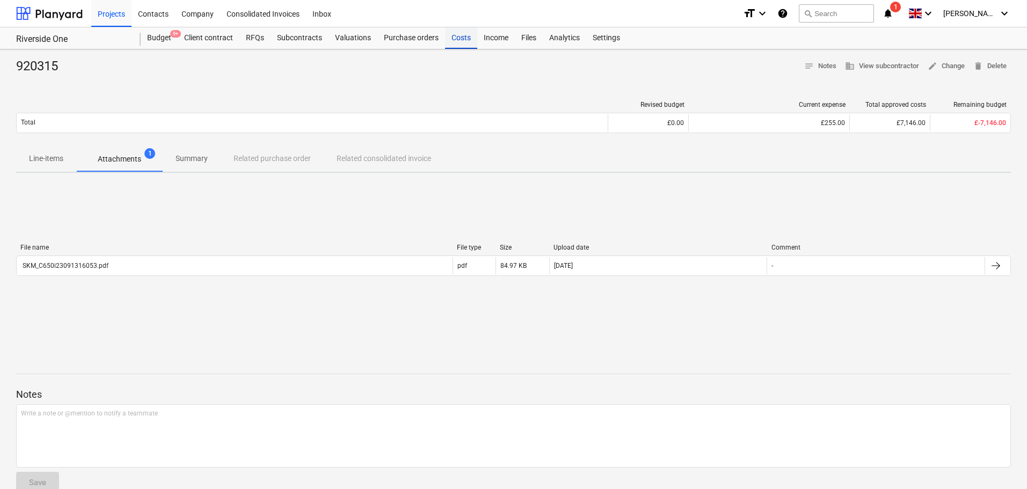
click at [454, 38] on div "Costs" at bounding box center [461, 37] width 32 height 21
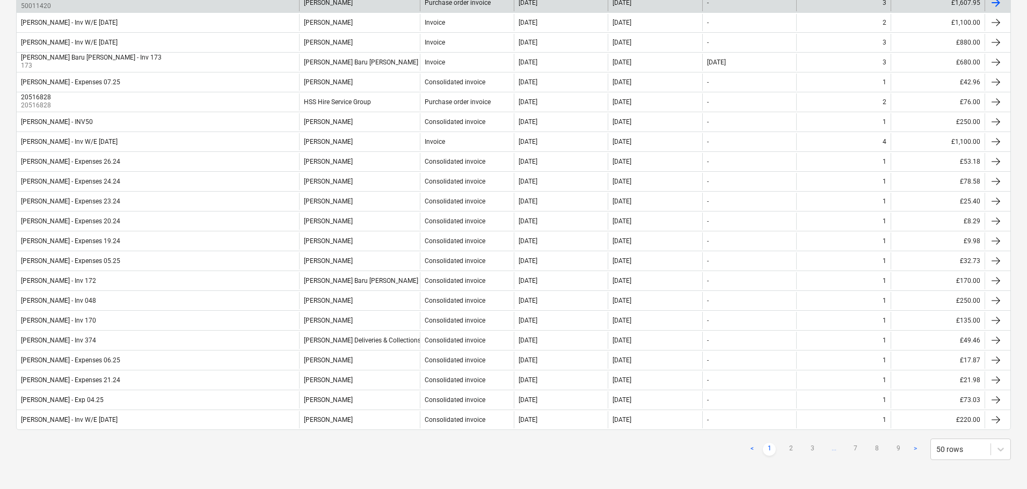
scroll to position [767, 0]
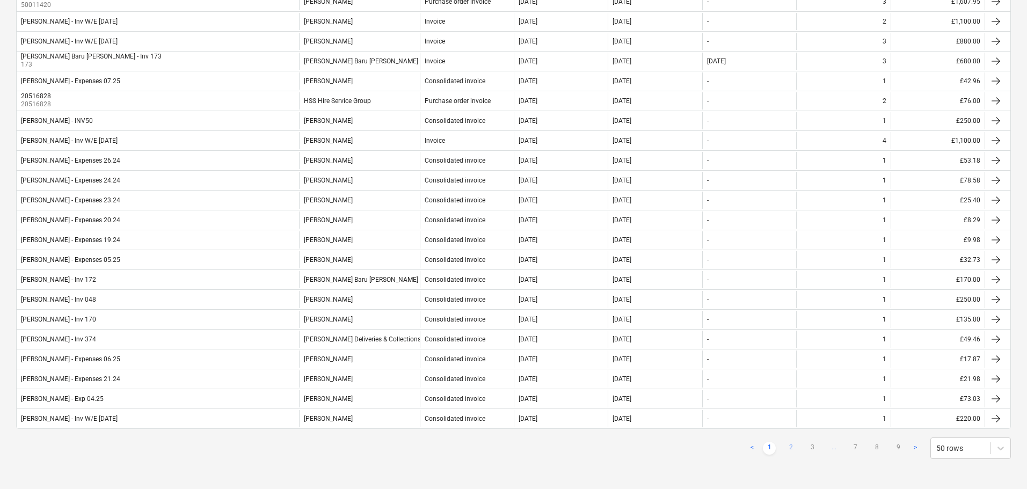
click at [788, 445] on link "2" at bounding box center [791, 448] width 13 height 13
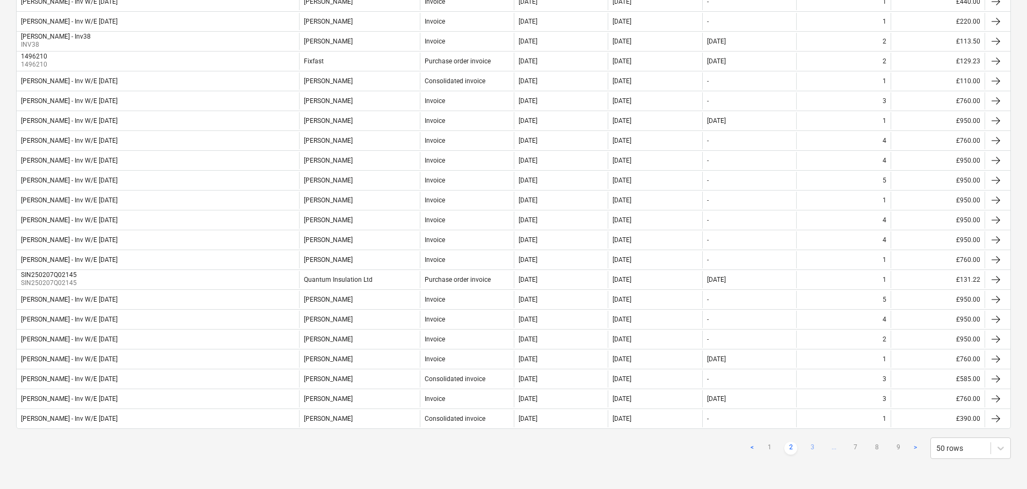
click at [810, 447] on link "3" at bounding box center [812, 448] width 13 height 13
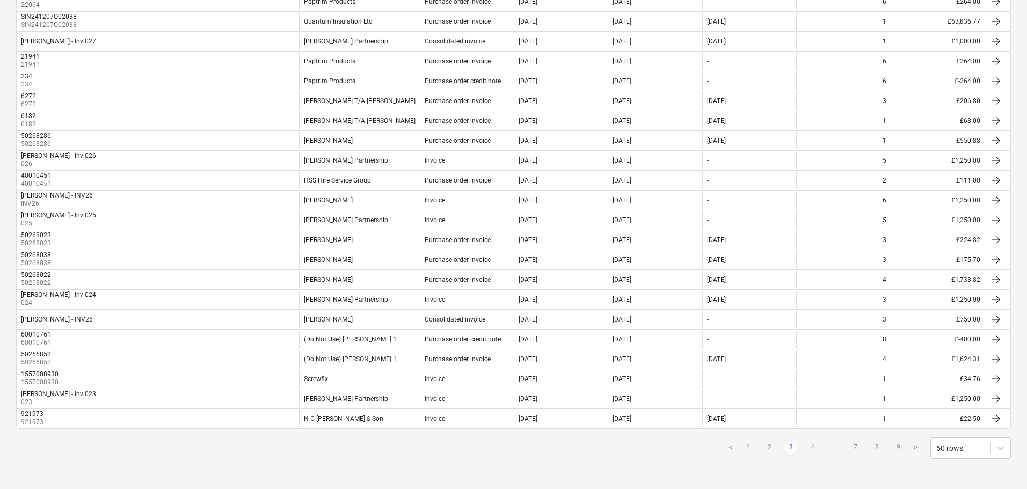
click at [814, 448] on link "4" at bounding box center [812, 448] width 13 height 13
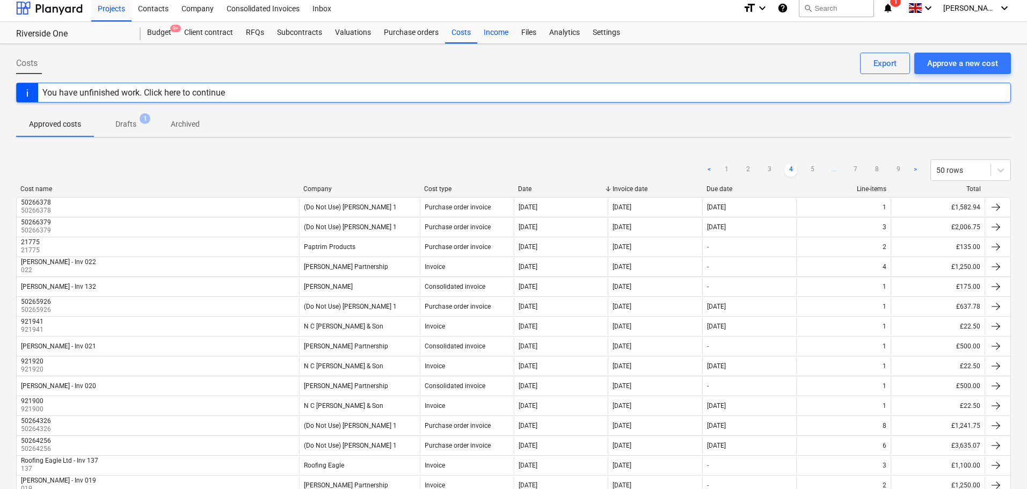
scroll to position [0, 0]
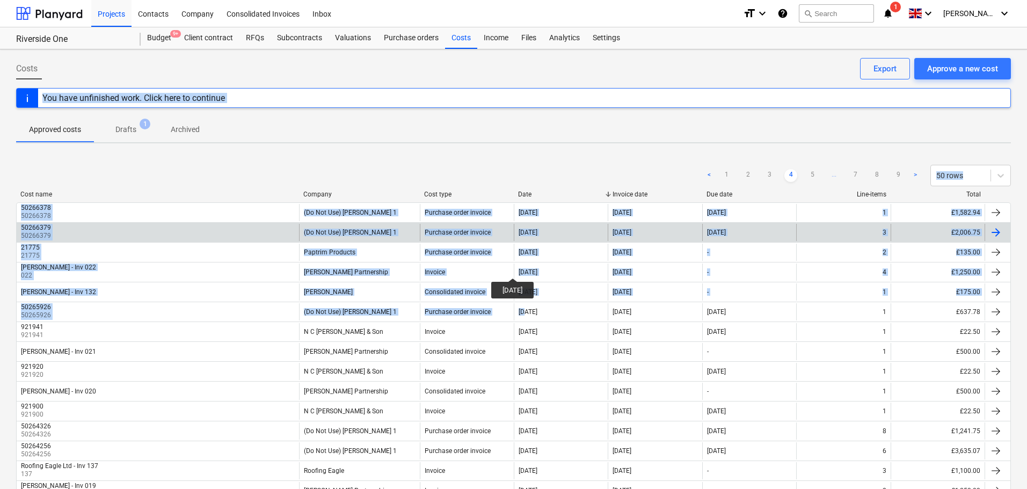
drag, startPoint x: 481, startPoint y: 53, endPoint x: 487, endPoint y: 236, distance: 183.2
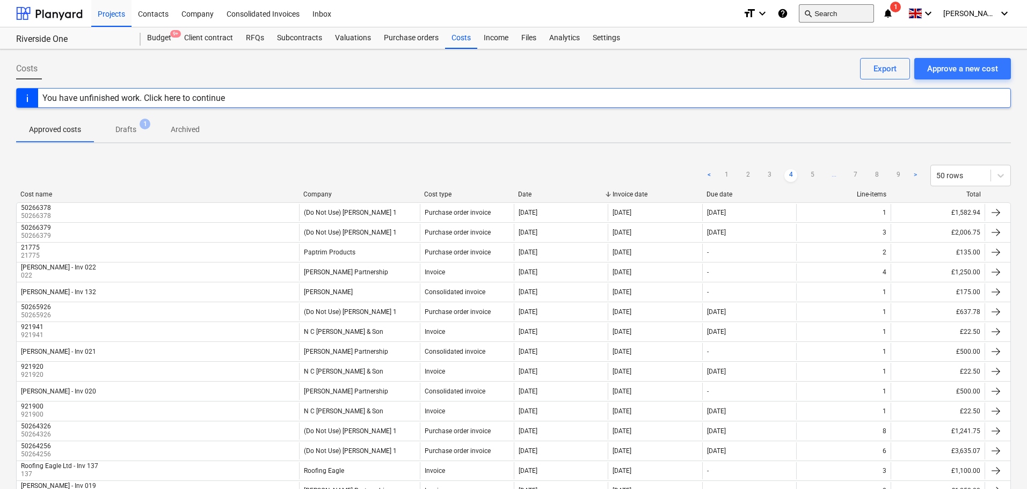
click at [862, 16] on button "search Search" at bounding box center [836, 13] width 75 height 18
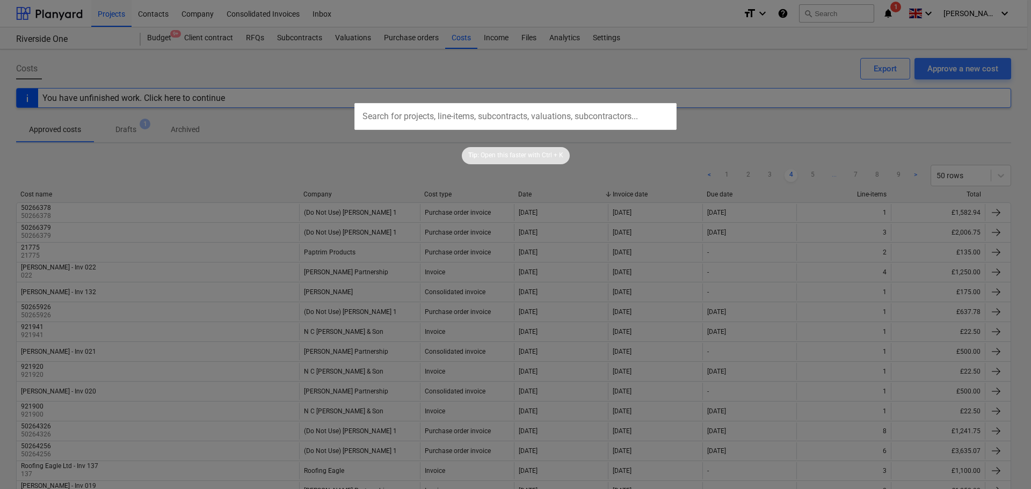
click at [897, 33] on div at bounding box center [515, 244] width 1031 height 489
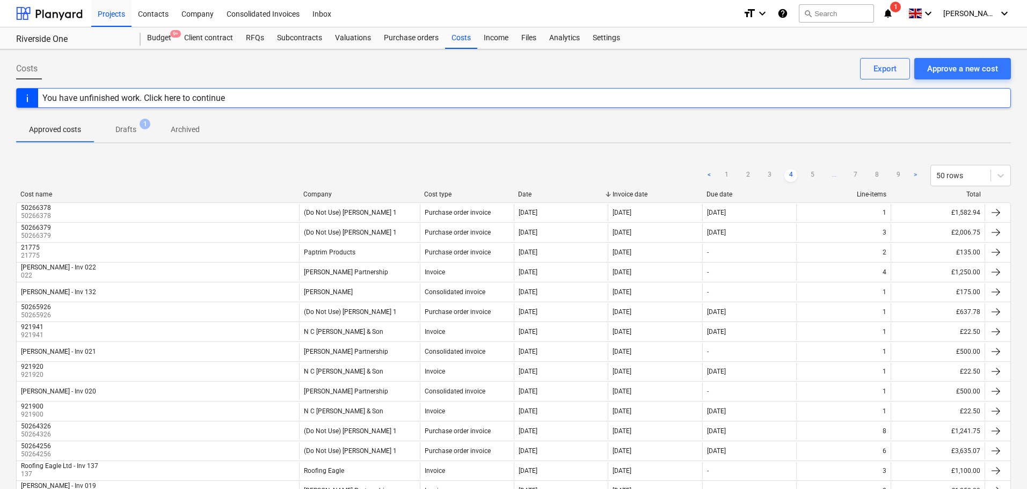
click at [894, 14] on icon "notifications" at bounding box center [888, 13] width 11 height 13
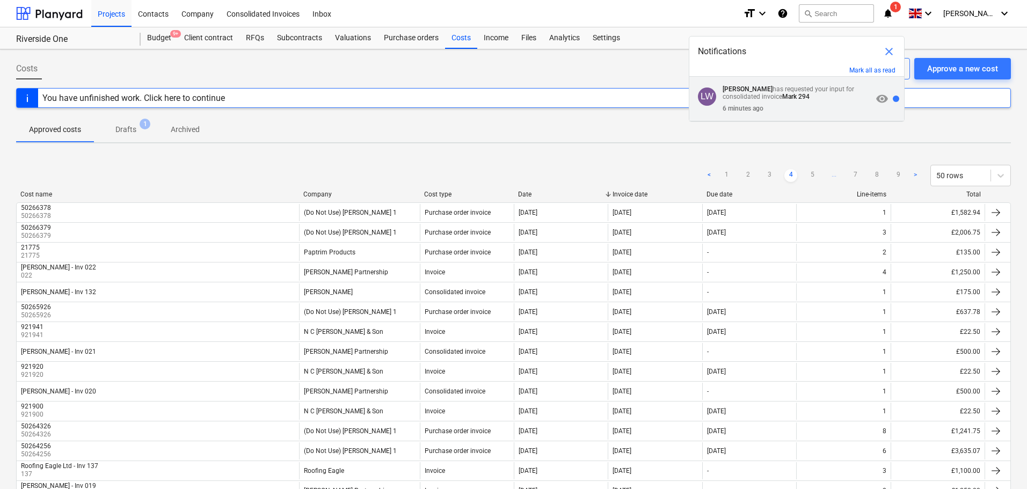
click at [861, 88] on p "Laura Weston has requested your input for consolidated invoice Mark 294" at bounding box center [798, 92] width 150 height 15
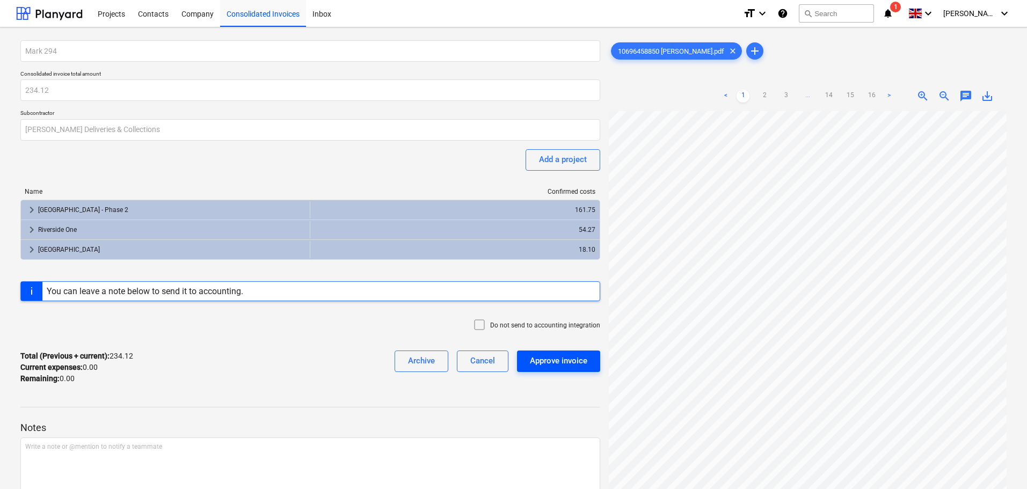
click at [557, 365] on div "Approve invoice" at bounding box center [558, 361] width 57 height 14
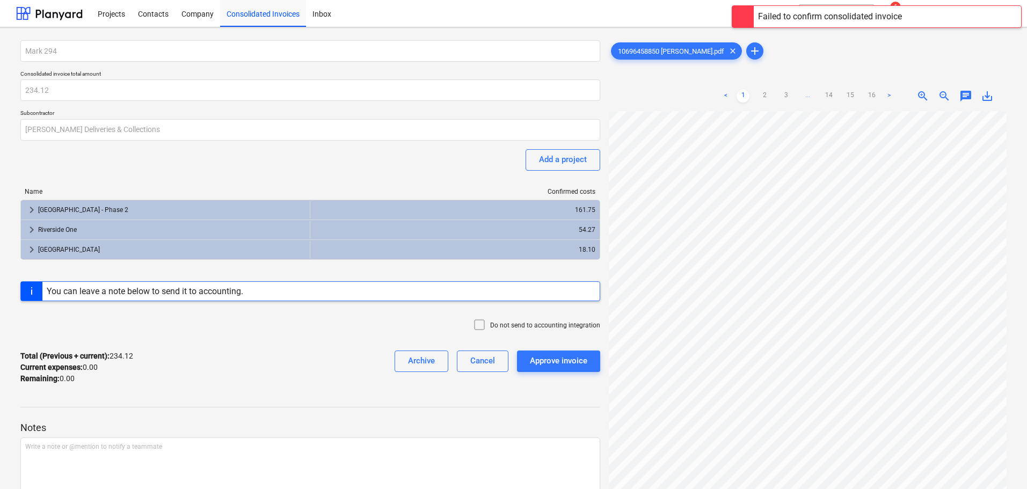
click at [743, 18] on div at bounding box center [742, 16] width 21 height 21
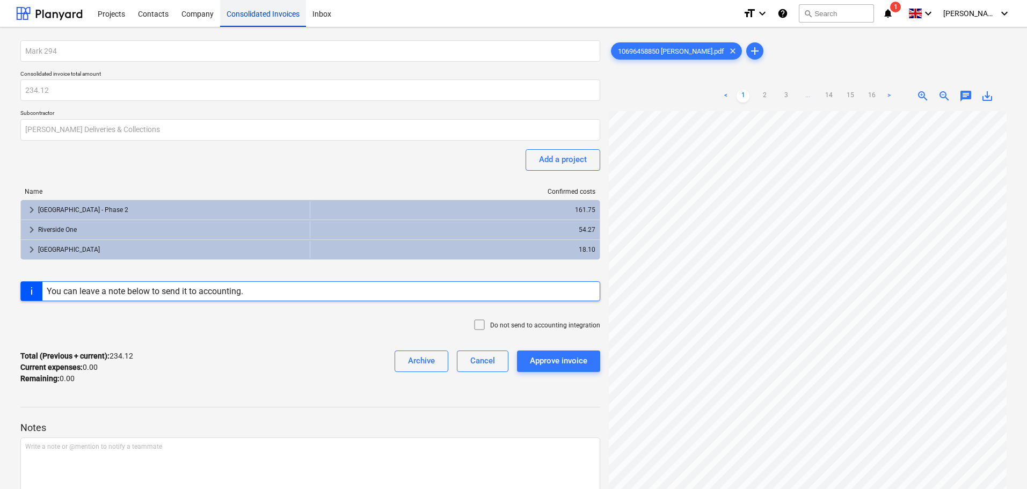
click at [256, 2] on div "Consolidated Invoices" at bounding box center [263, 12] width 86 height 27
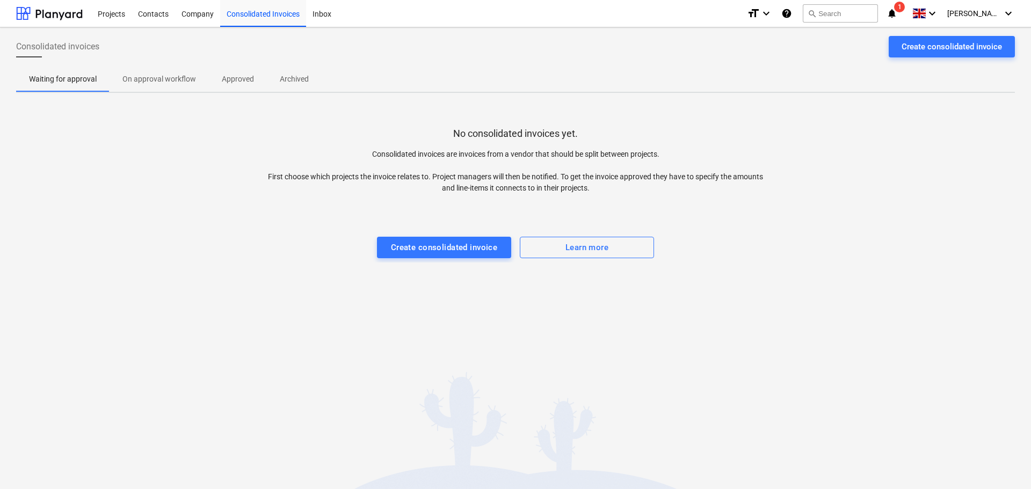
click at [897, 12] on icon "notifications" at bounding box center [892, 13] width 11 height 13
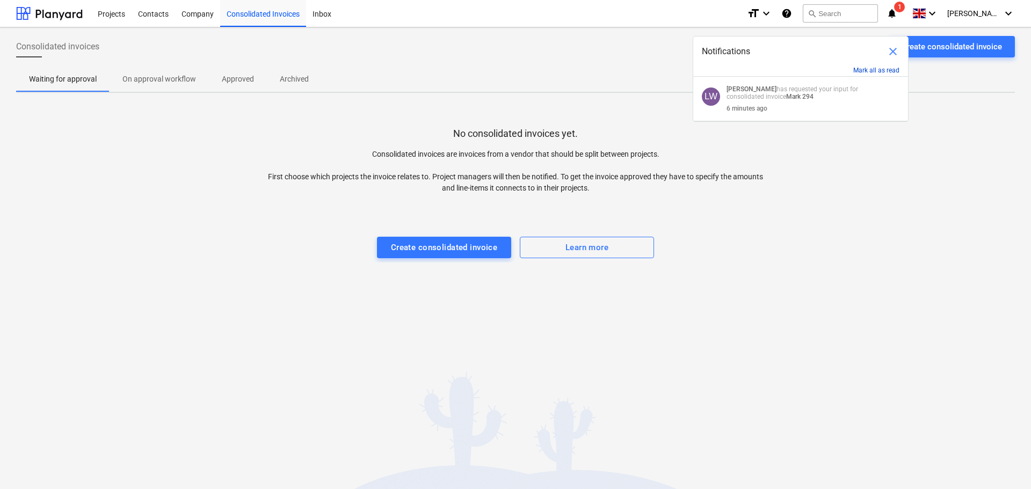
click at [877, 68] on button "Mark all as read" at bounding box center [876, 71] width 46 height 8
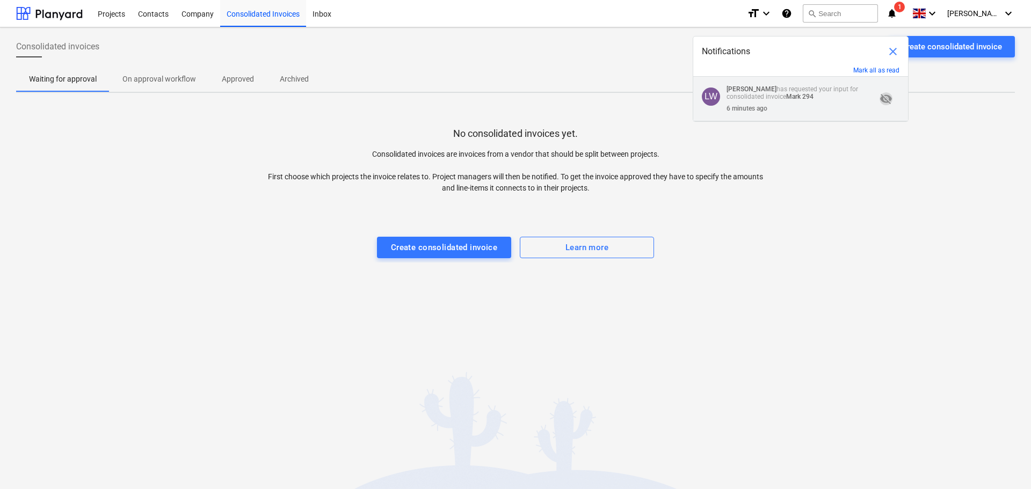
click at [882, 99] on span "visibility_off" at bounding box center [886, 98] width 13 height 13
click at [852, 169] on div "No consolidated invoices yet. Consolidated invoices are invoices from a vendor …" at bounding box center [515, 181] width 999 height 161
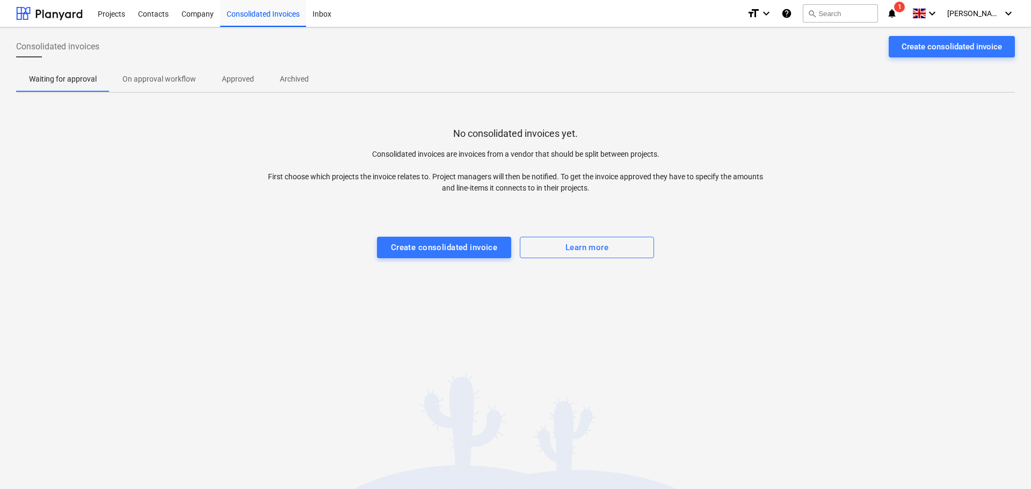
click at [897, 12] on icon "notifications" at bounding box center [892, 13] width 11 height 13
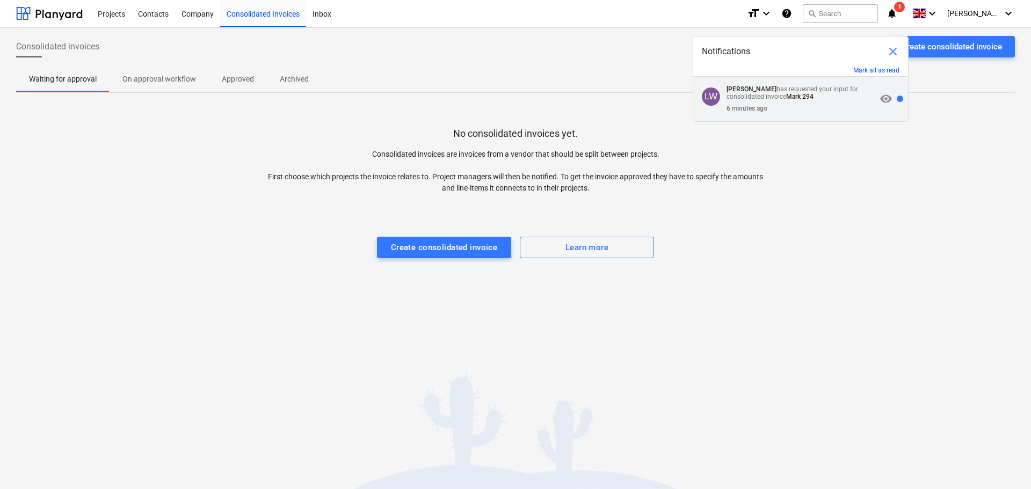
click at [886, 99] on span "visibility" at bounding box center [886, 98] width 13 height 13
click at [855, 182] on div "No consolidated invoices yet. Consolidated invoices are invoices from a vendor …" at bounding box center [515, 181] width 999 height 161
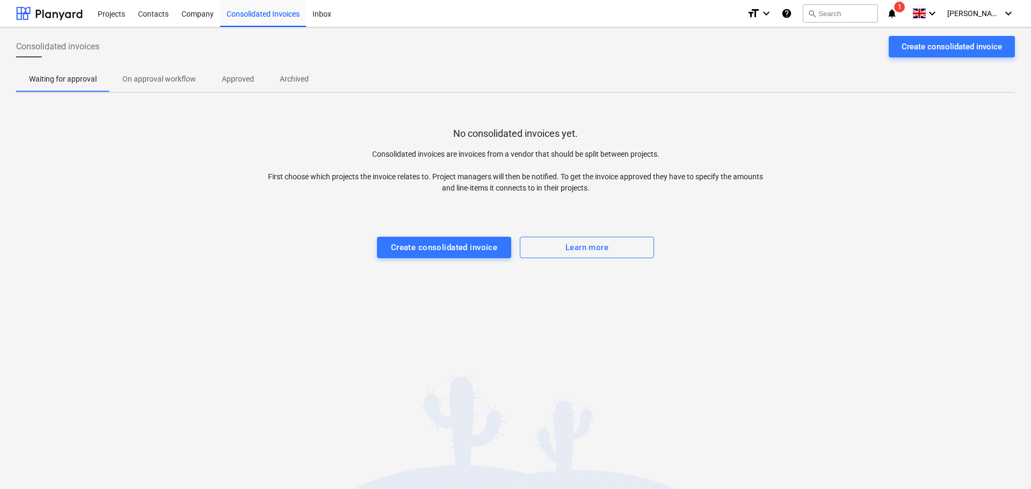
click at [897, 10] on icon "notifications" at bounding box center [892, 13] width 11 height 13
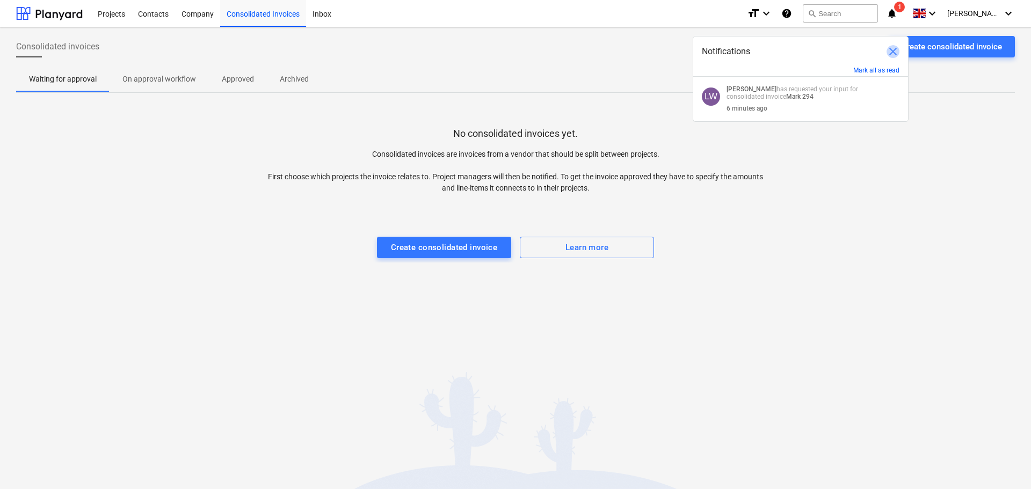
click at [896, 53] on span "close" at bounding box center [893, 51] width 13 height 13
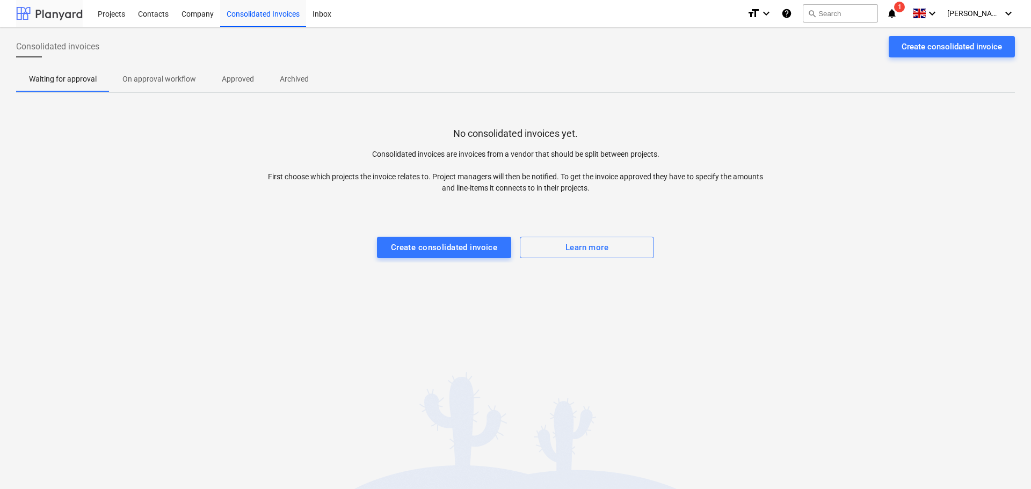
click at [65, 17] on div at bounding box center [49, 13] width 67 height 27
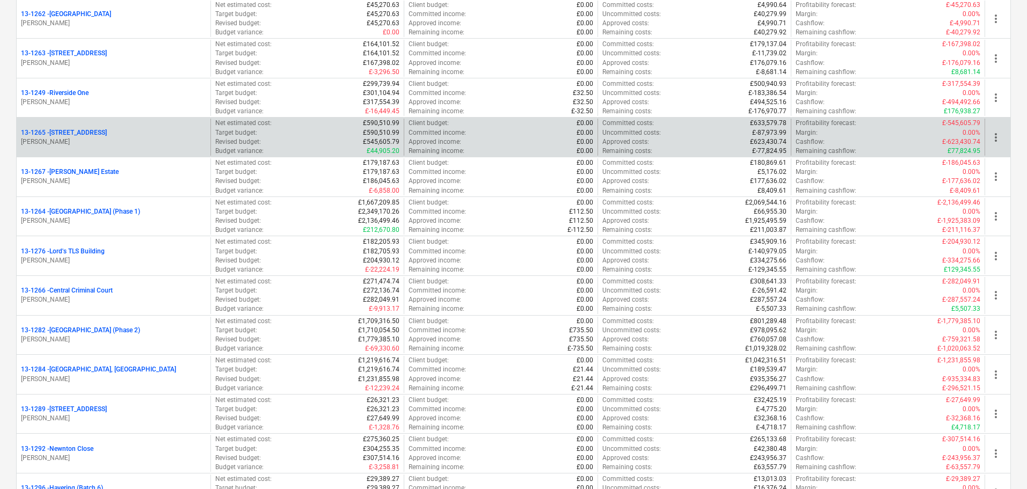
scroll to position [967, 0]
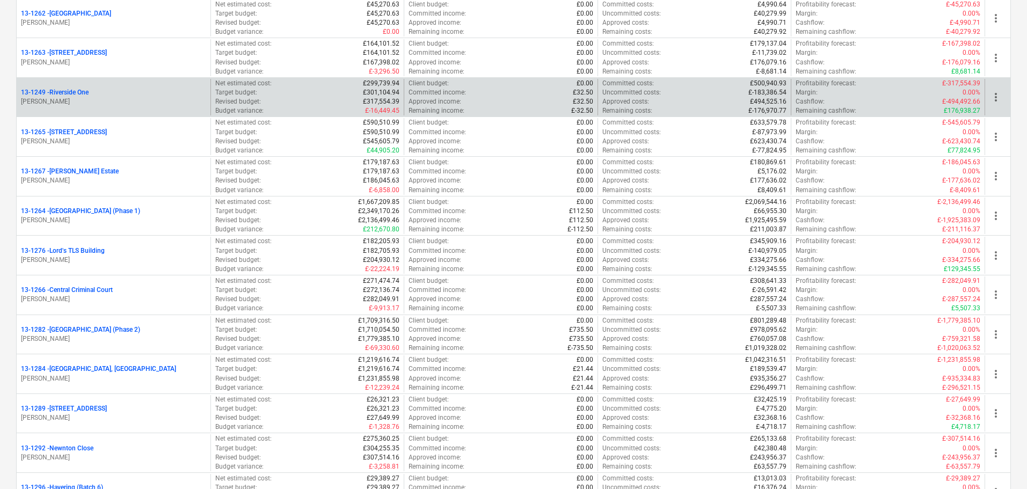
click at [119, 95] on div "13-1249 - Riverside One" at bounding box center [113, 92] width 185 height 9
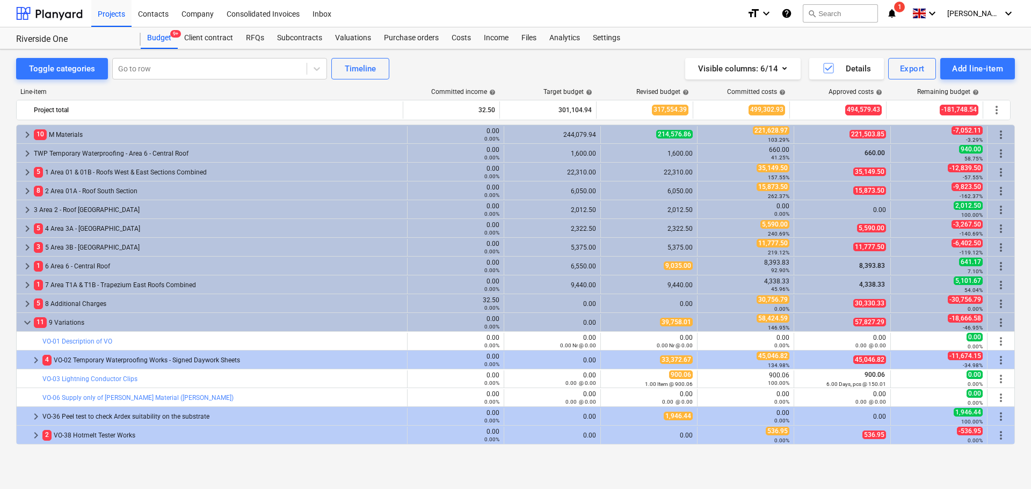
scroll to position [238, 0]
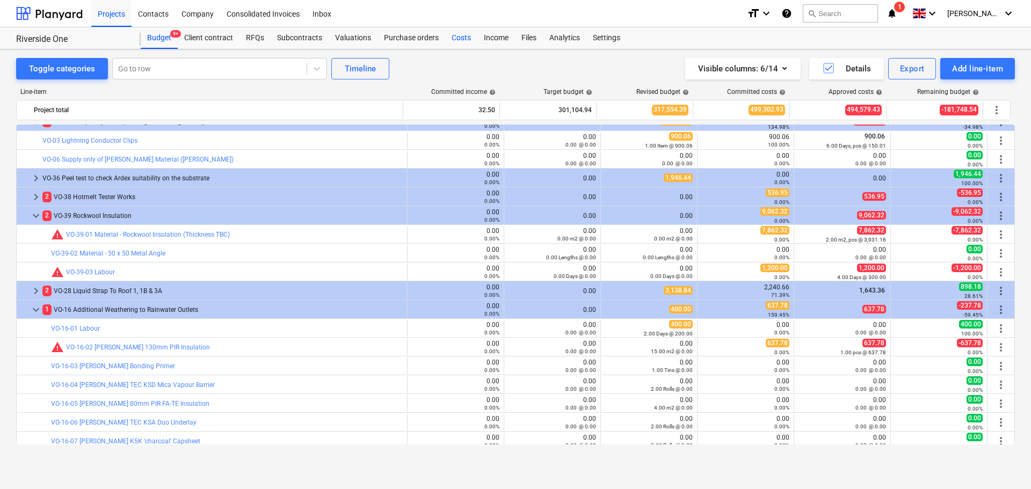
click at [455, 38] on div "Costs" at bounding box center [461, 37] width 32 height 21
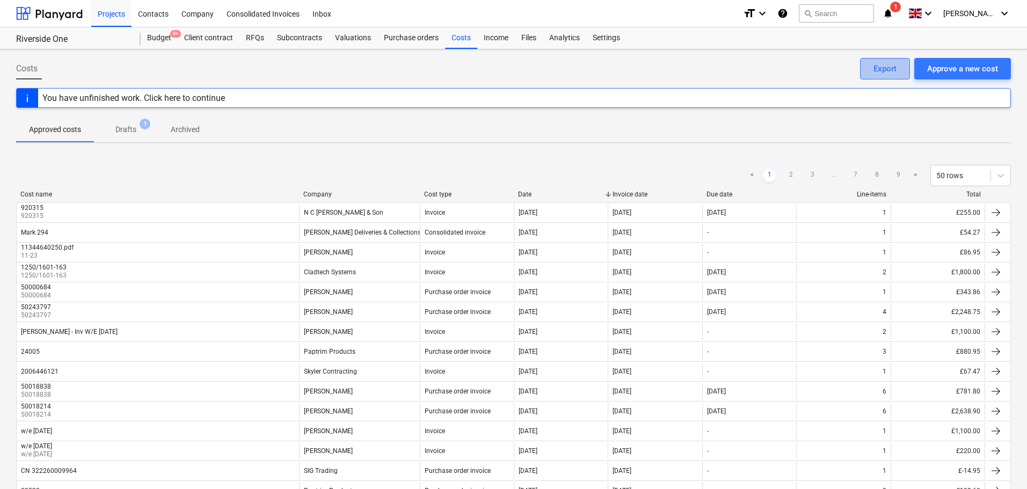
click at [889, 71] on div "Export" at bounding box center [885, 69] width 23 height 14
click at [141, 20] on div "Contacts" at bounding box center [153, 12] width 43 height 27
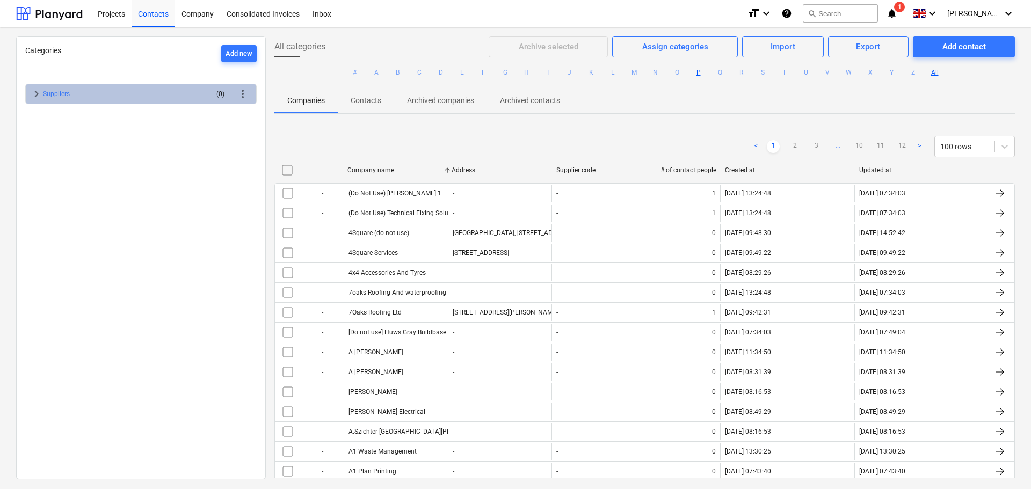
click at [698, 75] on button "P" at bounding box center [698, 72] width 13 height 13
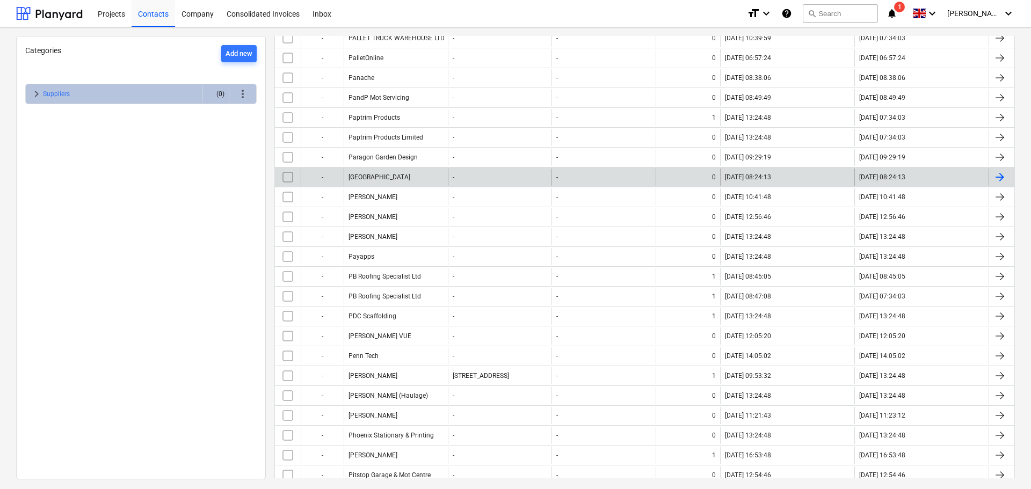
scroll to position [215, 0]
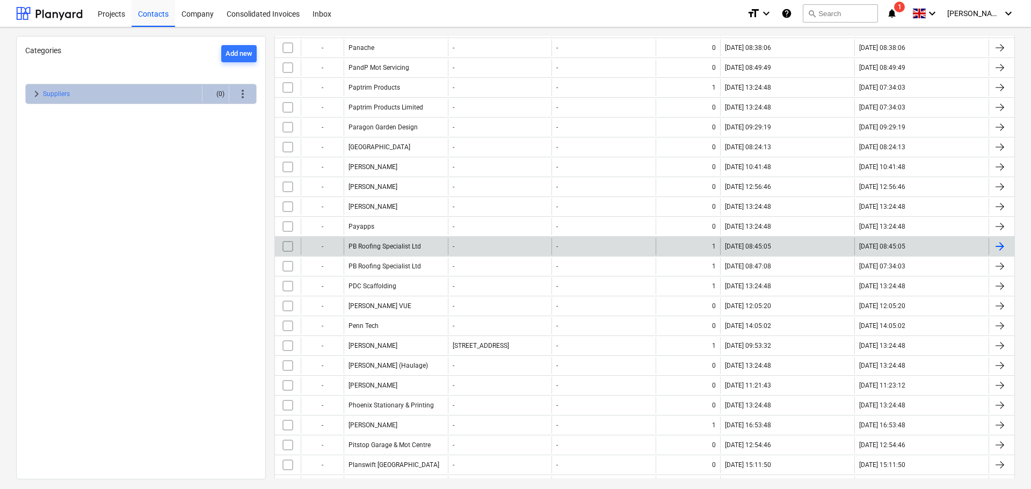
click at [380, 251] on div "PB Roofing Specialist Ltd" at bounding box center [396, 246] width 104 height 17
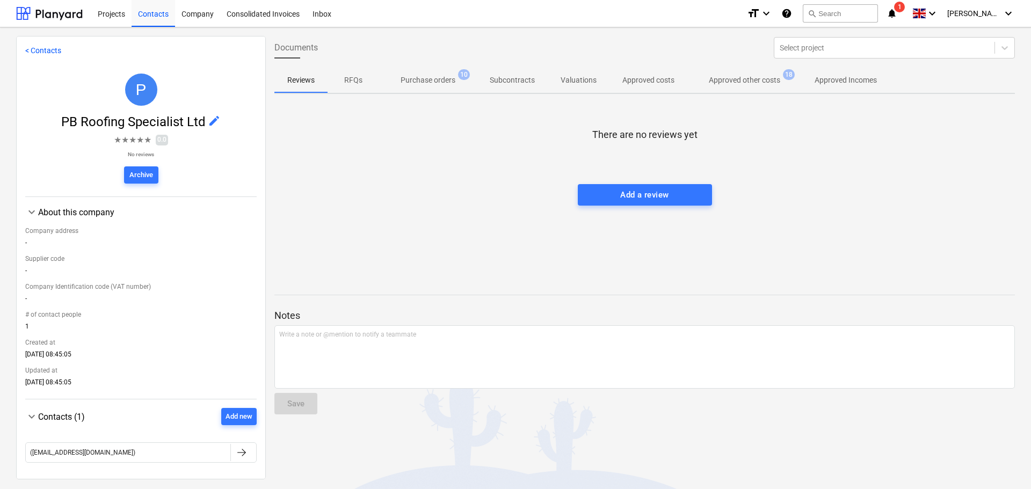
click at [764, 79] on p "Approved other costs" at bounding box center [744, 80] width 71 height 11
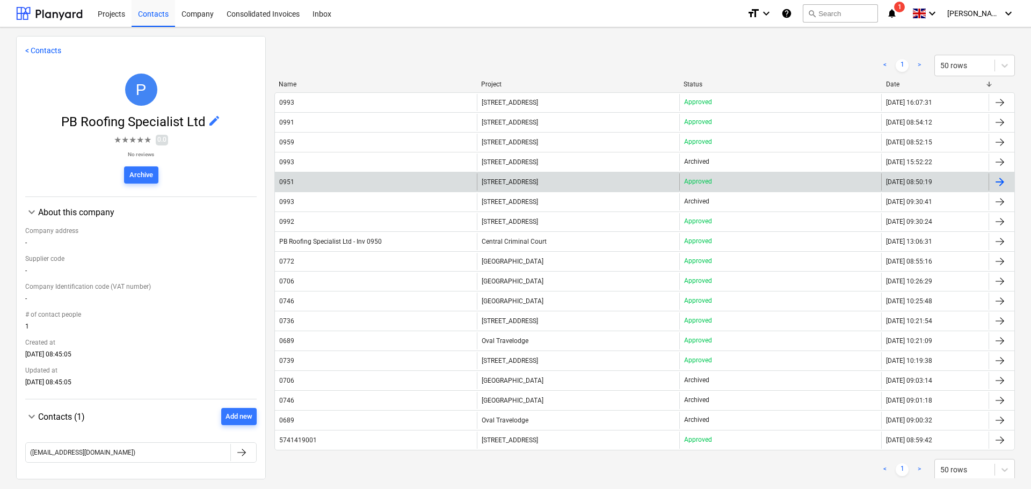
scroll to position [54, 0]
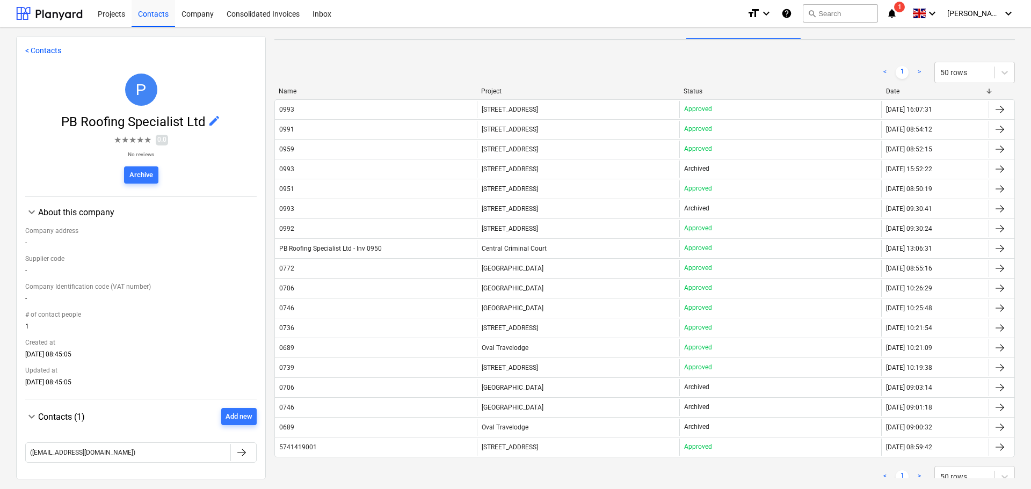
click at [445, 61] on div "< 1 > 50 rows" at bounding box center [644, 72] width 741 height 30
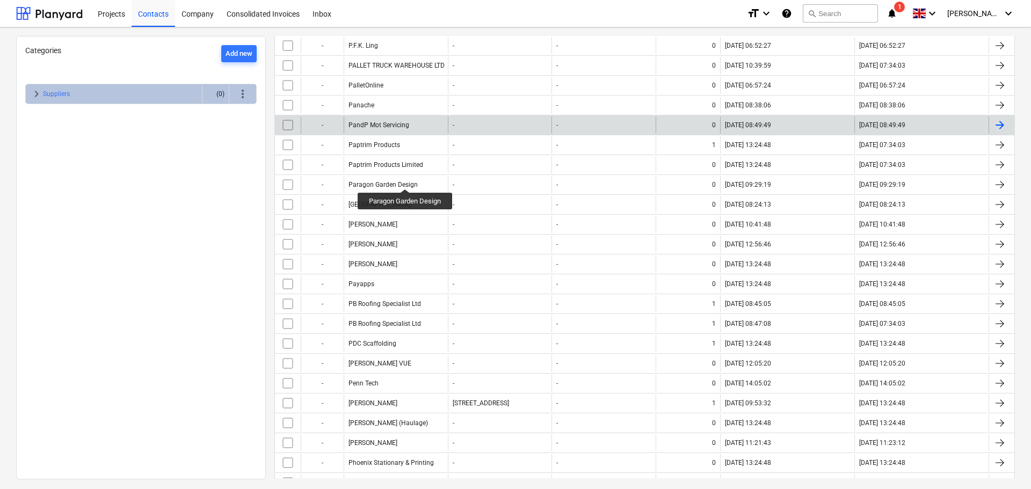
scroll to position [161, 0]
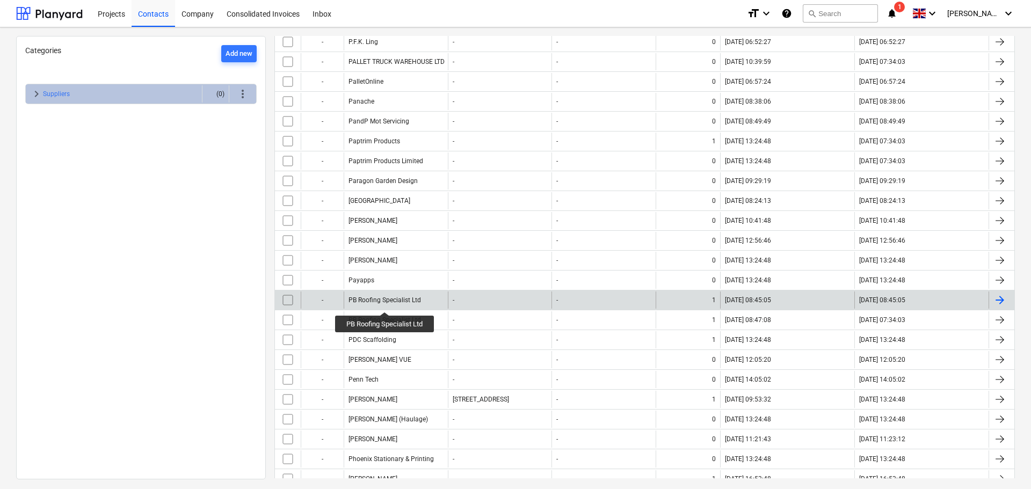
click at [386, 302] on div "PB Roofing Specialist Ltd" at bounding box center [385, 300] width 72 height 8
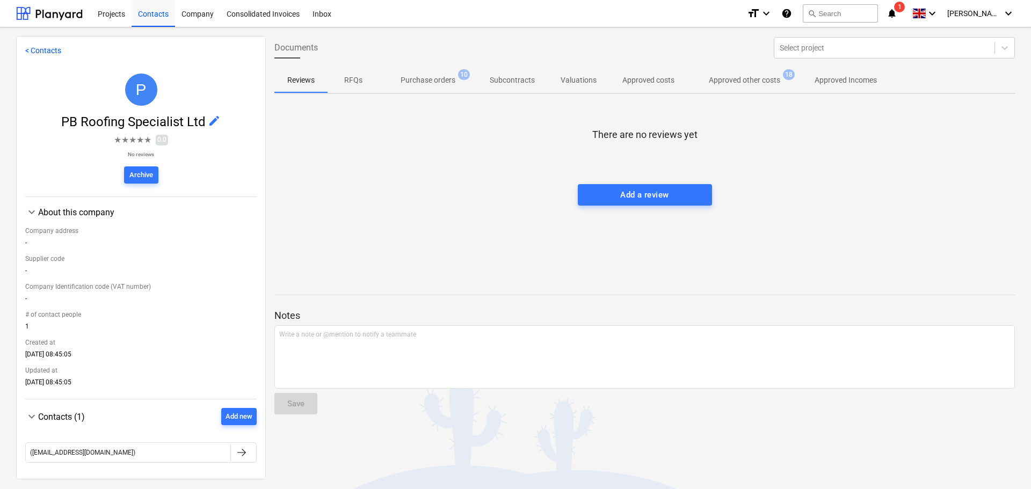
click at [714, 89] on span "Approved other costs 18" at bounding box center [744, 79] width 114 height 19
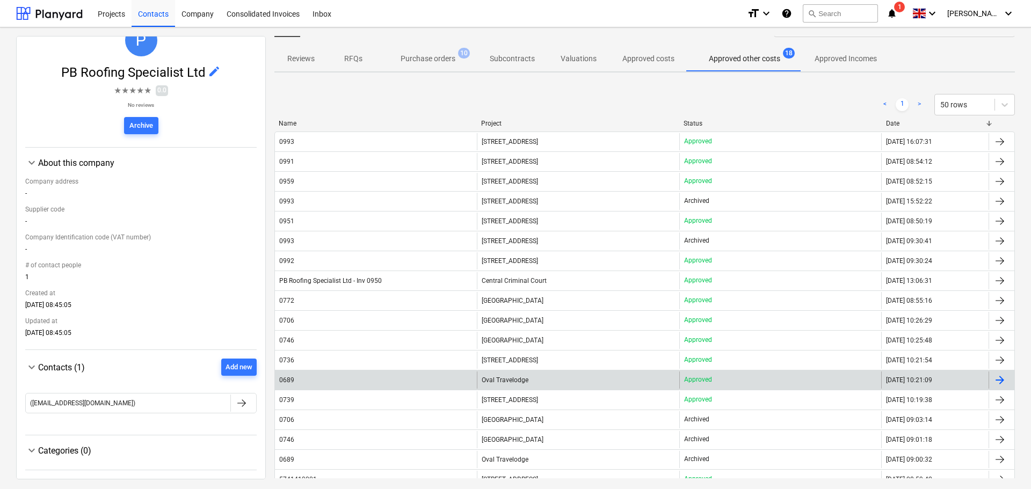
scroll to position [161, 0]
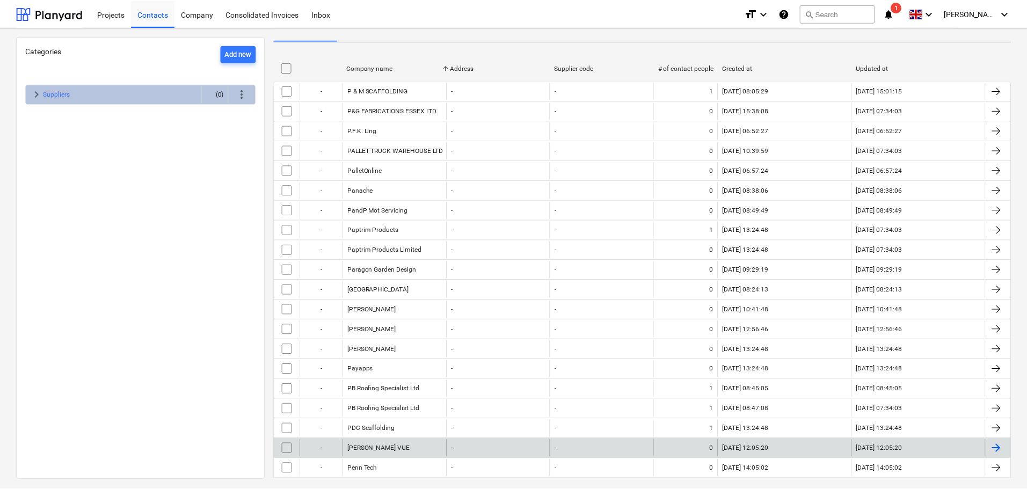
scroll to position [269, 0]
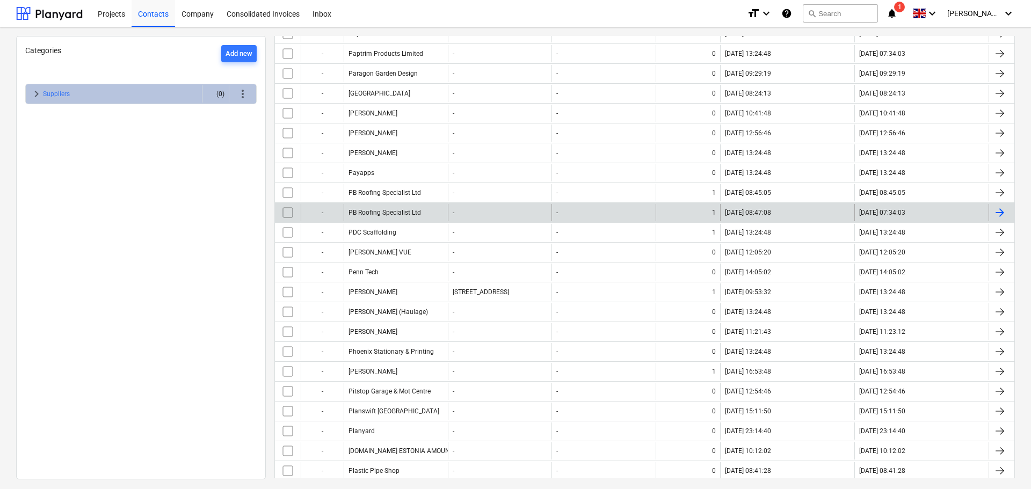
click at [401, 215] on div "PB Roofing Specialist Ltd" at bounding box center [385, 213] width 72 height 8
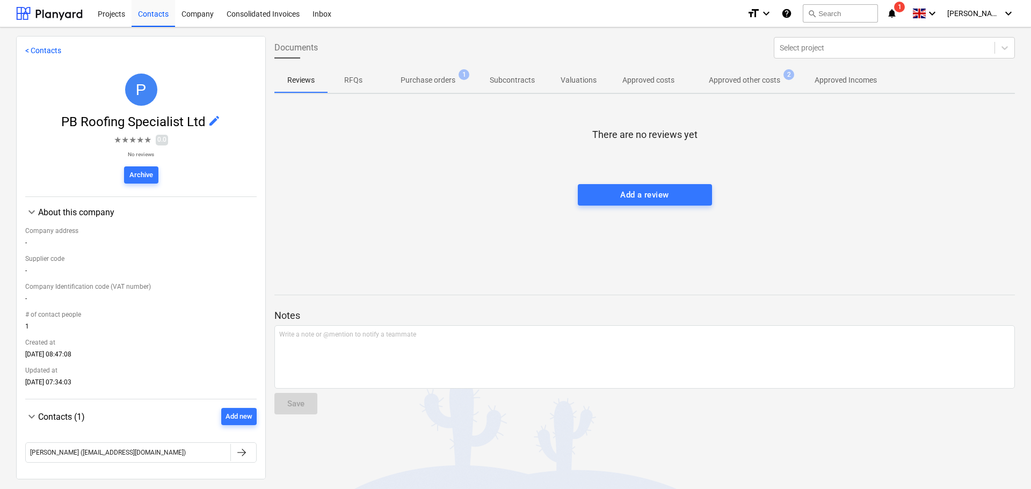
click at [723, 88] on span "Approved other costs 2" at bounding box center [744, 79] width 114 height 19
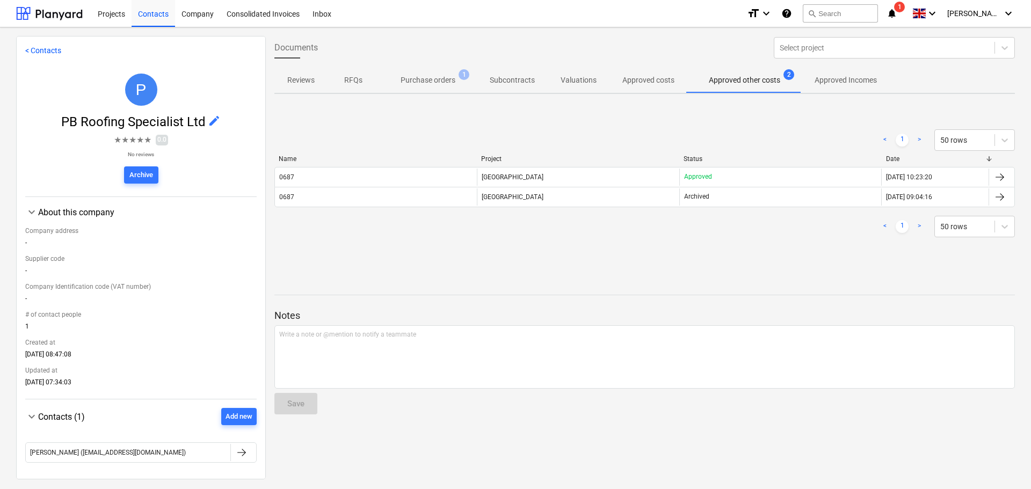
click at [327, 150] on div "< 1 > 50 rows" at bounding box center [644, 139] width 741 height 21
click at [78, 10] on div at bounding box center [49, 13] width 67 height 27
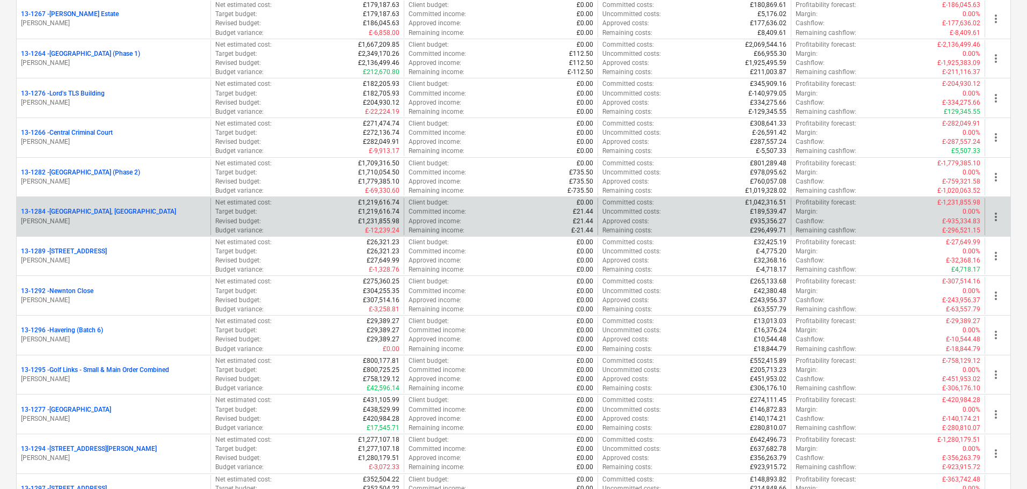
scroll to position [967, 0]
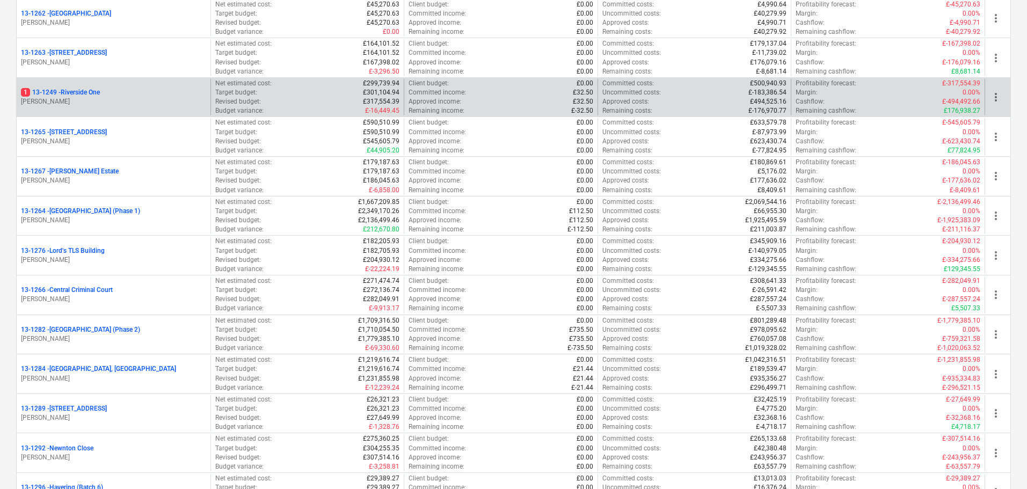
click at [111, 92] on div "1 13-1249 - Riverside One" at bounding box center [113, 92] width 185 height 9
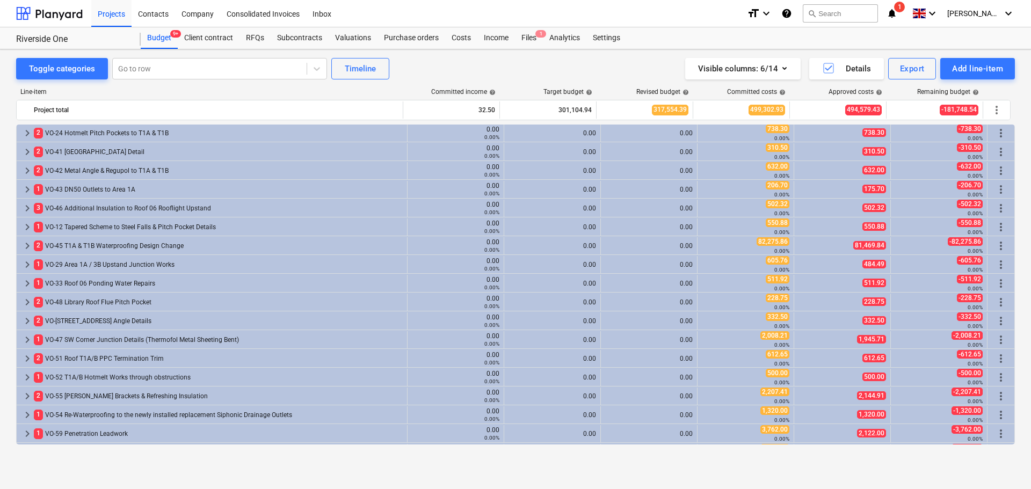
scroll to position [770, 0]
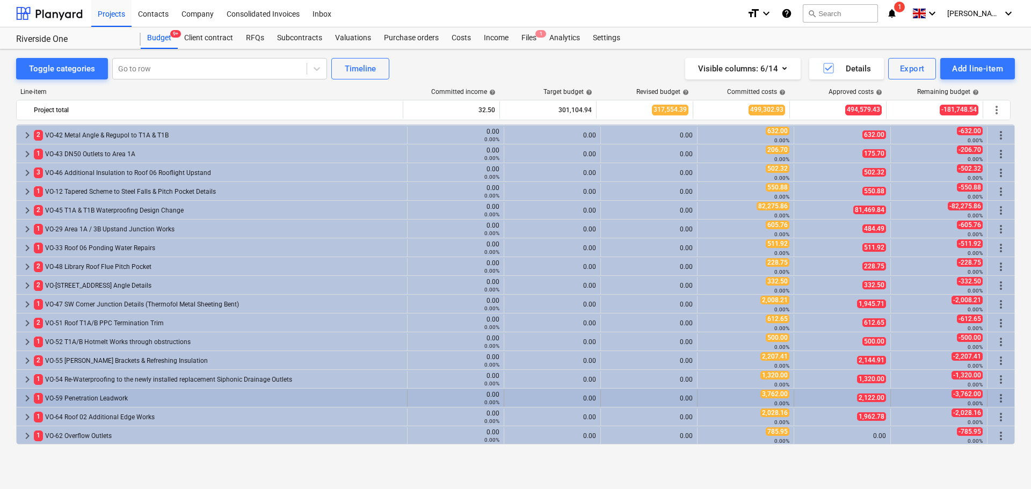
click at [139, 397] on div "1 VO-59 Penetration Leadwork" at bounding box center [218, 398] width 369 height 17
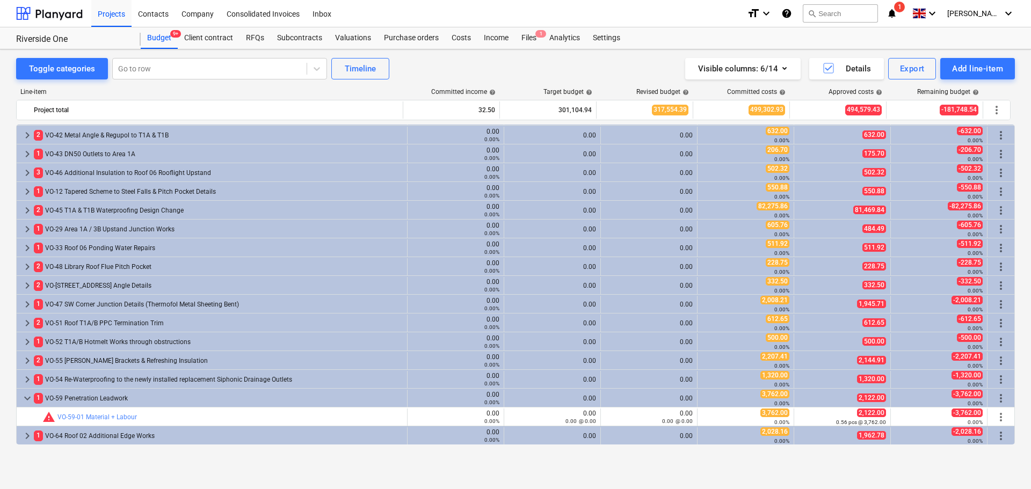
scroll to position [789, 0]
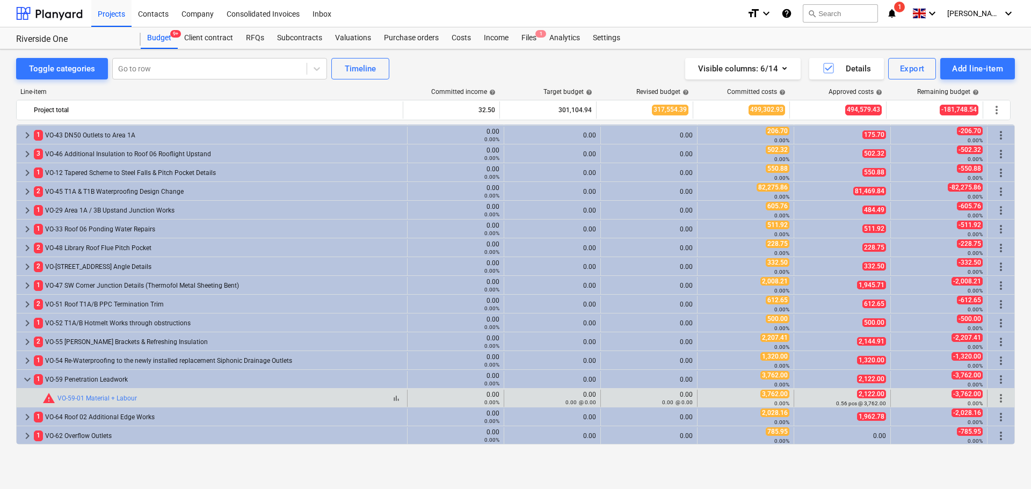
click at [260, 392] on div "bar_chart warning VO-59-01 Material + Labour" at bounding box center [222, 398] width 360 height 13
click at [261, 392] on div "bar_chart warning VO-59-01 Material + Labour" at bounding box center [222, 398] width 360 height 13
drag, startPoint x: 261, startPoint y: 392, endPoint x: 842, endPoint y: 398, distance: 581.1
click at [842, 398] on div "bar_chart warning VO-59-01 Material + Labour 0.00 0.00% edit 0.00 0.00 @ 0.00 e…" at bounding box center [516, 398] width 998 height 17
click at [842, 398] on div "2,122.00 0.56 pcs @ 3,762.00" at bounding box center [843, 398] width 88 height 17
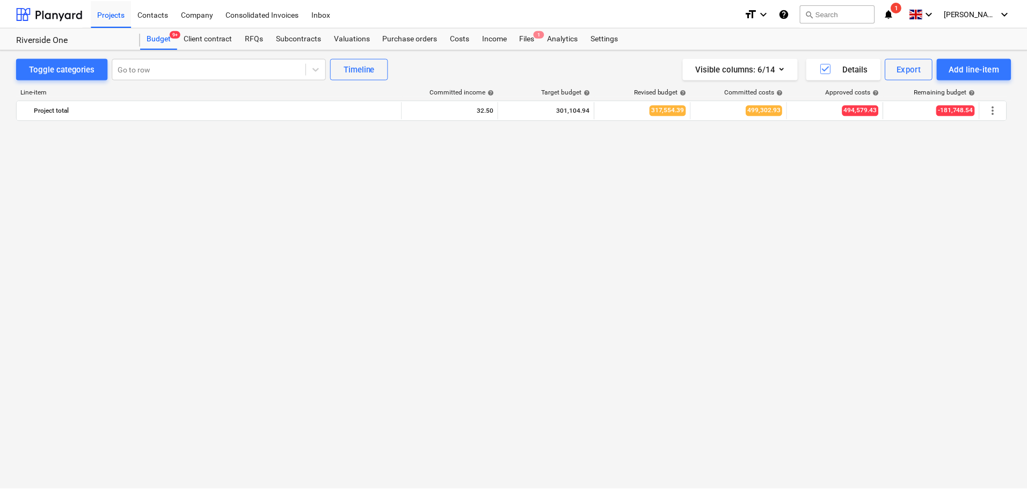
scroll to position [789, 0]
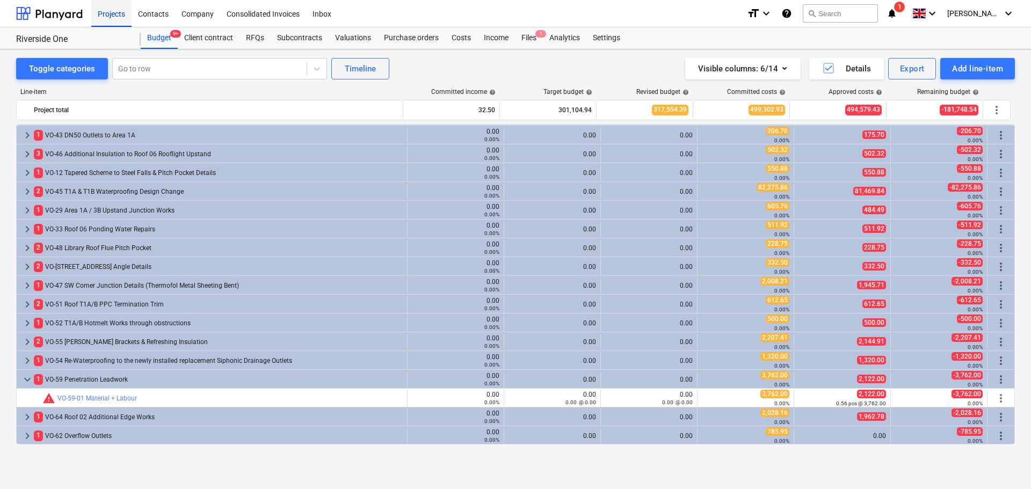
drag, startPoint x: 63, startPoint y: 5, endPoint x: 95, endPoint y: 1, distance: 32.0
click at [63, 5] on div at bounding box center [49, 13] width 67 height 27
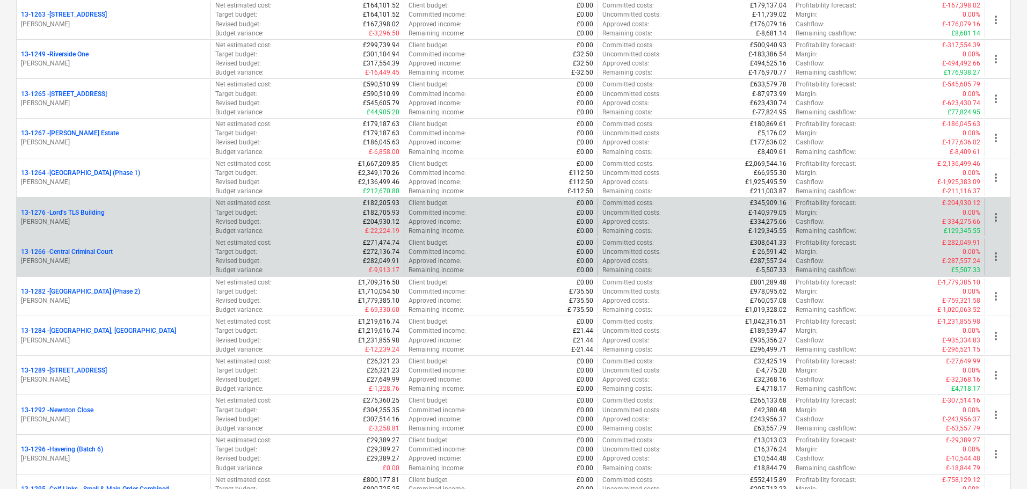
scroll to position [967, 0]
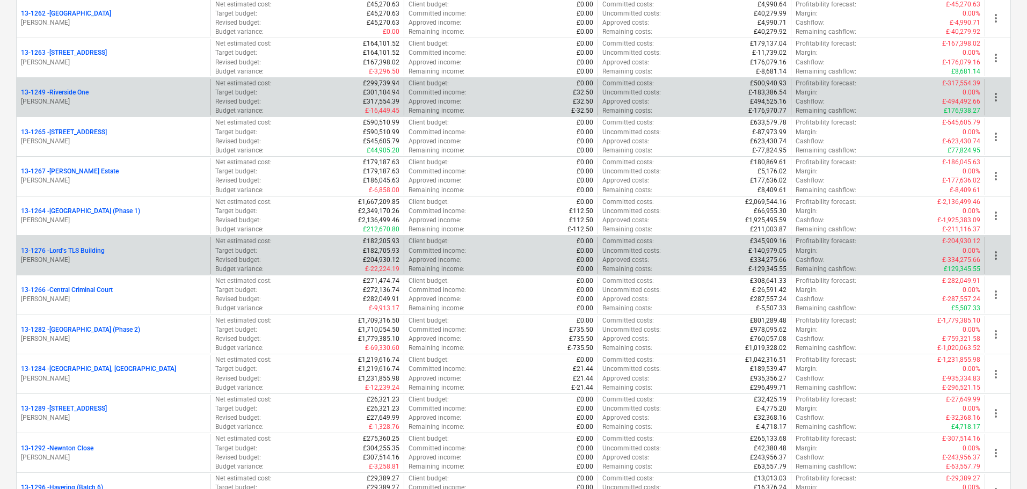
click at [119, 93] on div "13-1249 - [GEOGRAPHIC_DATA]" at bounding box center [113, 92] width 185 height 9
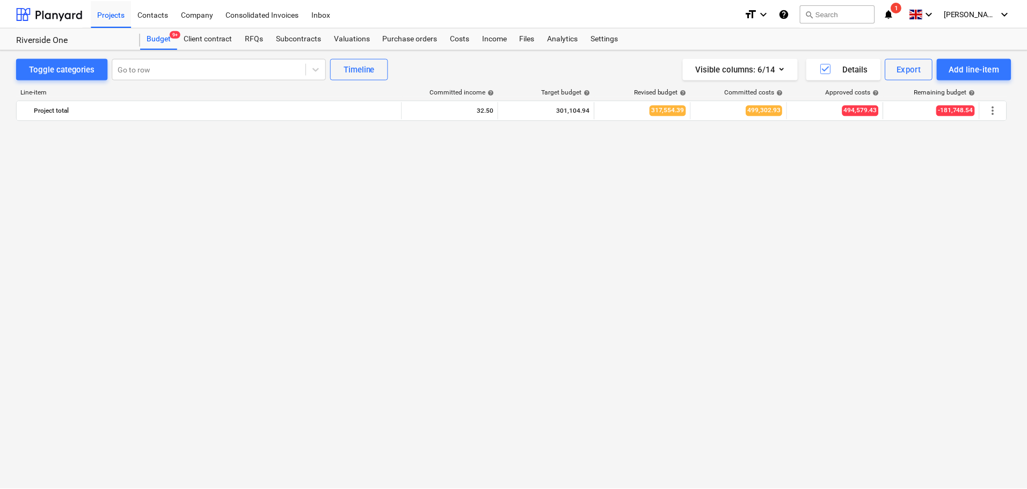
scroll to position [789, 0]
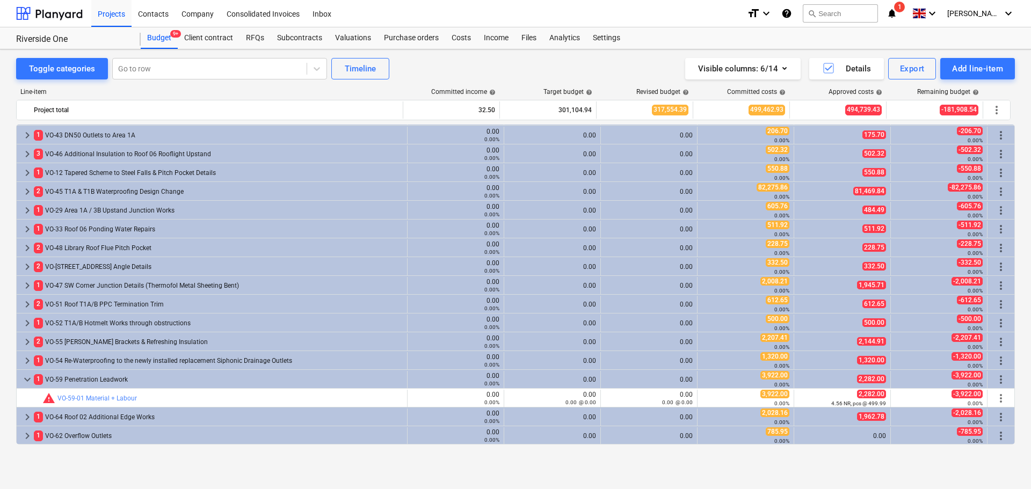
click at [462, 33] on div "Costs" at bounding box center [461, 37] width 32 height 21
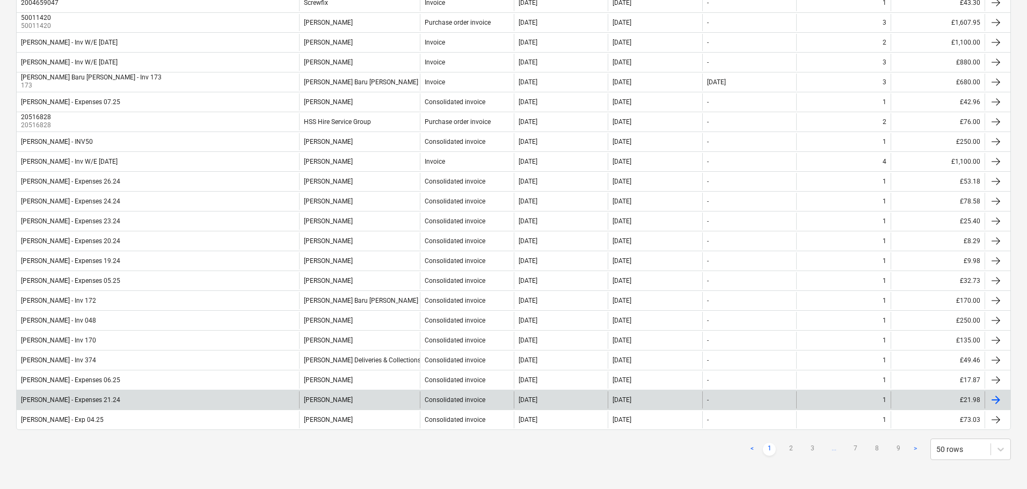
scroll to position [767, 0]
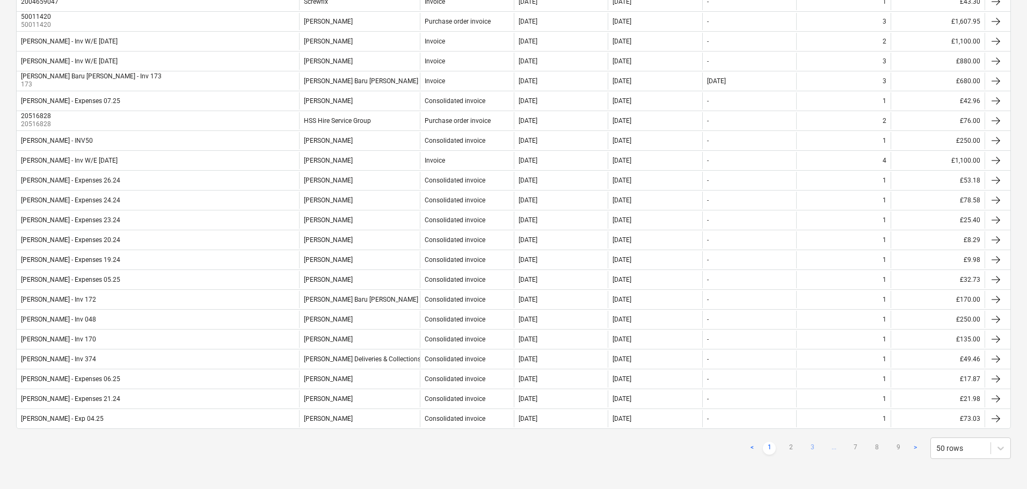
click at [814, 445] on link "3" at bounding box center [812, 448] width 13 height 13
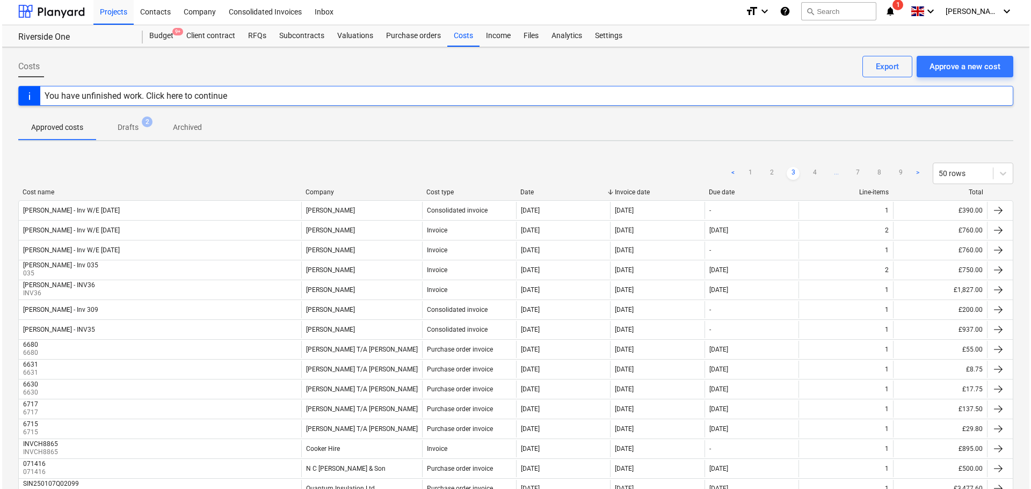
scroll to position [0, 0]
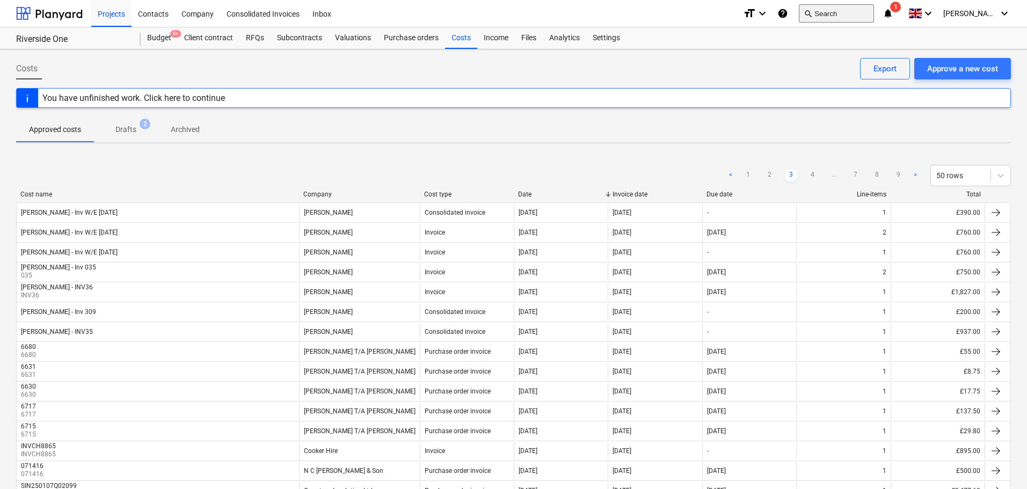
click at [859, 20] on button "search Search" at bounding box center [836, 13] width 75 height 18
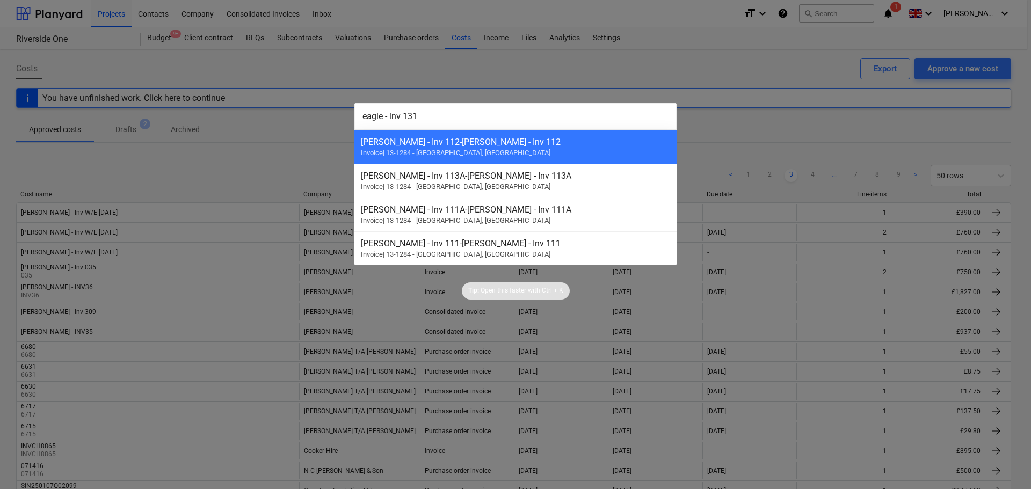
type input "eagle - inv 131"
click at [195, 146] on div at bounding box center [515, 244] width 1031 height 489
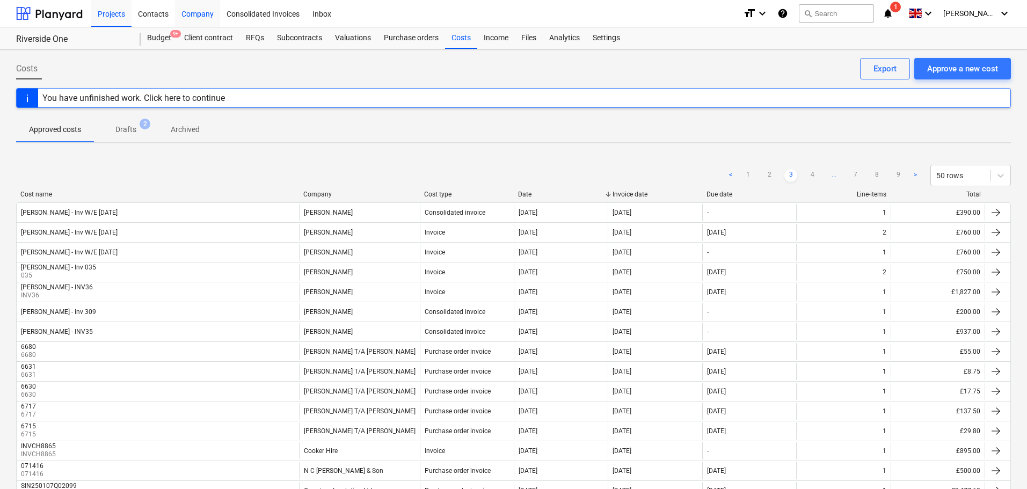
click at [155, 10] on div "Contacts" at bounding box center [153, 12] width 43 height 27
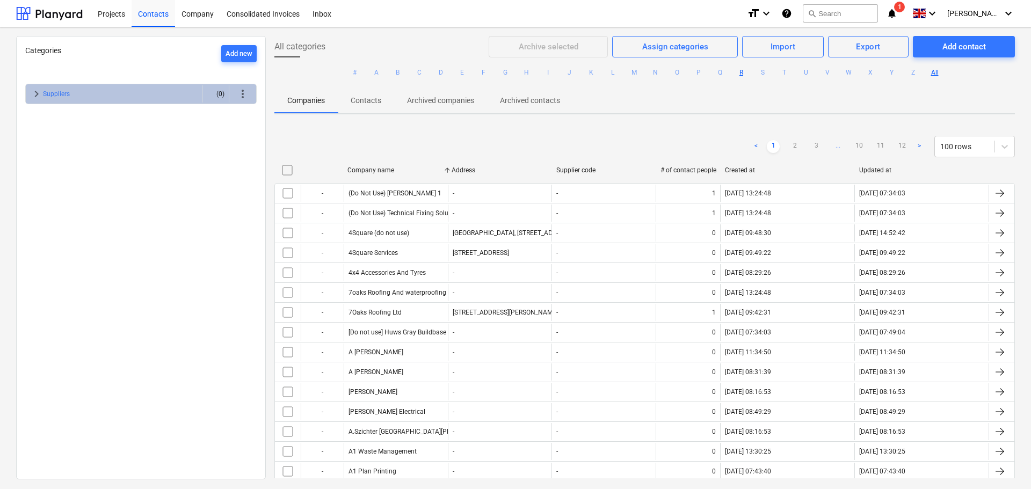
click at [743, 75] on button "R" at bounding box center [741, 72] width 13 height 13
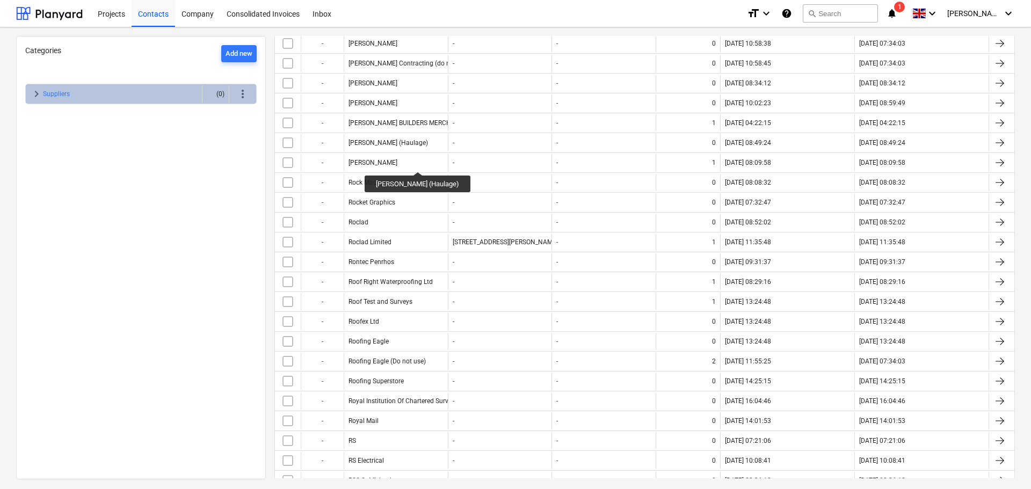
scroll to position [967, 0]
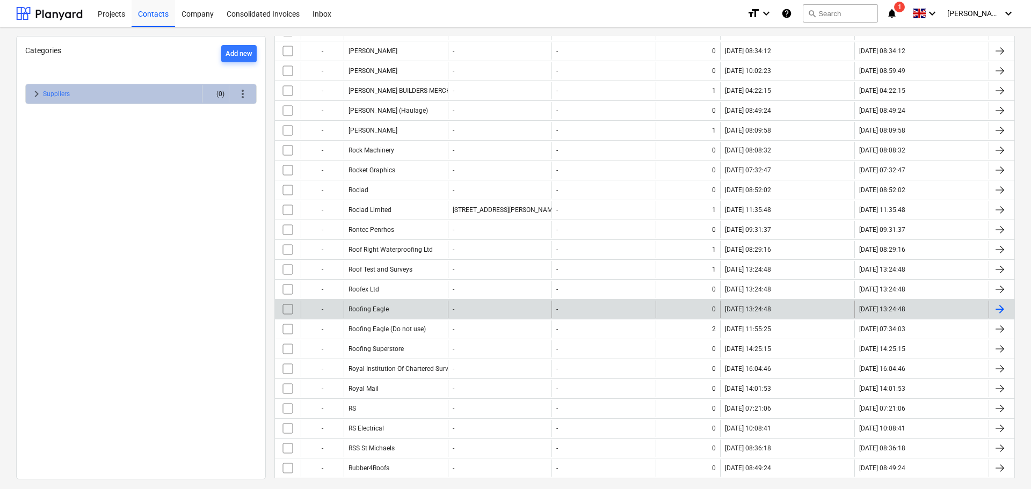
click at [391, 311] on div "Roofing Eagle" at bounding box center [396, 309] width 104 height 17
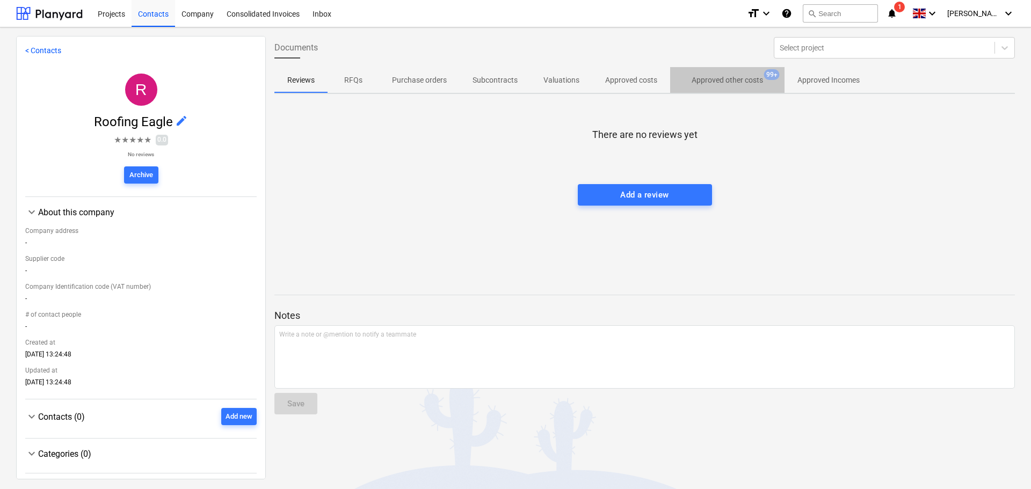
click at [710, 81] on p "Approved other costs" at bounding box center [727, 80] width 71 height 11
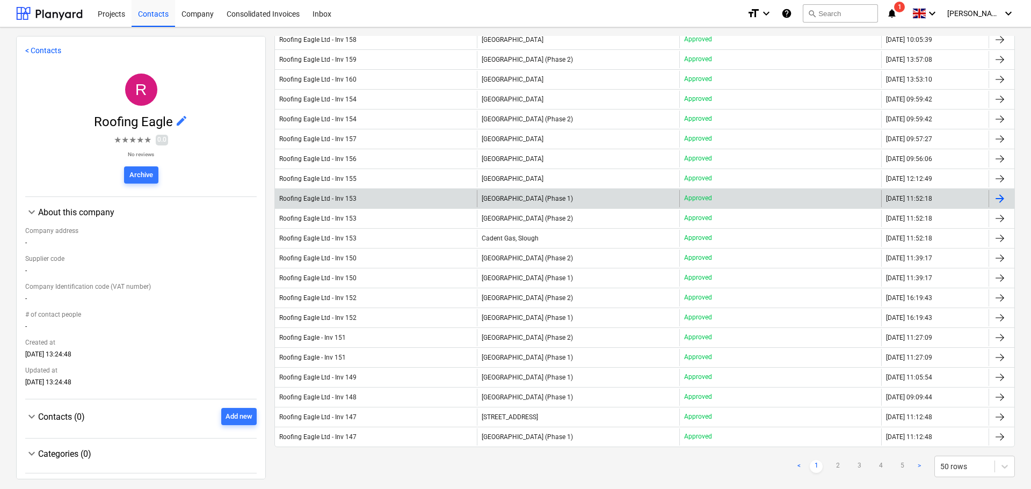
scroll to position [859, 0]
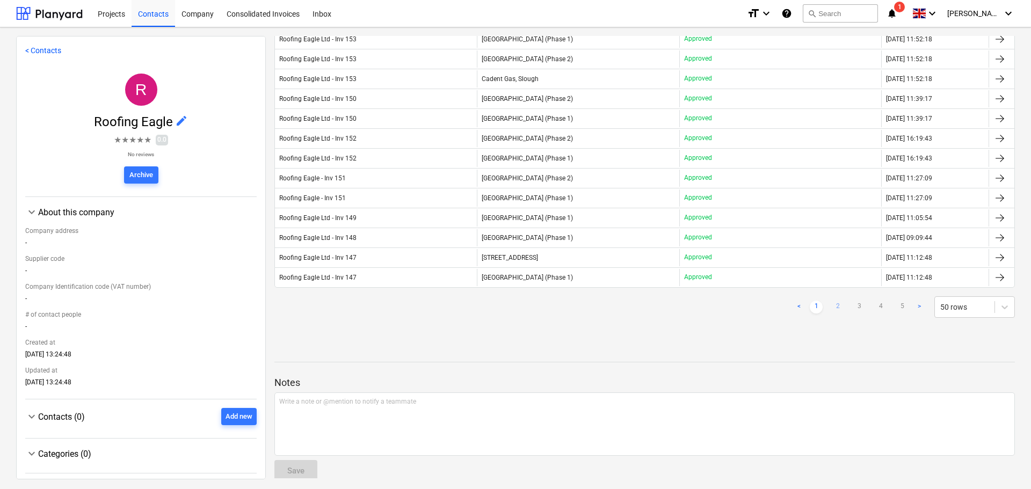
click at [835, 309] on link "2" at bounding box center [837, 307] width 13 height 13
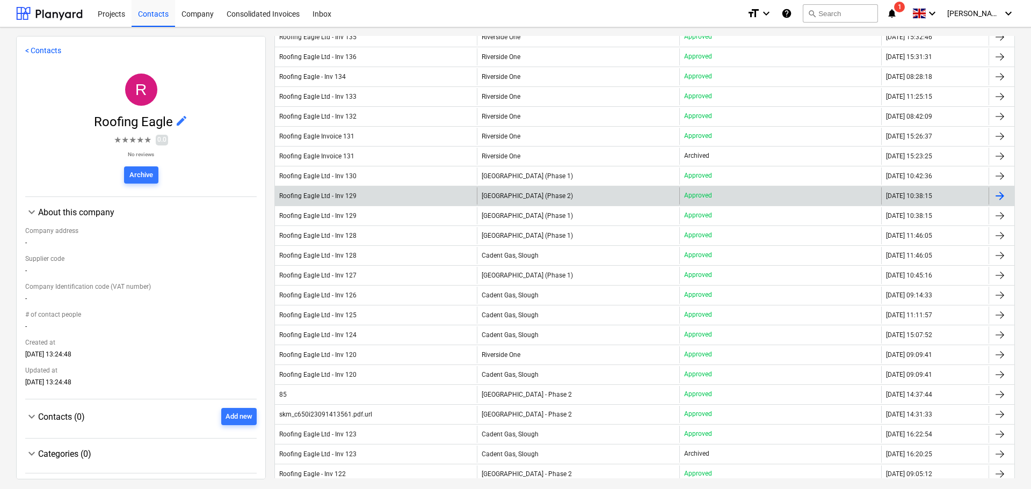
scroll to position [322, 0]
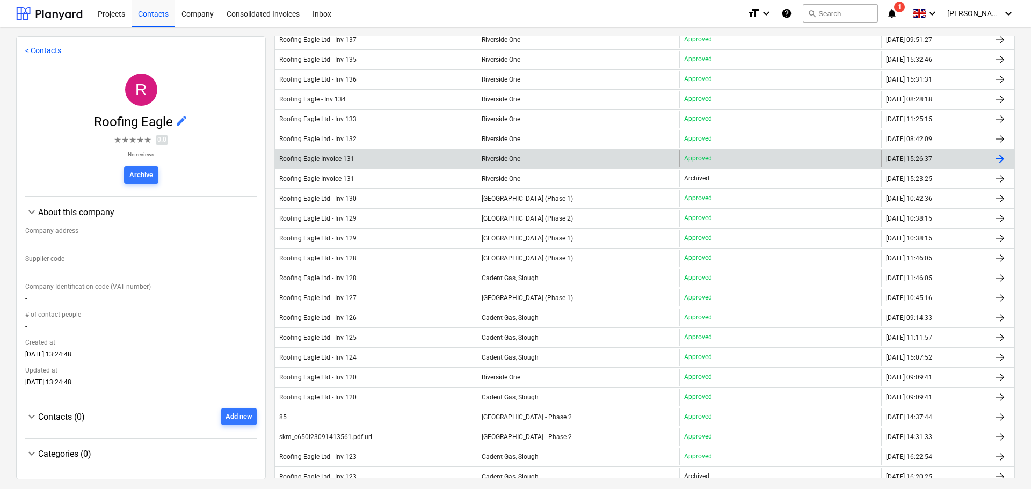
click at [632, 165] on div "Riverside One" at bounding box center [578, 158] width 202 height 17
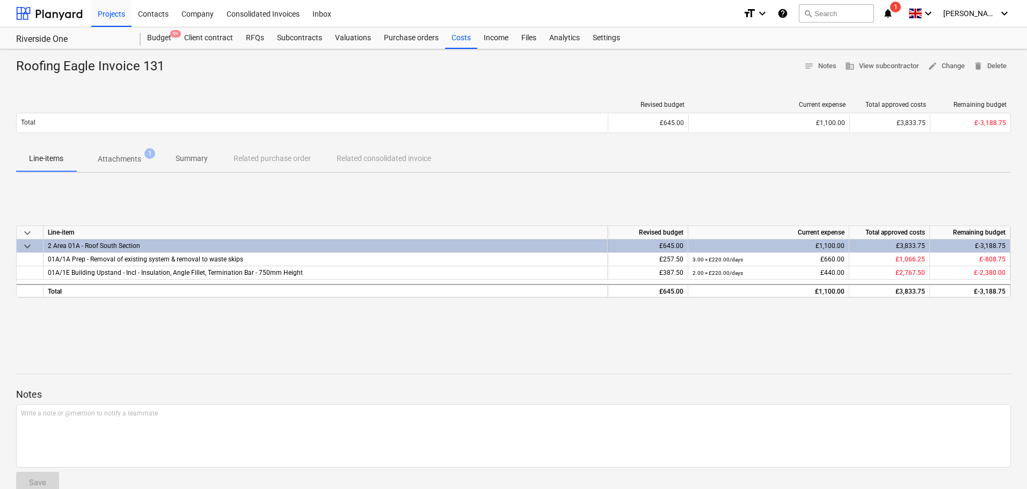
click at [123, 156] on p "Attachments" at bounding box center [119, 159] width 43 height 11
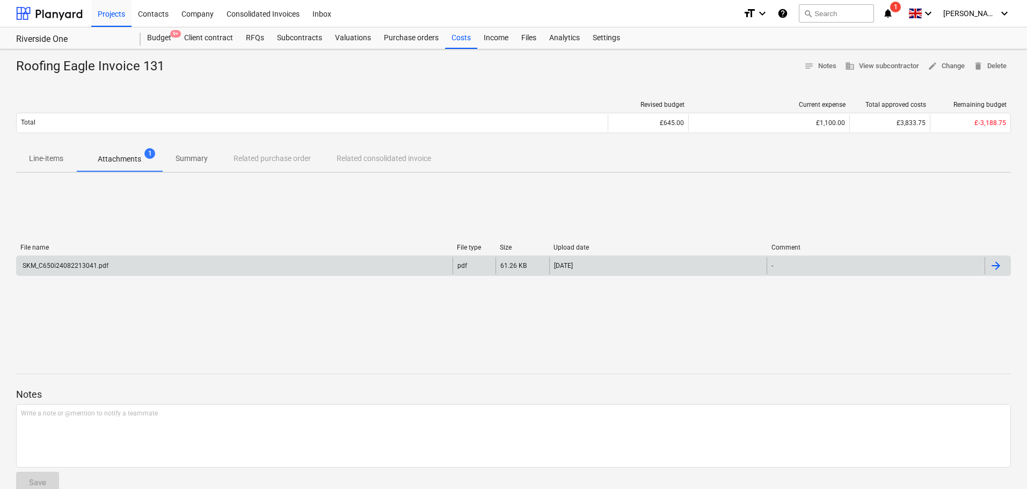
click at [151, 272] on div "SKM_C650i24082213041.pdf" at bounding box center [235, 265] width 436 height 17
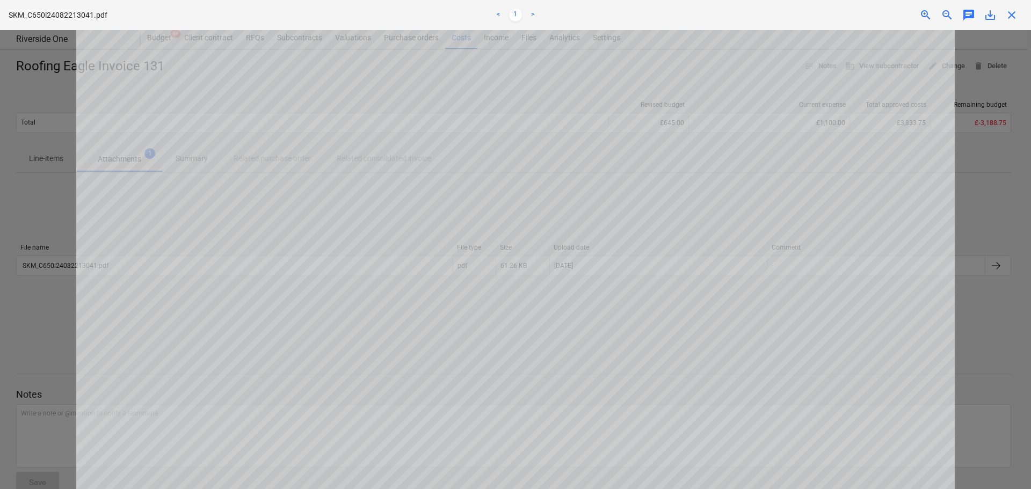
scroll to position [752, 0]
click at [1014, 17] on span "close" at bounding box center [1011, 15] width 13 height 13
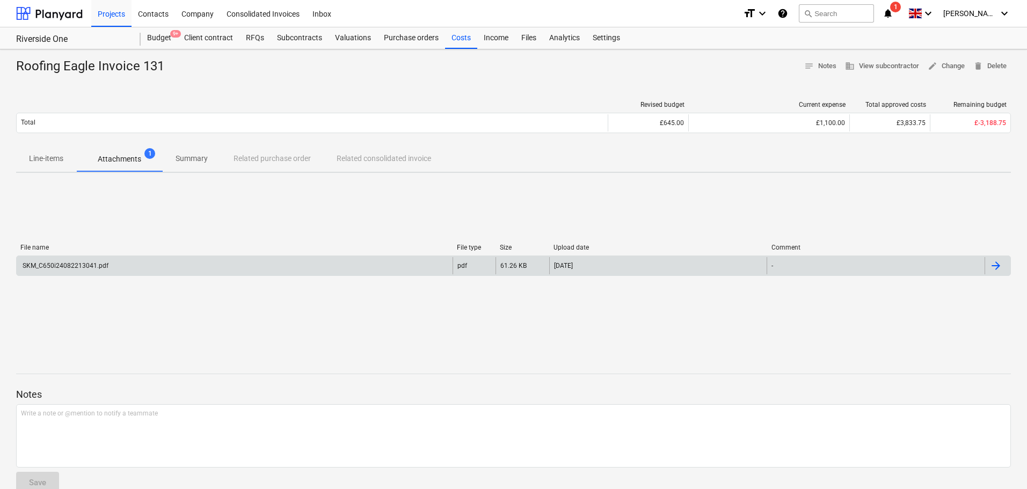
click at [765, 256] on div "SKM_C650i24082213041.pdf pdf 61.26 KB 23.08.2024 -" at bounding box center [513, 266] width 995 height 20
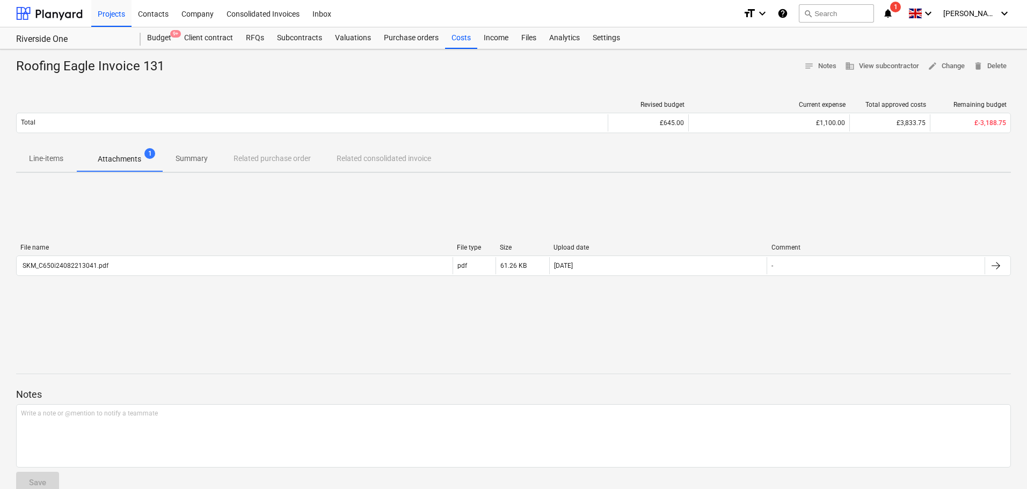
click at [616, 230] on div "File name File type Size Upload date Comment SKM_C650i24082213041.pdf pdf 61.26…" at bounding box center [513, 262] width 995 height 161
click at [151, 68] on div "Roofing Eagle Invoice 131" at bounding box center [94, 66] width 157 height 17
click at [205, 70] on div "Roofing Eagle Invoice 131 notes Notes business View subcontractor edit Change d…" at bounding box center [513, 66] width 995 height 17
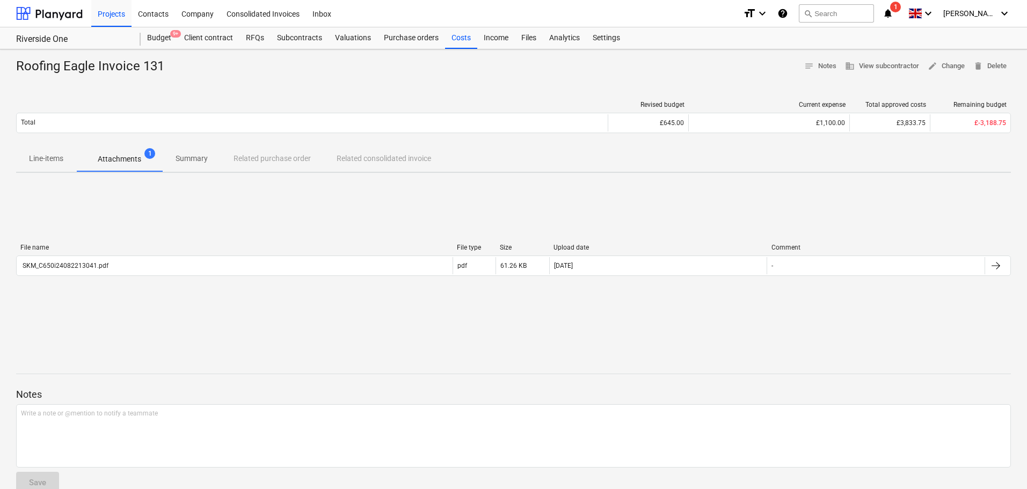
click at [197, 147] on button "Summary" at bounding box center [192, 159] width 58 height 26
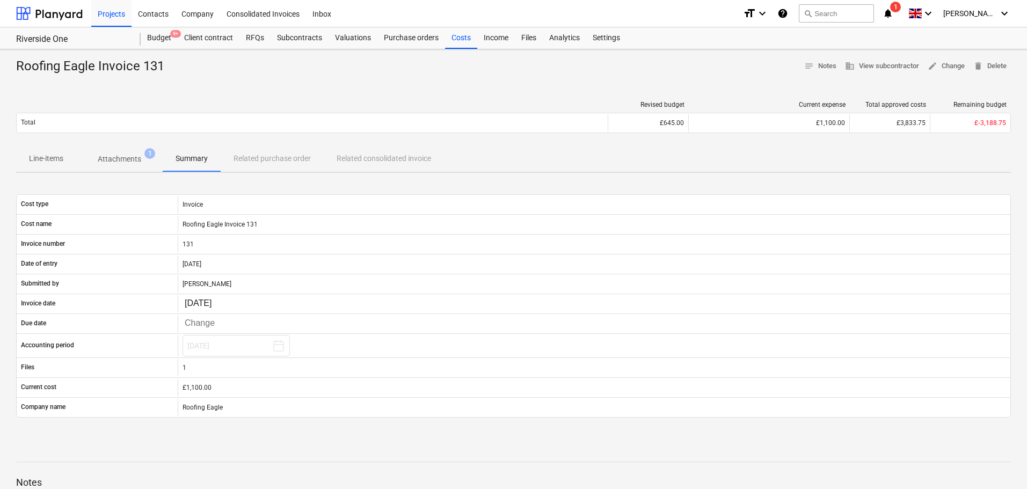
click at [224, 98] on div "Revised budget Current expense Total approved costs Remaining budget Total £645…" at bounding box center [513, 119] width 995 height 54
click at [213, 104] on div at bounding box center [312, 105] width 592 height 8
click at [230, 81] on div at bounding box center [513, 79] width 995 height 9
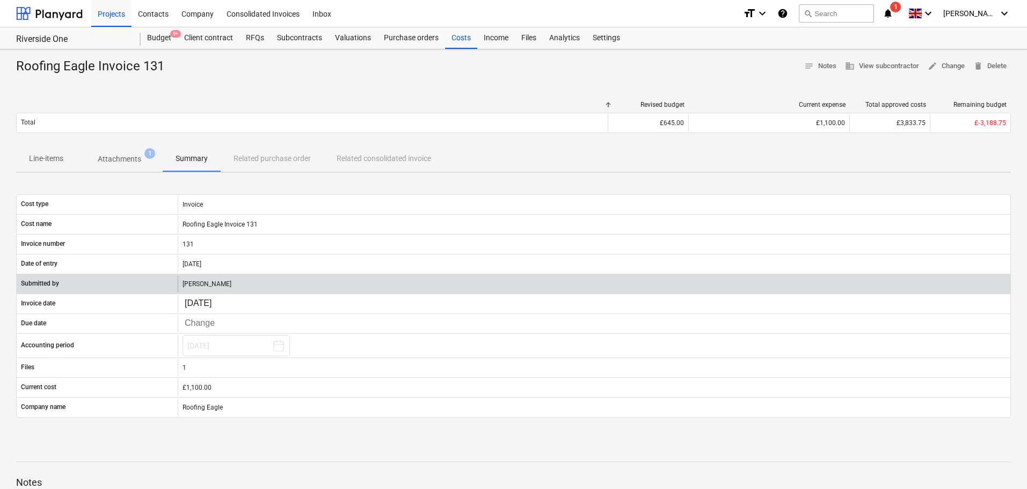
drag, startPoint x: 230, startPoint y: 77, endPoint x: 243, endPoint y: 281, distance: 204.5
click at [243, 281] on div "Roofing Eagle Invoice 131 notes Notes business View subcontractor edit Change d…" at bounding box center [513, 323] width 1027 height 549
click at [194, 279] on div "Michal Marciciak" at bounding box center [594, 283] width 833 height 17
drag, startPoint x: 194, startPoint y: 279, endPoint x: 257, endPoint y: 287, distance: 62.8
click at [257, 287] on div "Michal Marciciak" at bounding box center [594, 283] width 833 height 17
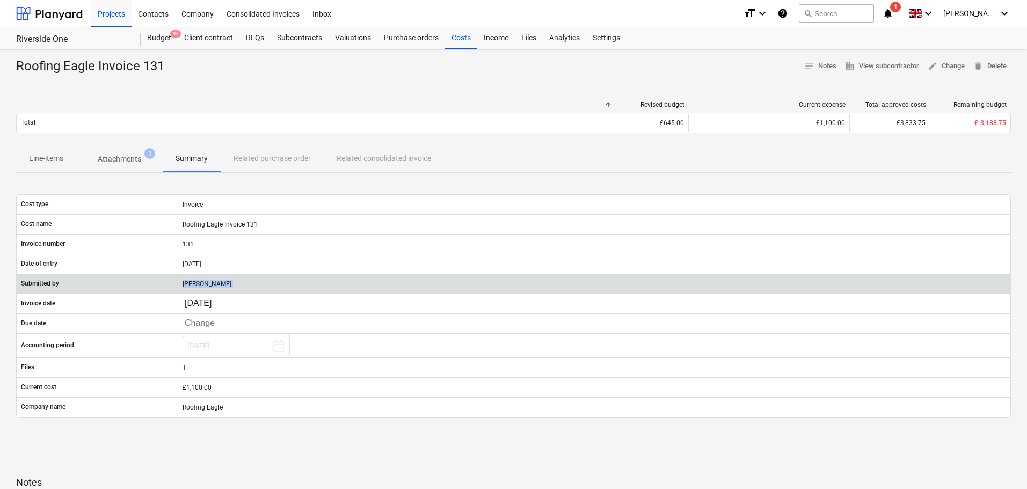
click at [258, 281] on div "Michal Marciciak" at bounding box center [594, 283] width 833 height 17
click at [257, 281] on div "Michal Marciciak" at bounding box center [594, 283] width 833 height 17
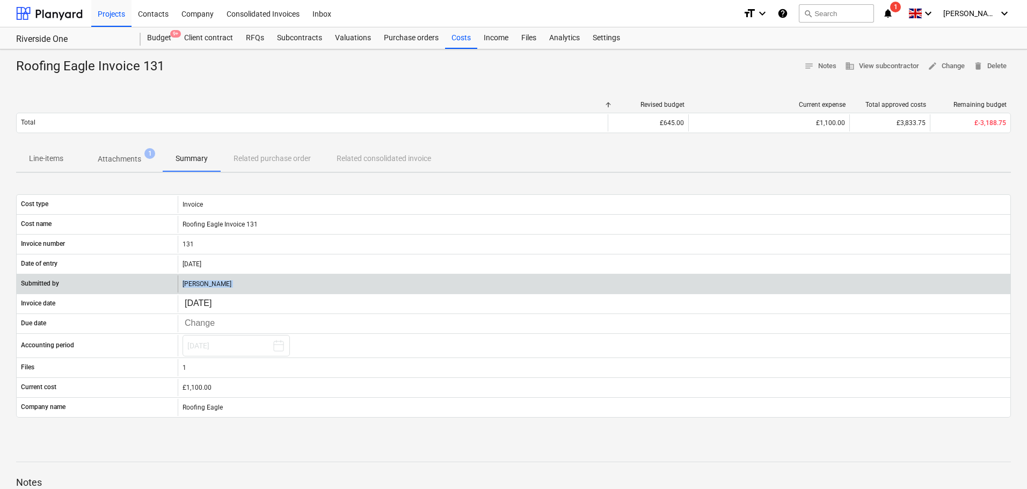
click at [257, 281] on div "Michal Marciciak" at bounding box center [594, 283] width 833 height 17
click at [251, 286] on div "Michal Marciciak" at bounding box center [594, 283] width 833 height 17
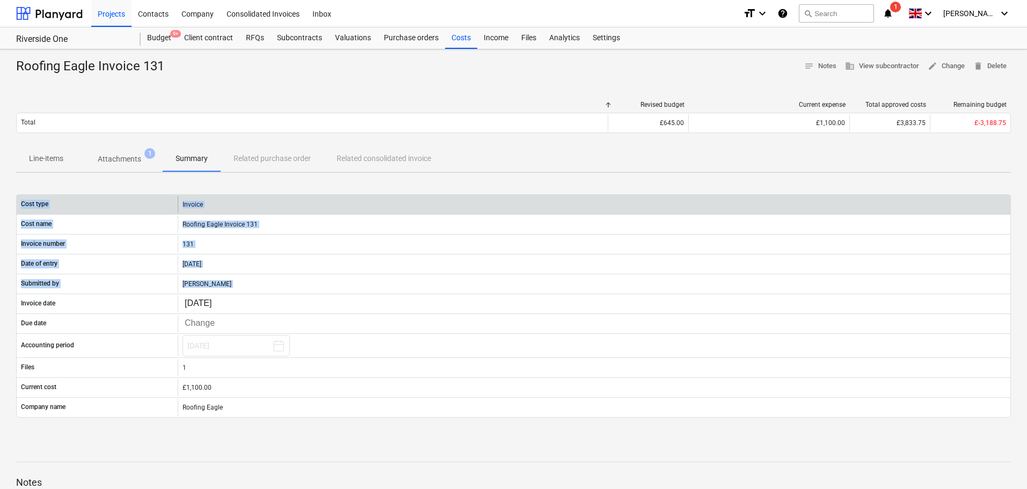
drag, startPoint x: 251, startPoint y: 286, endPoint x: 48, endPoint y: 198, distance: 221.3
click at [48, 205] on div "Cost type Invoice Cost name Roofing Eagle Invoice 131 Invoice number 131 Date o…" at bounding box center [513, 305] width 995 height 223
click at [48, 198] on div "Cost type" at bounding box center [97, 204] width 161 height 17
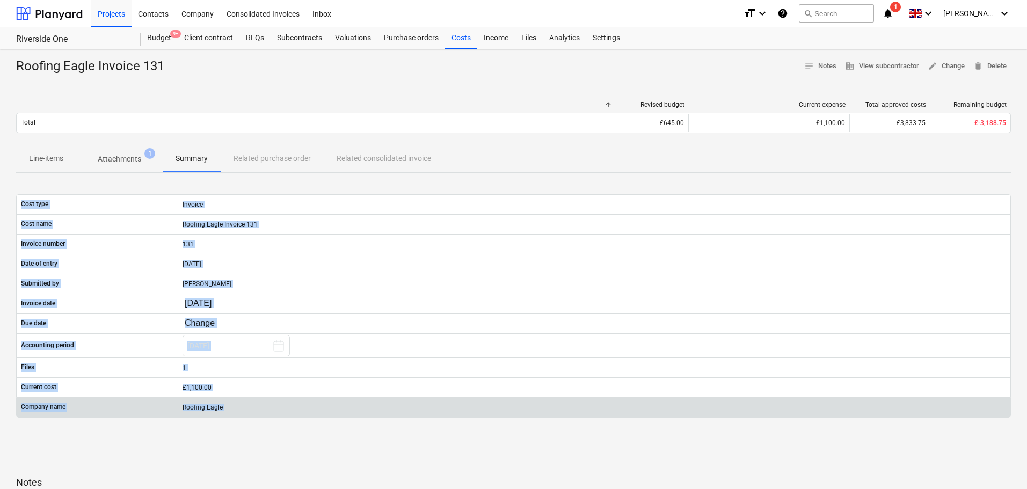
drag, startPoint x: 48, startPoint y: 198, endPoint x: 400, endPoint y: 402, distance: 406.2
click at [400, 402] on div "Cost type Invoice Cost name Roofing Eagle Invoice 131 Invoice number 131 Date o…" at bounding box center [513, 305] width 995 height 223
click at [400, 402] on div "Roofing Eagle" at bounding box center [594, 407] width 833 height 17
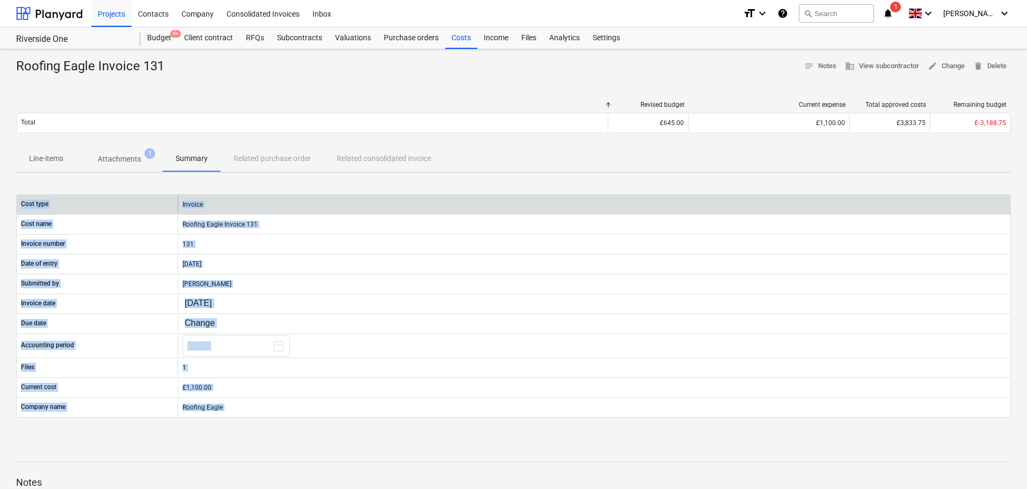
drag, startPoint x: 400, startPoint y: 402, endPoint x: 47, endPoint y: 202, distance: 405.4
click at [55, 206] on div "Cost type Invoice Cost name Roofing Eagle Invoice 131 Invoice number 131 Date o…" at bounding box center [513, 305] width 995 height 223
click at [28, 205] on p "Cost type" at bounding box center [34, 204] width 27 height 9
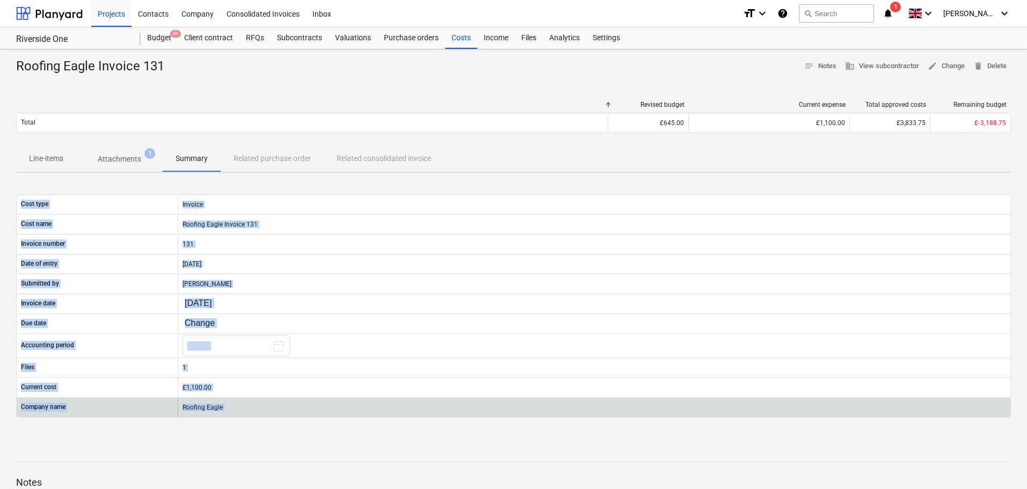
drag, startPoint x: 28, startPoint y: 205, endPoint x: 258, endPoint y: 405, distance: 305.3
click at [258, 405] on div "Cost type Invoice Cost name Roofing Eagle Invoice 131 Invoice number 131 Date o…" at bounding box center [513, 305] width 995 height 223
click at [258, 405] on div "Roofing Eagle" at bounding box center [594, 407] width 833 height 17
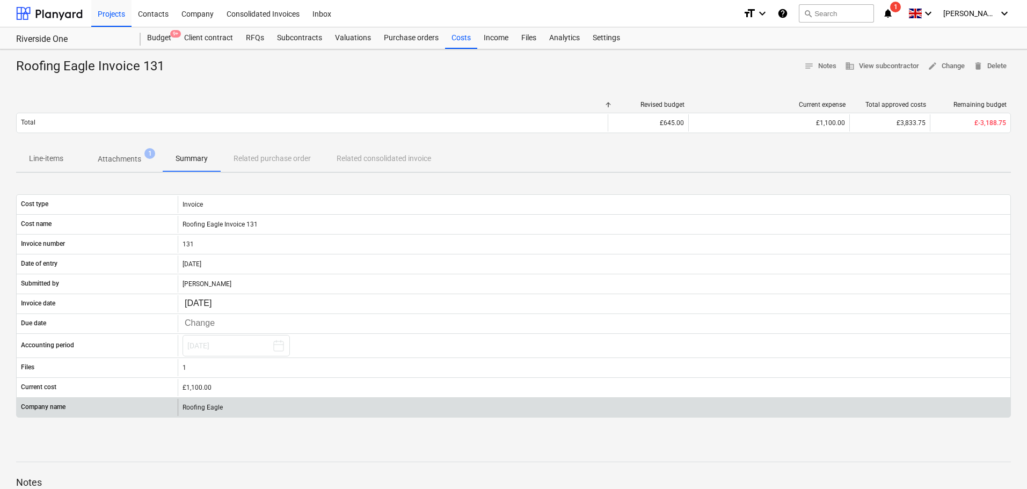
click at [258, 405] on div "Roofing Eagle" at bounding box center [594, 407] width 833 height 17
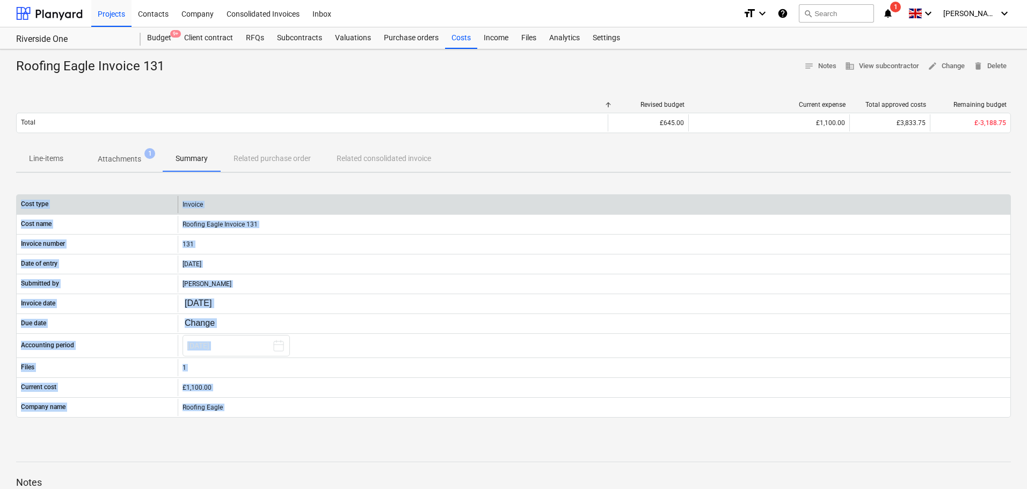
drag, startPoint x: 258, startPoint y: 405, endPoint x: 30, endPoint y: 204, distance: 304.7
click at [30, 204] on div "Cost type Invoice Cost name Roofing Eagle Invoice 131 Invoice number 131 Date o…" at bounding box center [513, 305] width 995 height 223
click at [30, 204] on p "Cost type" at bounding box center [34, 204] width 27 height 9
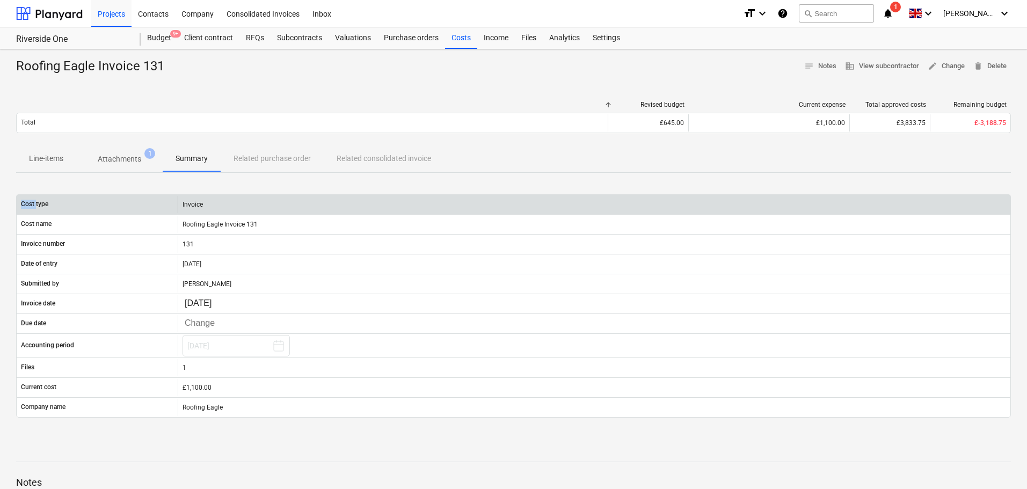
click at [30, 204] on p "Cost type" at bounding box center [34, 204] width 27 height 9
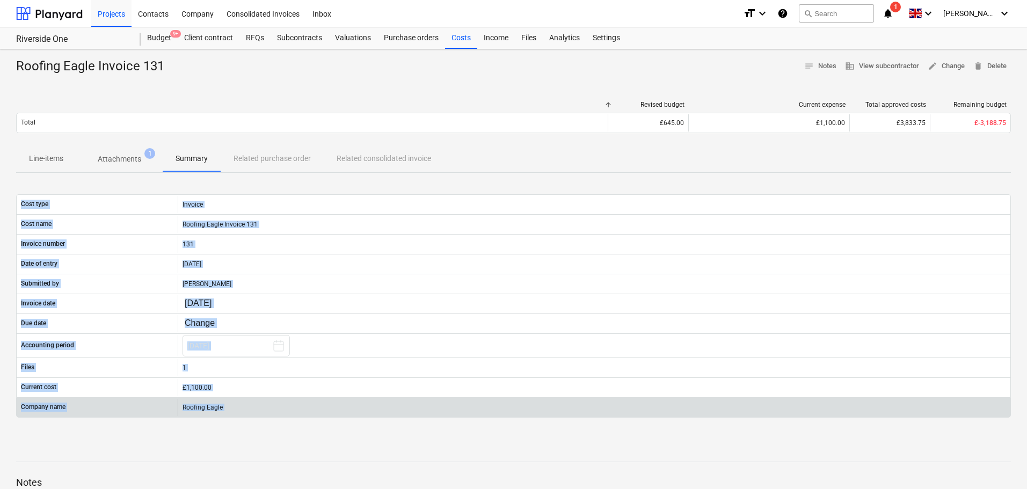
drag, startPoint x: 30, startPoint y: 204, endPoint x: 257, endPoint y: 410, distance: 306.8
click at [257, 410] on div "Cost type Invoice Cost name Roofing Eagle Invoice 131 Invoice number 131 Date o…" at bounding box center [513, 305] width 995 height 223
click at [257, 410] on div "Roofing Eagle" at bounding box center [594, 407] width 833 height 17
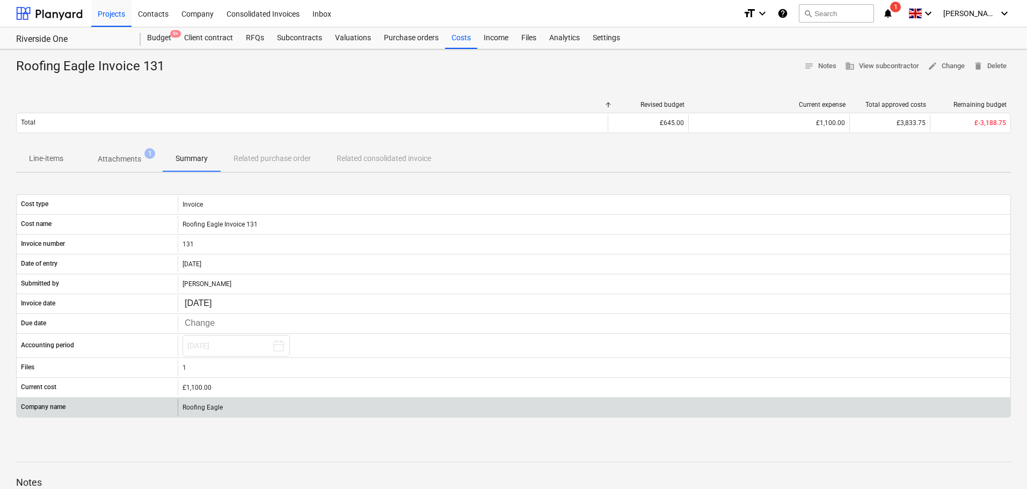
click at [256, 410] on div "Roofing Eagle" at bounding box center [594, 407] width 833 height 17
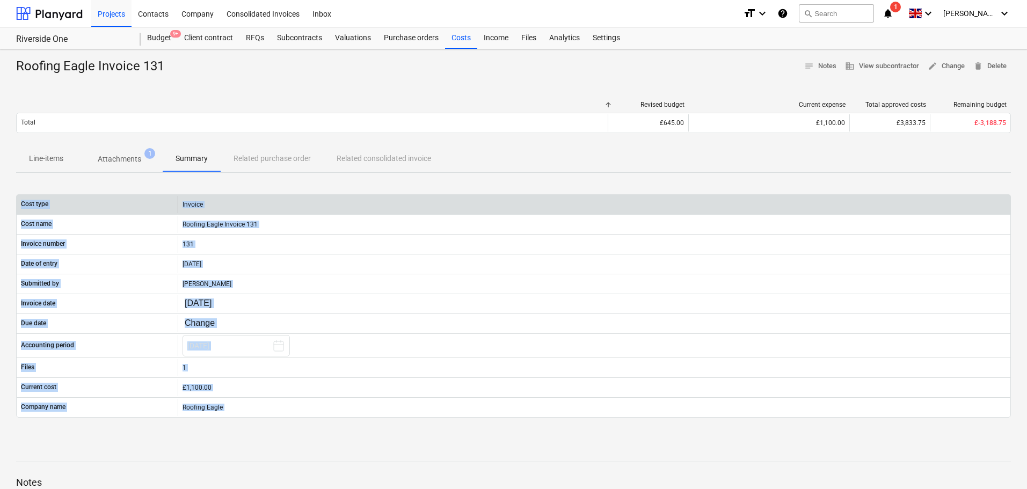
drag, startPoint x: 256, startPoint y: 410, endPoint x: 39, endPoint y: 206, distance: 297.4
click at [39, 206] on div "Cost type Invoice Cost name Roofing Eagle Invoice 131 Invoice number 131 Date o…" at bounding box center [513, 305] width 995 height 223
click at [38, 204] on p "Cost type" at bounding box center [34, 204] width 27 height 9
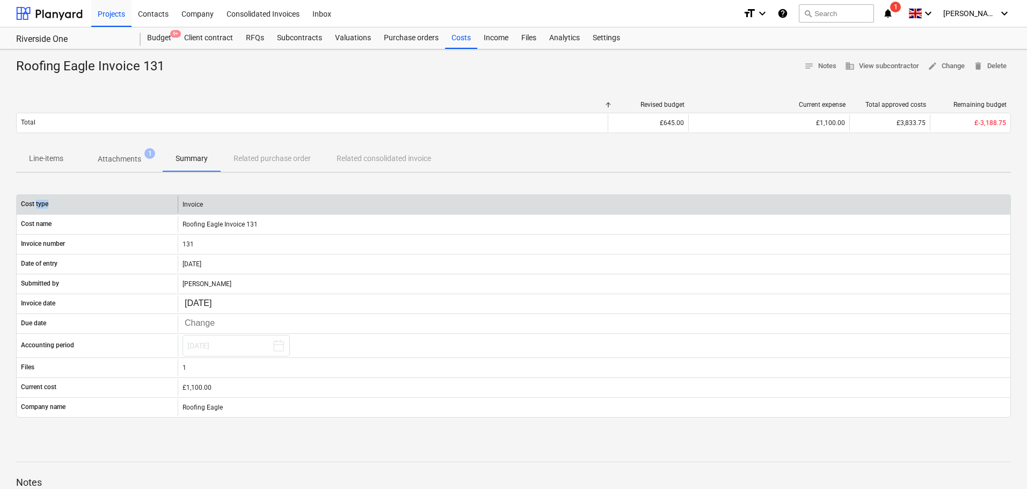
click at [38, 204] on p "Cost type" at bounding box center [34, 204] width 27 height 9
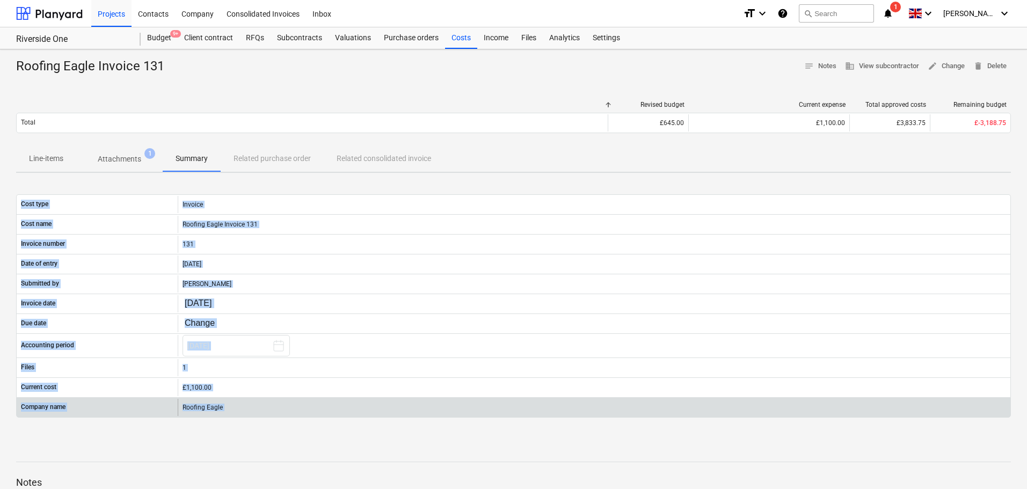
drag, startPoint x: 38, startPoint y: 204, endPoint x: 237, endPoint y: 410, distance: 287.1
click at [237, 410] on div "Cost type Invoice Cost name Roofing Eagle Invoice 131 Invoice number 131 Date o…" at bounding box center [513, 305] width 995 height 223
click at [239, 404] on div "Roofing Eagle" at bounding box center [594, 407] width 833 height 17
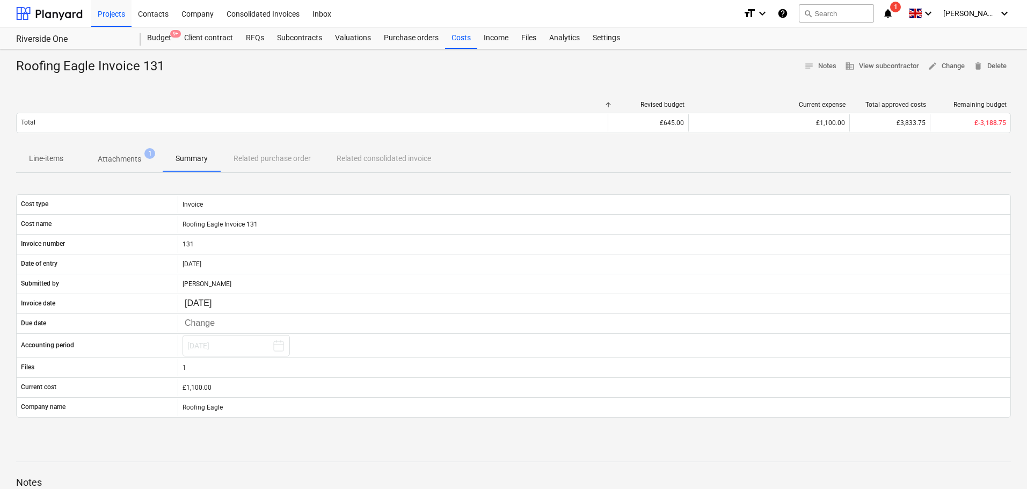
click at [127, 162] on p "Attachments" at bounding box center [119, 159] width 43 height 11
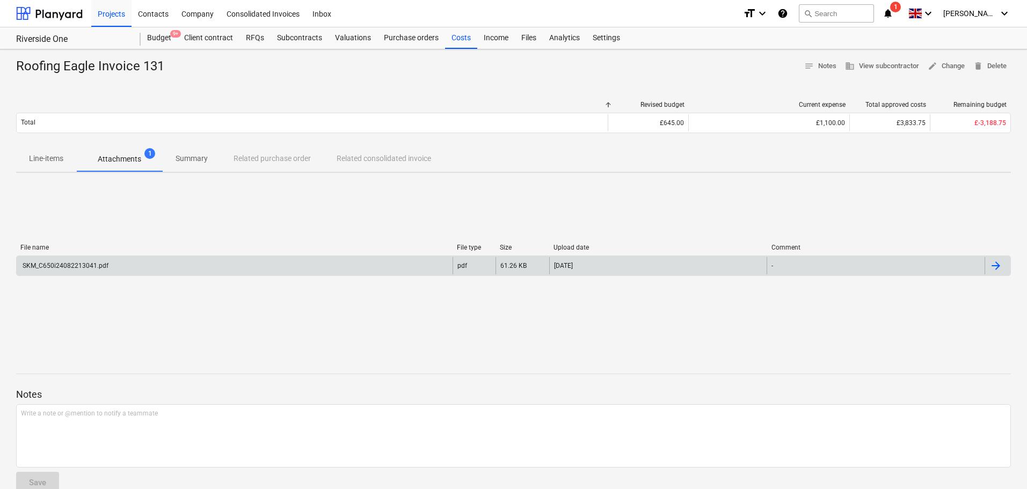
click at [205, 272] on div "SKM_C650i24082213041.pdf" at bounding box center [235, 265] width 436 height 17
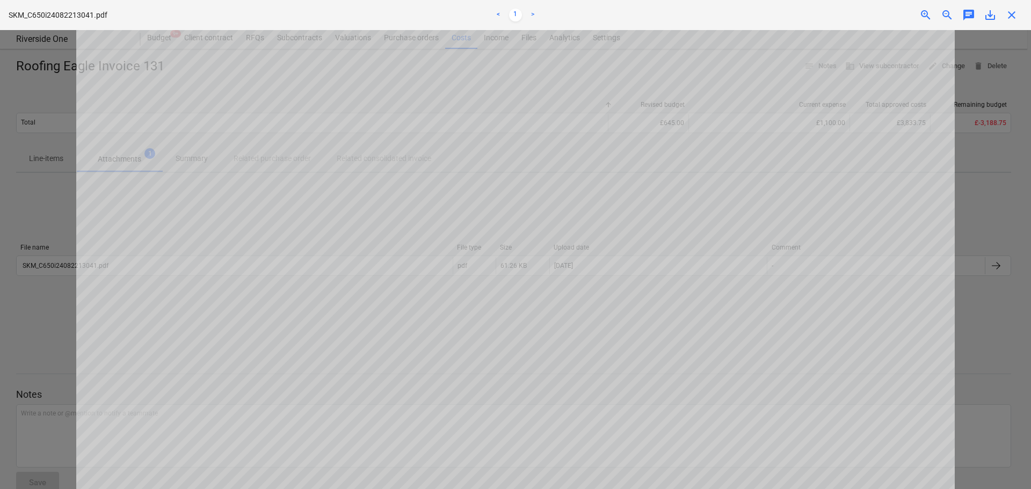
scroll to position [661, 0]
click at [1014, 11] on span "close" at bounding box center [1011, 15] width 13 height 13
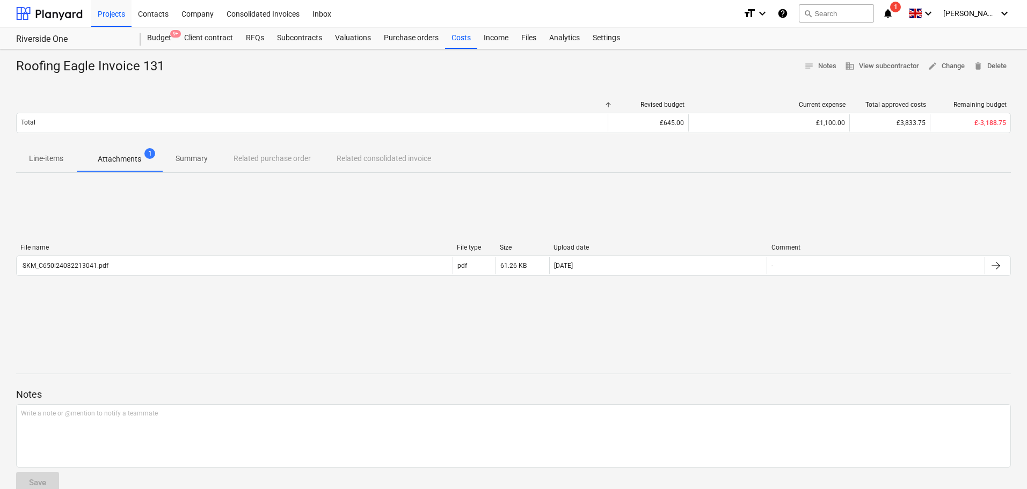
click at [848, 4] on div "search Search" at bounding box center [836, 14] width 75 height 26
click at [850, 7] on button "search Search" at bounding box center [836, 13] width 75 height 18
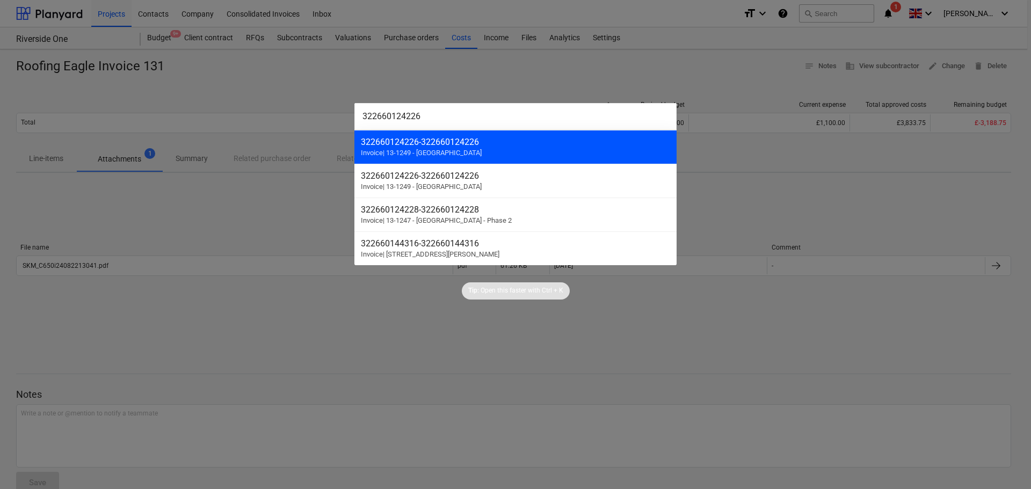
type input "322660124226"
click at [432, 150] on span "Invoice | 13-1249 - Riverside One" at bounding box center [421, 153] width 121 height 8
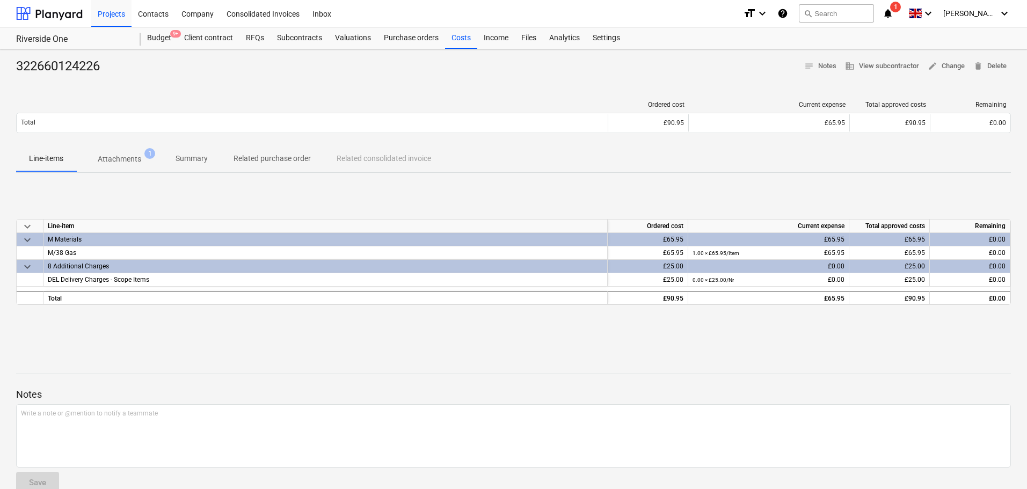
click at [134, 146] on button "Attachments 1" at bounding box center [119, 159] width 86 height 26
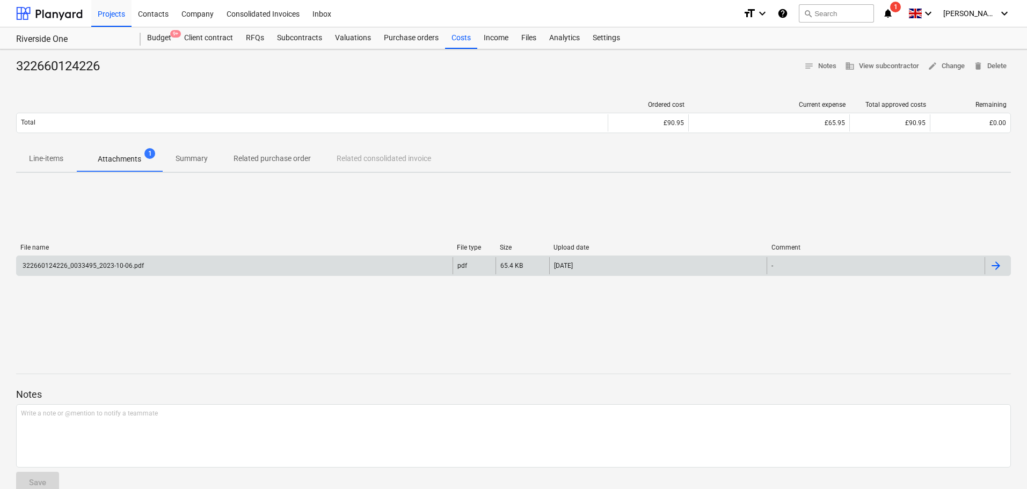
click at [112, 255] on div "File name File type Size Upload date Comment 322660124226_0033495_2023-10-06.pd…" at bounding box center [513, 262] width 995 height 37
click at [112, 262] on div "322660124226_0033495_2023-10-06.pdf" at bounding box center [82, 266] width 123 height 8
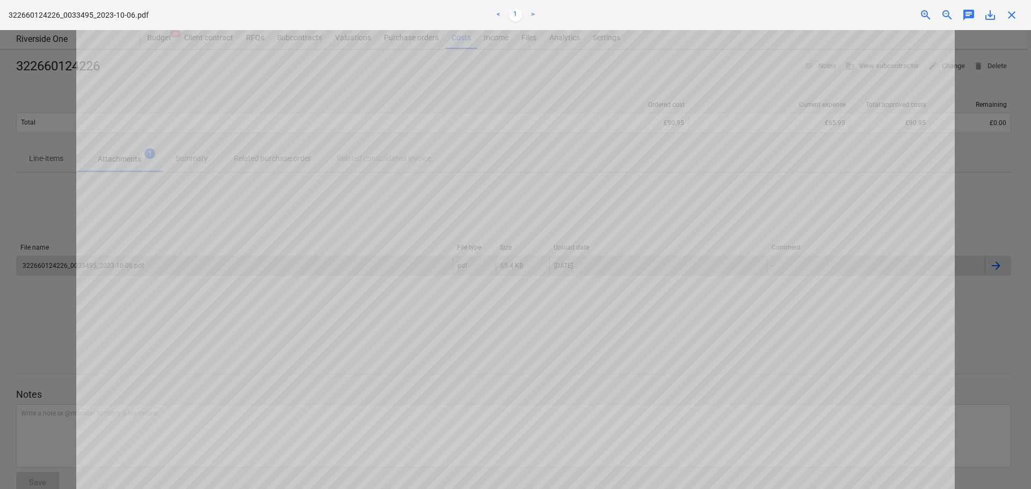
scroll to position [746, 0]
drag, startPoint x: 1015, startPoint y: 16, endPoint x: 903, endPoint y: 70, distance: 124.2
click at [1015, 15] on span "close" at bounding box center [1011, 15] width 13 height 13
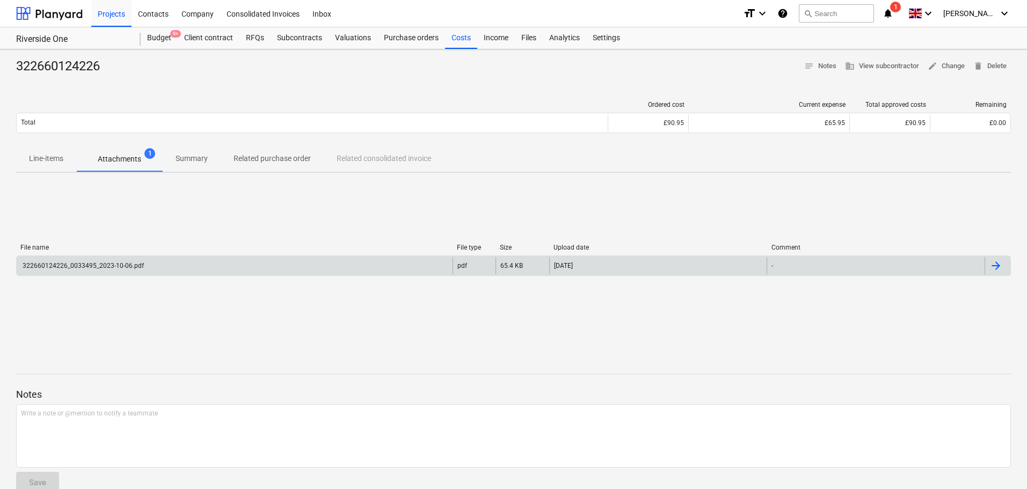
click at [79, 67] on div "322660124226" at bounding box center [62, 66] width 92 height 17
click at [80, 67] on div "322660124226" at bounding box center [62, 66] width 92 height 17
copy div "322660124226"
click at [867, 12] on button "search Search" at bounding box center [836, 13] width 75 height 18
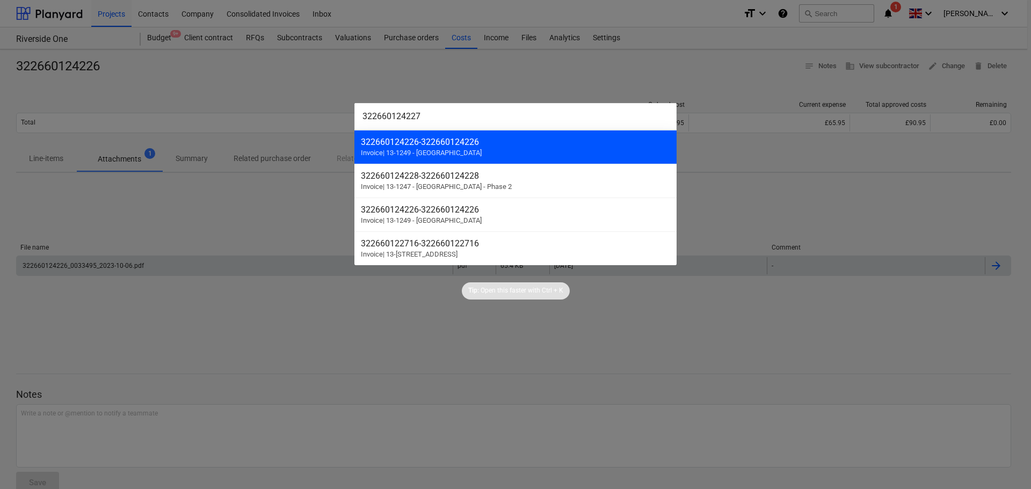
type input "322660124227"
click at [423, 140] on div "322660124226 - 322660124226" at bounding box center [515, 142] width 309 height 10
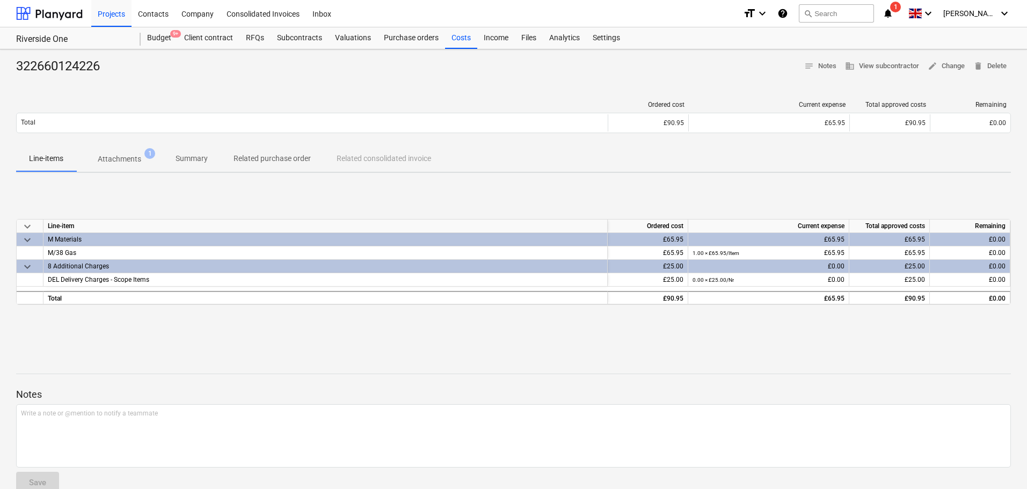
click at [139, 155] on p "Attachments" at bounding box center [119, 159] width 43 height 11
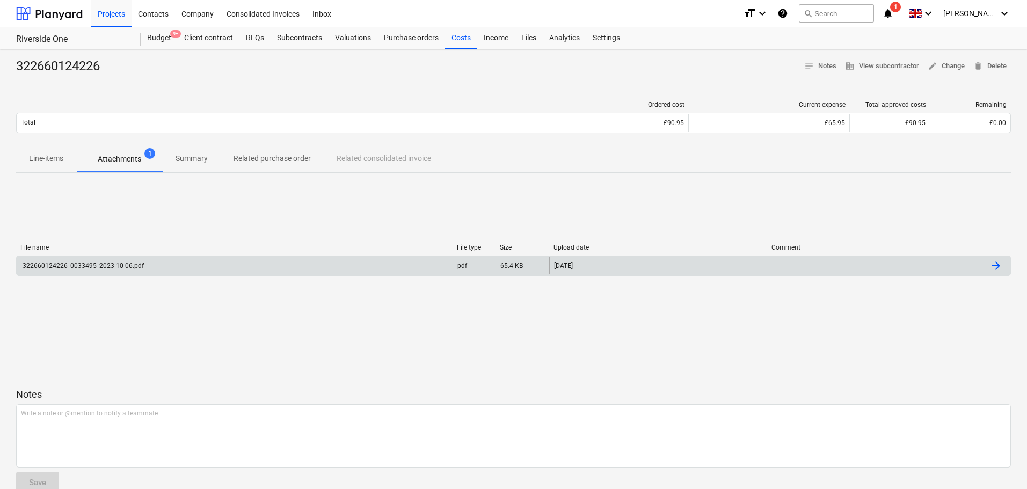
click at [139, 269] on div "322660124226_0033495_2023-10-06.pdf" at bounding box center [82, 266] width 123 height 8
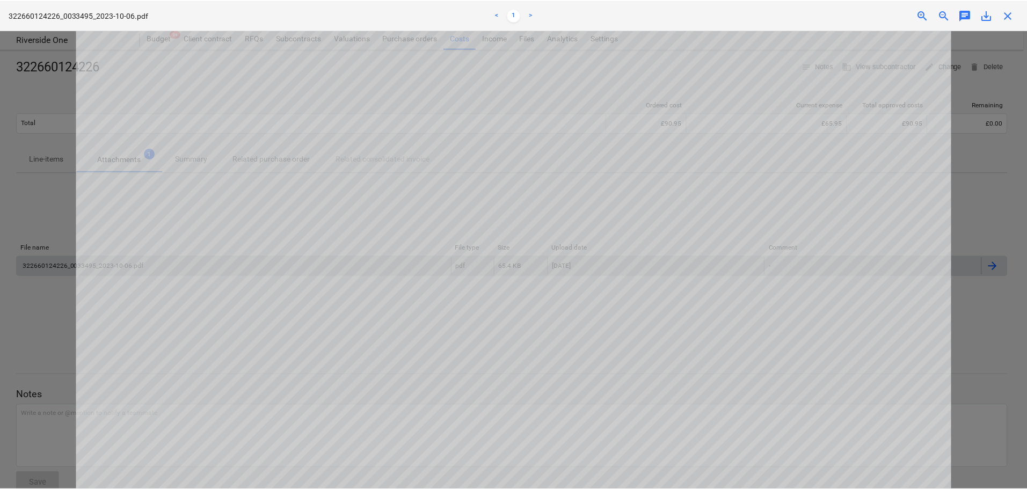
scroll to position [169, 0]
click at [1013, 14] on span "close" at bounding box center [1011, 15] width 13 height 13
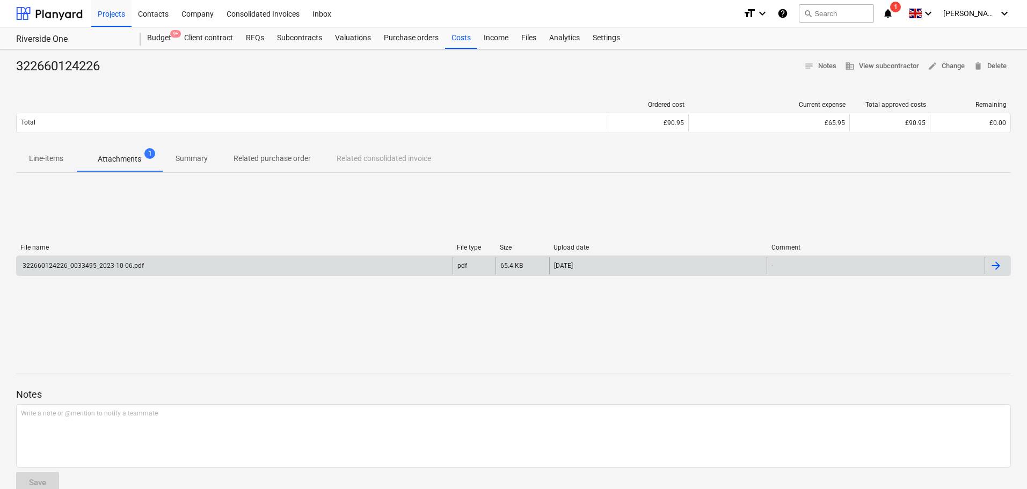
click at [92, 60] on div "322660124226" at bounding box center [62, 66] width 92 height 17
drag, startPoint x: 92, startPoint y: 60, endPoint x: 554, endPoint y: 386, distance: 565.6
click at [554, 386] on div "322660124226 notes Notes business View subcontractor edit Change delete Delete …" at bounding box center [513, 279] width 1027 height 461
click at [548, 392] on p "Notes" at bounding box center [513, 394] width 995 height 13
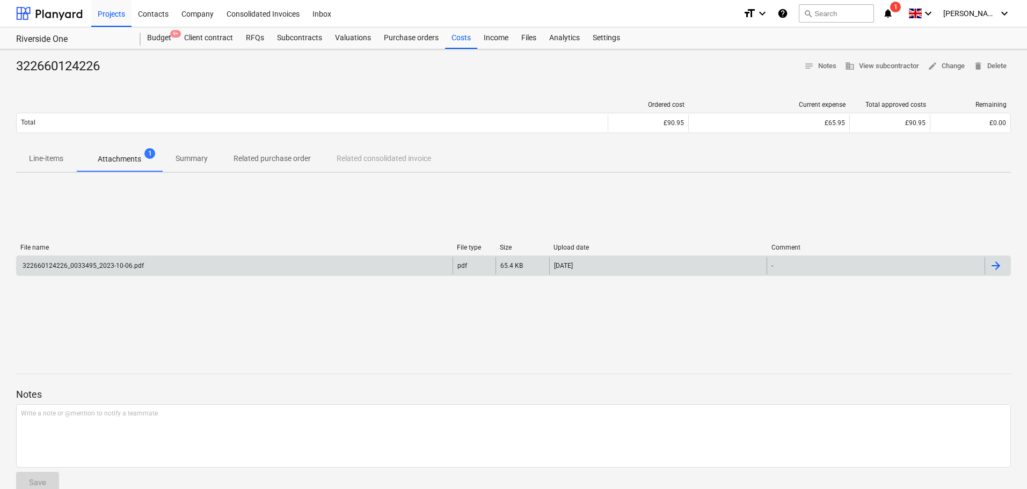
click at [548, 392] on p "Notes" at bounding box center [513, 394] width 995 height 13
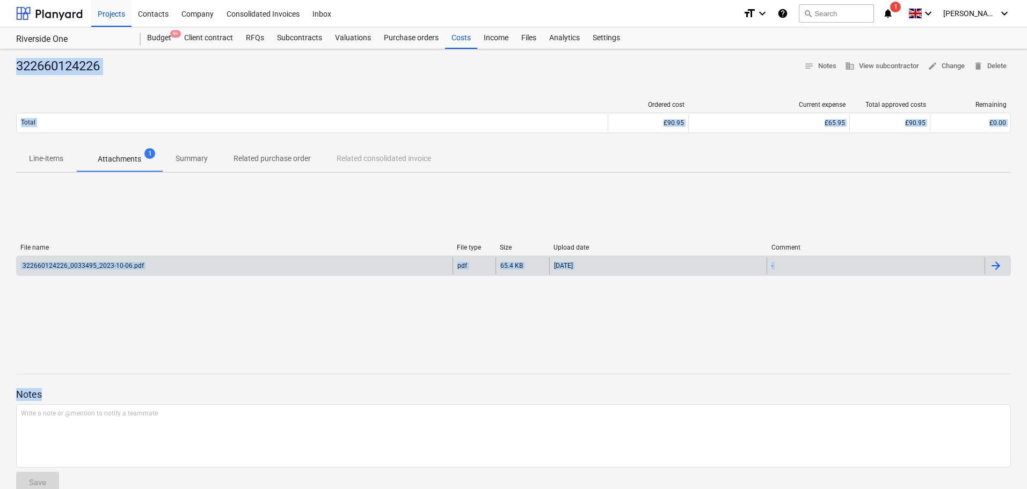
drag, startPoint x: 548, startPoint y: 392, endPoint x: 41, endPoint y: 62, distance: 605.0
click at [41, 63] on div "322660124226 notes Notes business View subcontractor edit Change delete Delete …" at bounding box center [513, 279] width 1027 height 461
click at [41, 62] on div "322660124226" at bounding box center [62, 66] width 92 height 17
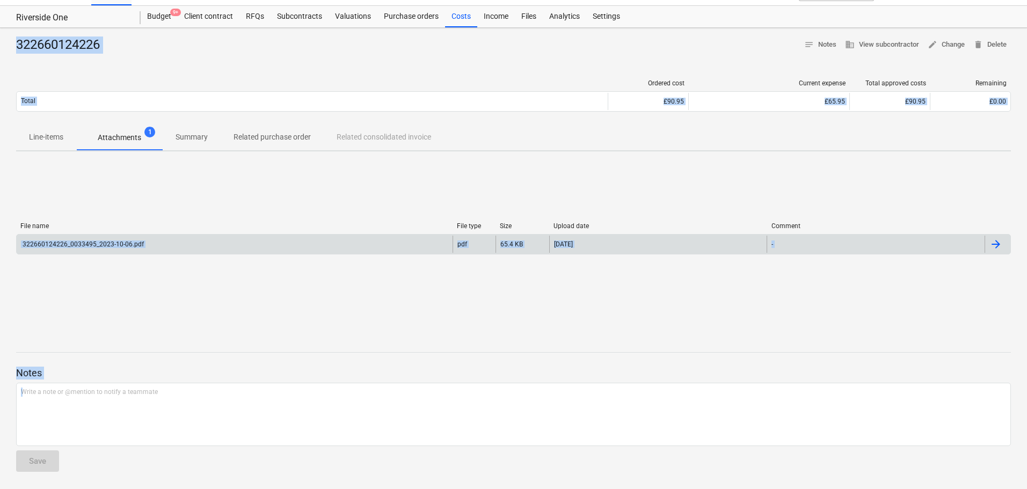
drag, startPoint x: 41, startPoint y: 62, endPoint x: 548, endPoint y: 514, distance: 679.6
click at [548, 468] on html "Projects Contacts Company Consolidated Invoices Inbox format_size keyboard_arro…" at bounding box center [513, 223] width 1027 height 489
click at [386, 351] on div "Notes Write a note or @mention to notify a teammate ﻿ Save" at bounding box center [513, 409] width 995 height 142
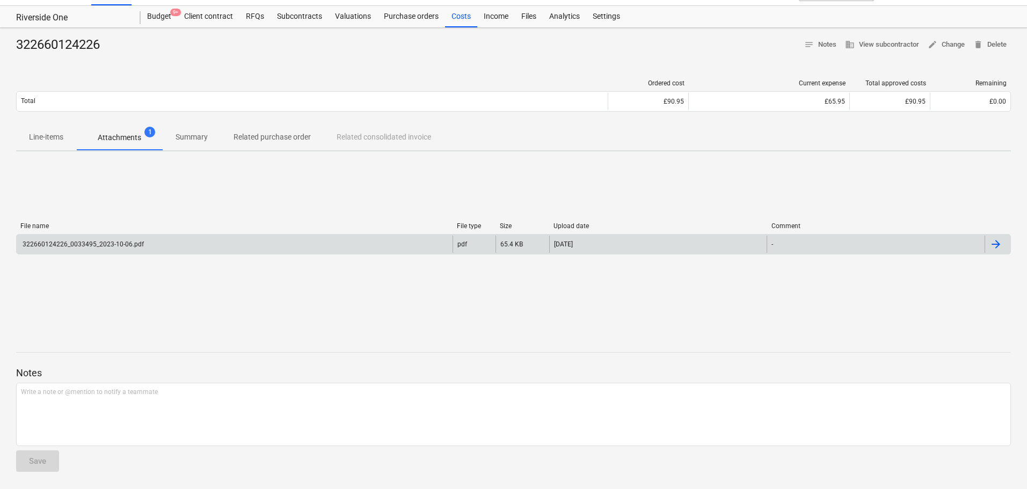
click at [470, 365] on div at bounding box center [513, 362] width 995 height 9
drag, startPoint x: 470, startPoint y: 365, endPoint x: 23, endPoint y: 43, distance: 550.2
click at [31, 46] on div "322660124226 notes Notes business View subcontractor edit Change delete Delete …" at bounding box center [513, 258] width 1027 height 461
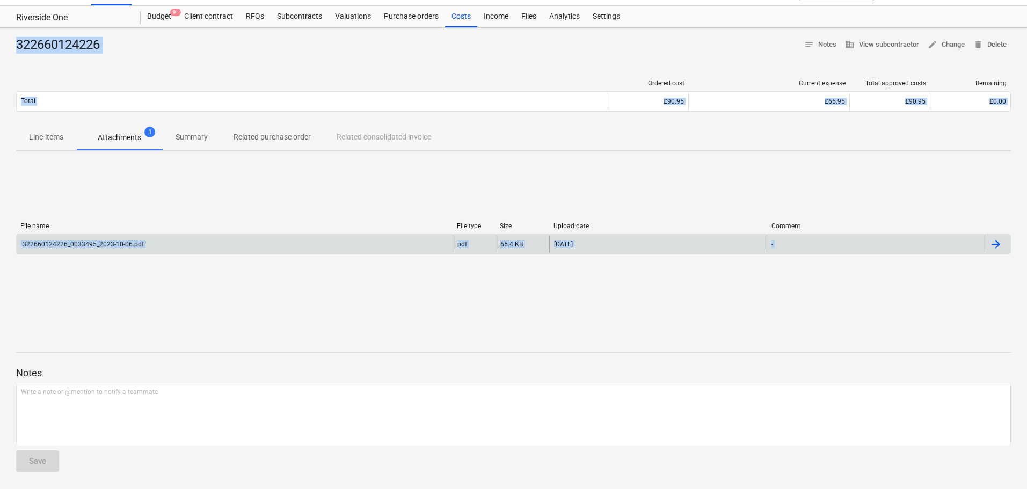
click at [5, 37] on div "322660124226 notes Notes business View subcontractor edit Change delete Delete …" at bounding box center [513, 258] width 1027 height 461
drag, startPoint x: 5, startPoint y: 37, endPoint x: 416, endPoint y: 514, distance: 629.8
click at [416, 468] on html "Projects Contacts Company Consolidated Invoices Inbox format_size keyboard_arro…" at bounding box center [513, 223] width 1027 height 489
click at [66, 396] on p "Write a note or @mention to notify a teammate ﻿" at bounding box center [513, 392] width 985 height 9
drag, startPoint x: 67, startPoint y: 398, endPoint x: 60, endPoint y: 382, distance: 17.4
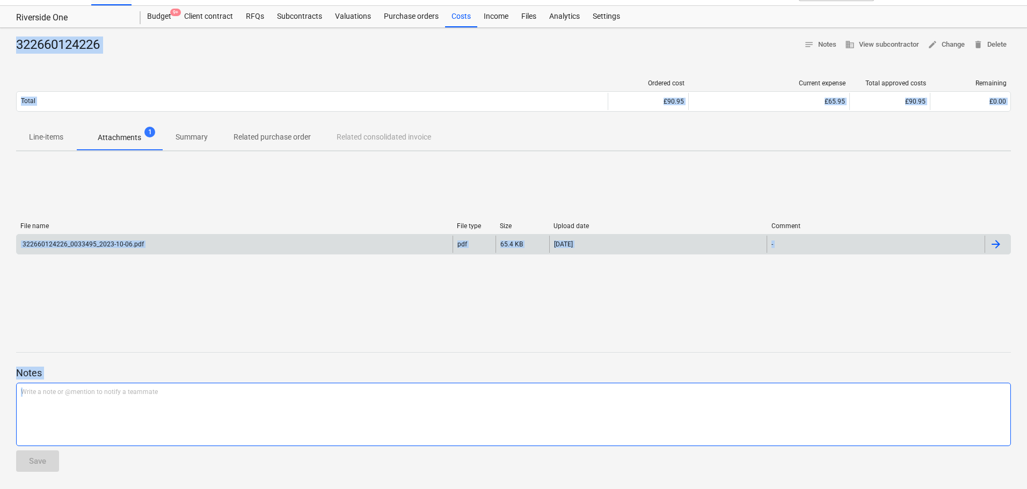
click at [62, 390] on p "Write a note or @mention to notify a teammate ﻿" at bounding box center [513, 392] width 985 height 9
click at [60, 369] on p "Notes" at bounding box center [513, 373] width 995 height 13
drag, startPoint x: 54, startPoint y: 379, endPoint x: 6, endPoint y: 23, distance: 359.8
click at [6, 23] on div "Projects Contacts Company Consolidated Invoices Inbox format_size keyboard_arro…" at bounding box center [513, 234] width 1027 height 511
click at [8, 35] on div "322660124226 notes Notes business View subcontractor edit Change delete Delete …" at bounding box center [513, 258] width 1027 height 461
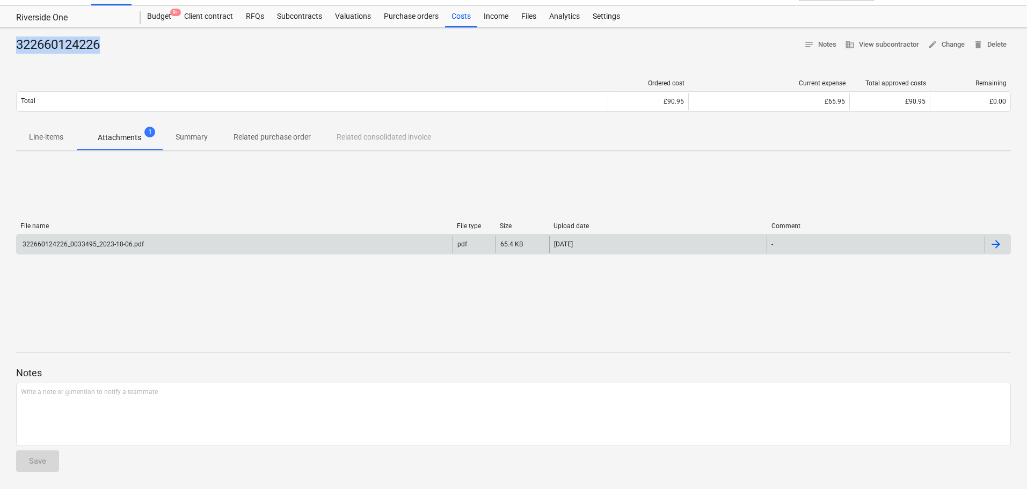
click at [8, 35] on div "322660124226 notes Notes business View subcontractor edit Change delete Delete …" at bounding box center [513, 258] width 1027 height 461
drag, startPoint x: 8, startPoint y: 35, endPoint x: 301, endPoint y: 451, distance: 508.7
click at [402, 468] on html "Projects Contacts Company Consolidated Invoices Inbox format_size keyboard_arro…" at bounding box center [513, 223] width 1027 height 489
click at [129, 376] on p "Notes" at bounding box center [513, 373] width 995 height 13
click at [126, 375] on p "Notes" at bounding box center [513, 373] width 995 height 13
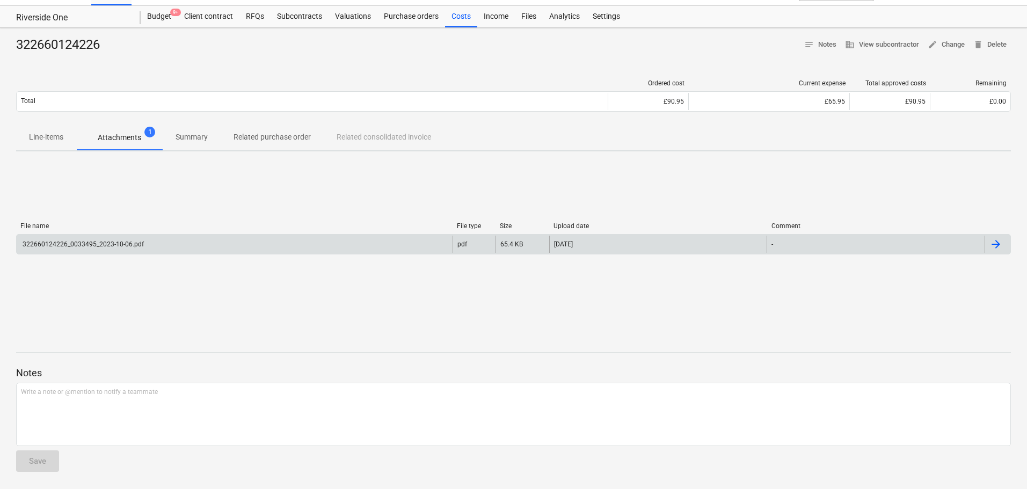
click at [126, 375] on p "Notes" at bounding box center [513, 373] width 995 height 13
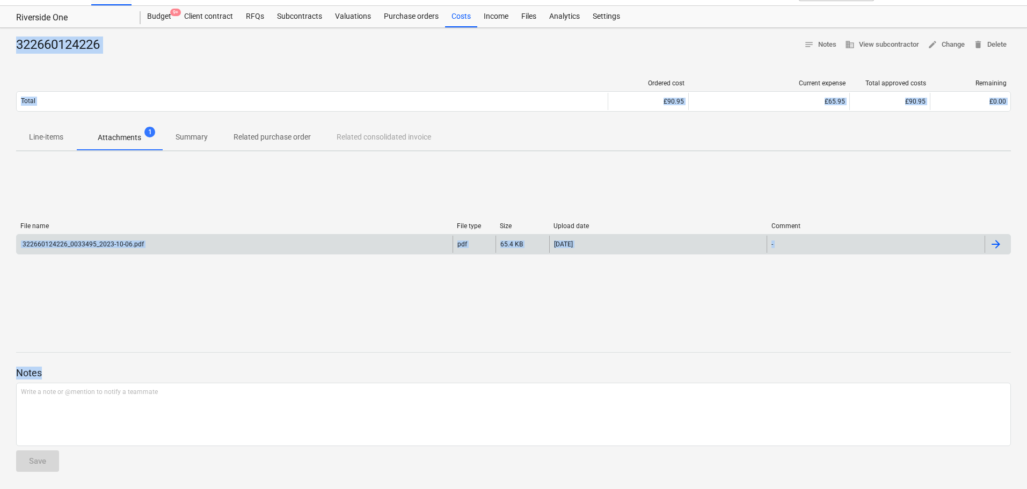
drag, startPoint x: 126, startPoint y: 375, endPoint x: 33, endPoint y: 40, distance: 347.7
click at [34, 42] on div "322660124226 notes Notes business View subcontractor edit Change delete Delete …" at bounding box center [513, 258] width 1027 height 461
click at [28, 38] on div "322660124226" at bounding box center [62, 45] width 92 height 17
drag, startPoint x: 28, startPoint y: 38, endPoint x: 209, endPoint y: 451, distance: 451.6
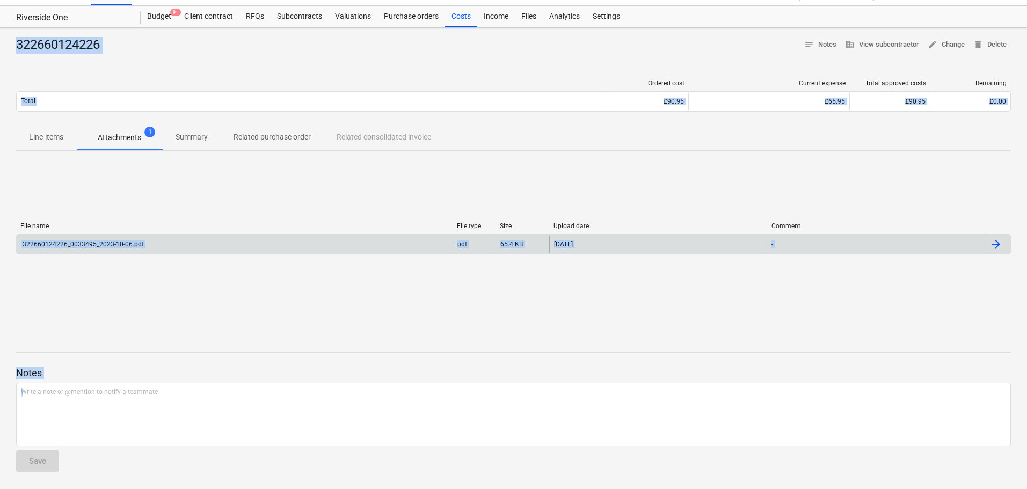
click at [216, 485] on div "322660124226 notes Notes business View subcontractor edit Change delete Delete …" at bounding box center [513, 258] width 1027 height 461
click at [172, 349] on div "Notes Write a note or @mention to notify a teammate ﻿ Save" at bounding box center [513, 409] width 995 height 142
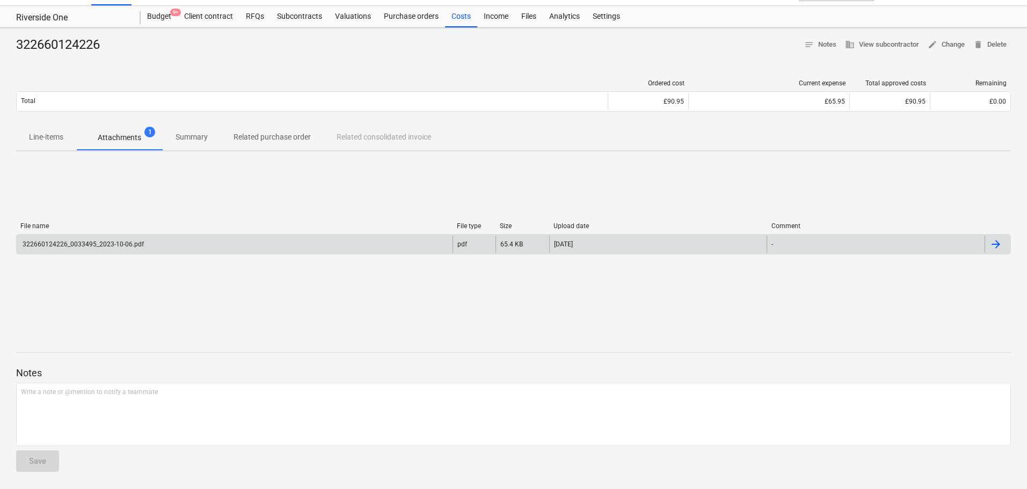
click at [159, 369] on p "Notes" at bounding box center [513, 373] width 995 height 13
drag, startPoint x: 159, startPoint y: 369, endPoint x: 92, endPoint y: 48, distance: 327.5
click at [90, 55] on div "322660124226 notes Notes business View subcontractor edit Change delete Delete …" at bounding box center [513, 258] width 1027 height 461
click at [96, 39] on div "322660124226" at bounding box center [62, 45] width 92 height 17
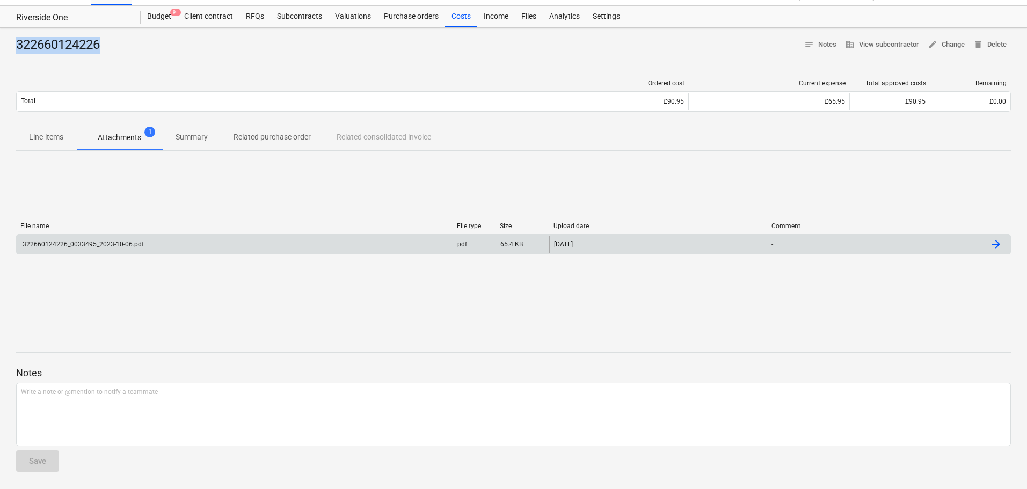
click at [96, 39] on div "322660124226" at bounding box center [62, 45] width 92 height 17
drag, startPoint x: 96, startPoint y: 39, endPoint x: 315, endPoint y: 514, distance: 523.1
click at [315, 468] on html "Projects Contacts Company Consolidated Invoices Inbox format_size keyboard_arro…" at bounding box center [513, 223] width 1027 height 489
click at [176, 369] on p "Notes" at bounding box center [513, 373] width 995 height 13
click at [159, 393] on p "Write a note or @mention to notify a teammate ﻿" at bounding box center [513, 392] width 985 height 9
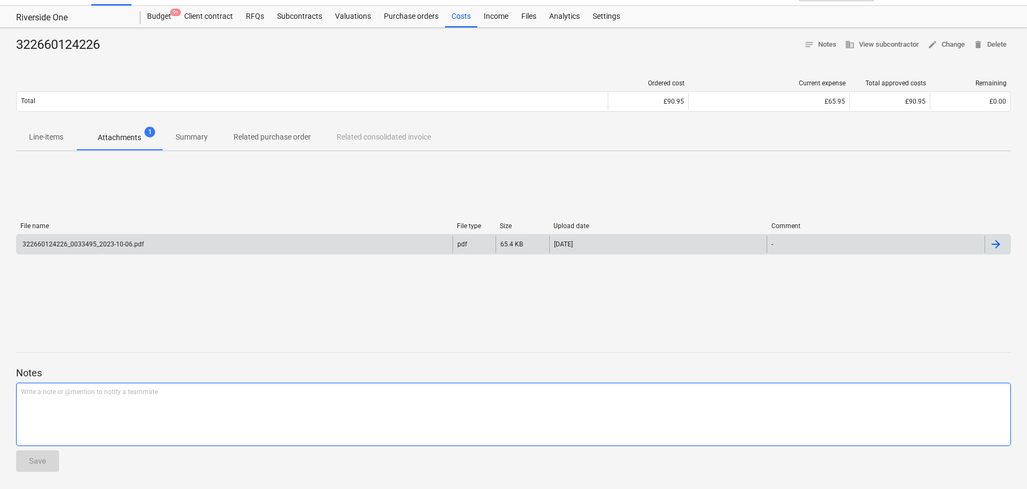
click at [159, 393] on p "Write a note or @mention to notify a teammate ﻿" at bounding box center [513, 392] width 985 height 9
click at [5, 39] on div "322660124226 notes Notes business View subcontractor edit Change delete Delete …" at bounding box center [513, 258] width 1027 height 461
click at [7, 34] on div "322660124226 notes Notes business View subcontractor edit Change delete Delete …" at bounding box center [513, 258] width 1027 height 461
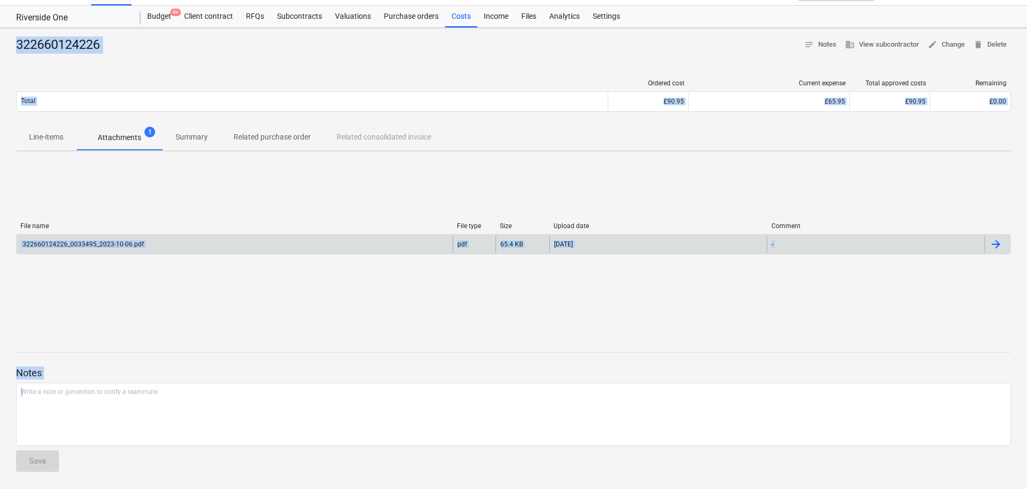
drag, startPoint x: 7, startPoint y: 34, endPoint x: 209, endPoint y: 514, distance: 520.8
click at [209, 468] on html "Projects Contacts Company Consolidated Invoices Inbox format_size keyboard_arro…" at bounding box center [513, 223] width 1027 height 489
click at [111, 371] on p "Notes" at bounding box center [513, 373] width 995 height 13
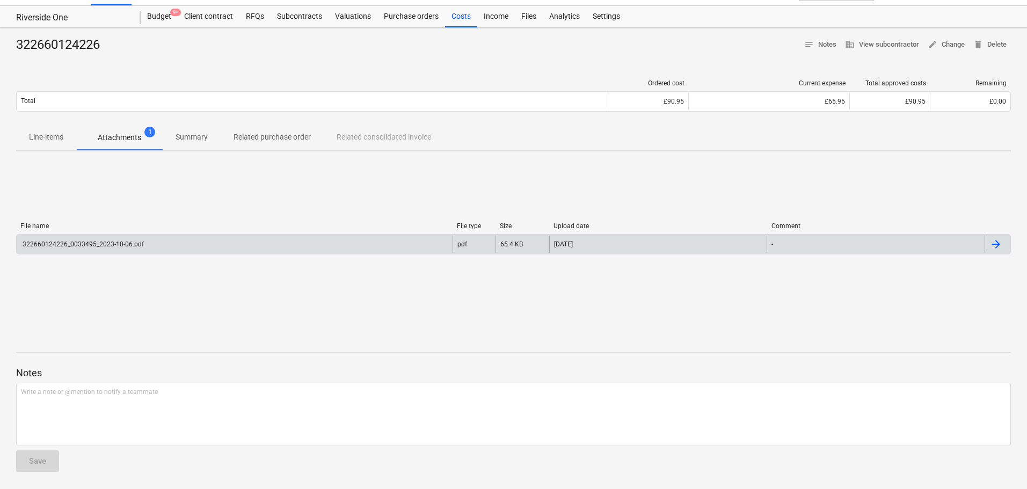
click at [111, 371] on p "Notes" at bounding box center [513, 373] width 995 height 13
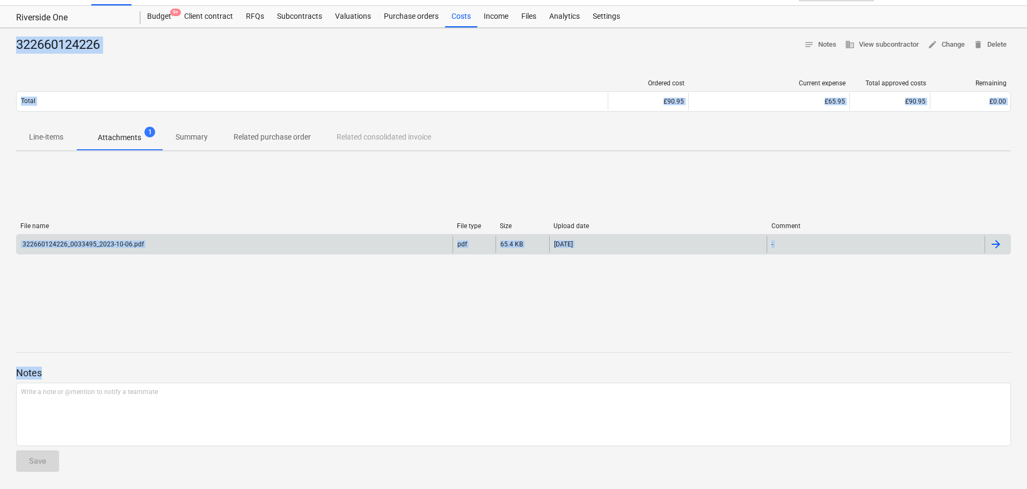
drag, startPoint x: 111, startPoint y: 371, endPoint x: 18, endPoint y: 39, distance: 345.3
click at [18, 39] on div "322660124226 notes Notes business View subcontractor edit Change delete Delete …" at bounding box center [513, 258] width 1027 height 461
click at [10, 42] on div "322660124226 notes Notes business View subcontractor edit Change delete Delete …" at bounding box center [513, 258] width 1027 height 461
drag, startPoint x: 10, startPoint y: 42, endPoint x: 120, endPoint y: 503, distance: 473.7
click at [120, 468] on html "Projects Contacts Company Consolidated Invoices Inbox format_size keyboard_arro…" at bounding box center [513, 223] width 1027 height 489
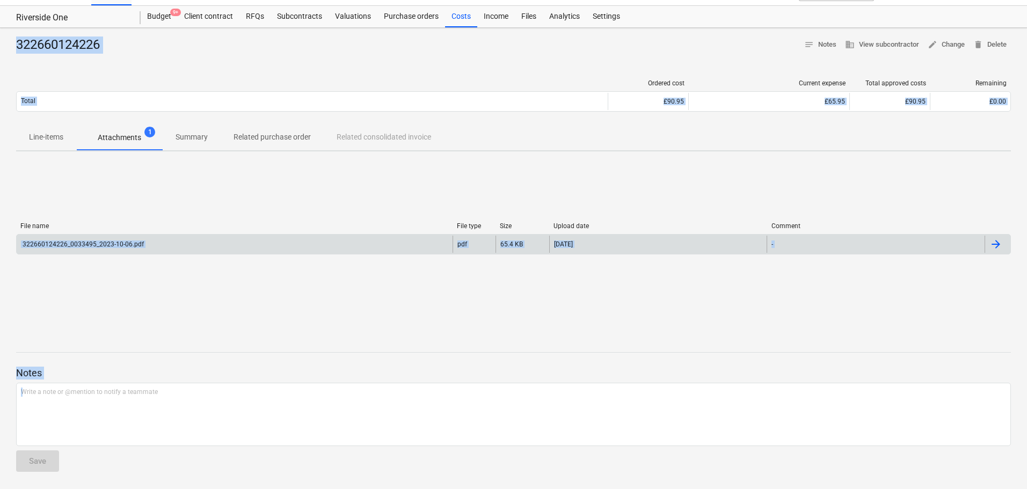
click at [85, 335] on div at bounding box center [513, 334] width 995 height 9
drag, startPoint x: 5, startPoint y: 43, endPoint x: 140, endPoint y: 474, distance: 451.3
click at [140, 474] on div "322660124226 notes Notes business View subcontractor edit Change delete Delete …" at bounding box center [513, 258] width 1027 height 461
click at [62, 365] on div at bounding box center [513, 362] width 995 height 9
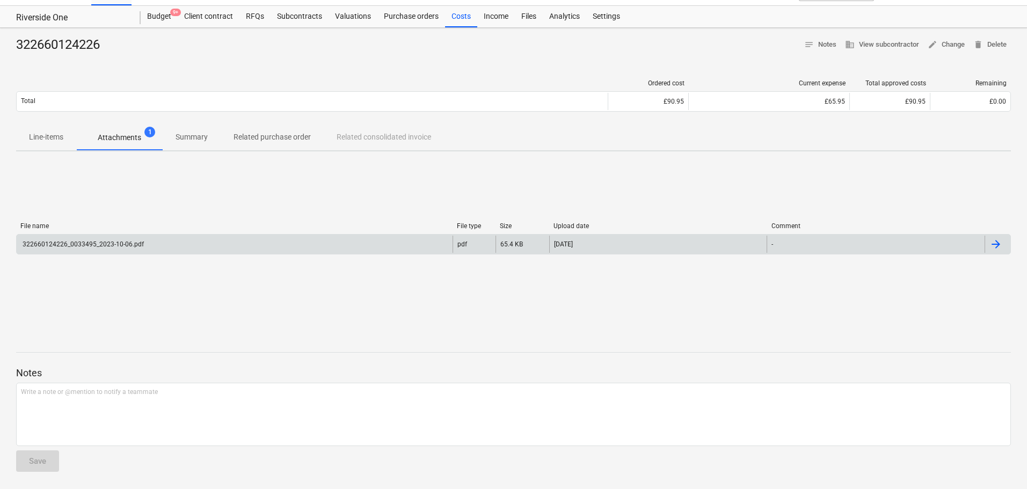
click at [56, 373] on p "Notes" at bounding box center [513, 373] width 995 height 13
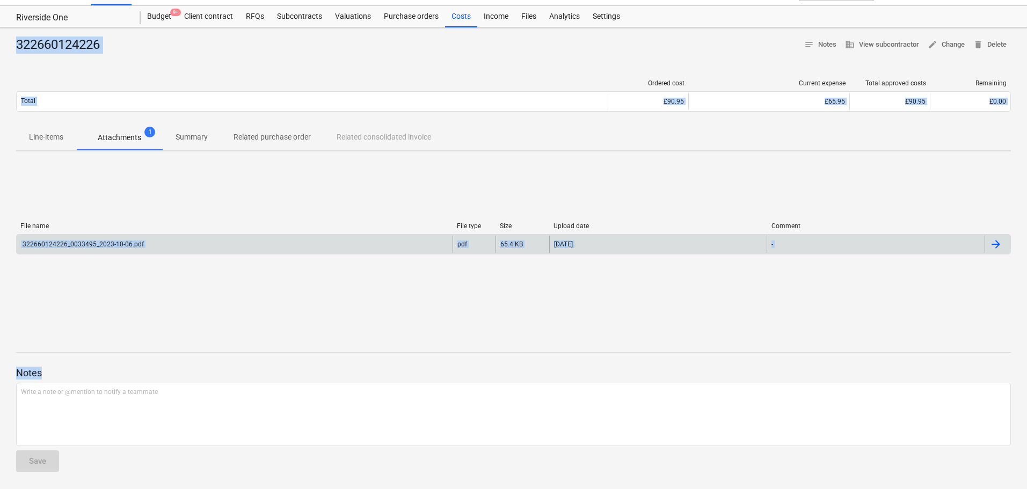
drag, startPoint x: 56, startPoint y: 373, endPoint x: 20, endPoint y: 42, distance: 332.8
click at [20, 42] on div "322660124226 notes Notes business View subcontractor edit Change delete Delete …" at bounding box center [513, 258] width 1027 height 461
click at [20, 41] on div "322660124226" at bounding box center [62, 45] width 92 height 17
drag, startPoint x: 12, startPoint y: 40, endPoint x: 125, endPoint y: 512, distance: 484.9
click at [125, 468] on html "Projects Contacts Company Consolidated Invoices Inbox format_size keyboard_arro…" at bounding box center [513, 223] width 1027 height 489
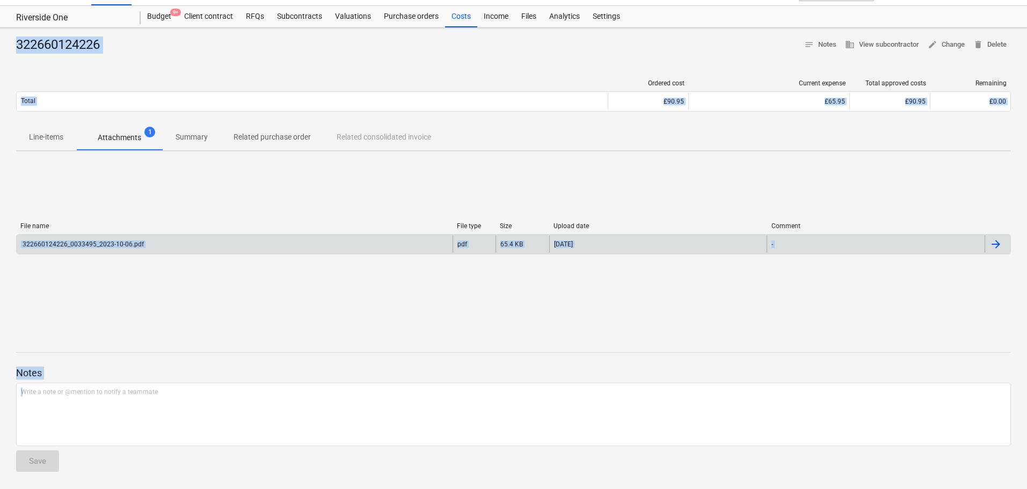
click at [89, 322] on div "322660124226 notes Notes business View subcontractor edit Change delete Delete …" at bounding box center [513, 258] width 1027 height 461
drag, startPoint x: 11, startPoint y: 44, endPoint x: 222, endPoint y: 514, distance: 515.4
click at [222, 468] on html "Projects Contacts Company Consolidated Invoices Inbox format_size keyboard_arro…" at bounding box center [513, 223] width 1027 height 489
click at [188, 318] on div "File name File type Size Upload date Comment 322660124226_0033495_2023-10-06.pd…" at bounding box center [513, 240] width 995 height 161
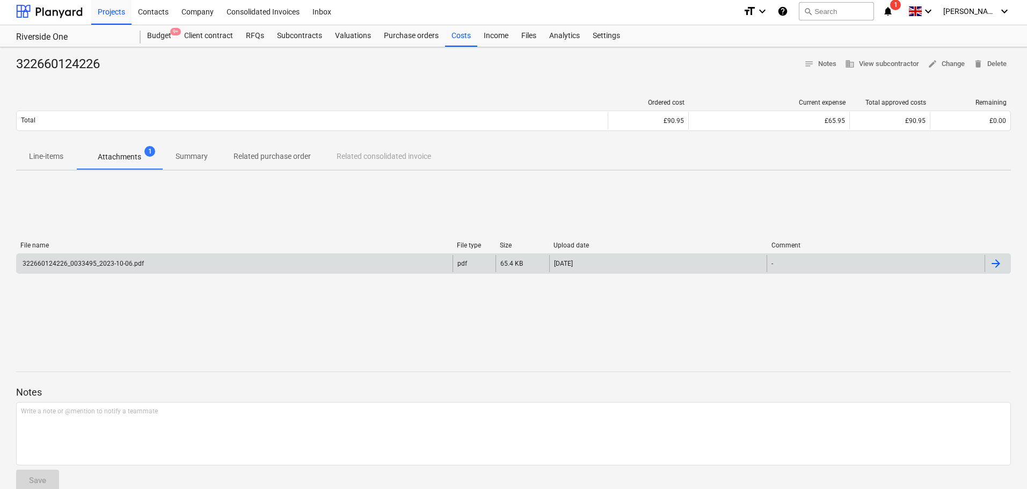
scroll to position [0, 0]
click at [61, 14] on div at bounding box center [49, 13] width 67 height 27
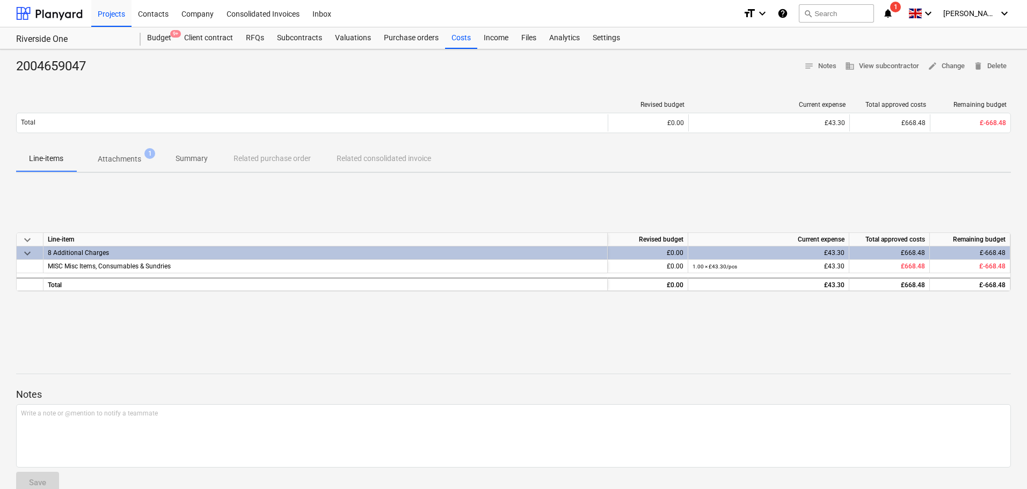
click at [193, 151] on span "Summary" at bounding box center [192, 159] width 58 height 18
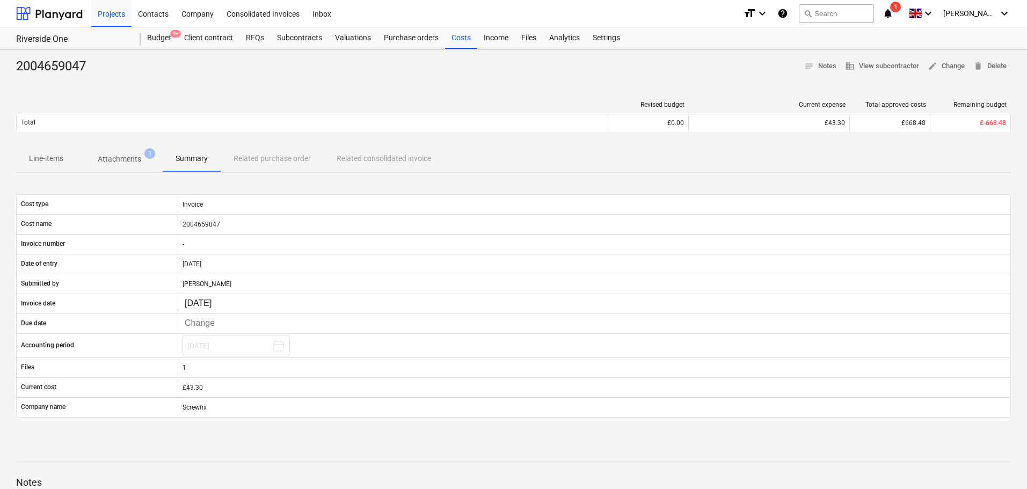
click at [130, 148] on button "Attachments 1" at bounding box center [119, 159] width 86 height 26
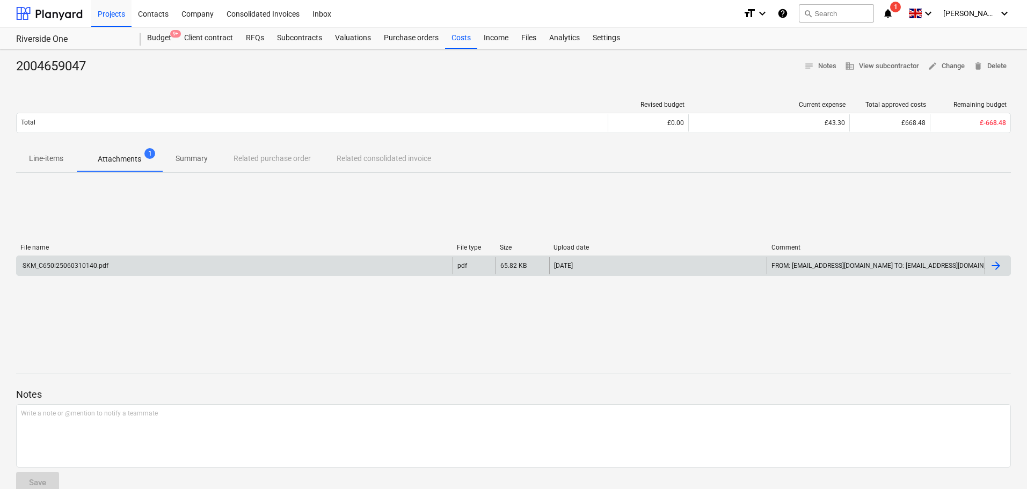
click at [211, 264] on div "SKM_C650i25060310140.pdf" at bounding box center [235, 265] width 436 height 17
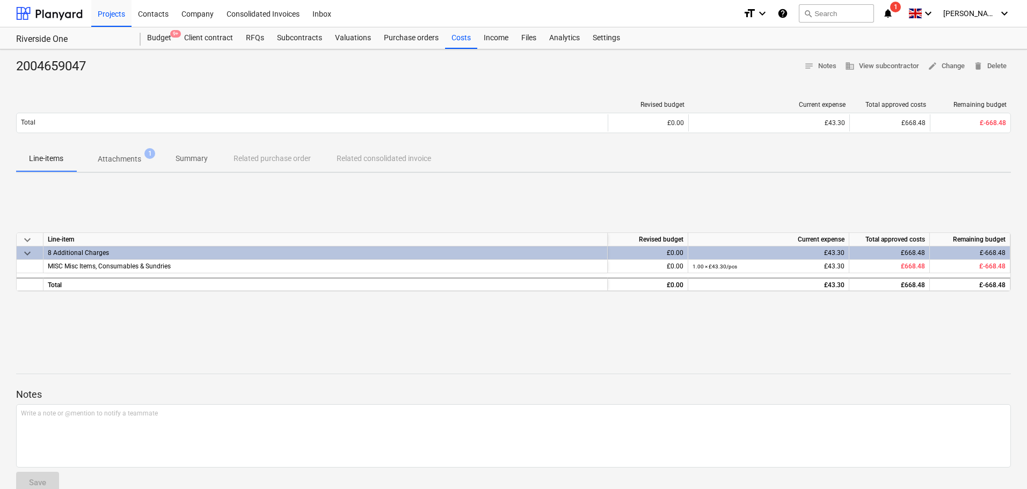
click at [173, 159] on span "Summary" at bounding box center [192, 159] width 58 height 18
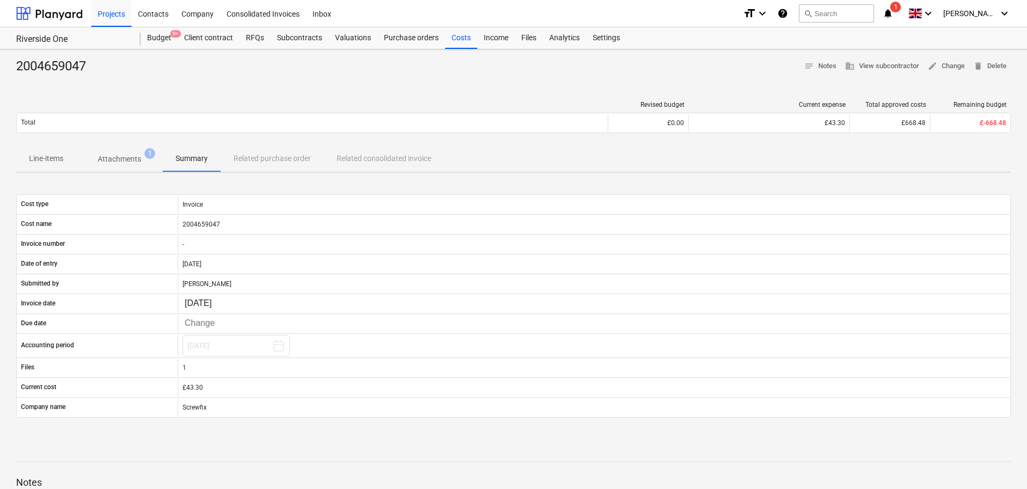
click at [154, 163] on span "Attachments 1" at bounding box center [119, 158] width 86 height 19
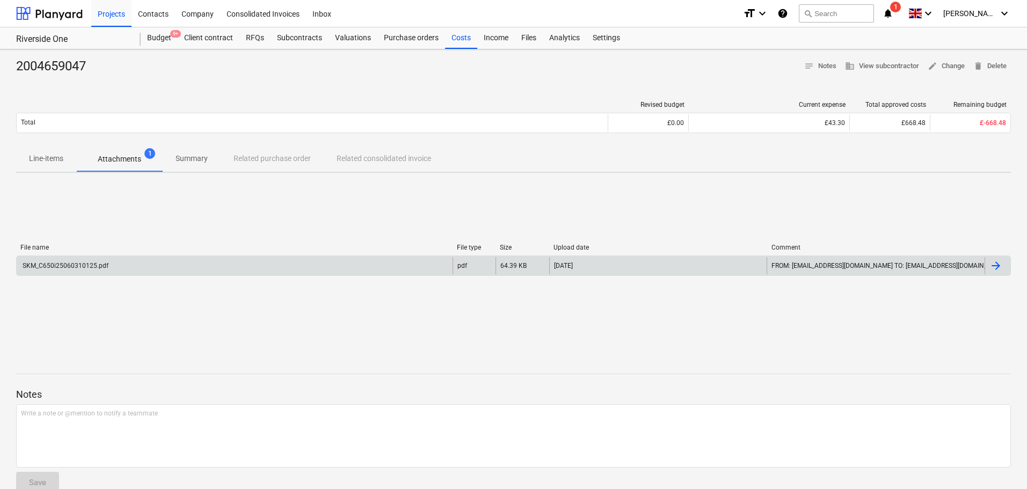
click at [192, 267] on div "SKM_C650i25060310125.pdf" at bounding box center [235, 265] width 436 height 17
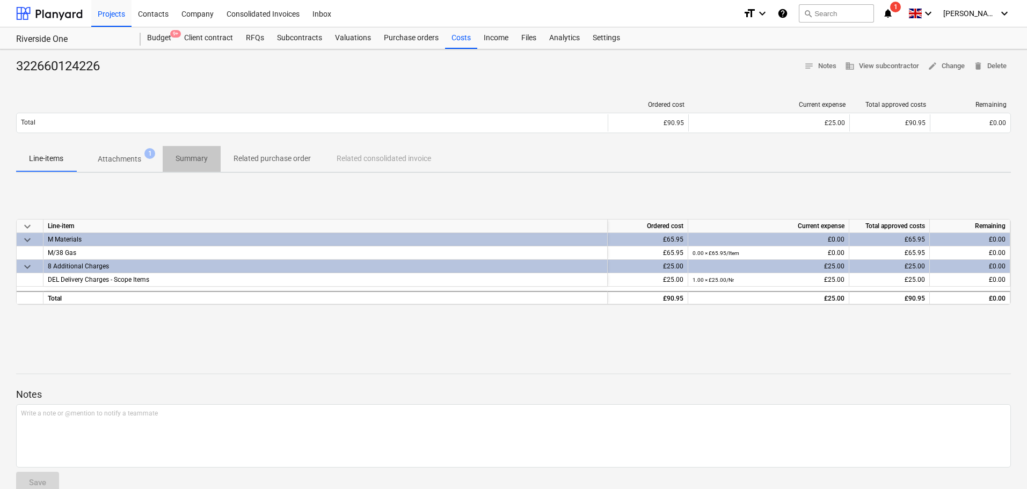
click at [194, 160] on p "Summary" at bounding box center [192, 158] width 32 height 11
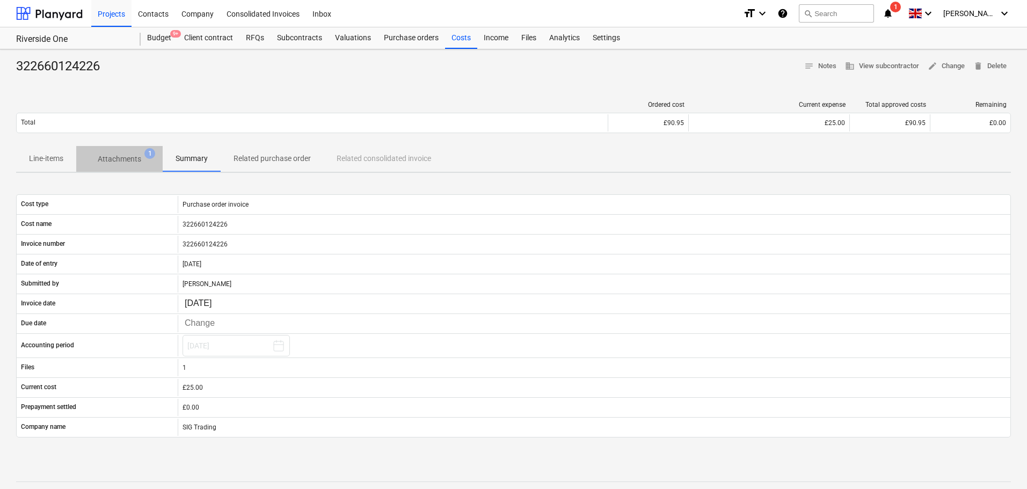
click at [121, 159] on p "Attachments" at bounding box center [119, 159] width 43 height 11
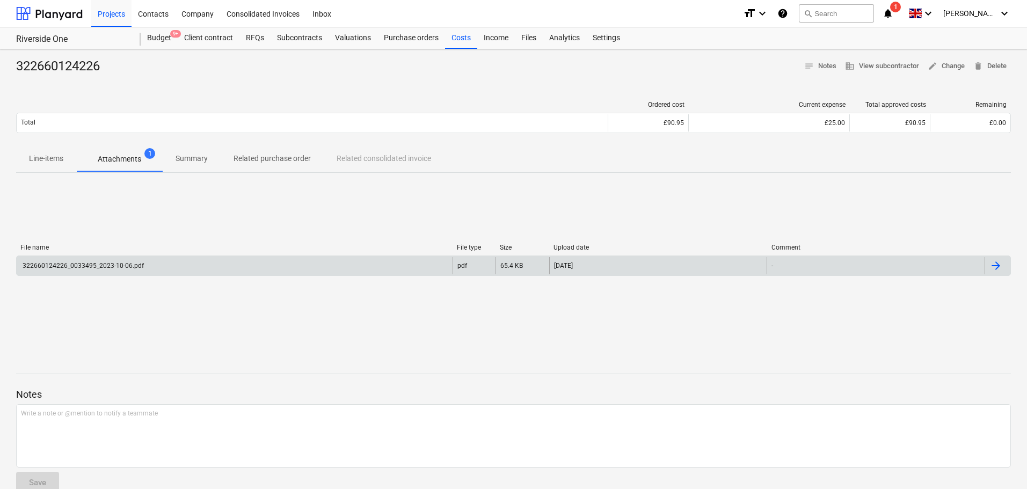
click at [196, 266] on div "322660124226_0033495_2023-10-06.pdf" at bounding box center [235, 265] width 436 height 17
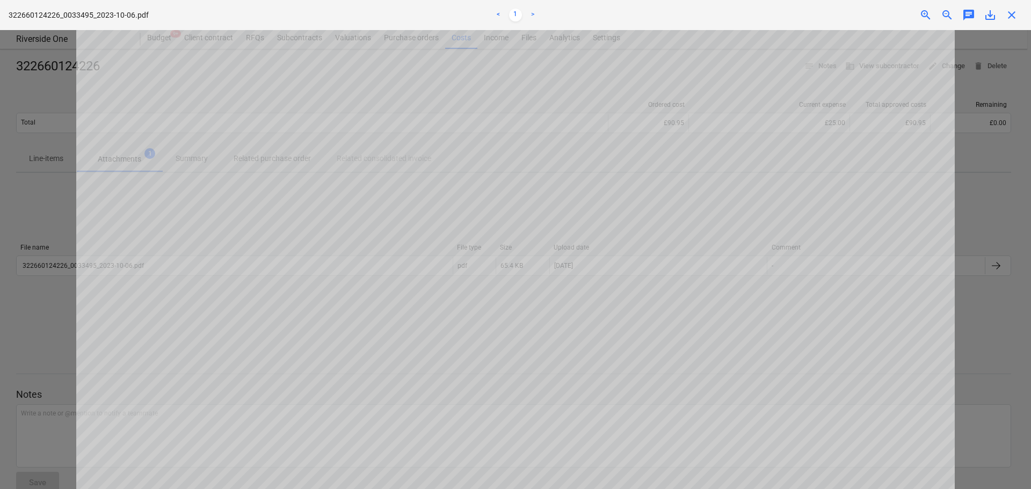
scroll to position [430, 0]
click at [1011, 14] on span "close" at bounding box center [1011, 15] width 13 height 13
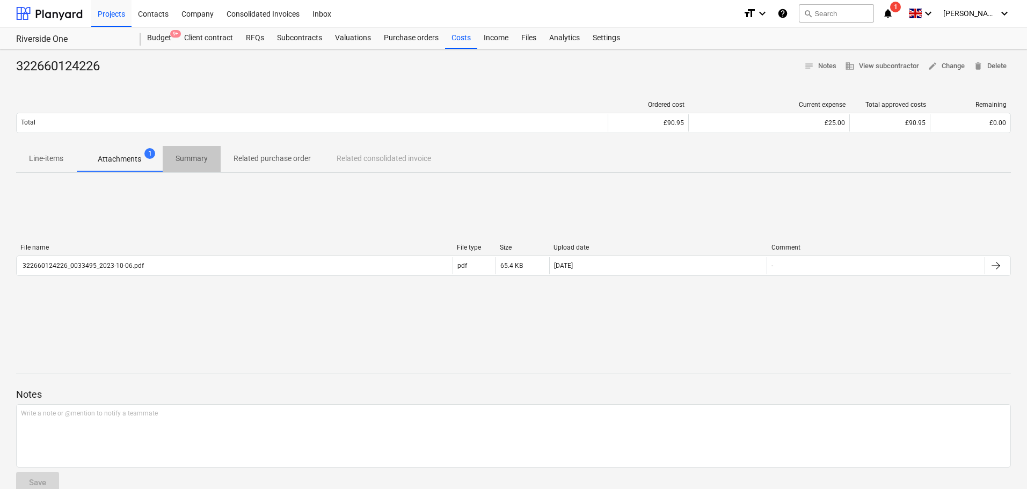
click at [188, 157] on p "Summary" at bounding box center [192, 158] width 32 height 11
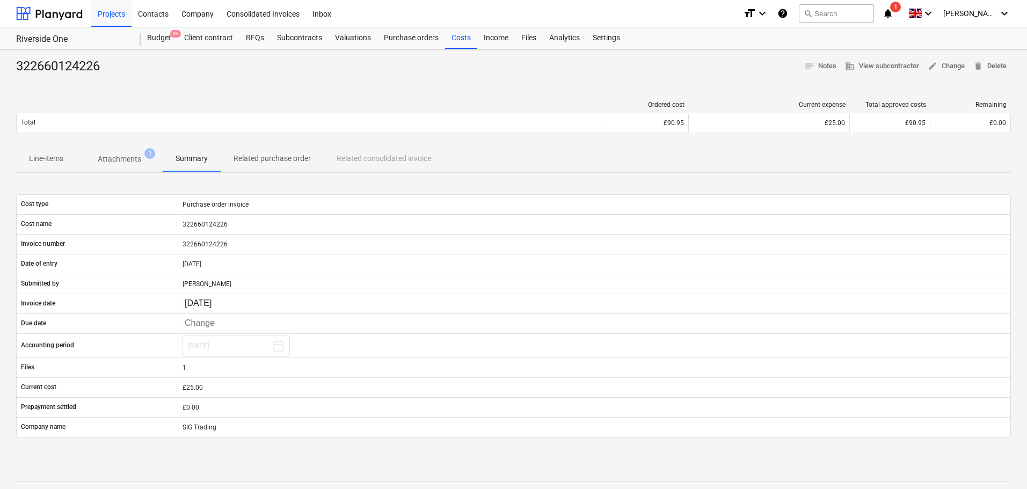
click at [128, 163] on p "Attachments" at bounding box center [119, 159] width 43 height 11
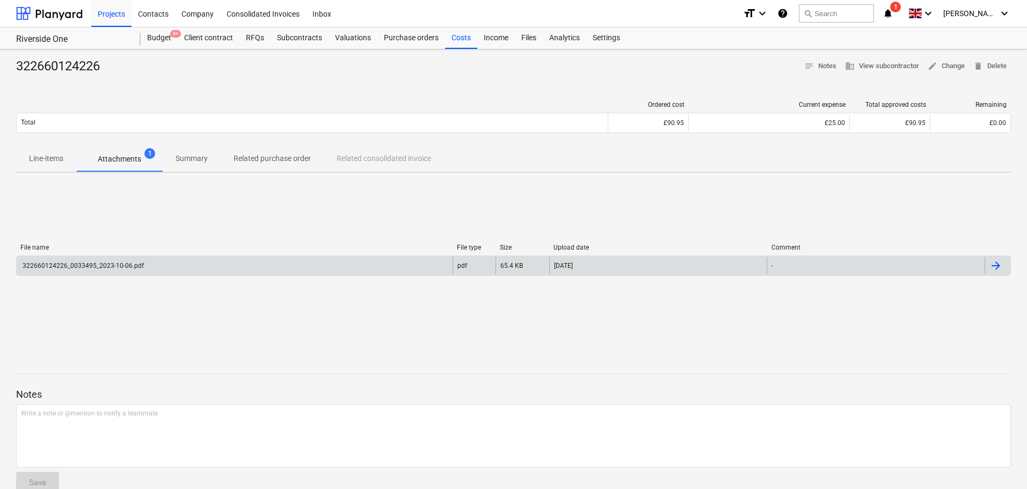
click at [151, 258] on div "322660124226_0033495_2023-10-06.pdf" at bounding box center [235, 265] width 436 height 17
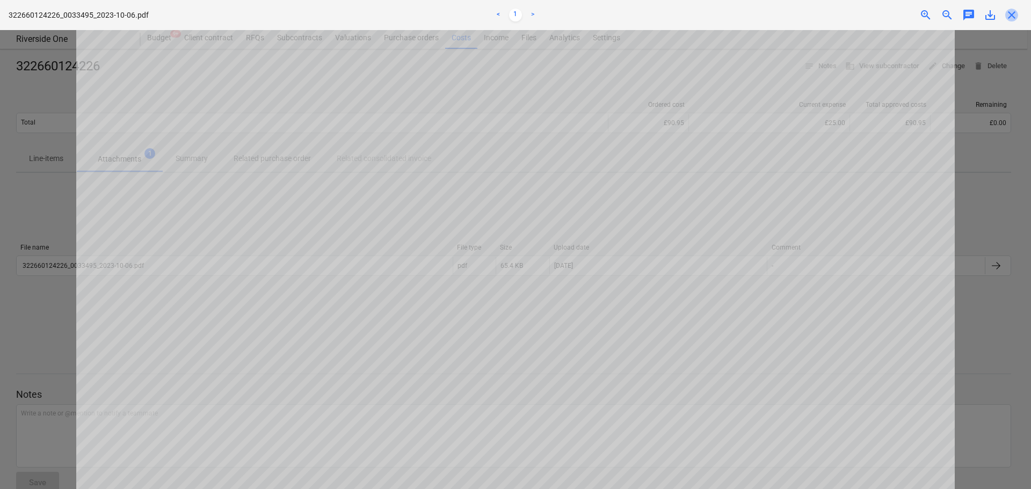
click at [1007, 16] on span "close" at bounding box center [1011, 15] width 13 height 13
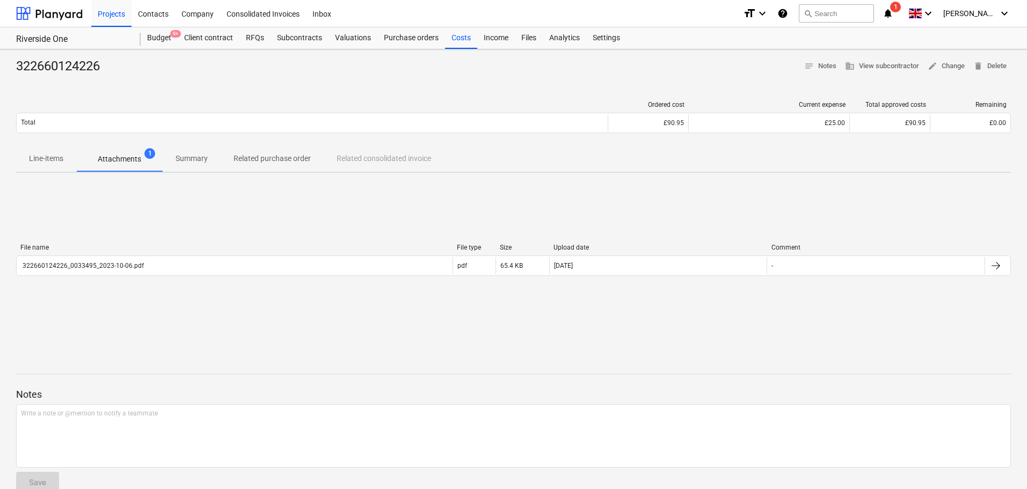
click at [199, 158] on p "Summary" at bounding box center [192, 158] width 32 height 11
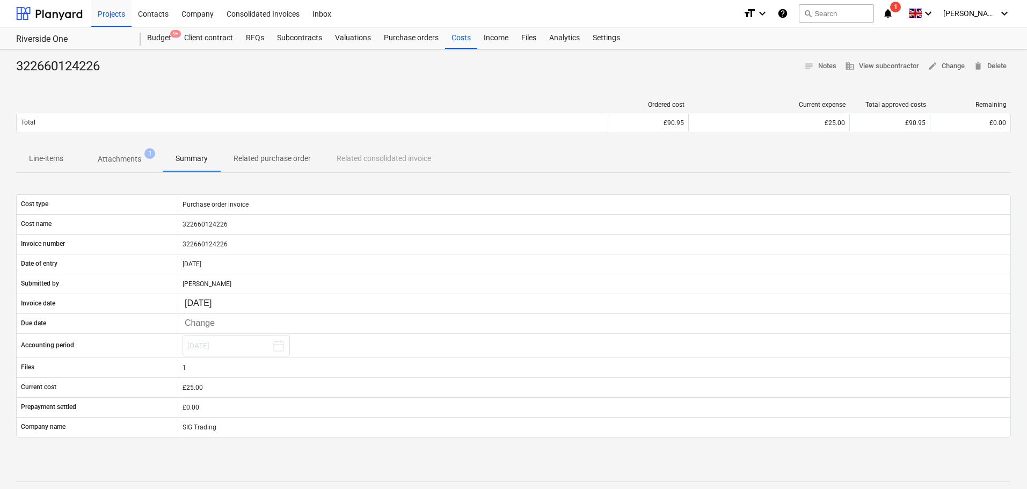
click at [126, 162] on p "Attachments" at bounding box center [119, 159] width 43 height 11
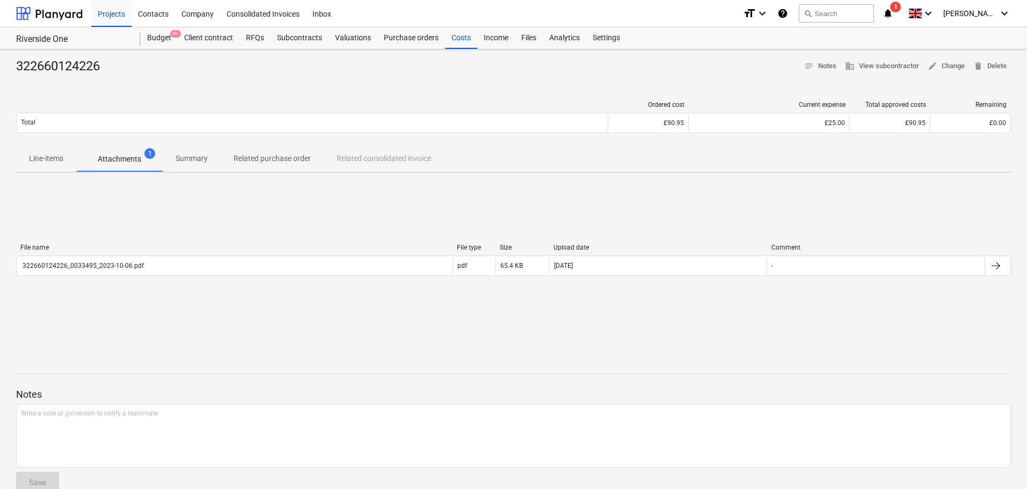
click at [156, 277] on div "File name File type Size Upload date Comment 322660124226_0033495_2023-10-06.pd…" at bounding box center [513, 262] width 995 height 37
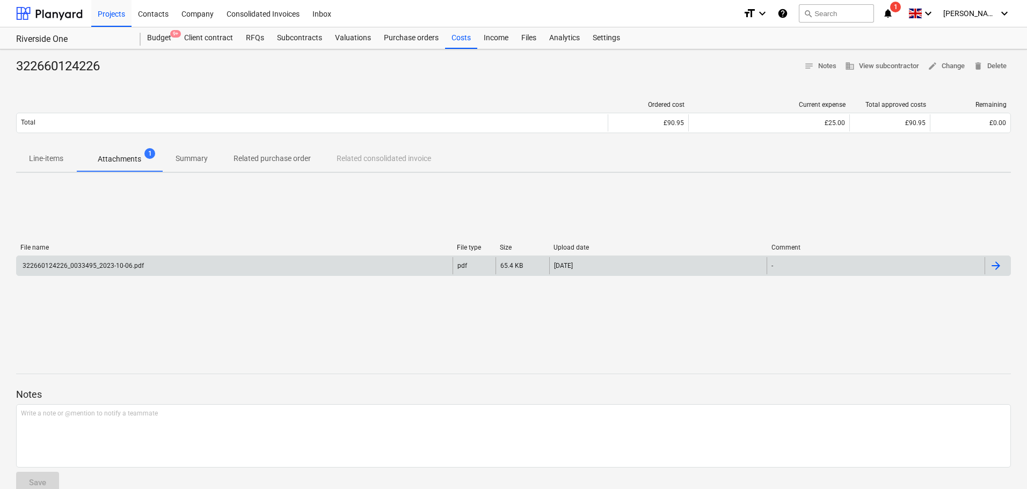
click at [163, 269] on div "322660124226_0033495_2023-10-06.pdf" at bounding box center [235, 265] width 436 height 17
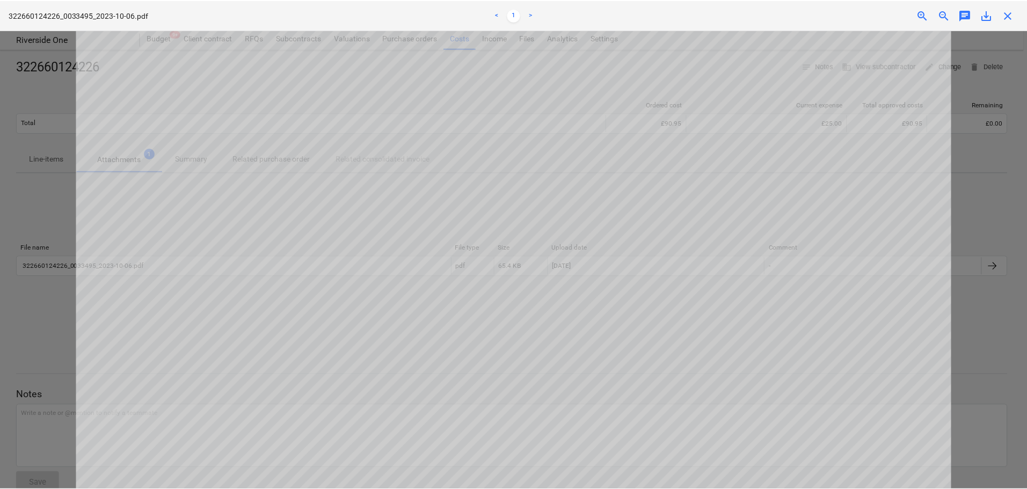
scroll to position [698, 0]
click at [1013, 18] on span "close" at bounding box center [1011, 15] width 13 height 13
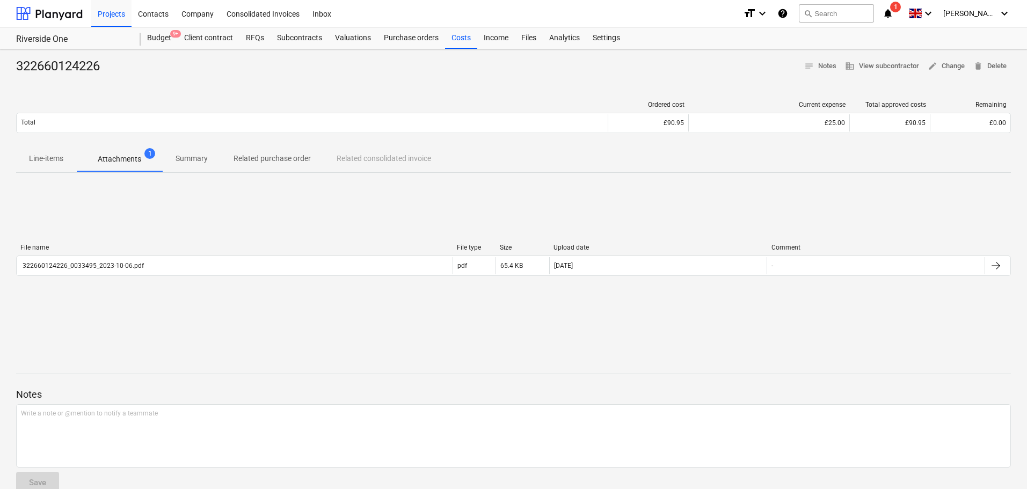
click at [674, 188] on div "File name File type Size Upload date Comment 322660124226_0033495_2023-10-06.pd…" at bounding box center [513, 262] width 995 height 161
click at [211, 88] on div "322660124226 notes Notes business View subcontractor edit Change delete Delete …" at bounding box center [513, 279] width 1027 height 461
click at [85, 69] on div "322660124226" at bounding box center [62, 66] width 92 height 17
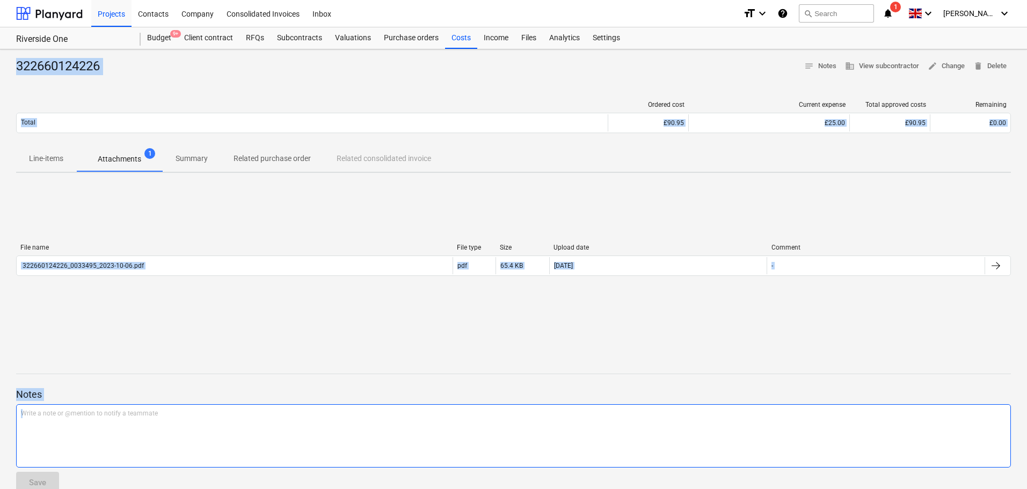
drag, startPoint x: 85, startPoint y: 69, endPoint x: 484, endPoint y: 423, distance: 532.9
click at [484, 433] on div "322660124226 notes Notes business View subcontractor edit Change delete Delete …" at bounding box center [513, 279] width 1027 height 461
click at [485, 386] on div at bounding box center [513, 384] width 995 height 9
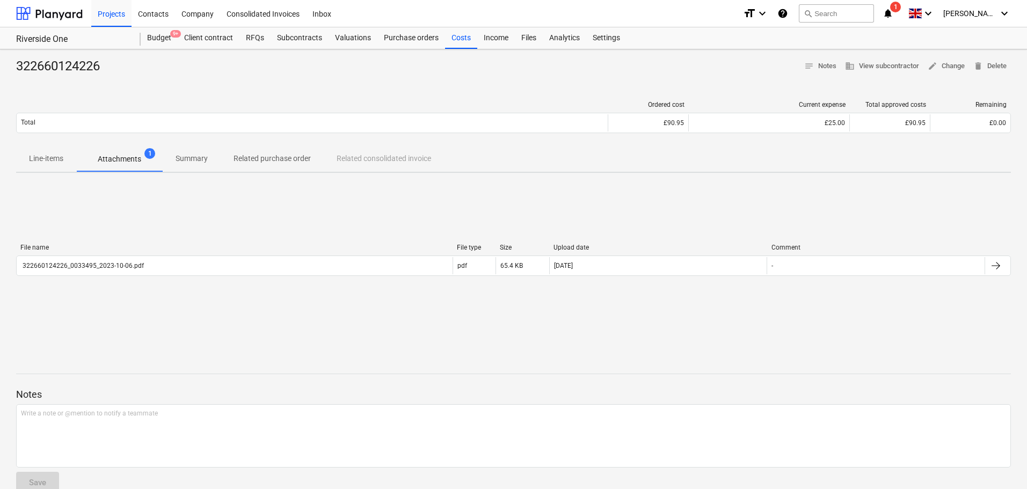
click at [485, 386] on div at bounding box center [513, 384] width 995 height 9
drag, startPoint x: 485, startPoint y: 386, endPoint x: 144, endPoint y: 88, distance: 453.3
click at [167, 103] on div "322660124226 notes Notes business View subcontractor edit Change delete Delete …" at bounding box center [513, 279] width 1027 height 461
click at [144, 64] on div "322660124226 notes Notes business View subcontractor edit Change delete Delete" at bounding box center [513, 66] width 995 height 17
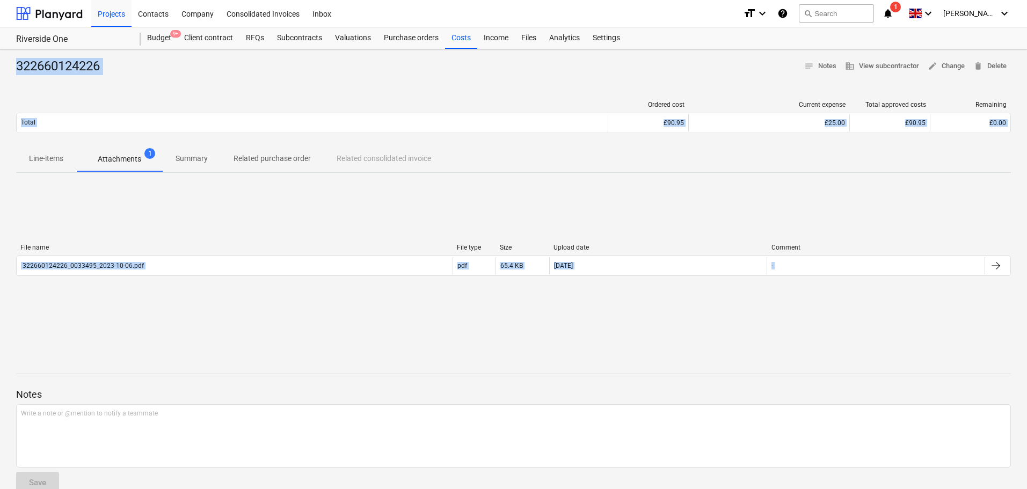
drag, startPoint x: 144, startPoint y: 64, endPoint x: 93, endPoint y: 387, distance: 326.3
click at [93, 387] on div "322660124226 notes Notes business View subcontractor edit Change delete Delete …" at bounding box center [513, 279] width 1027 height 461
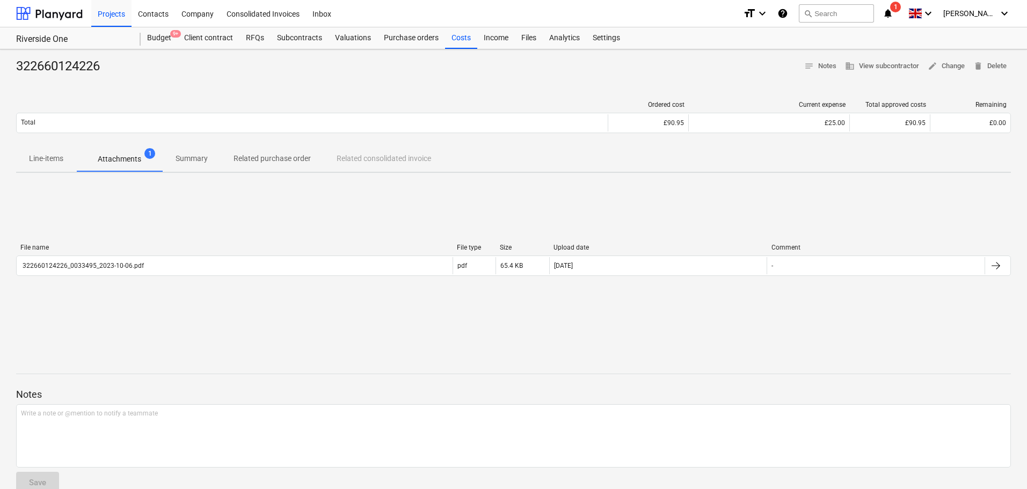
click at [93, 388] on p "Notes" at bounding box center [513, 394] width 995 height 13
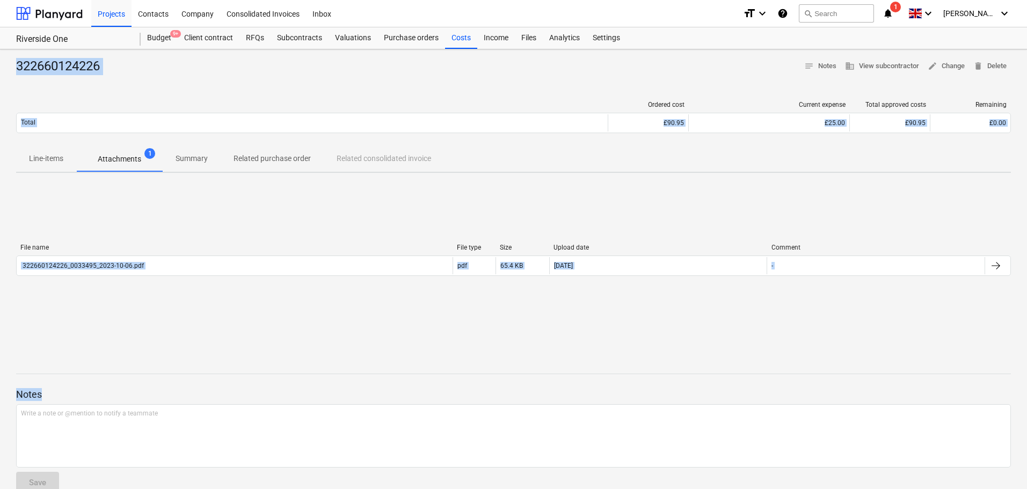
drag, startPoint x: 93, startPoint y: 388, endPoint x: 103, endPoint y: 60, distance: 328.3
click at [104, 60] on div "322660124226 notes Notes business View subcontractor edit Change delete Delete …" at bounding box center [513, 279] width 1027 height 461
click at [101, 60] on div "322660124226" at bounding box center [62, 66] width 92 height 17
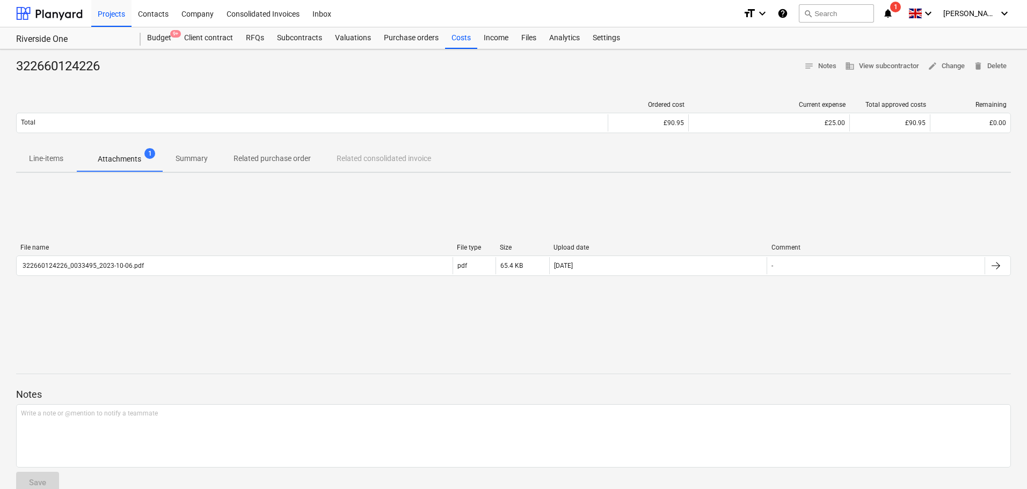
click at [101, 60] on div "322660124226" at bounding box center [62, 66] width 92 height 17
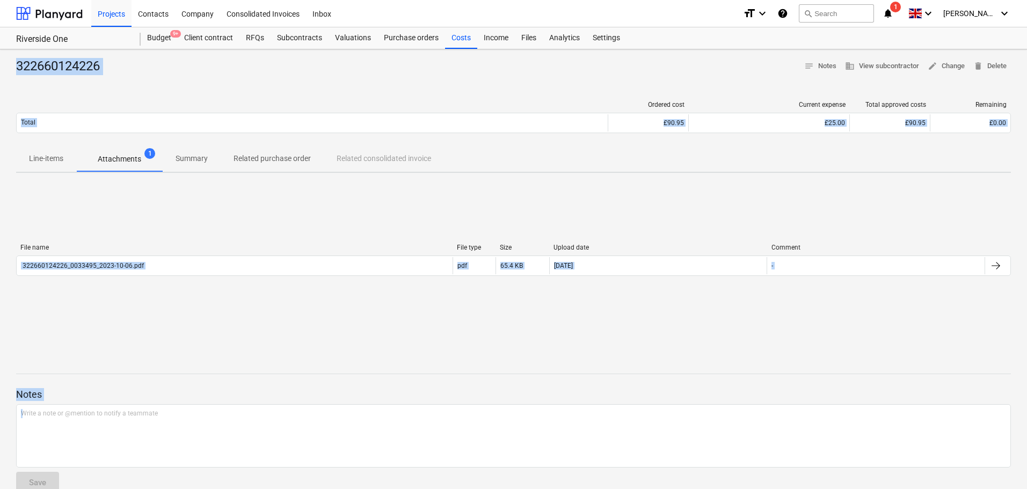
scroll to position [21, 0]
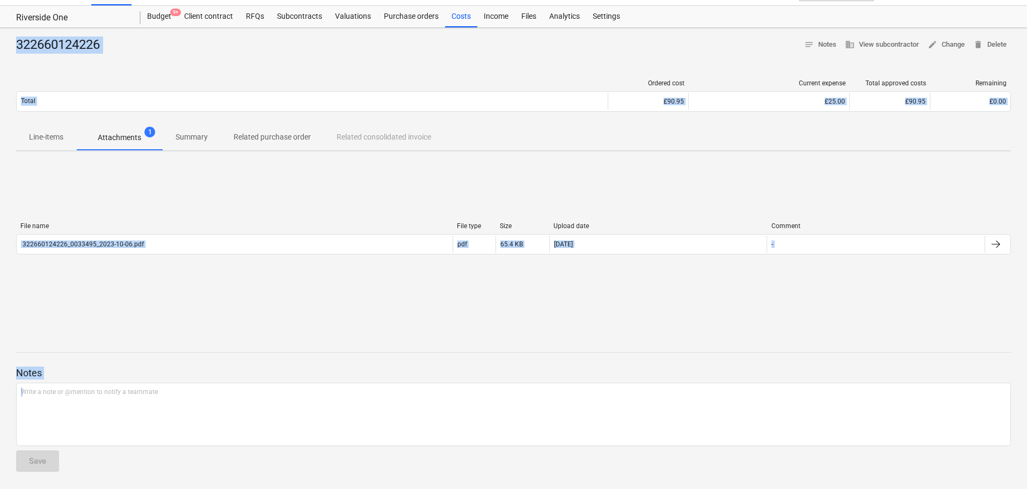
drag, startPoint x: 101, startPoint y: 60, endPoint x: 143, endPoint y: 503, distance: 444.5
click at [143, 468] on html "Projects Contacts Company Consolidated Invoices Inbox format_size keyboard_arro…" at bounding box center [513, 223] width 1027 height 489
click at [156, 338] on div at bounding box center [513, 342] width 995 height 9
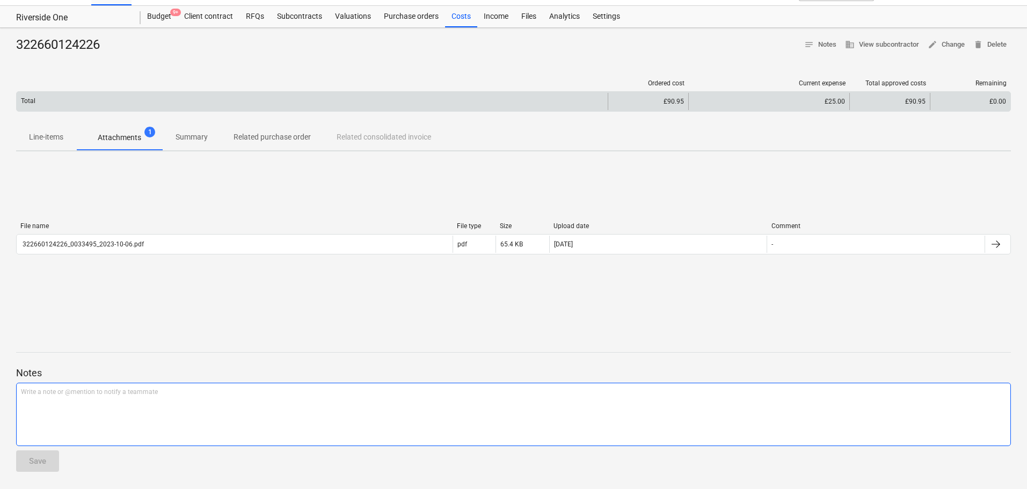
drag, startPoint x: 135, startPoint y: 384, endPoint x: 110, endPoint y: 100, distance: 284.6
click at [111, 101] on div "322660124226 notes Notes business View subcontractor edit Change delete Delete …" at bounding box center [513, 258] width 1027 height 461
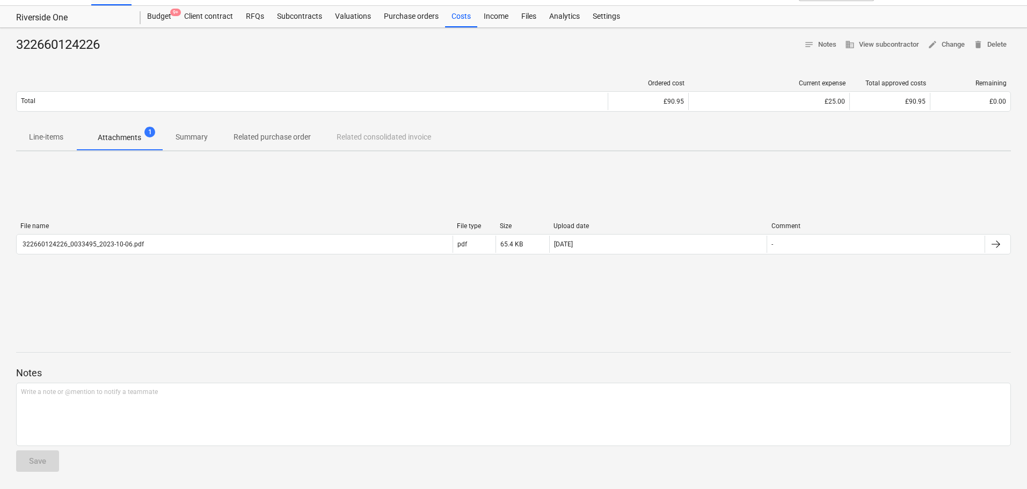
click at [124, 37] on div "322660124226 notes Notes business View subcontractor edit Change delete Delete" at bounding box center [513, 45] width 995 height 17
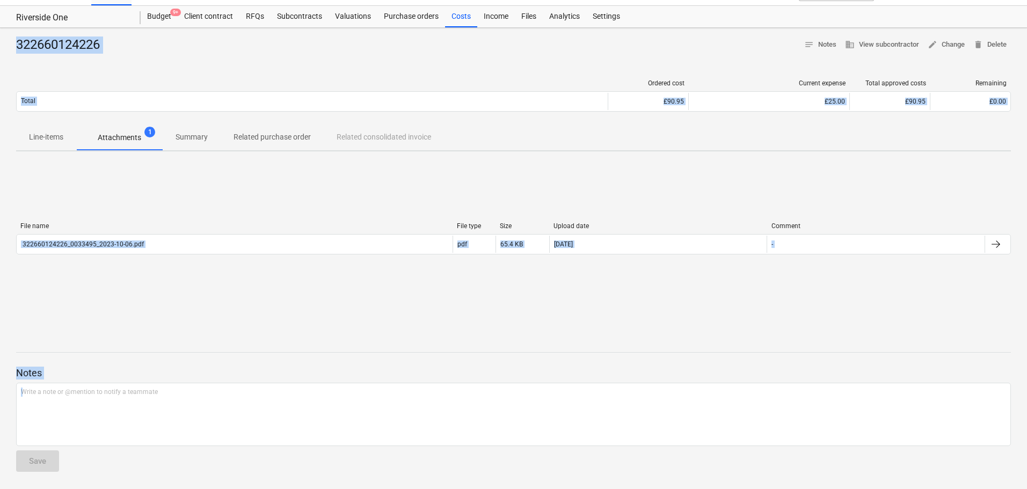
drag, startPoint x: 124, startPoint y: 37, endPoint x: 243, endPoint y: 367, distance: 351.1
click at [238, 387] on div "322660124226 notes Notes business View subcontractor edit Change delete Delete …" at bounding box center [513, 258] width 1027 height 461
click at [262, 311] on div "File name File type Size Upload date Comment 322660124226_0033495_2023-10-06.pd…" at bounding box center [513, 240] width 995 height 161
drag, startPoint x: 188, startPoint y: 198, endPoint x: 323, endPoint y: 326, distance: 185.7
click at [403, 404] on div "322660124226 notes Notes business View subcontractor edit Change delete Delete …" at bounding box center [513, 258] width 1027 height 461
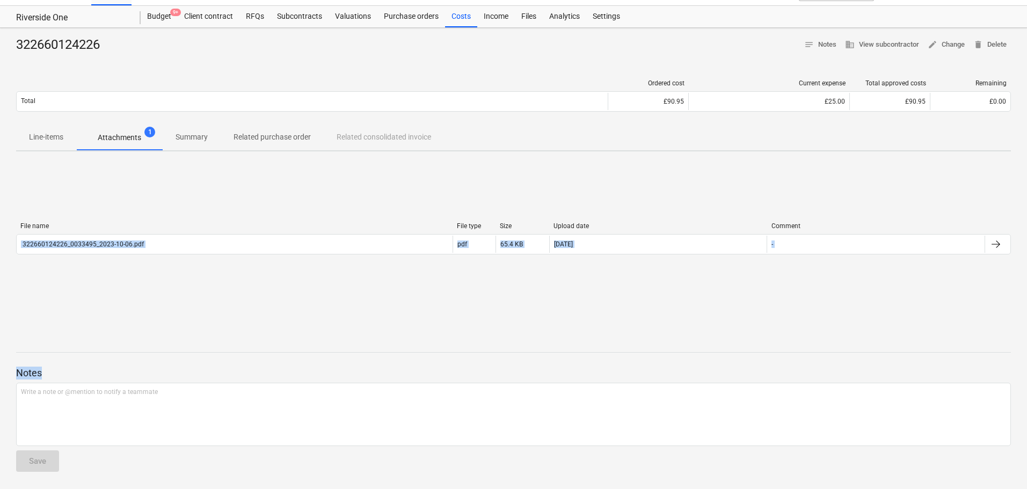
click at [315, 321] on div "File name File type Size Upload date Comment 322660124226_0033495_2023-10-06.pd…" at bounding box center [513, 240] width 995 height 161
click at [101, 39] on div "322660124226" at bounding box center [62, 45] width 92 height 17
click at [101, 40] on div "322660124226" at bounding box center [62, 45] width 92 height 17
drag, startPoint x: 101, startPoint y: 40, endPoint x: 307, endPoint y: 314, distance: 342.6
click at [307, 314] on div "322660124226 notes Notes business View subcontractor edit Change delete Delete …" at bounding box center [513, 258] width 1027 height 461
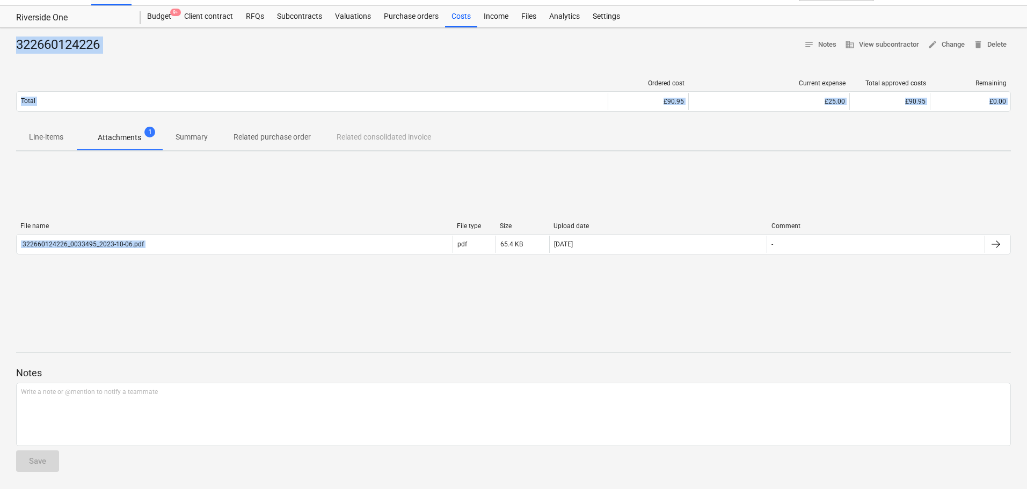
click at [307, 314] on div "File name File type Size Upload date Comment 322660124226_0033495_2023-10-06.pd…" at bounding box center [513, 240] width 995 height 161
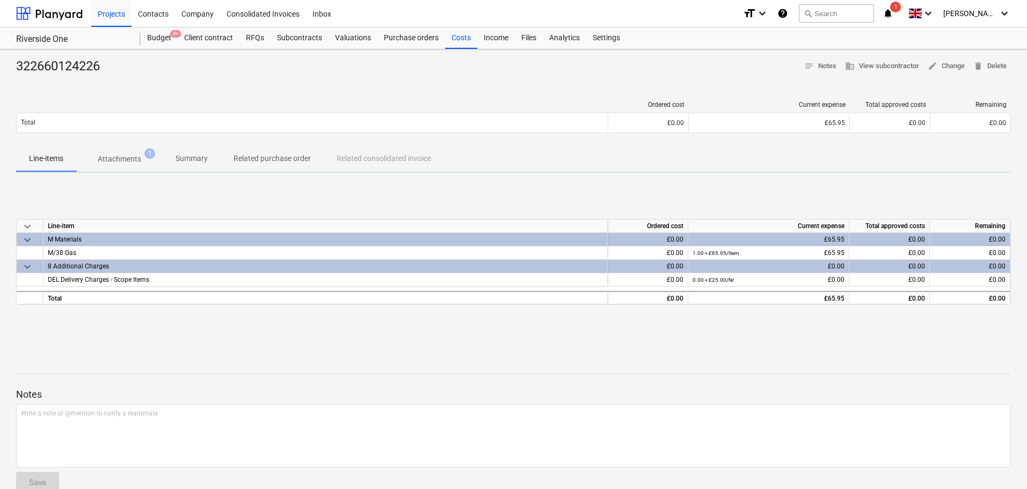
click at [177, 156] on p "Summary" at bounding box center [192, 158] width 32 height 11
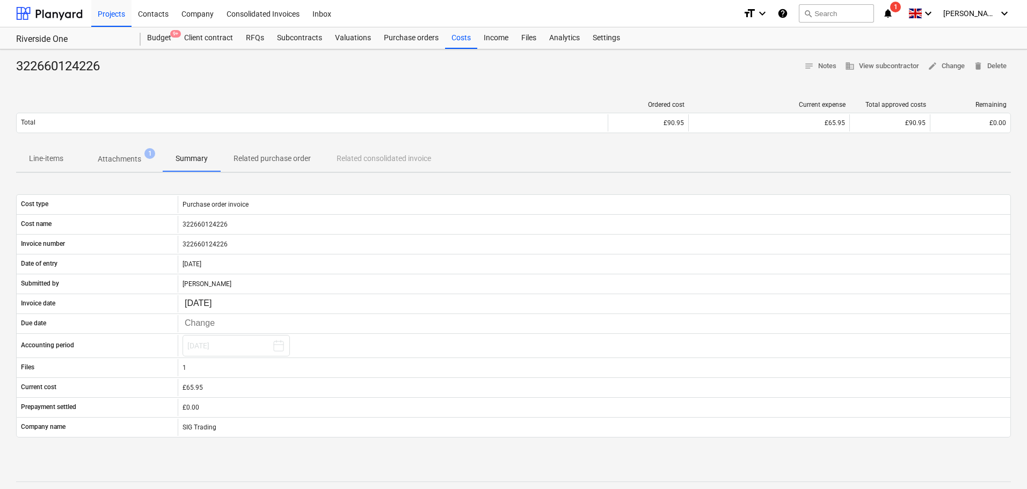
click at [107, 159] on p "Attachments" at bounding box center [119, 159] width 43 height 11
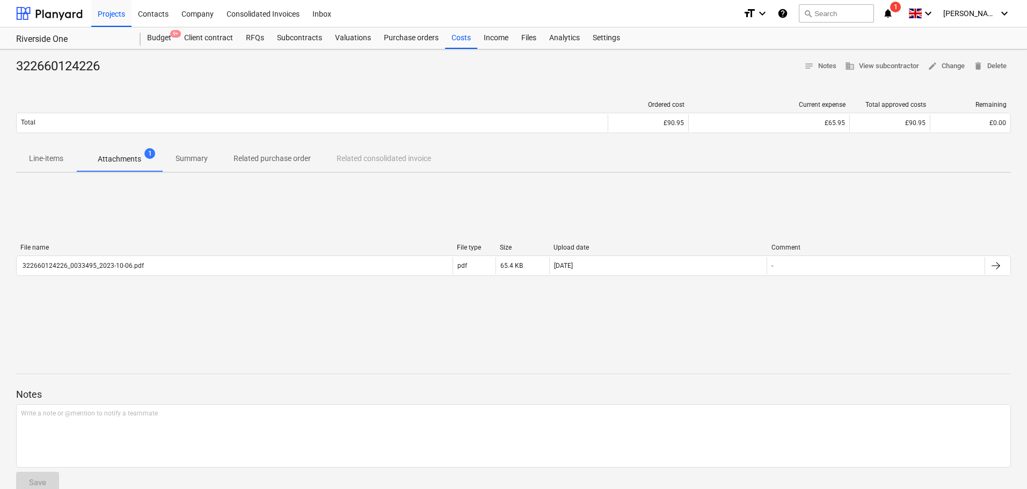
click at [223, 276] on div "File name File type Size Upload date Comment 322660124226_0033495_2023-10-06.pd…" at bounding box center [513, 262] width 995 height 37
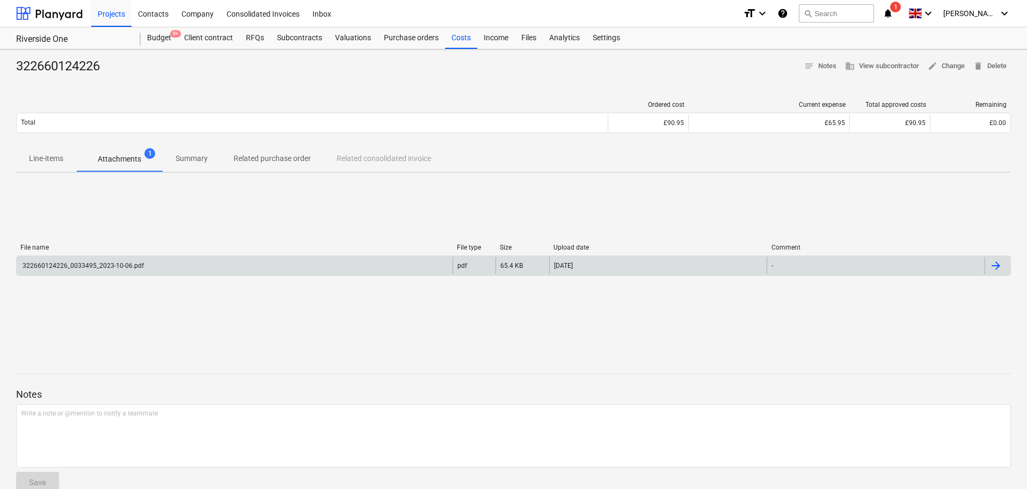
click at [227, 267] on div "322660124226_0033495_2023-10-06.pdf" at bounding box center [235, 265] width 436 height 17
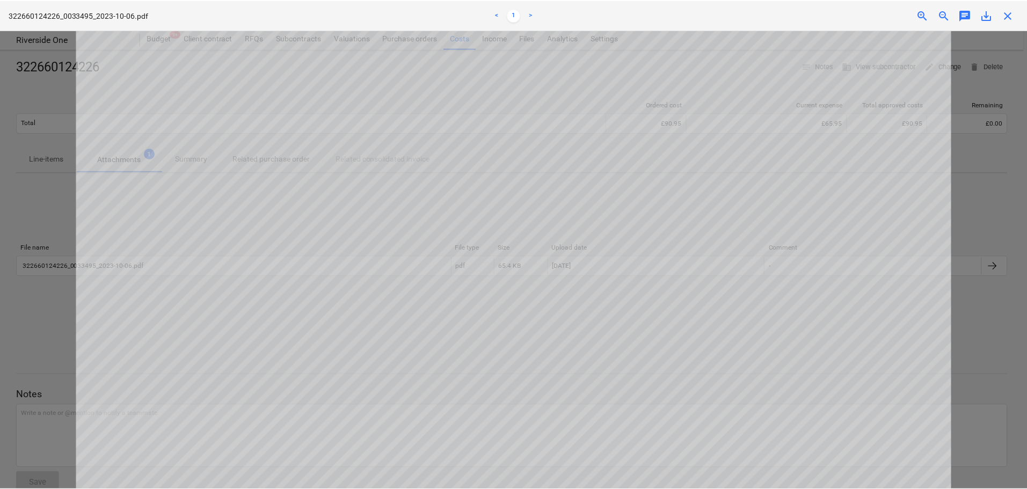
scroll to position [752, 0]
click at [1013, 18] on span "close" at bounding box center [1011, 15] width 13 height 13
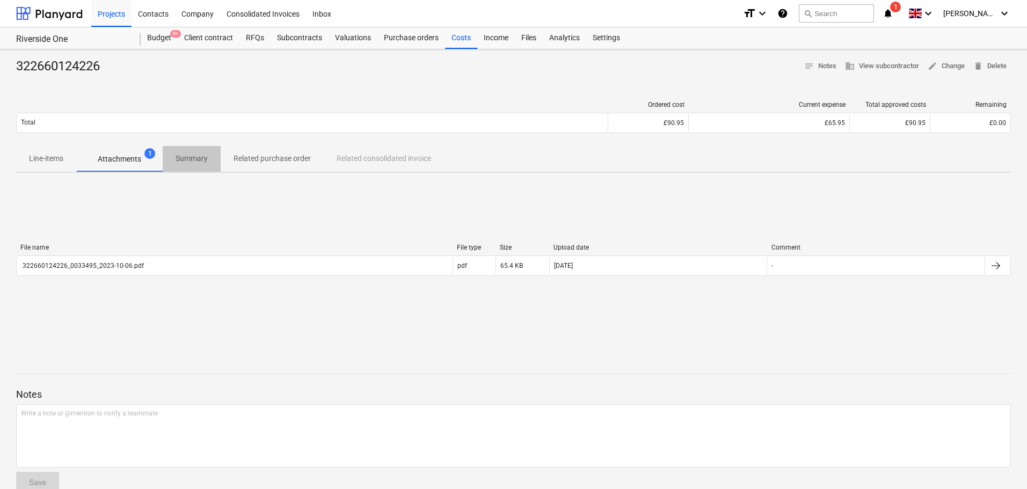
click at [182, 149] on button "Summary" at bounding box center [192, 159] width 58 height 26
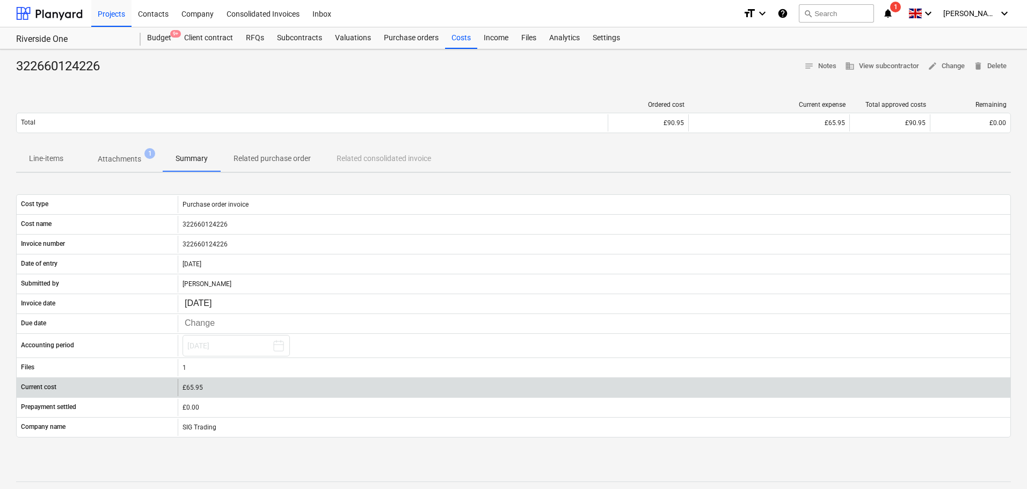
click at [187, 382] on div "£65.95" at bounding box center [594, 387] width 833 height 17
click at [257, 386] on div "£65.95" at bounding box center [595, 388] width 824 height 8
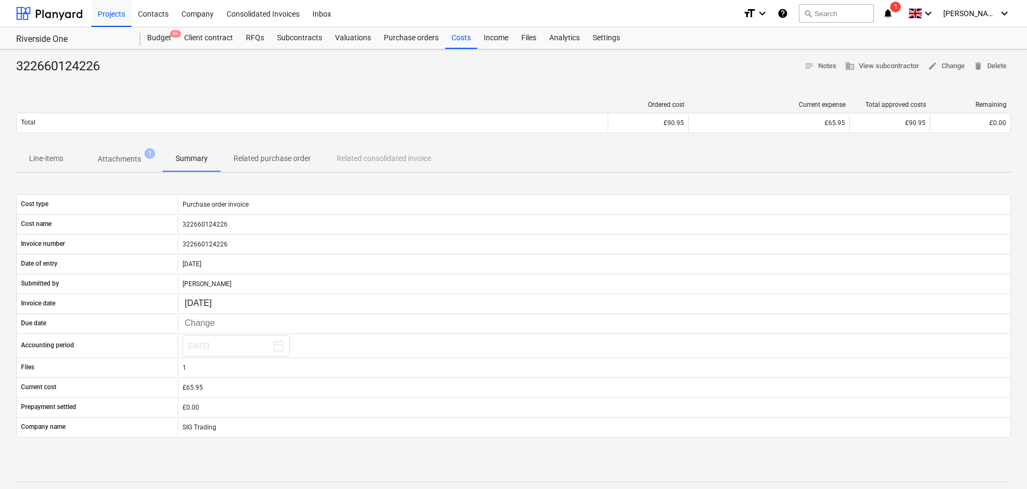
drag, startPoint x: 268, startPoint y: 80, endPoint x: 227, endPoint y: 84, distance: 41.6
click at [268, 80] on div at bounding box center [513, 79] width 995 height 9
